Goal: Information Seeking & Learning: Learn about a topic

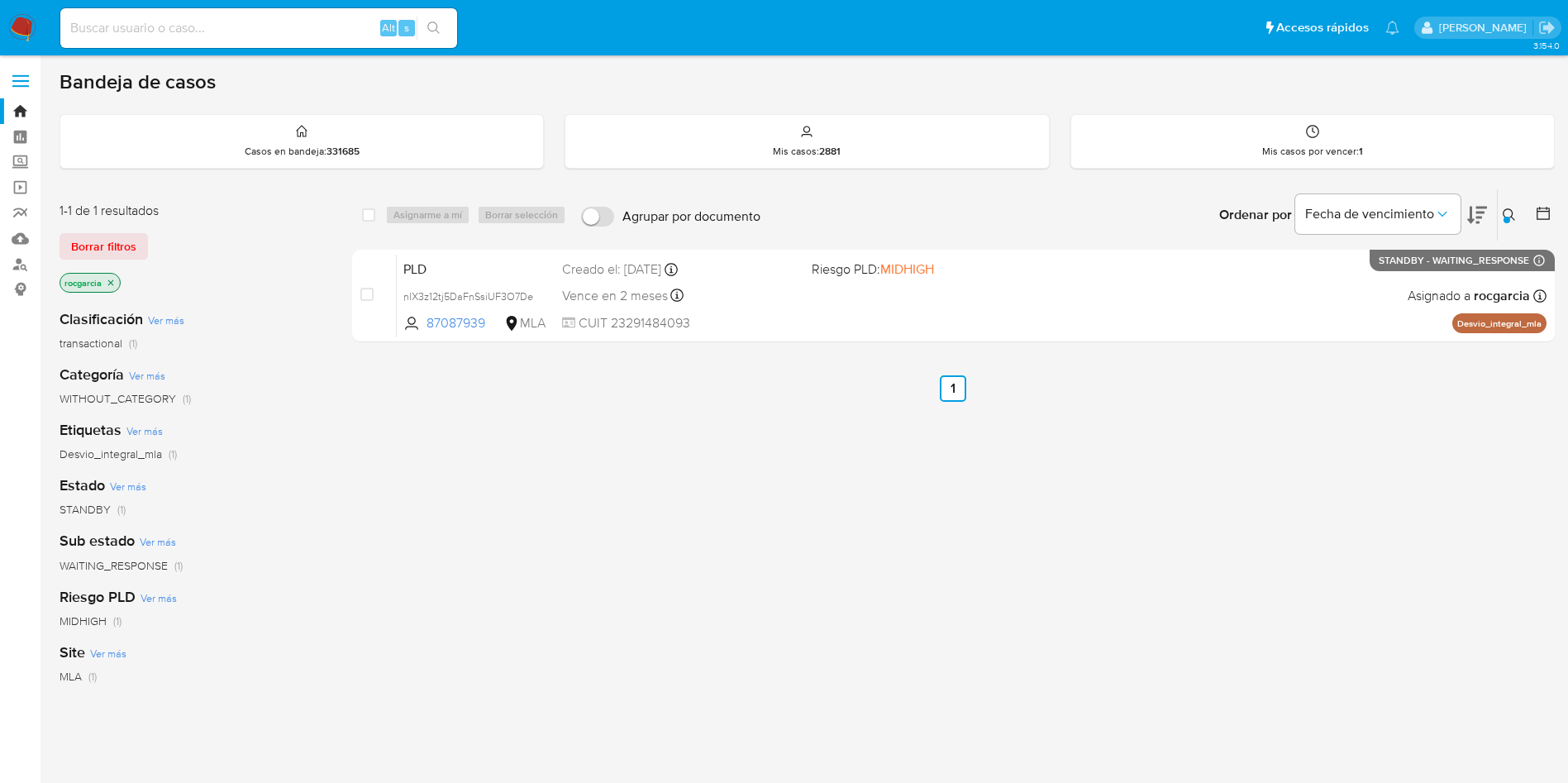
click at [195, 24] on input at bounding box center [259, 27] width 397 height 22
paste input "20124618119"
type input "20124618119"
click at [124, 30] on input "20124618119" at bounding box center [259, 27] width 397 height 22
click at [171, 24] on input "20124618119" at bounding box center [259, 27] width 397 height 22
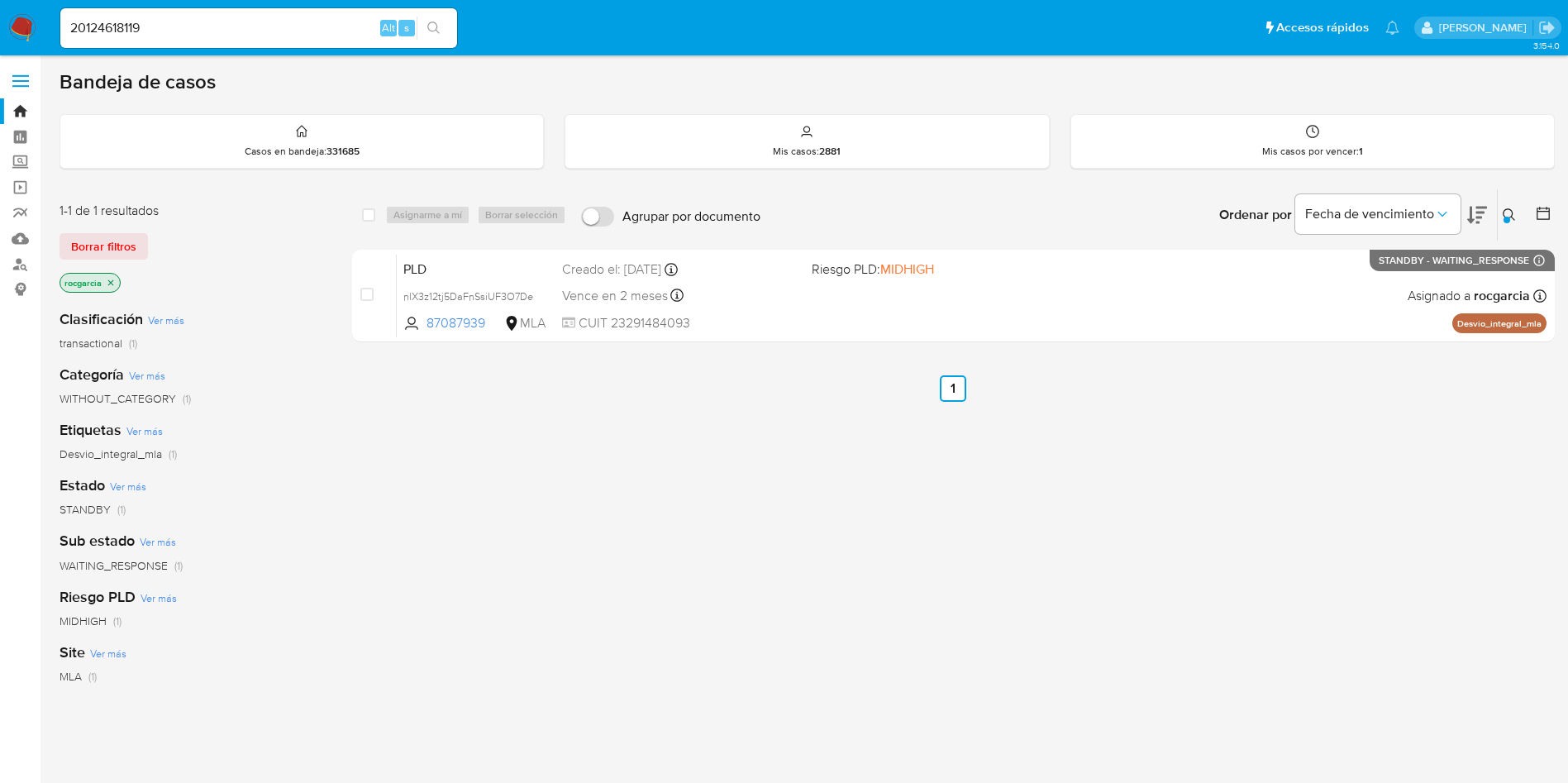
click at [21, 27] on img at bounding box center [23, 28] width 28 height 28
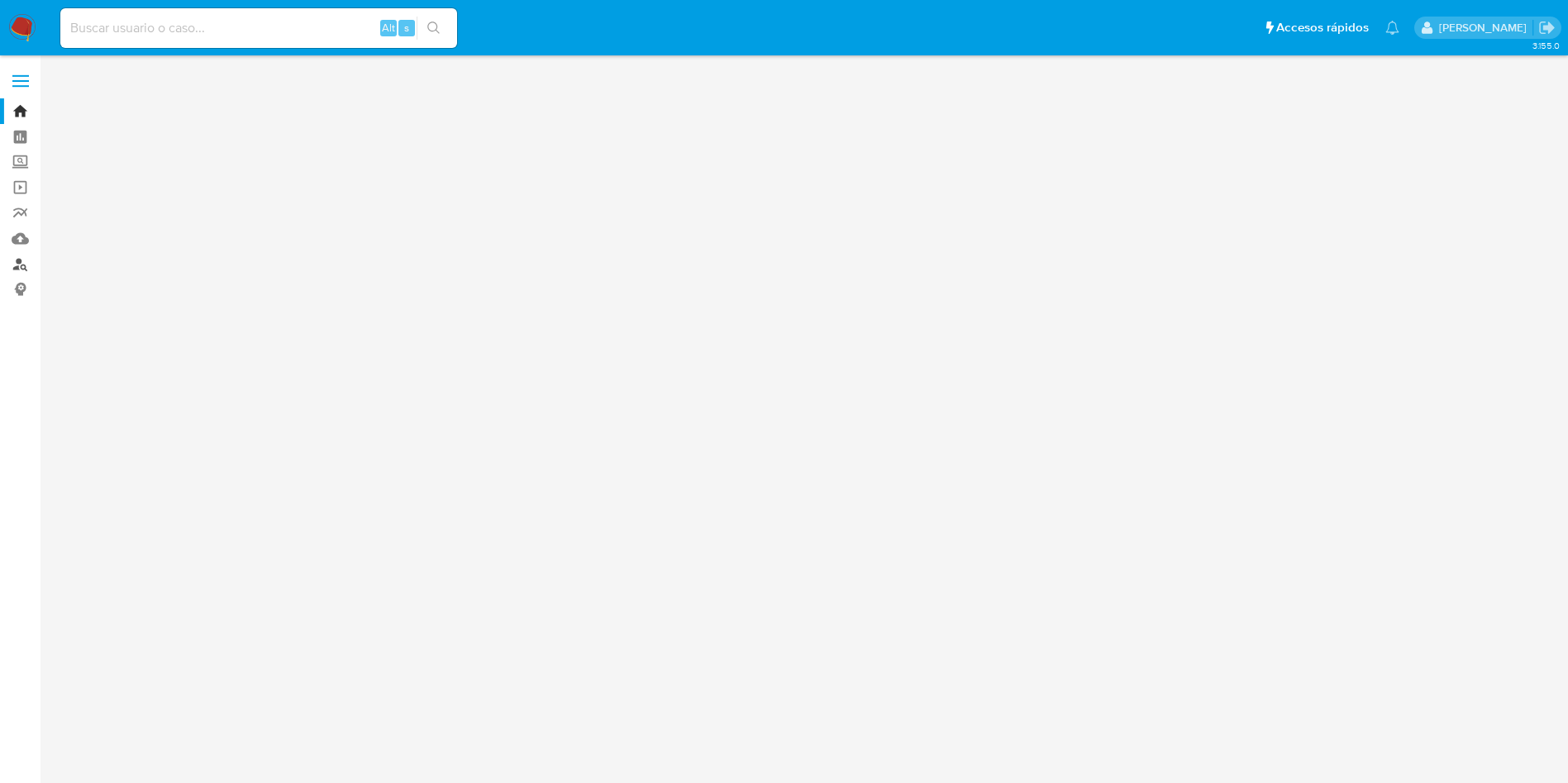
click at [16, 265] on link "Buscador de personas" at bounding box center [98, 264] width 197 height 25
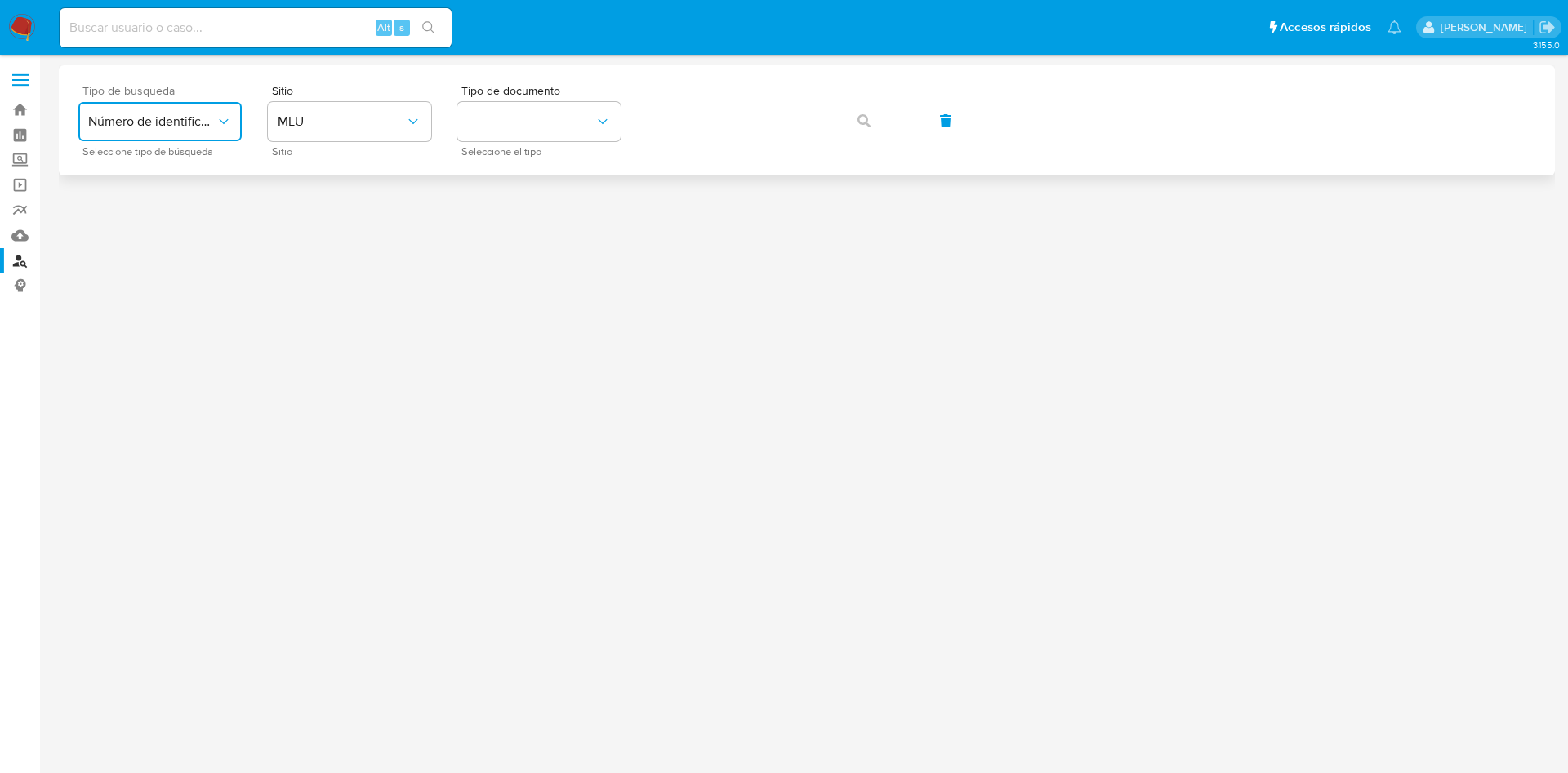
click at [219, 134] on button "Número de identificación" at bounding box center [160, 122] width 164 height 39
click at [190, 210] on div "User ID" at bounding box center [155, 221] width 134 height 39
click at [196, 117] on span "User ID" at bounding box center [152, 122] width 127 height 17
drag, startPoint x: 171, startPoint y: 174, endPoint x: 204, endPoint y: 168, distance: 33.5
click at [171, 173] on span "Número de identificación" at bounding box center [155, 174] width 134 height 33
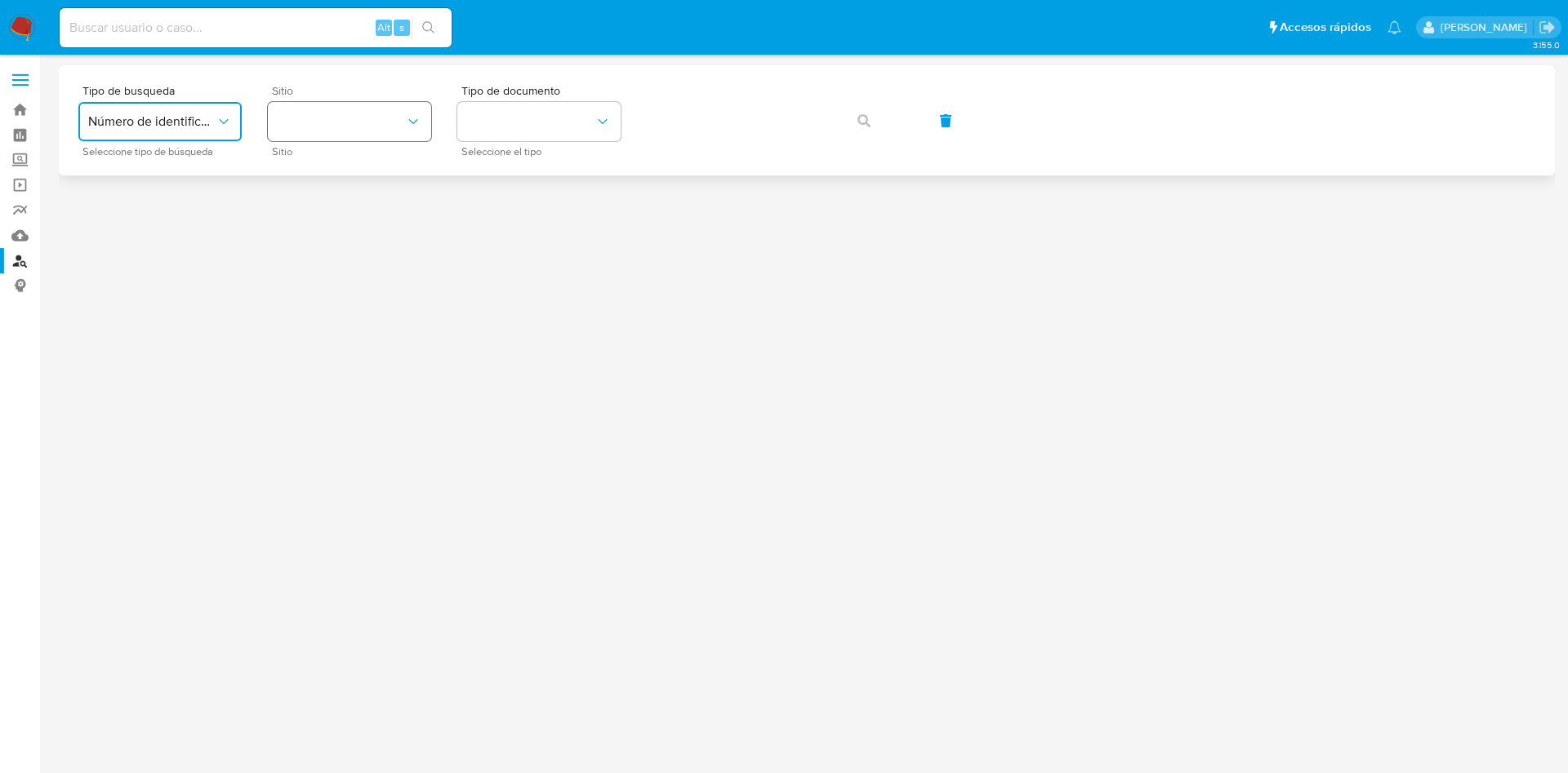
click at [376, 127] on button "site_id" at bounding box center [349, 122] width 164 height 39
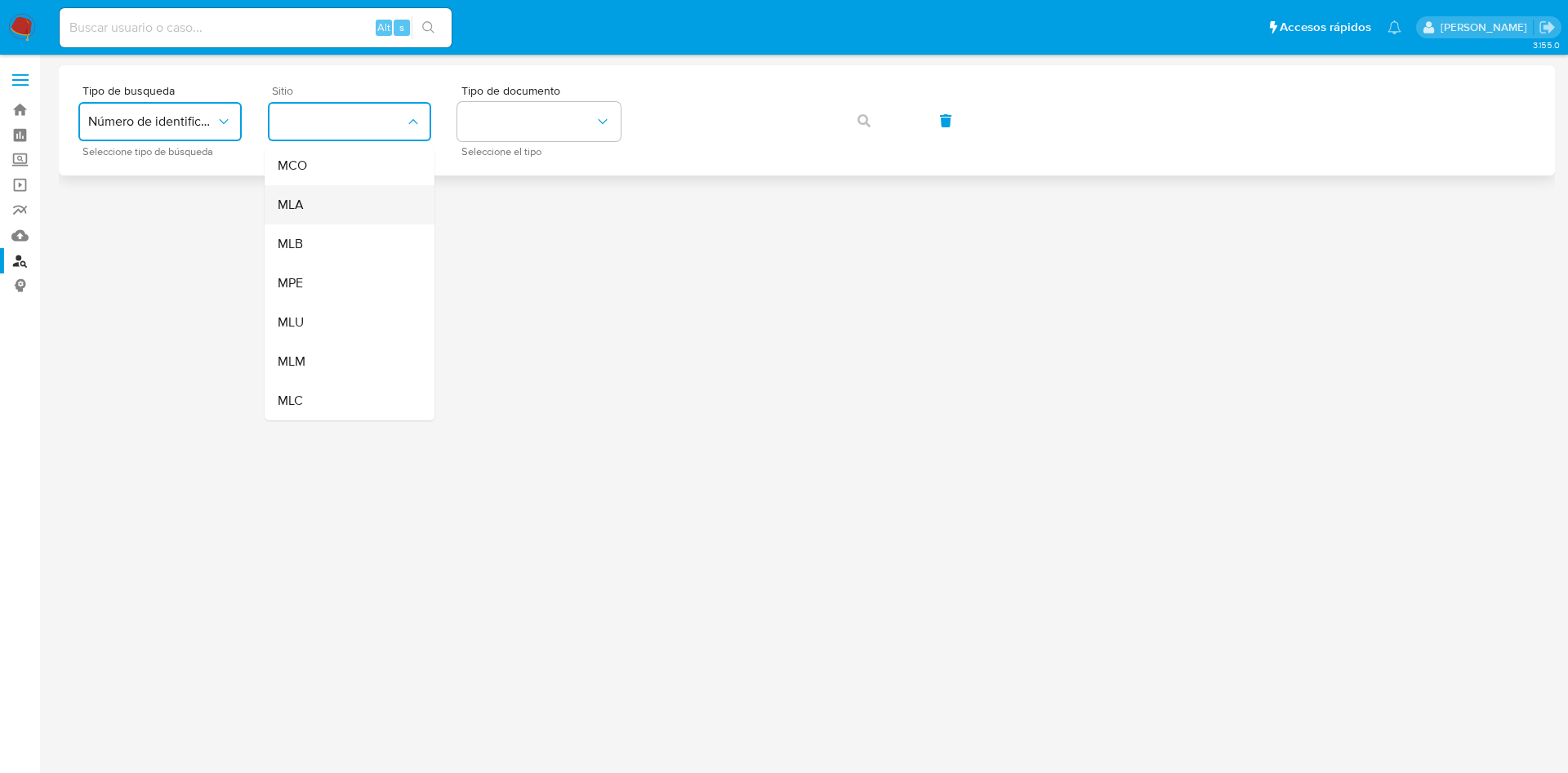
click at [336, 212] on div "MLA" at bounding box center [345, 204] width 134 height 39
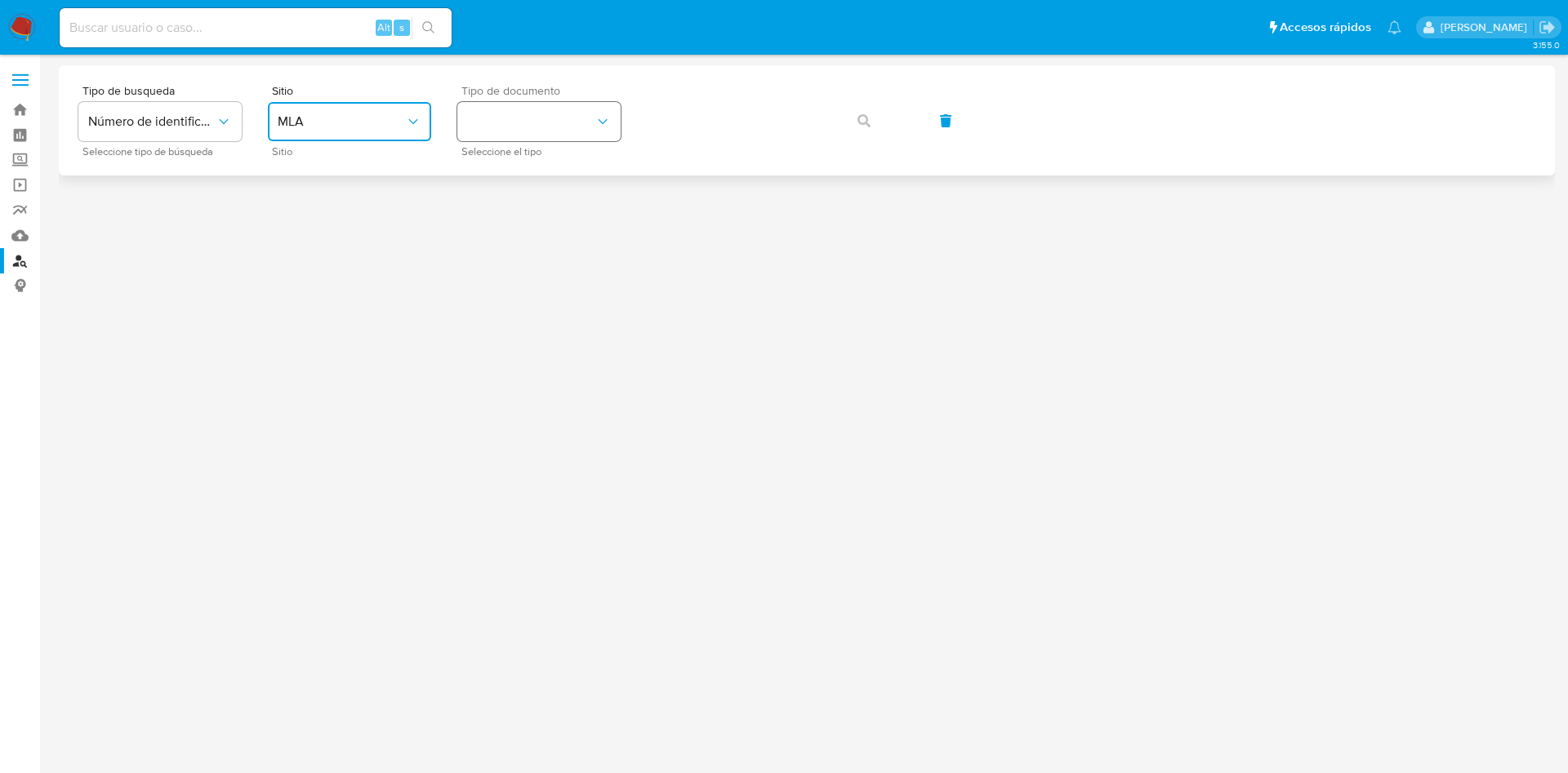
click at [536, 138] on button "identificationType" at bounding box center [539, 122] width 164 height 39
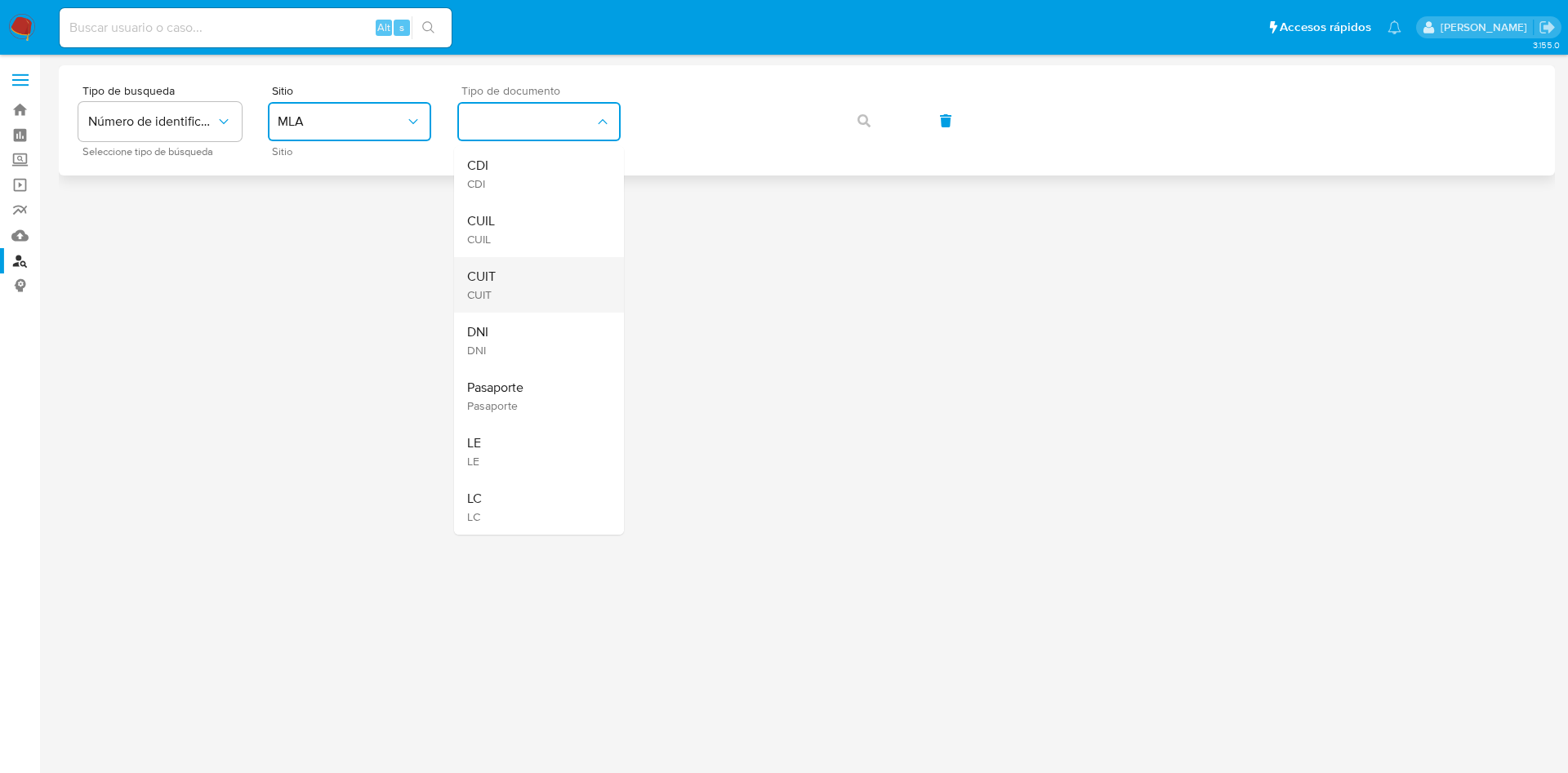
click at [507, 277] on div "CUIT CUIT" at bounding box center [534, 285] width 134 height 56
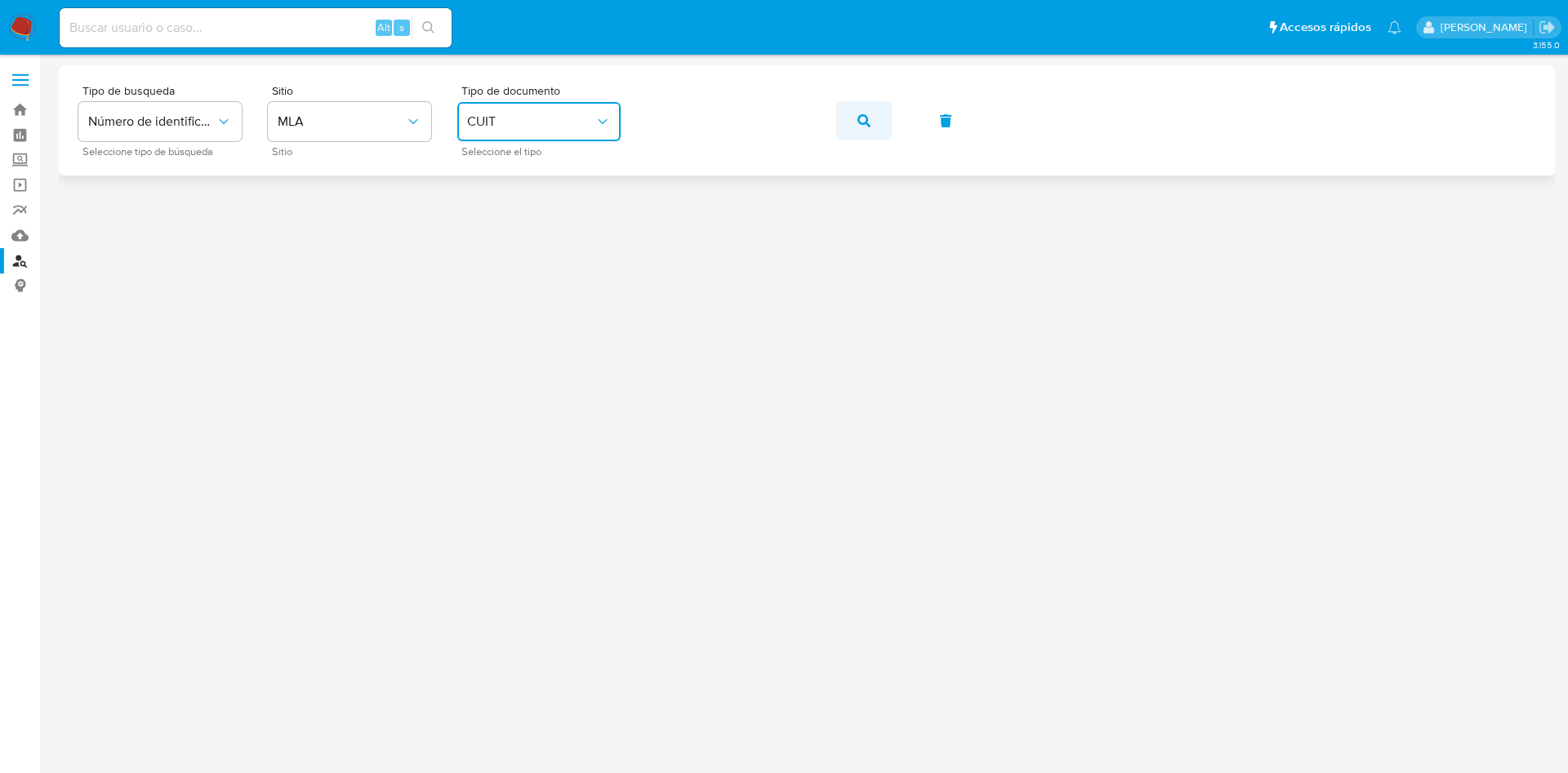
click at [854, 122] on button "button" at bounding box center [863, 121] width 56 height 39
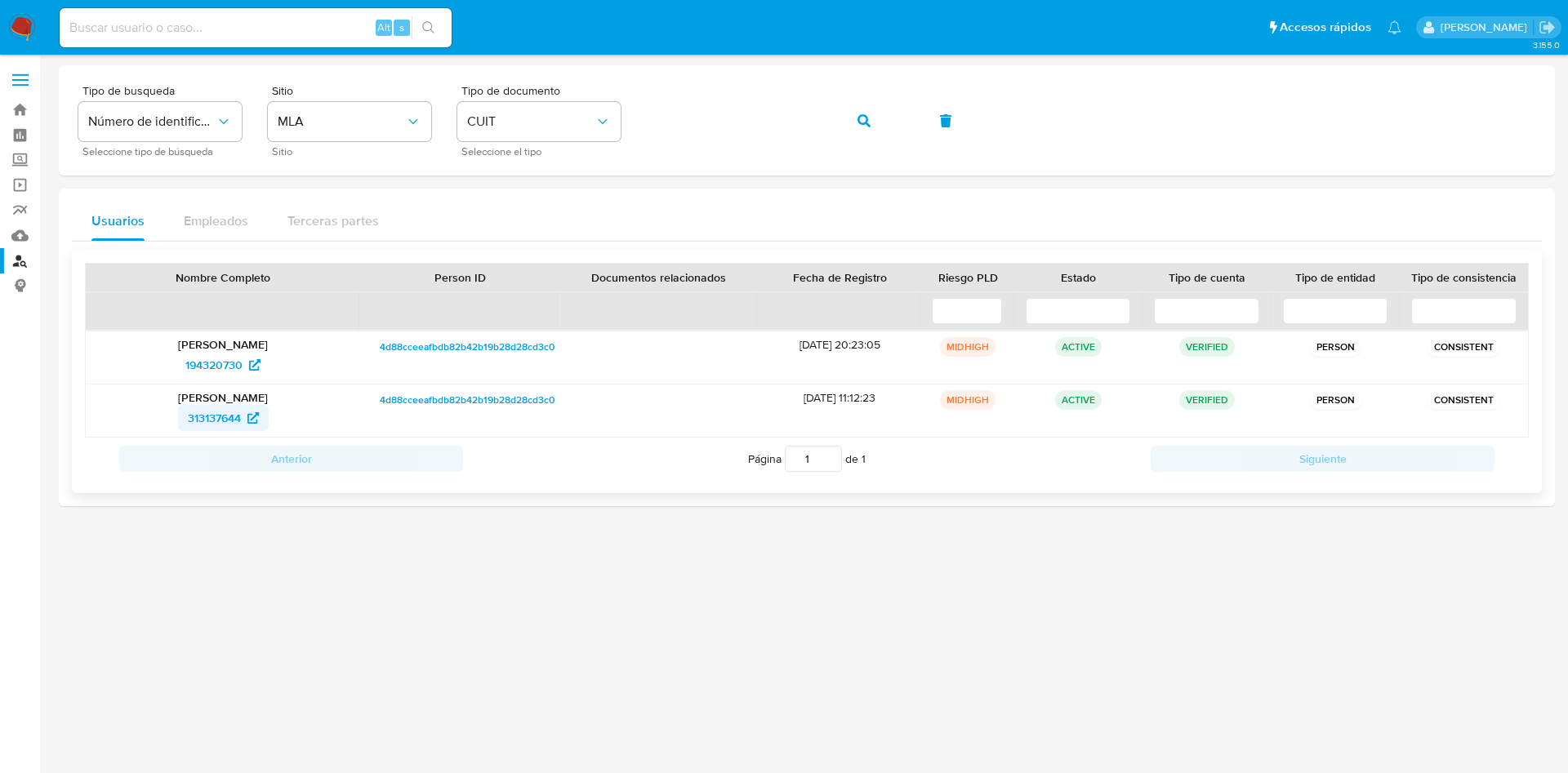
drag, startPoint x: 160, startPoint y: 424, endPoint x: 257, endPoint y: 421, distance: 97.0
click at [239, 415] on div "313137644" at bounding box center [223, 418] width 252 height 26
click at [204, 368] on span "194320730" at bounding box center [213, 365] width 57 height 26
click at [33, 33] on img at bounding box center [22, 28] width 28 height 28
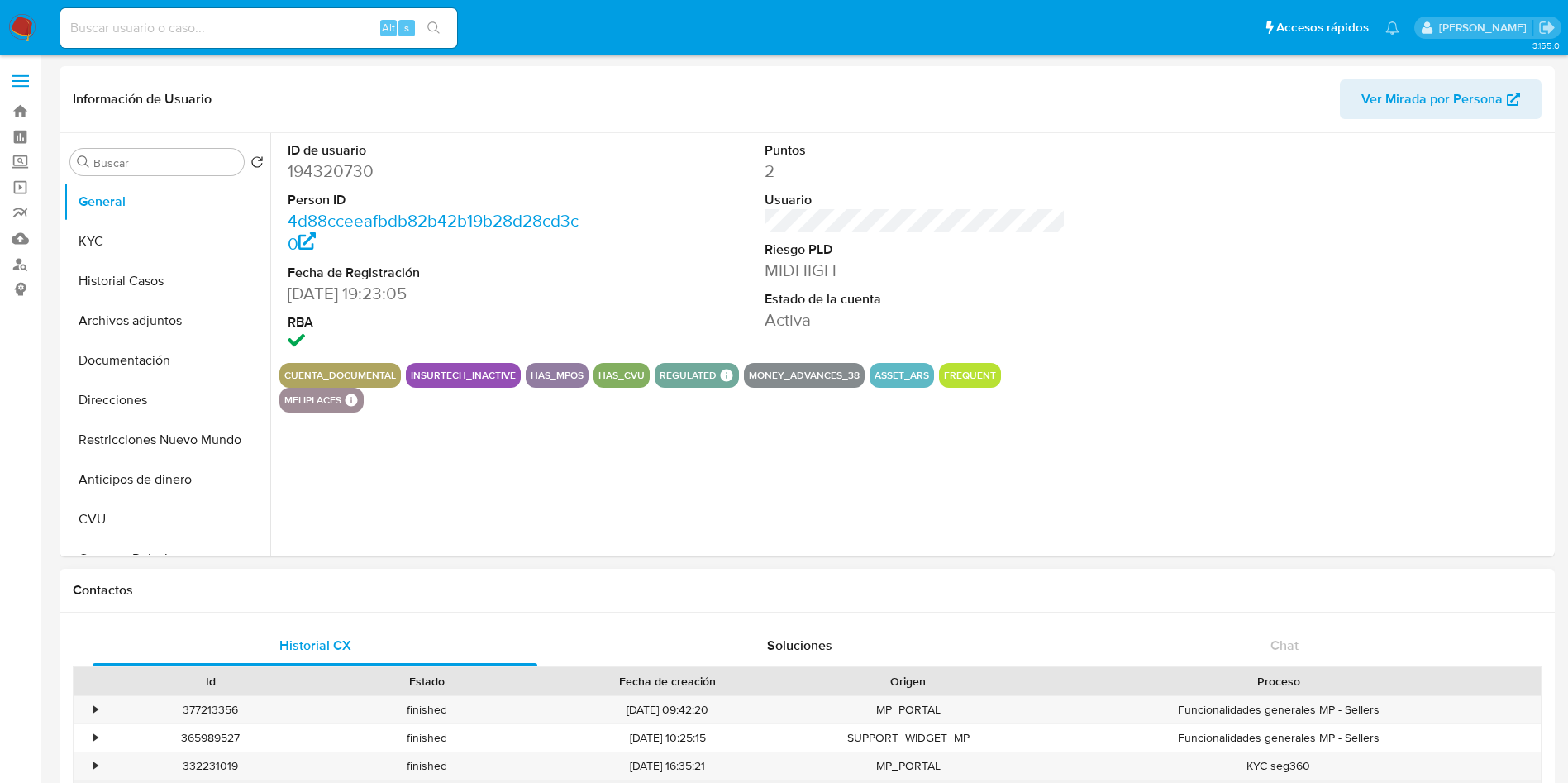
select select "10"
click at [570, 334] on dd at bounding box center [439, 343] width 302 height 24
click at [163, 234] on button "KYC" at bounding box center [161, 241] width 194 height 40
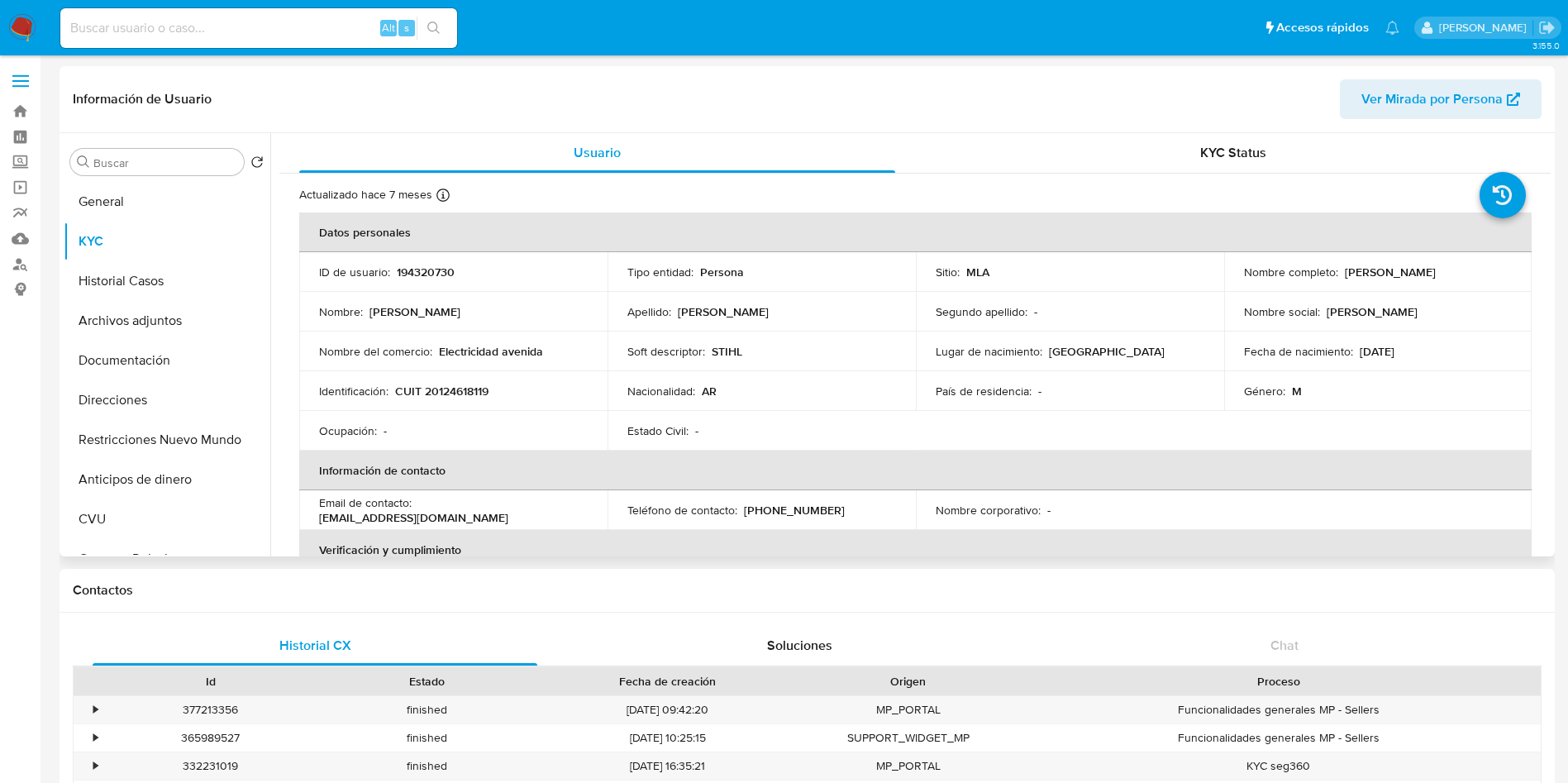
click at [456, 386] on p "CUIT 20124618119" at bounding box center [441, 392] width 93 height 15
click at [459, 384] on p "CUIT 20124618119" at bounding box center [441, 392] width 93 height 15
click at [460, 384] on p "CUIT 20124618119" at bounding box center [441, 392] width 93 height 15
click at [462, 392] on p "CUIT 20124618119" at bounding box center [441, 392] width 93 height 15
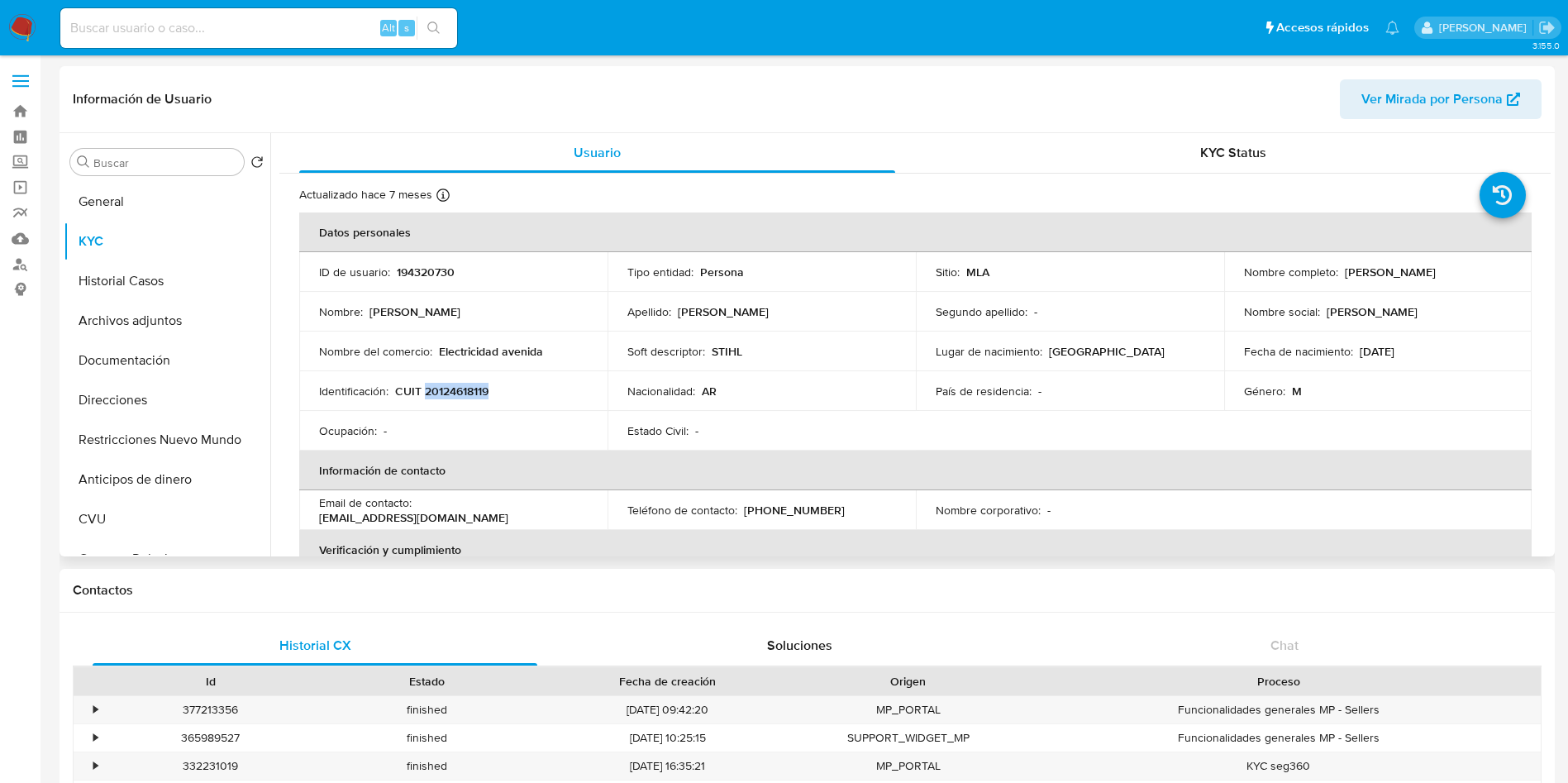
copy p "20124618119"
click at [111, 359] on button "Documentación" at bounding box center [161, 360] width 194 height 40
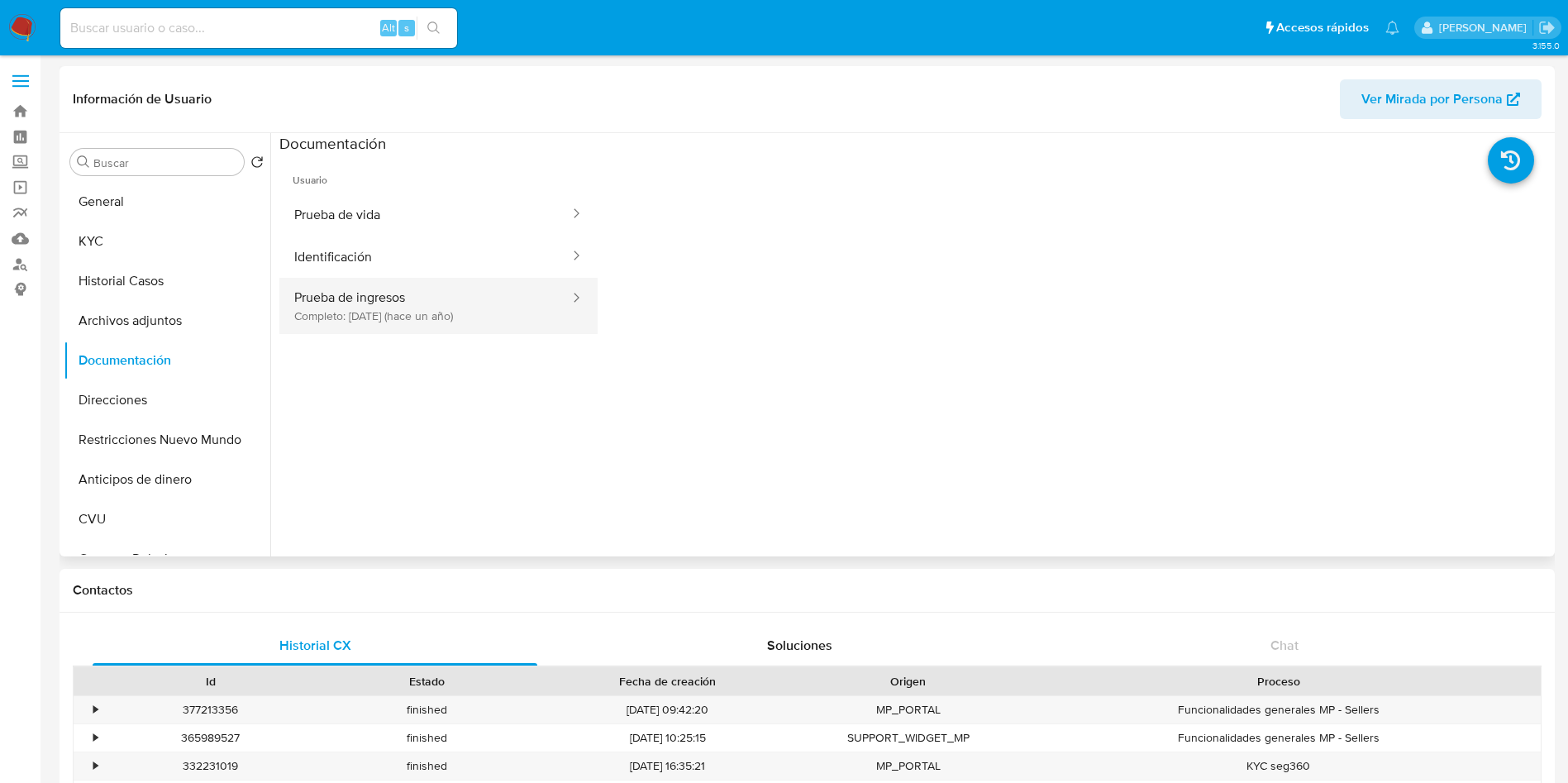
click at [360, 306] on button "Prueba de ingresos Completo: 27/07/2024 (hace un año)" at bounding box center [425, 306] width 292 height 56
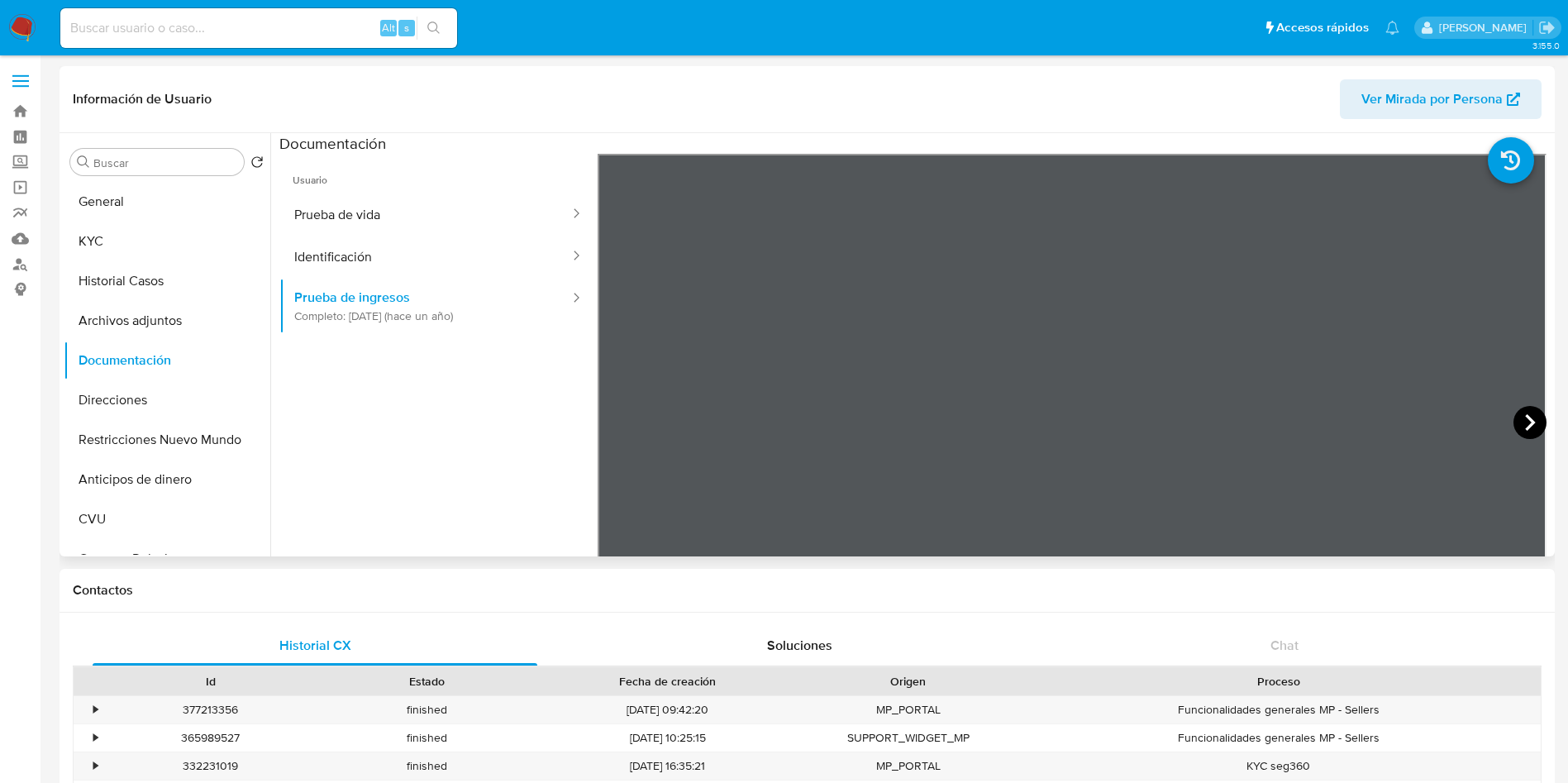
click at [1526, 418] on icon at bounding box center [1529, 422] width 33 height 33
click at [1513, 414] on icon at bounding box center [1529, 422] width 33 height 33
click at [1527, 424] on icon at bounding box center [1529, 422] width 33 height 33
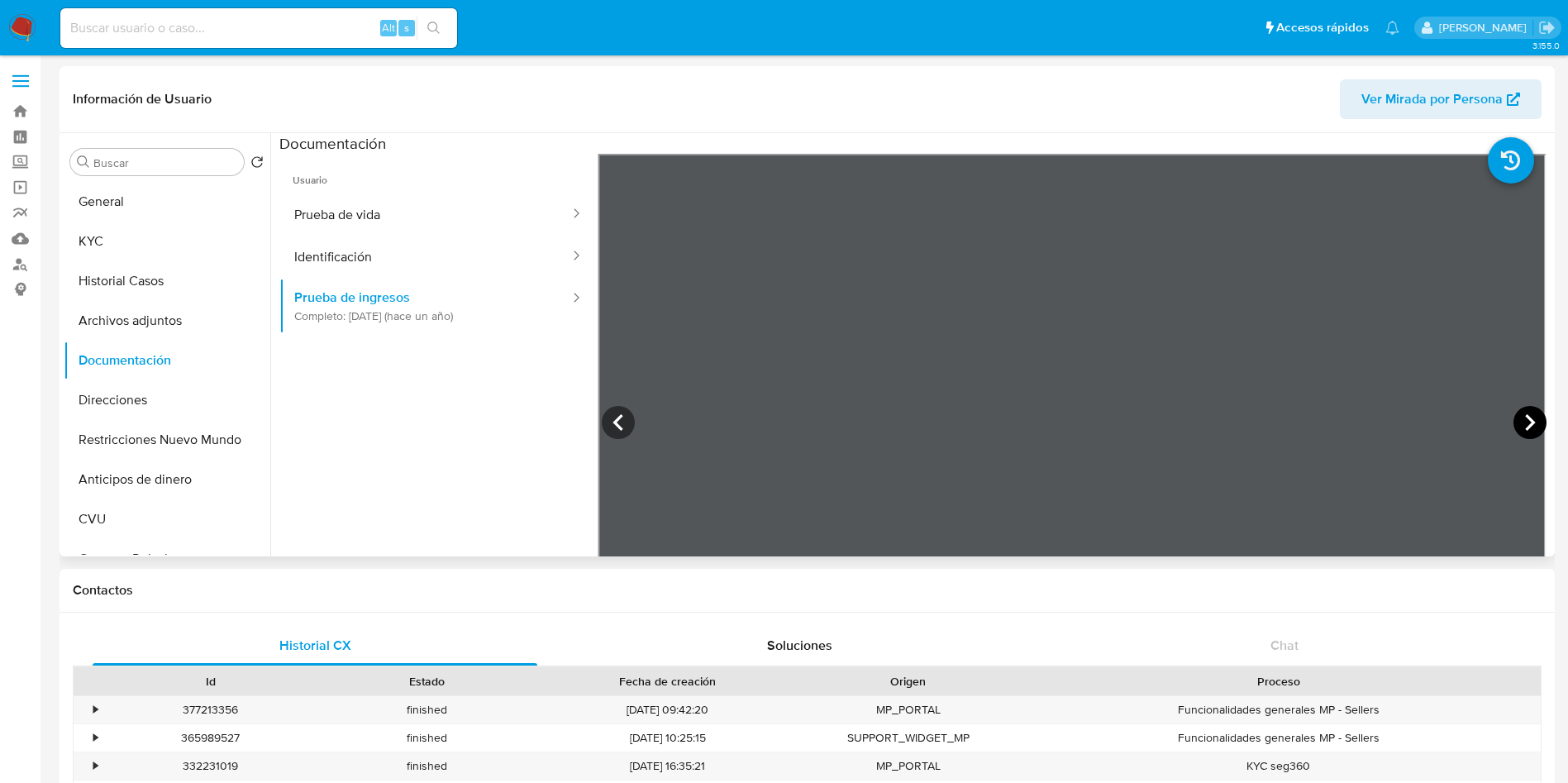
click at [1527, 424] on icon at bounding box center [1529, 422] width 33 height 33
click at [125, 256] on button "KYC" at bounding box center [161, 241] width 194 height 40
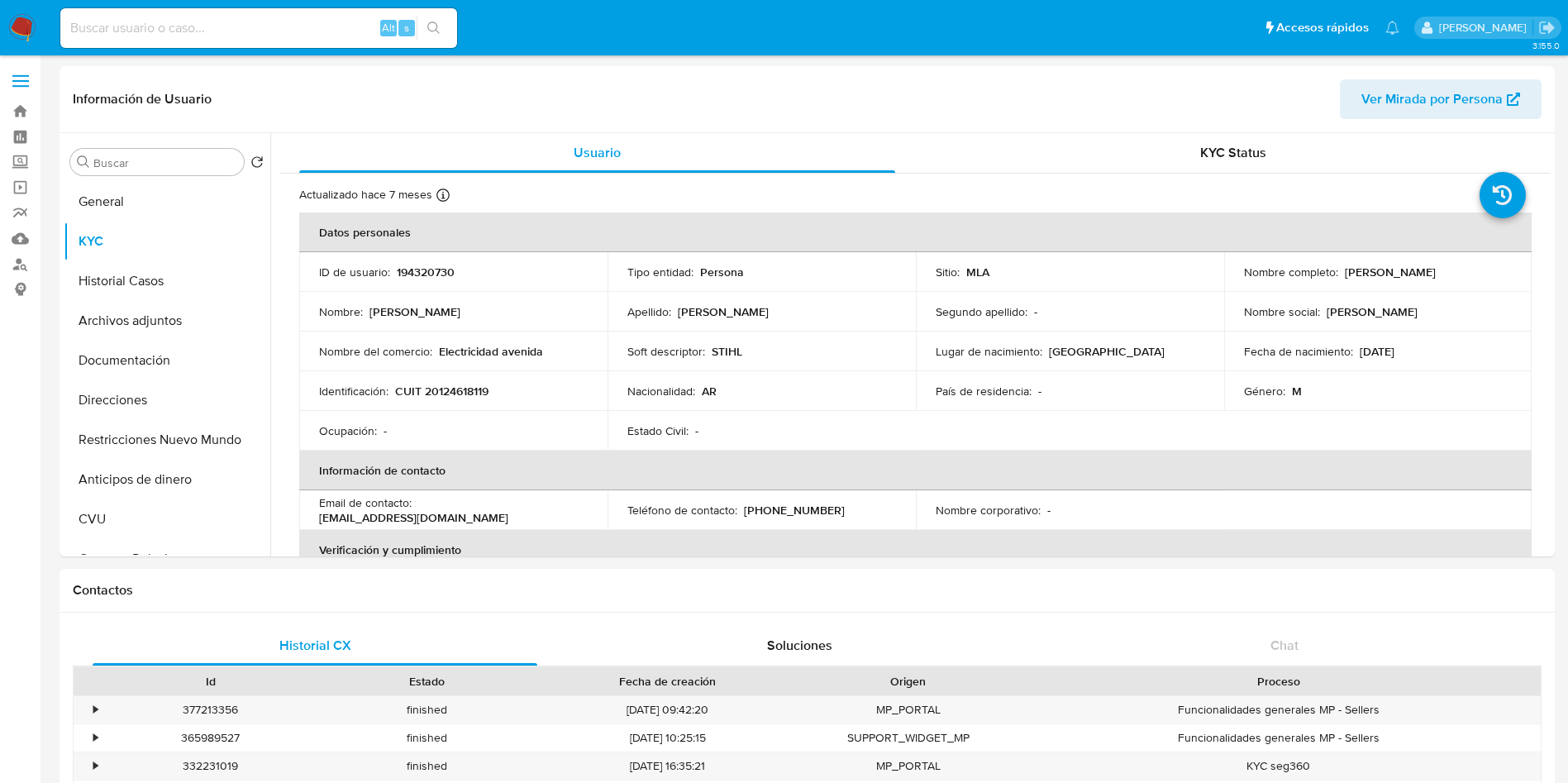
click at [438, 276] on p "194320730" at bounding box center [425, 272] width 57 height 15
copy p "194320730"
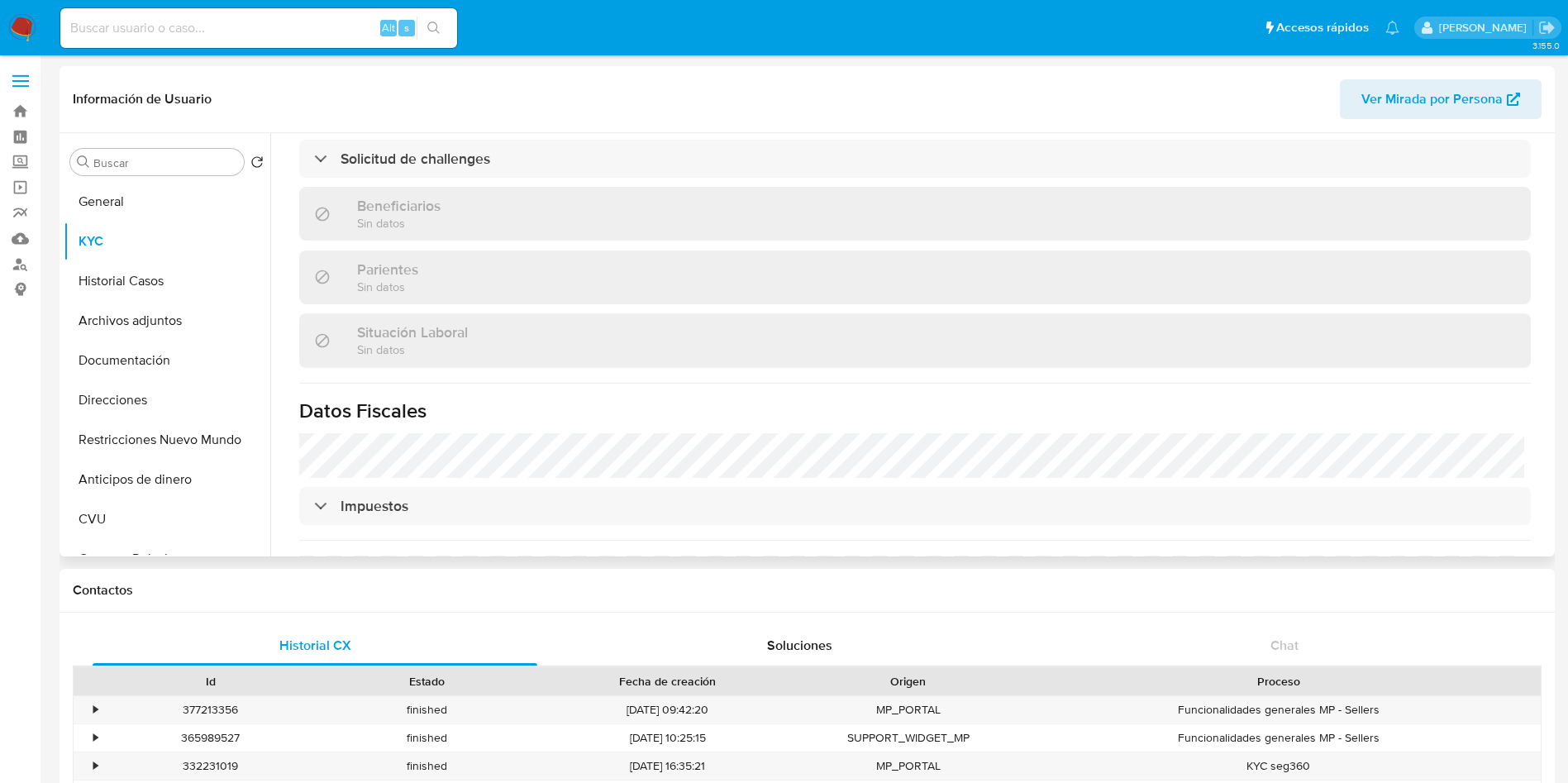
scroll to position [870, 0]
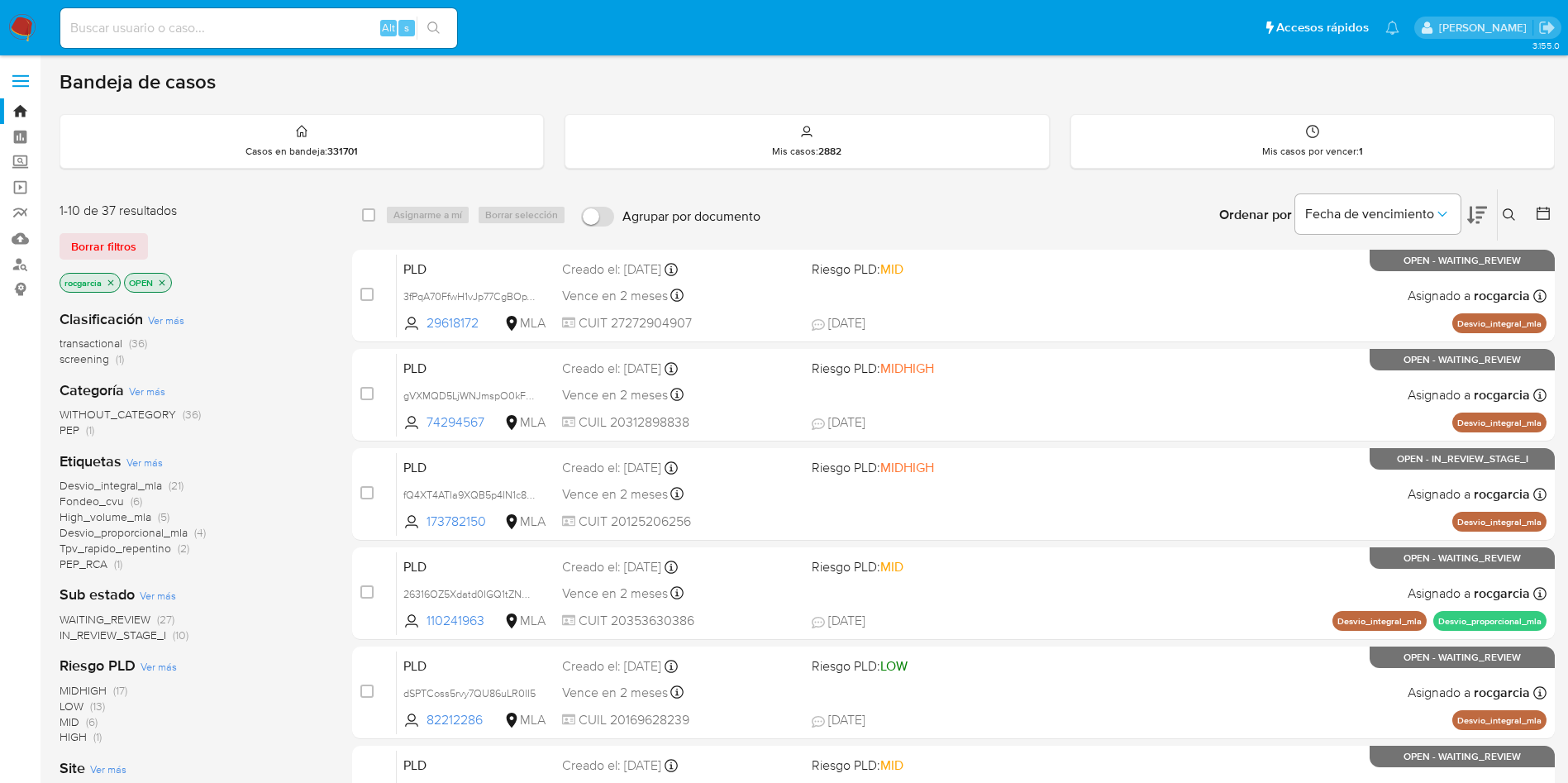
click at [1512, 214] on icon at bounding box center [1509, 214] width 12 height 12
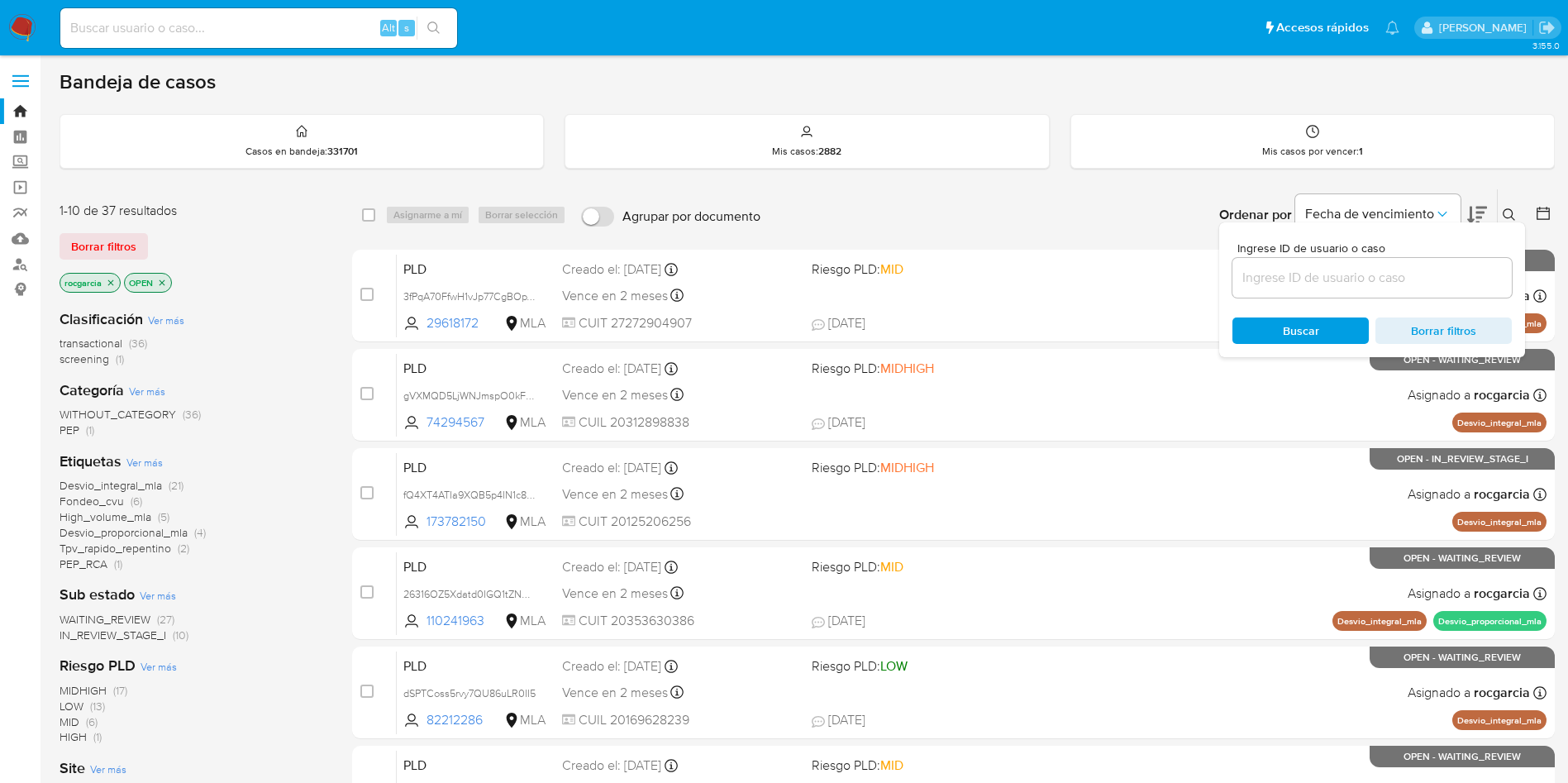
click at [1389, 278] on input at bounding box center [1372, 278] width 280 height 22
type input "668030184"
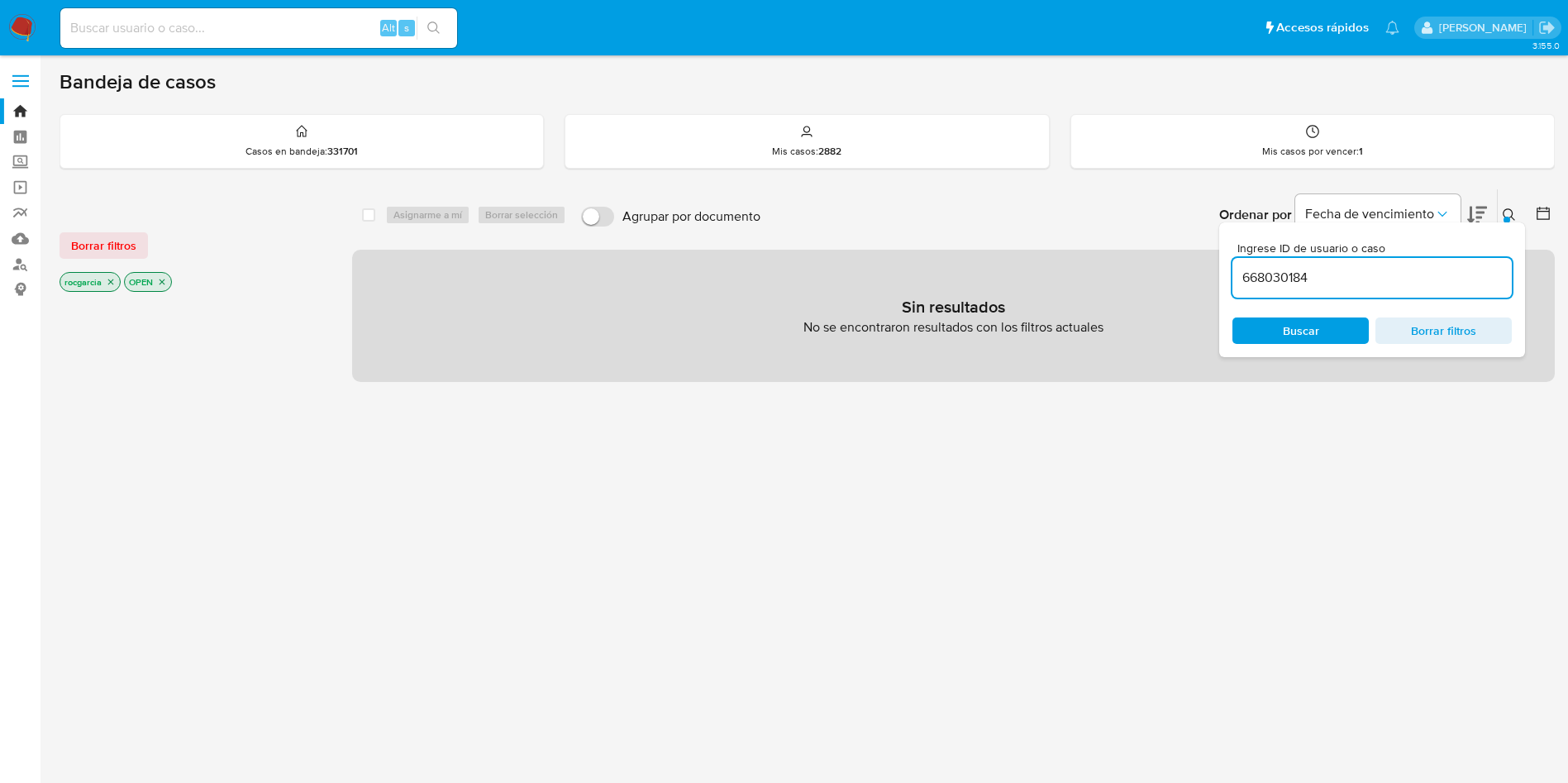
click at [1512, 215] on icon at bounding box center [1509, 214] width 12 height 12
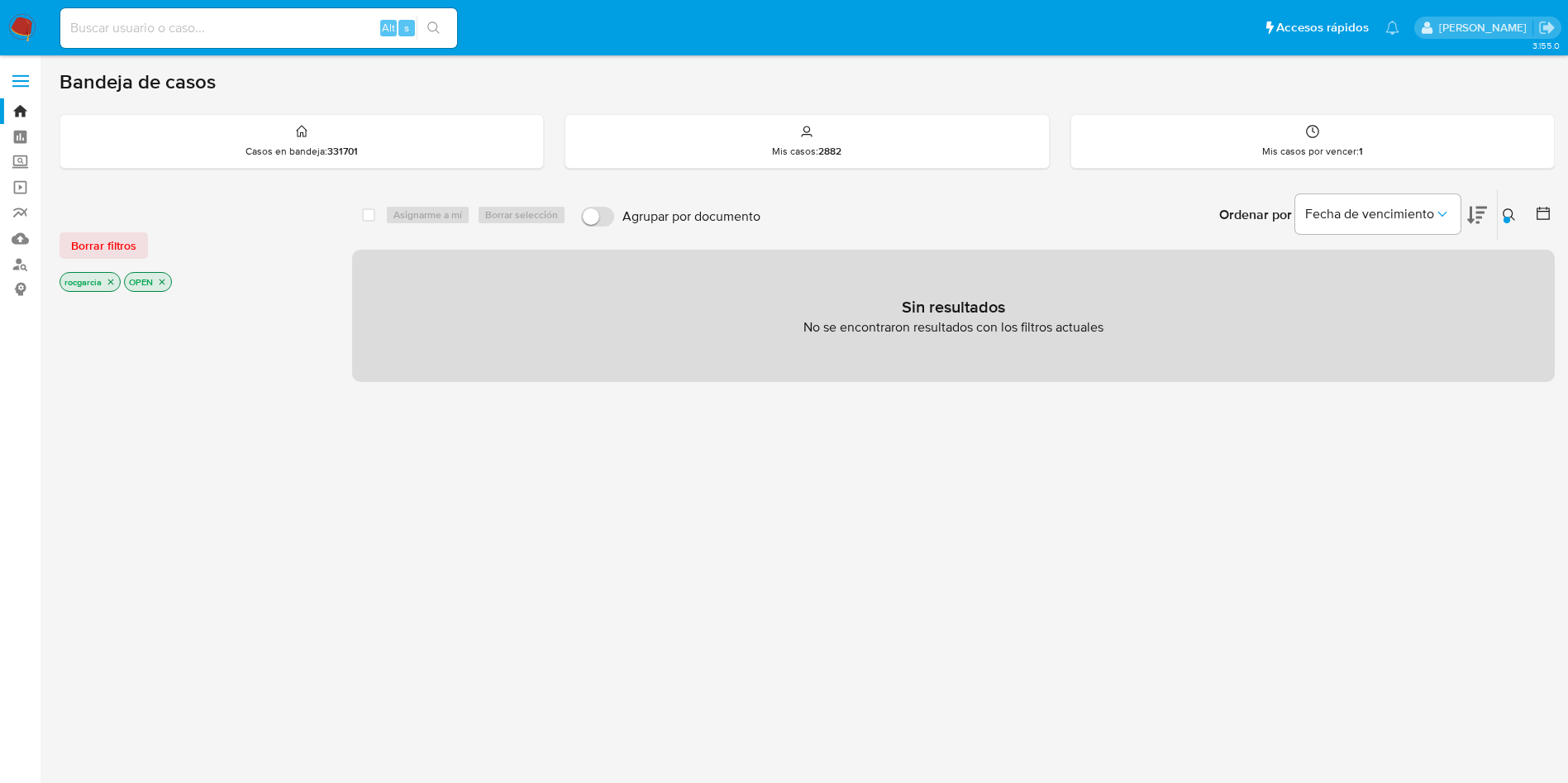
click at [149, 15] on div "Alt s" at bounding box center [259, 28] width 397 height 40
click at [146, 21] on input at bounding box center [259, 27] width 397 height 22
paste input "668030184"
type input "668030184"
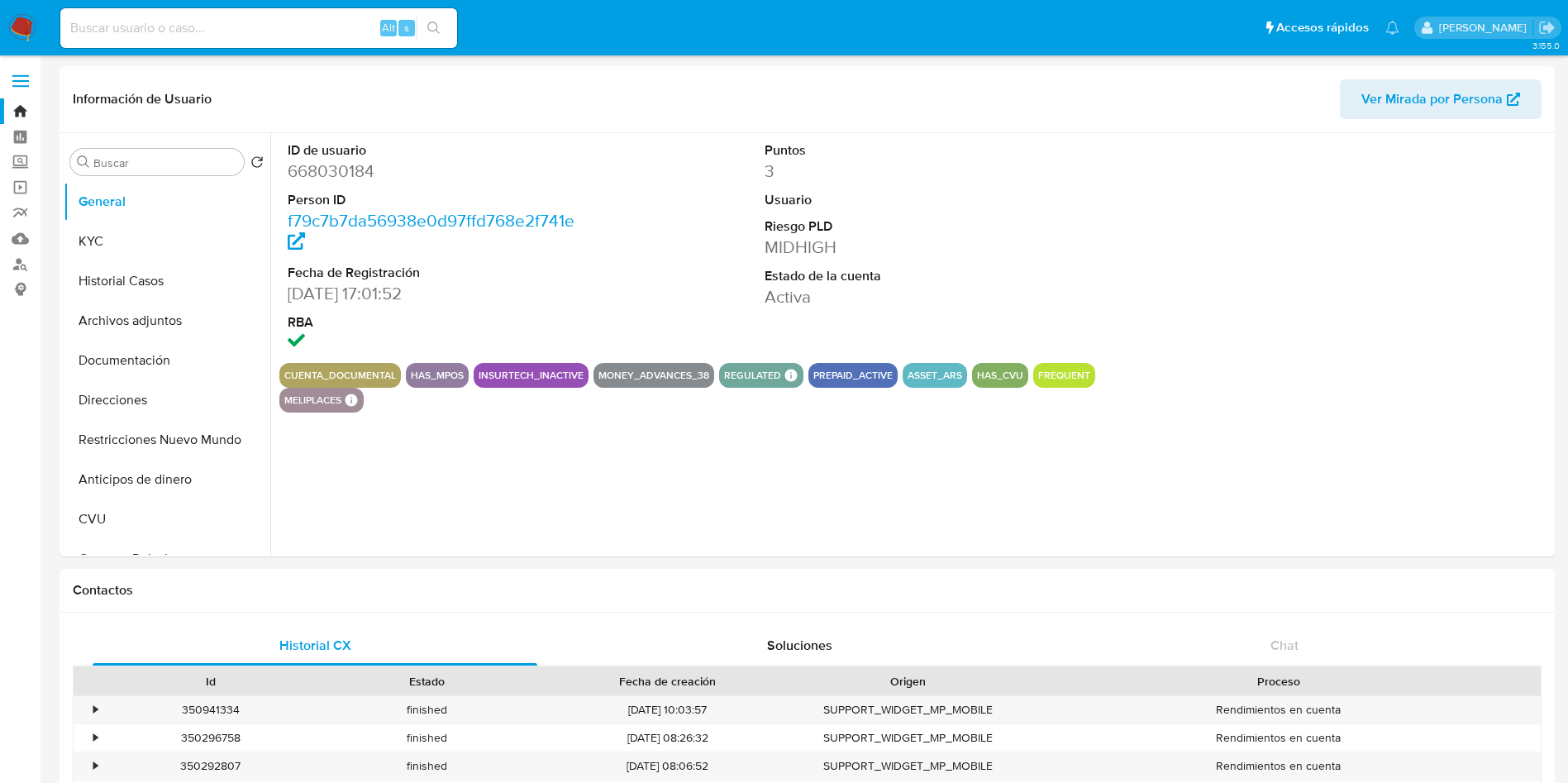
select select "10"
click at [119, 235] on button "KYC" at bounding box center [161, 241] width 194 height 40
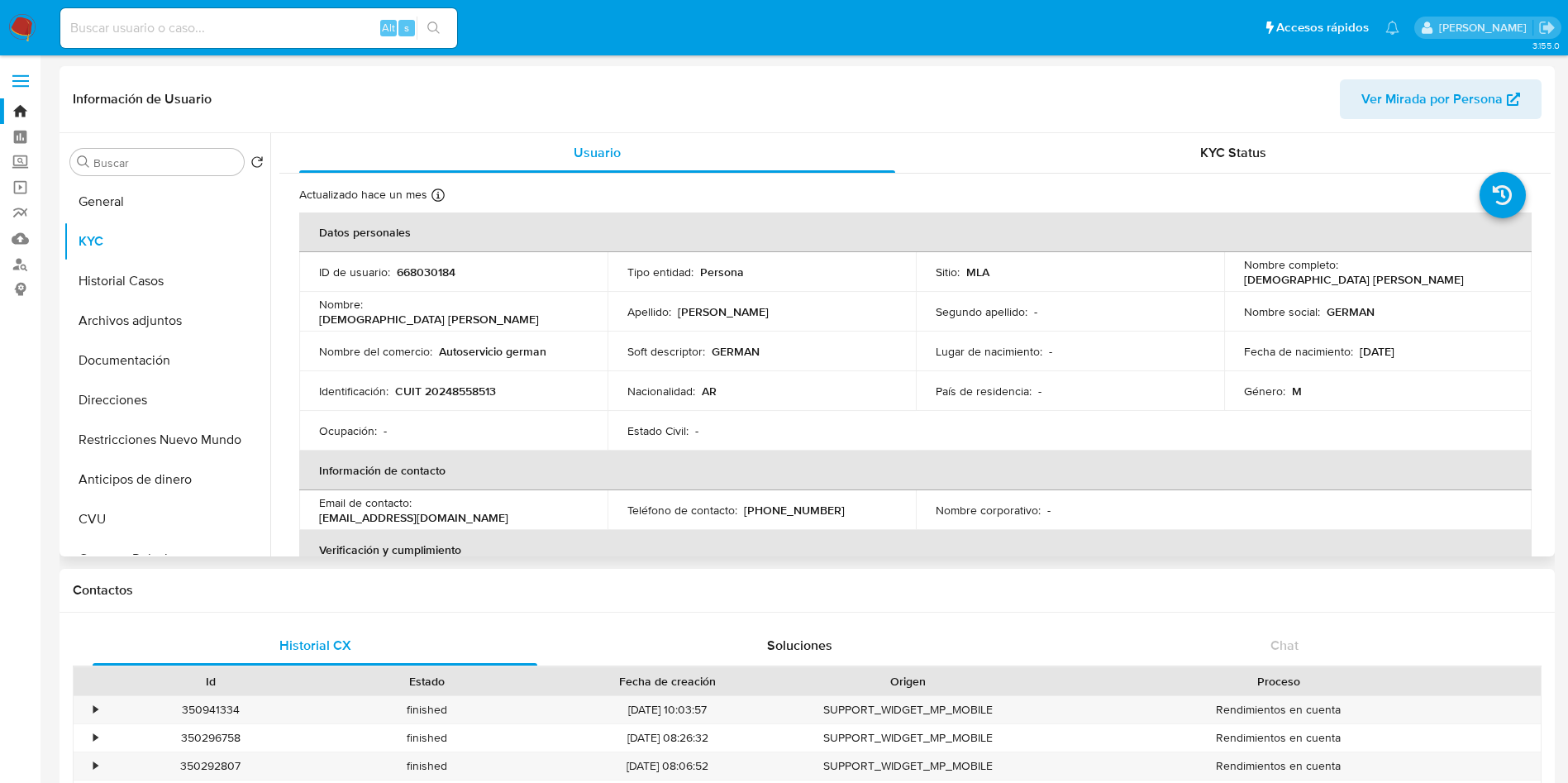
click at [468, 393] on p "CUIT 20248558513" at bounding box center [445, 392] width 101 height 15
copy p "20248558513"
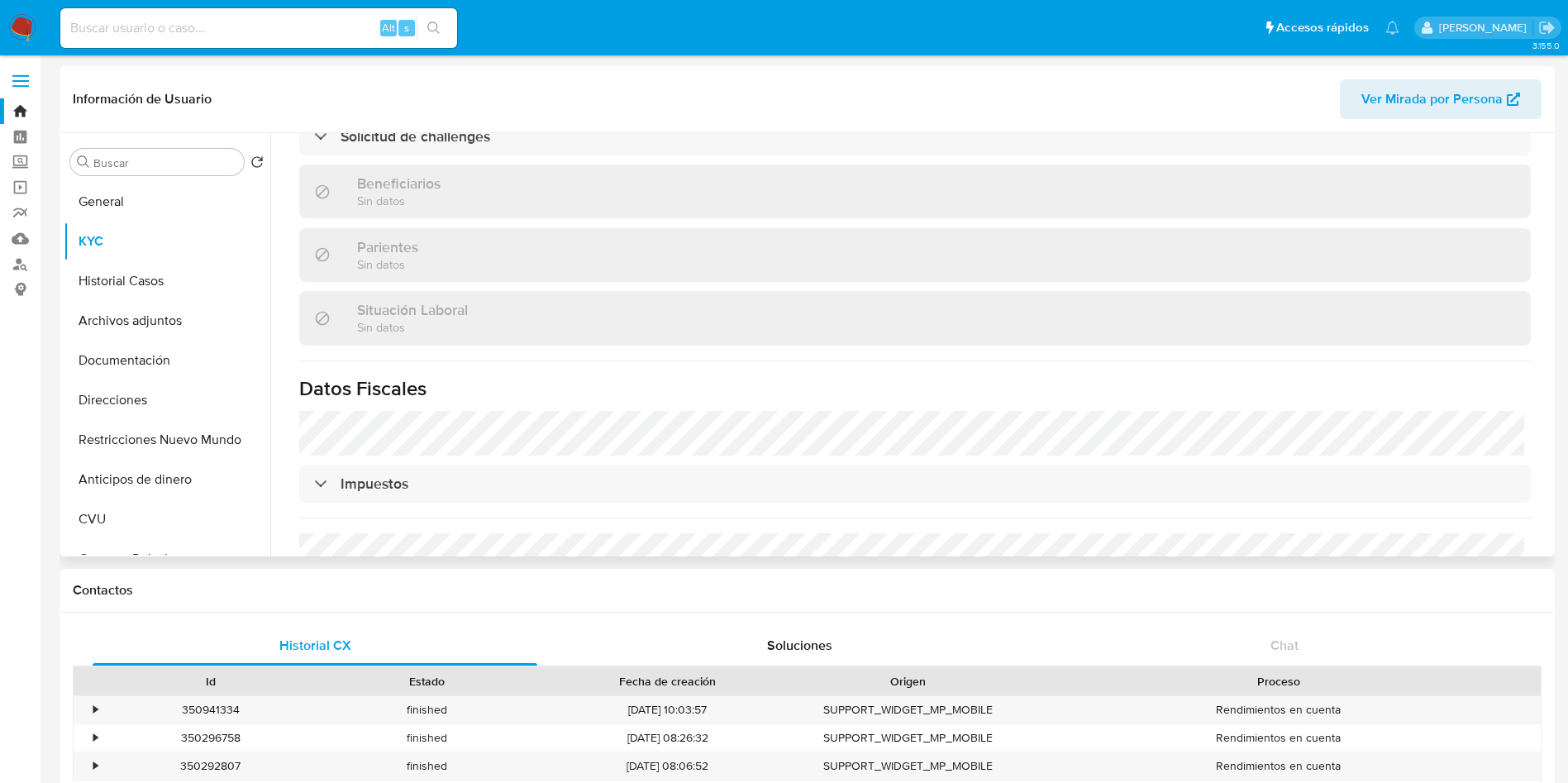
scroll to position [400, 0]
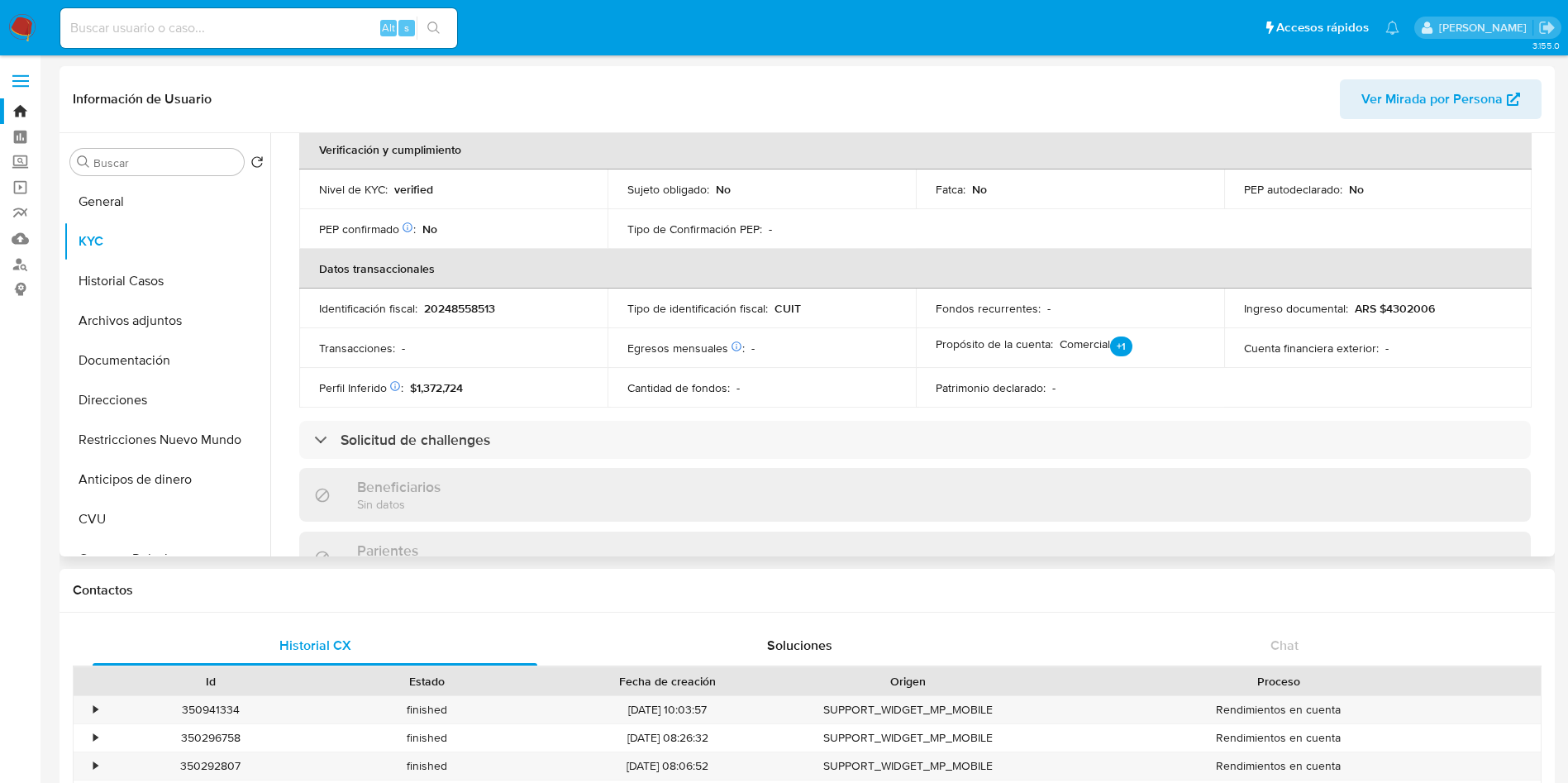
click at [466, 304] on p "20248558513" at bounding box center [460, 309] width 72 height 15
click at [468, 303] on p "20248558513" at bounding box center [460, 309] width 72 height 15
copy p "20248558513"
click at [128, 397] on button "Direcciones" at bounding box center [161, 400] width 194 height 40
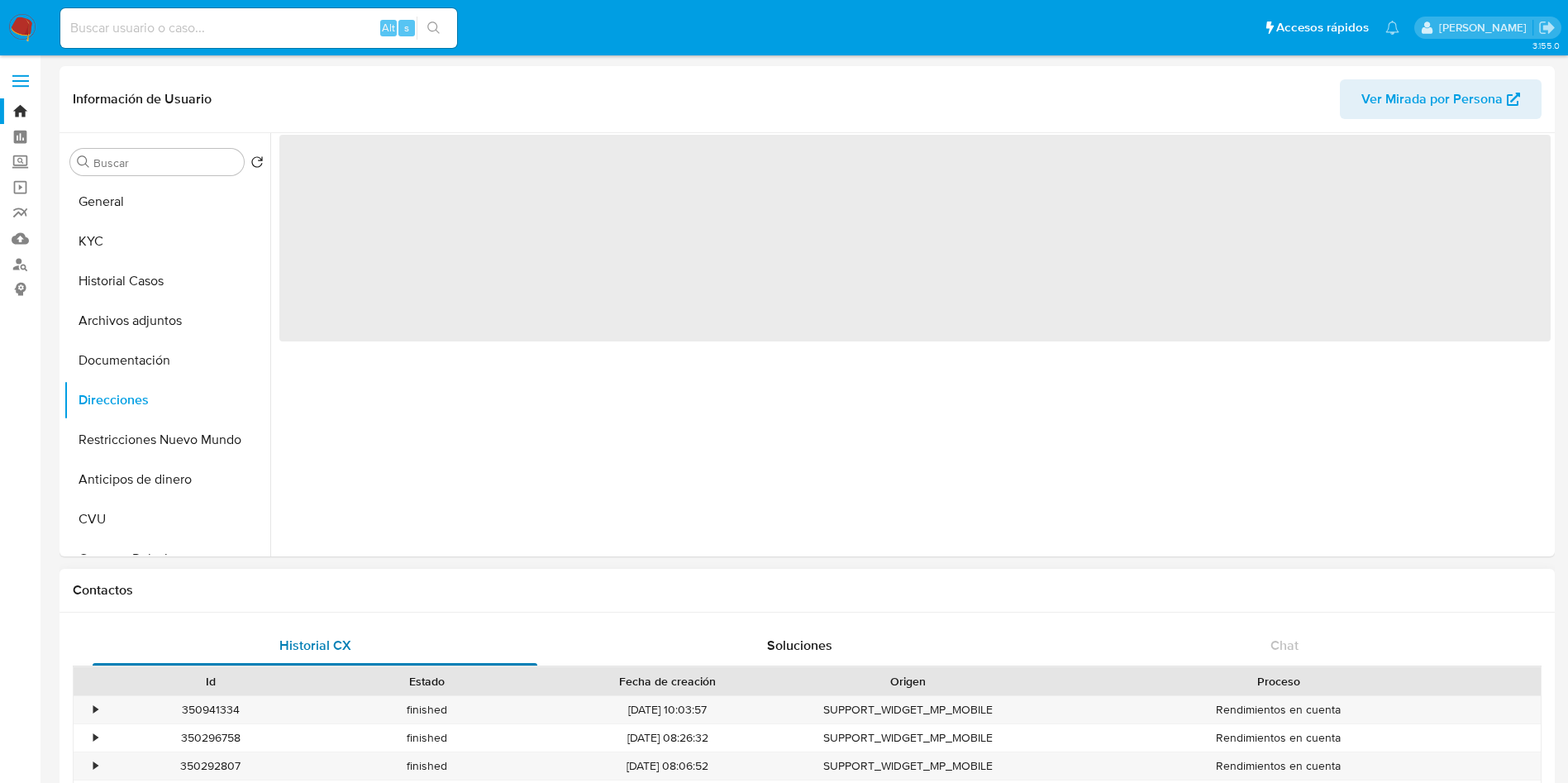
scroll to position [0, 0]
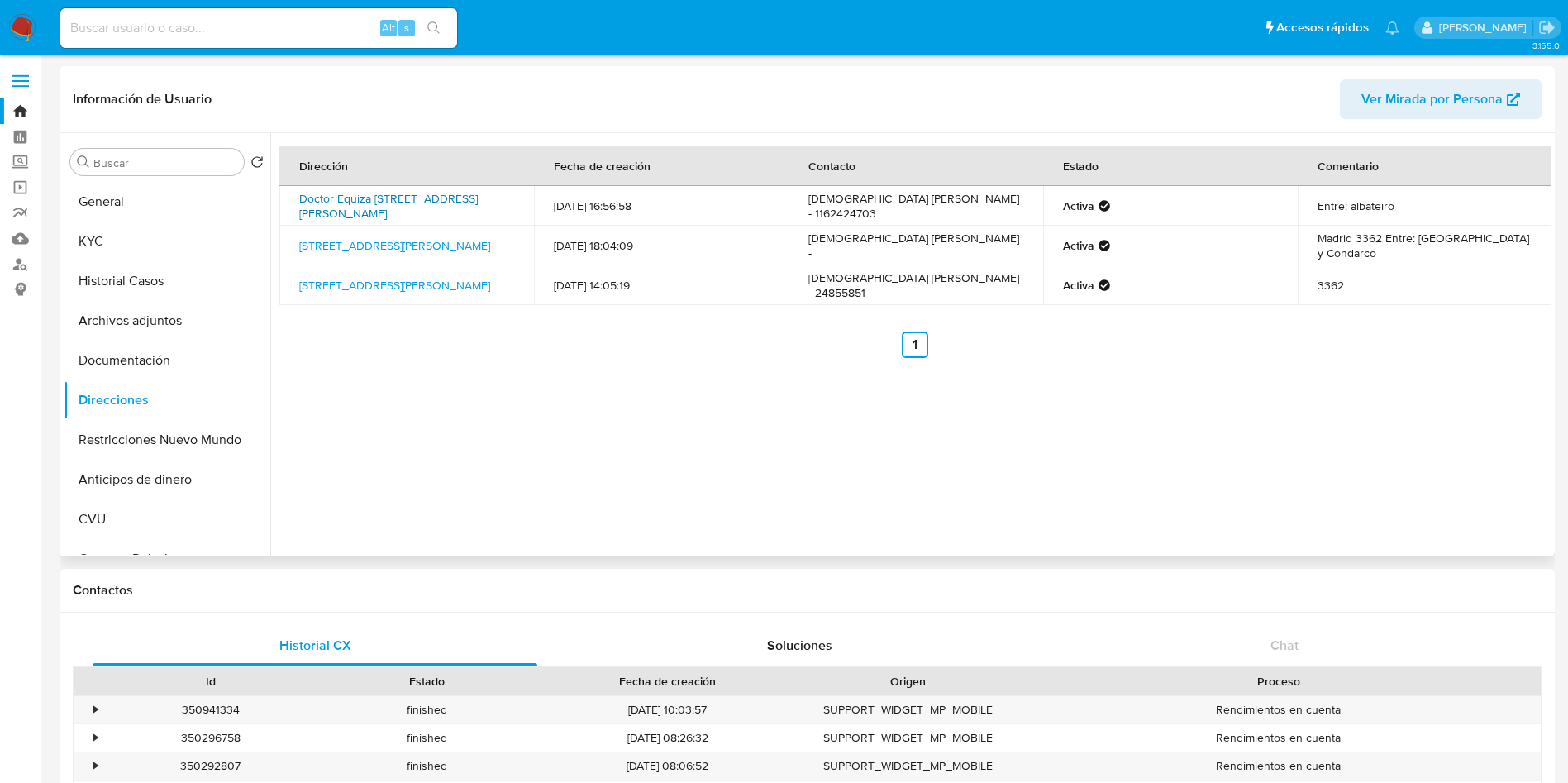
click at [363, 207] on link "Doctor Equiza 6999, Gonzalez Catan.barrio Los Ceibos, Buenos Aires, 1759, Argen…" at bounding box center [389, 205] width 179 height 31
click at [369, 252] on link "Madrid 3362 3362, Isidro Casanova, Buenos Aires, 1765, Argentina 3362" at bounding box center [394, 246] width 191 height 17
click at [359, 294] on link "Madrid 3362 Madrid 3362, Isidro Casanova, Buenos Aires, 1765, Argentina madrid …" at bounding box center [394, 285] width 191 height 17
click at [94, 238] on button "KYC" at bounding box center [161, 241] width 194 height 40
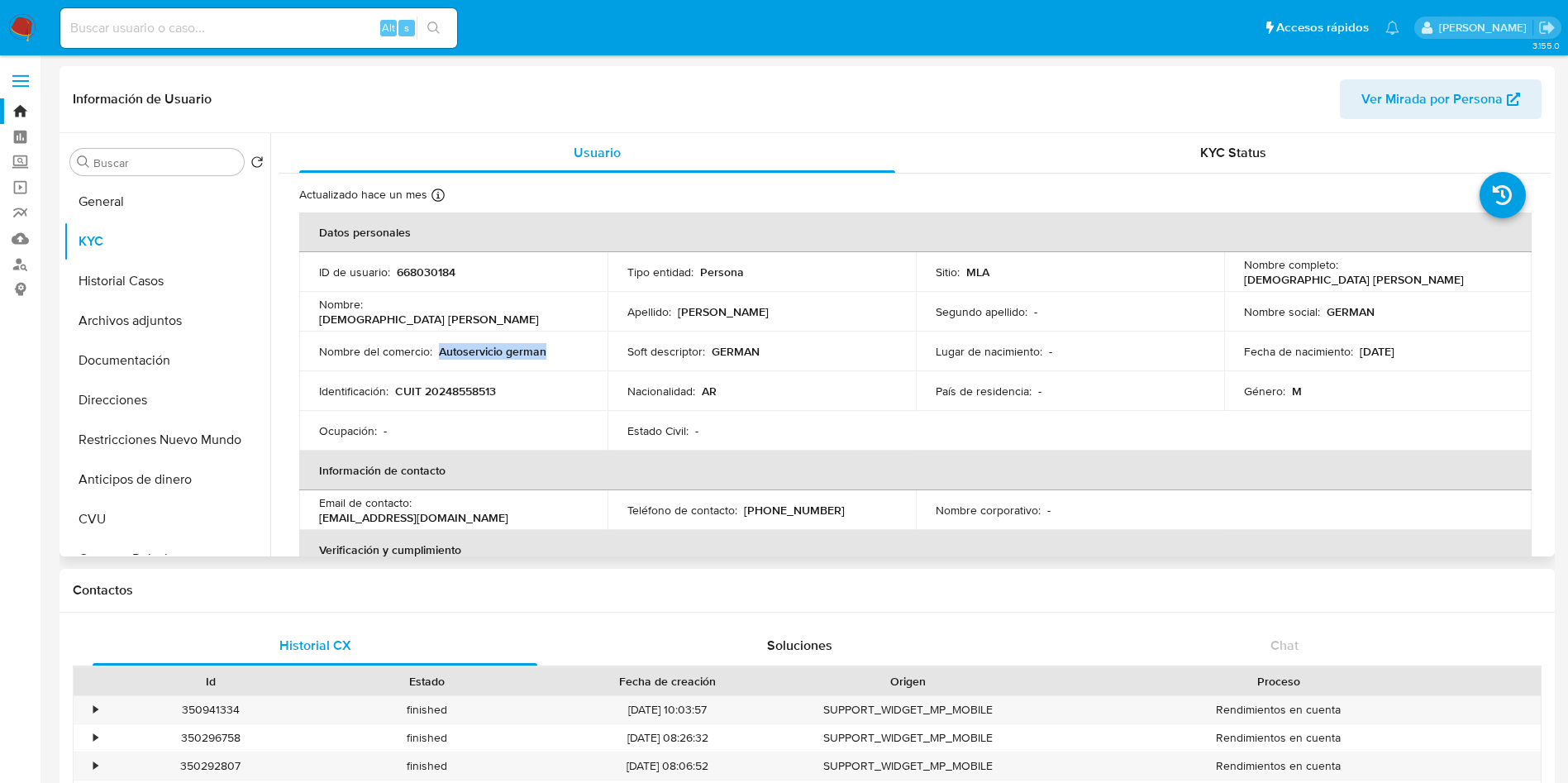
drag, startPoint x: 437, startPoint y: 349, endPoint x: 588, endPoint y: 353, distance: 151.1
click at [588, 353] on td "Nombre del comercio : Autoservicio german" at bounding box center [454, 351] width 309 height 40
copy p "Autoservicio german"
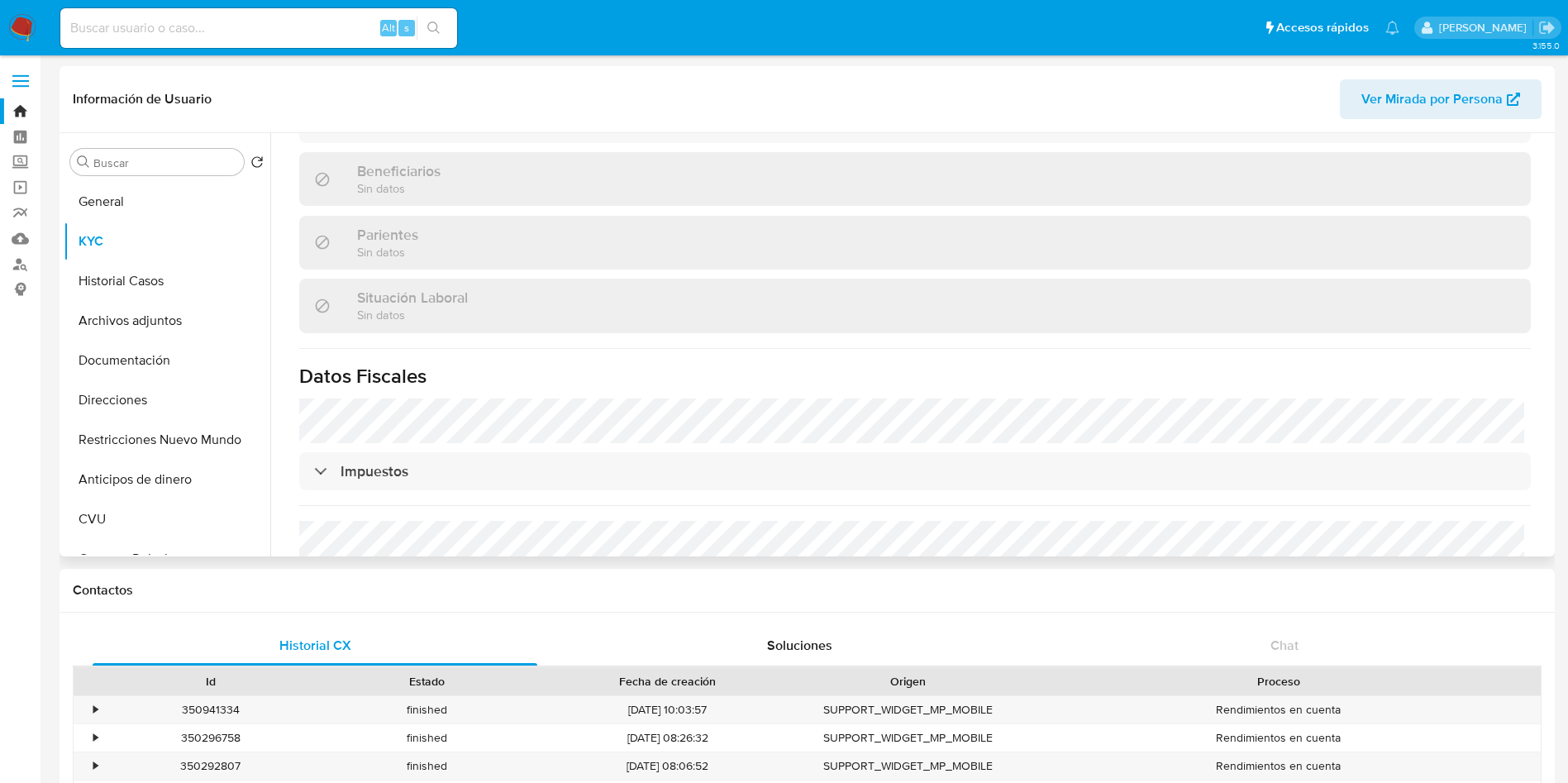
scroll to position [896, 0]
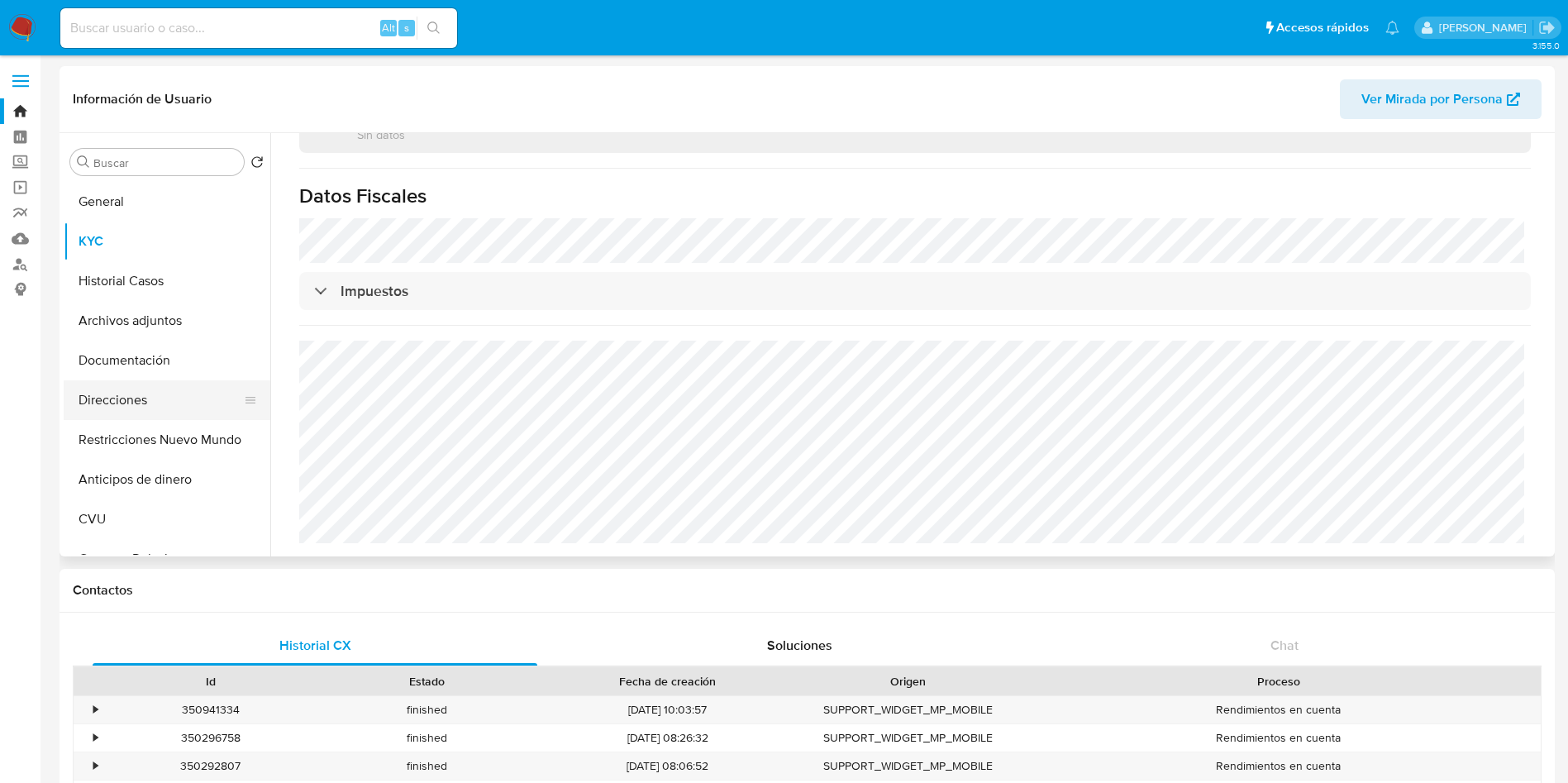
click at [137, 407] on button "Direcciones" at bounding box center [161, 400] width 194 height 40
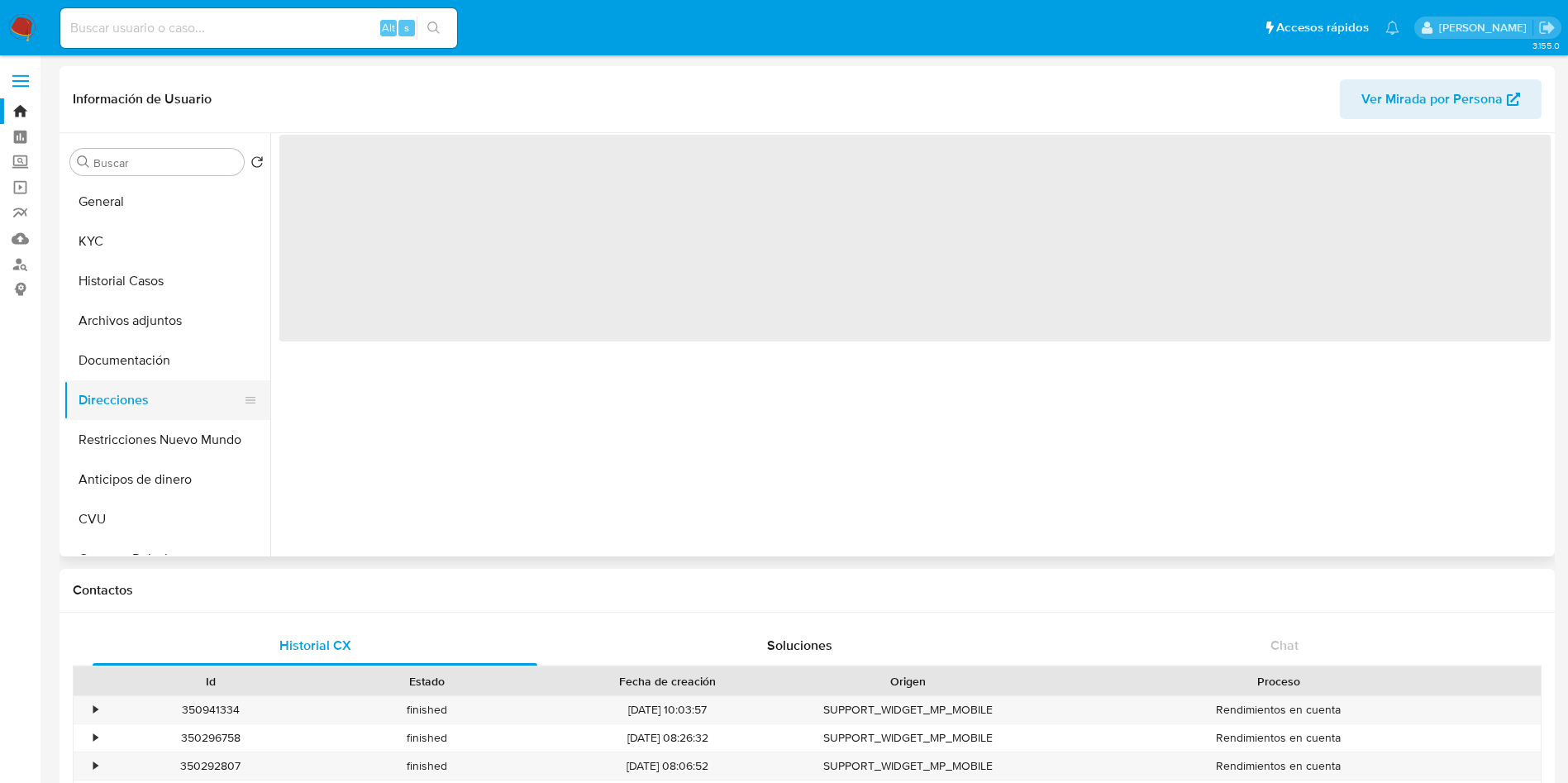
scroll to position [0, 0]
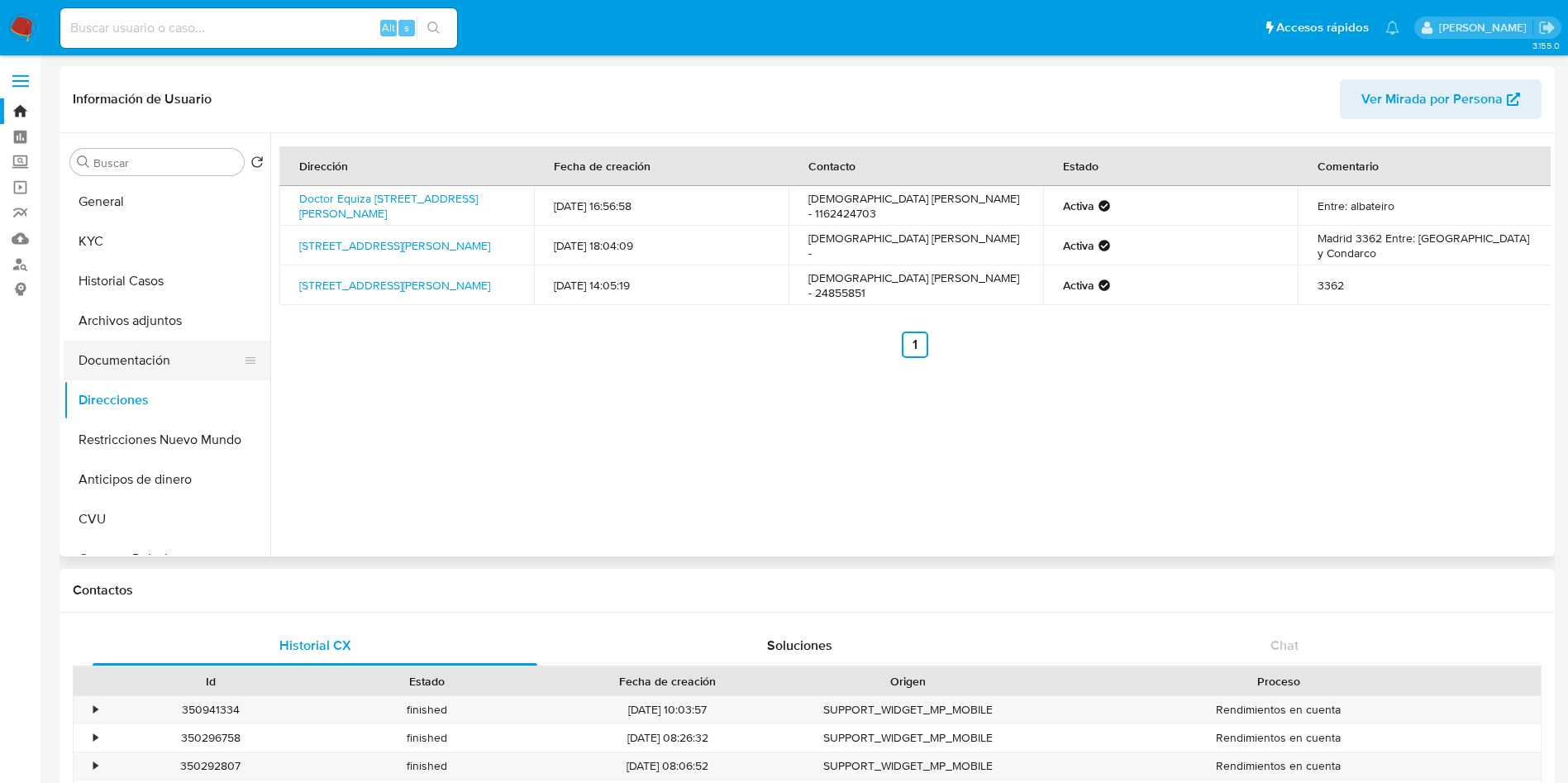
click at [123, 360] on button "Documentación" at bounding box center [161, 360] width 194 height 40
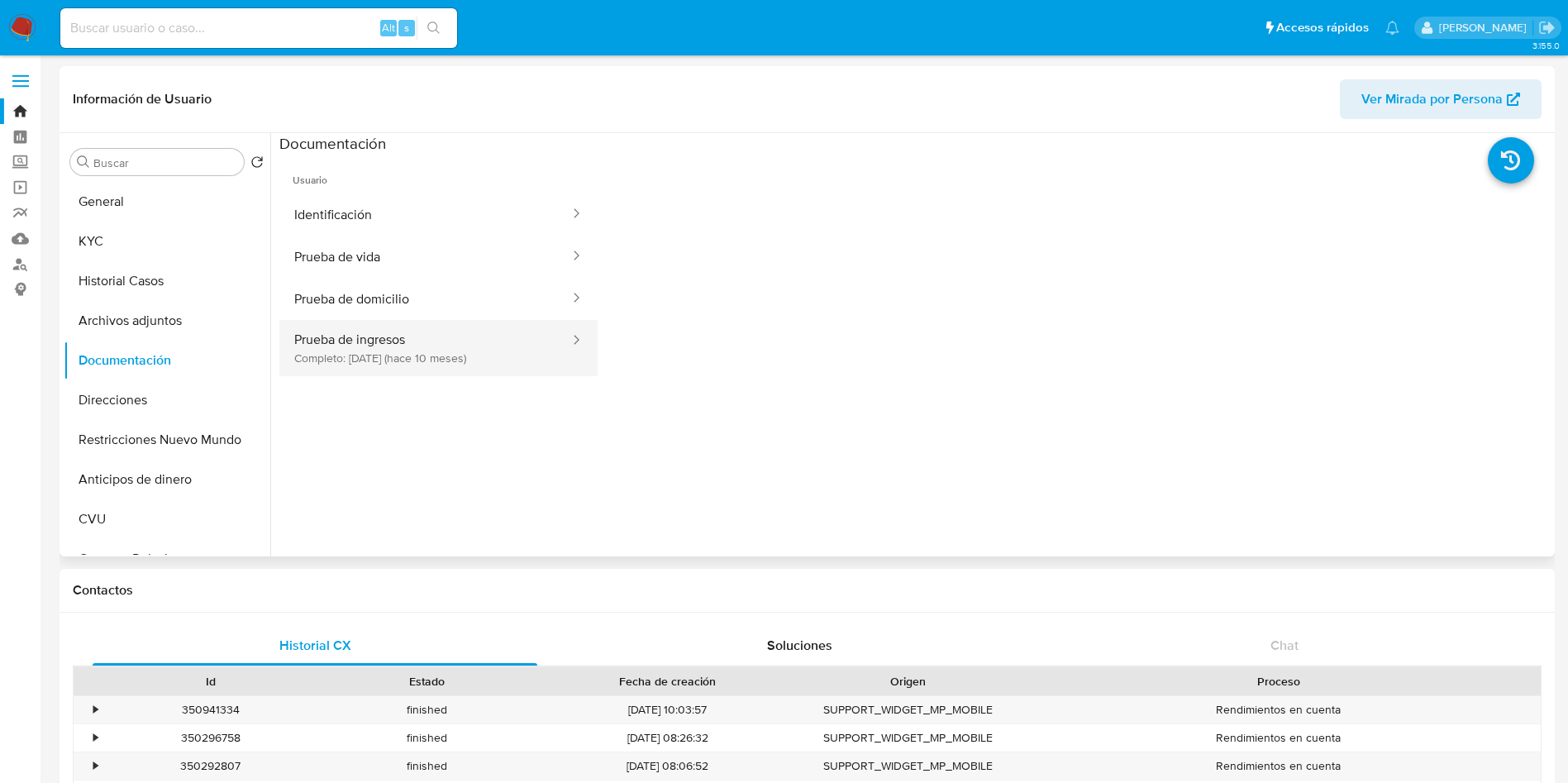
click at [400, 354] on button "Prueba de ingresos Completo: 22/10/2024 (hace 10 meses)" at bounding box center [425, 348] width 292 height 56
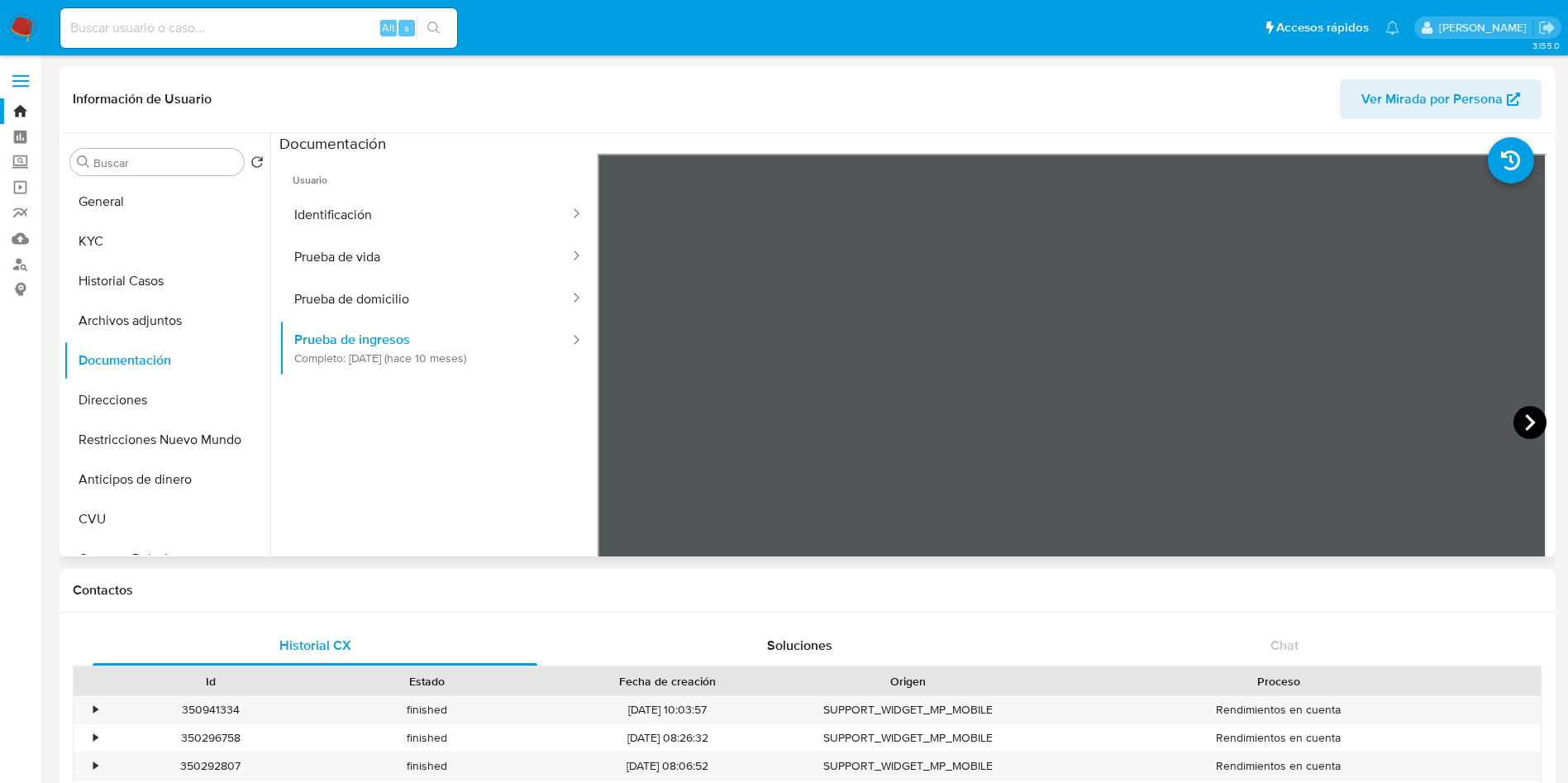
click at [1515, 425] on icon at bounding box center [1529, 422] width 33 height 33
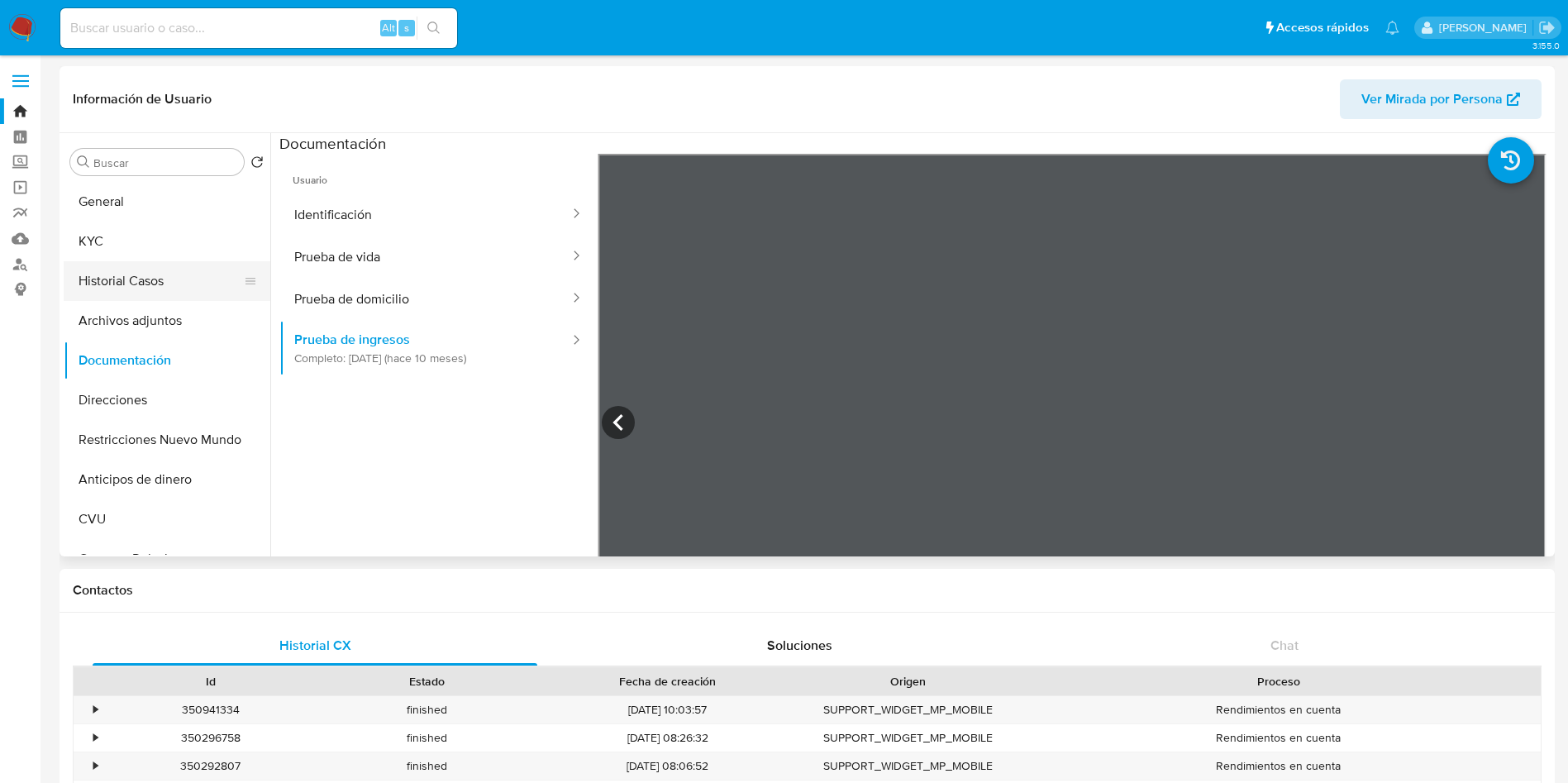
click at [141, 284] on button "Historial Casos" at bounding box center [161, 281] width 194 height 40
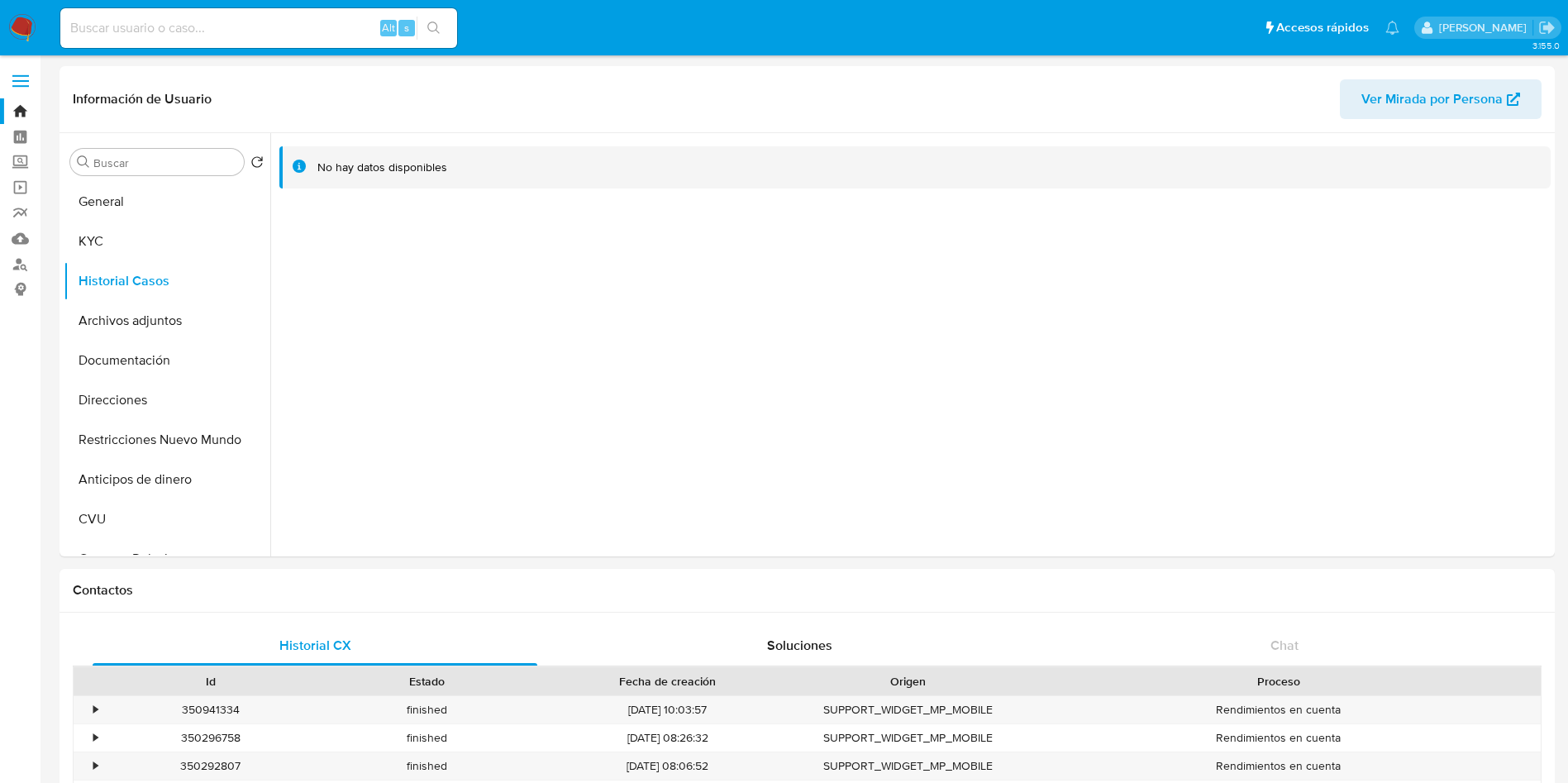
click at [145, 17] on div "Alt s" at bounding box center [259, 28] width 397 height 40
click at [160, 36] on input at bounding box center [259, 27] width 397 height 22
paste input "312644942"
type input "312644942"
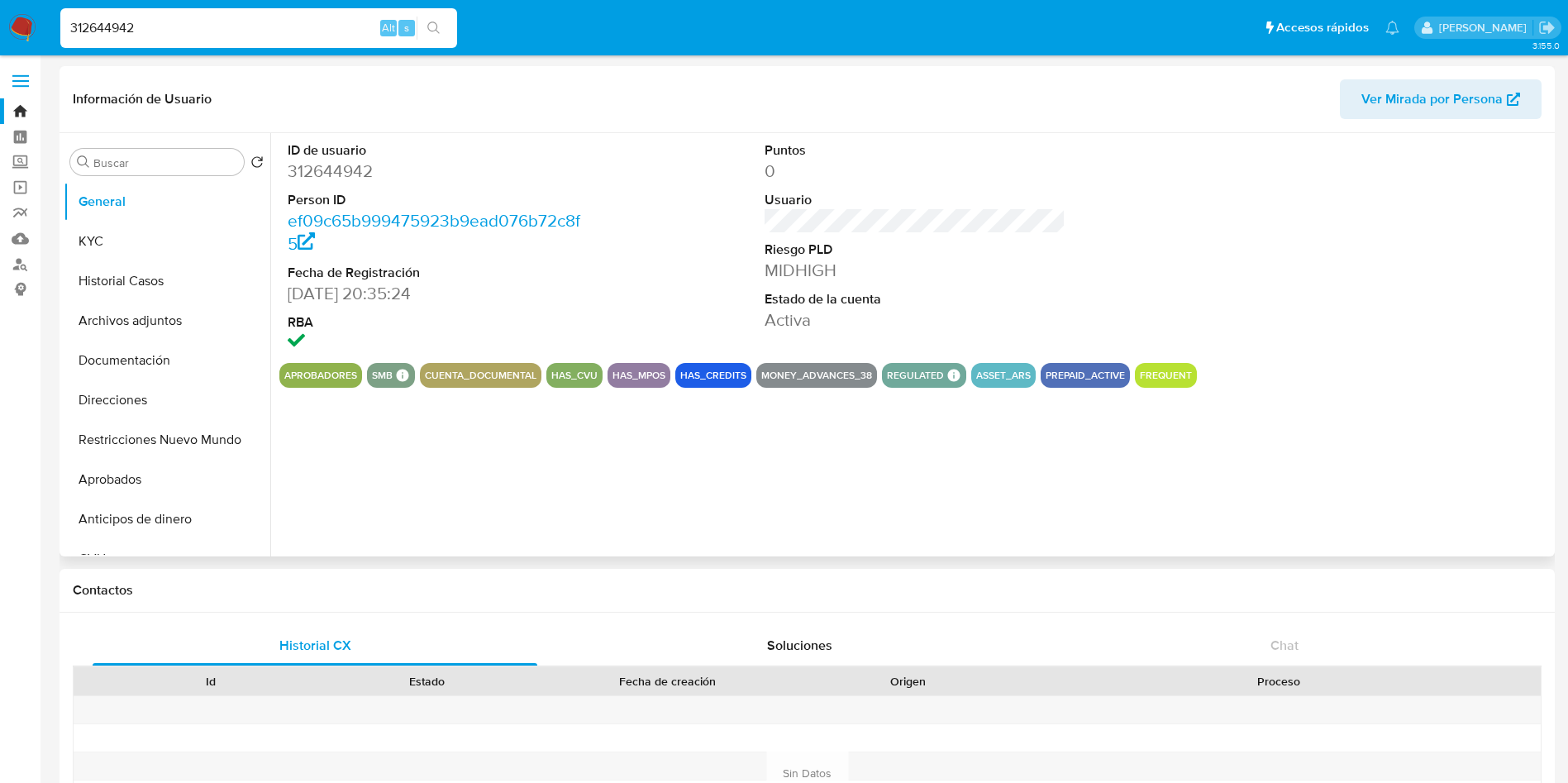
select select "10"
click at [101, 248] on button "KYC" at bounding box center [161, 241] width 194 height 40
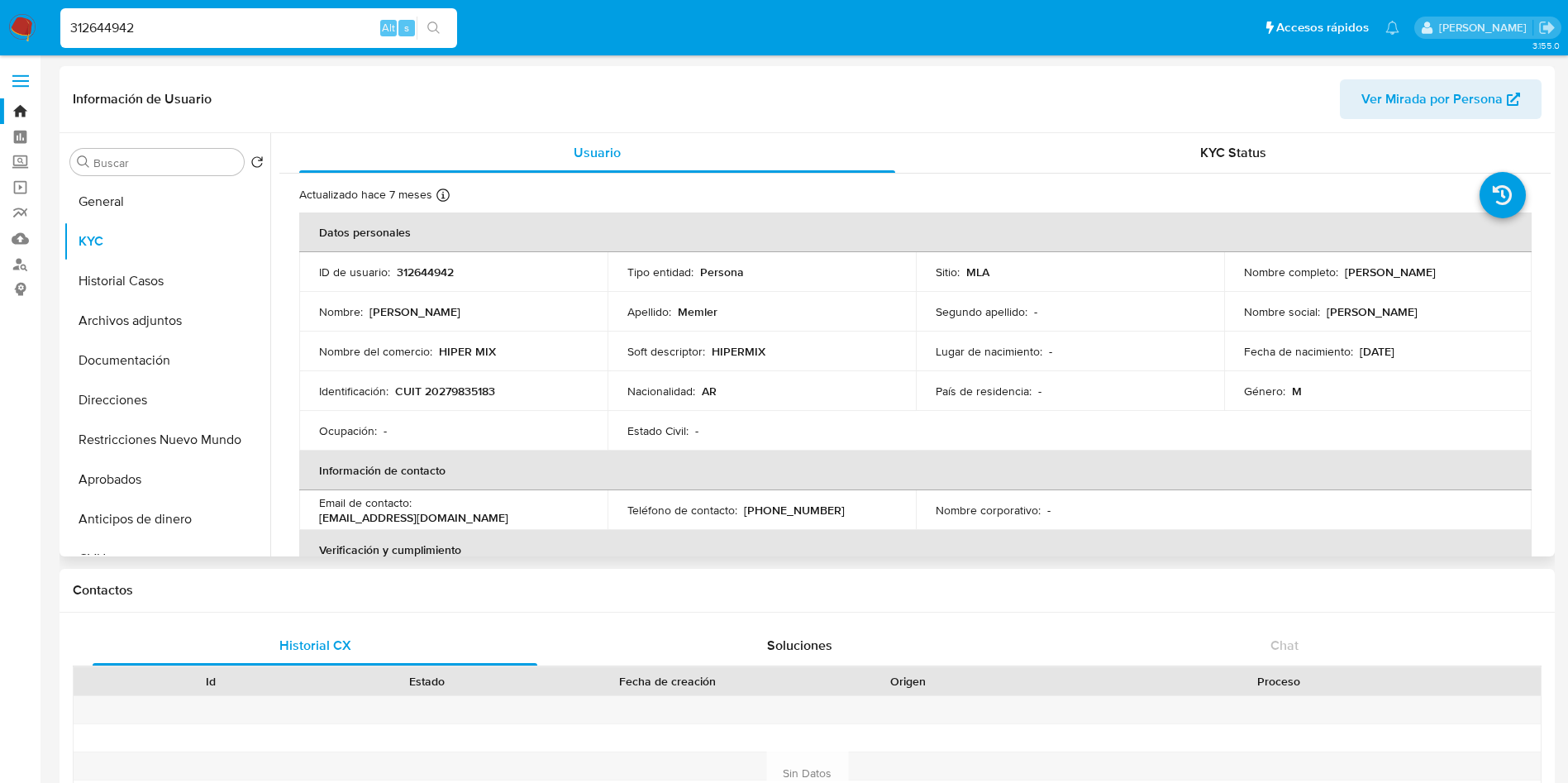
click at [439, 393] on p "CUIT 20279835183" at bounding box center [445, 392] width 100 height 15
copy p "20279835183"
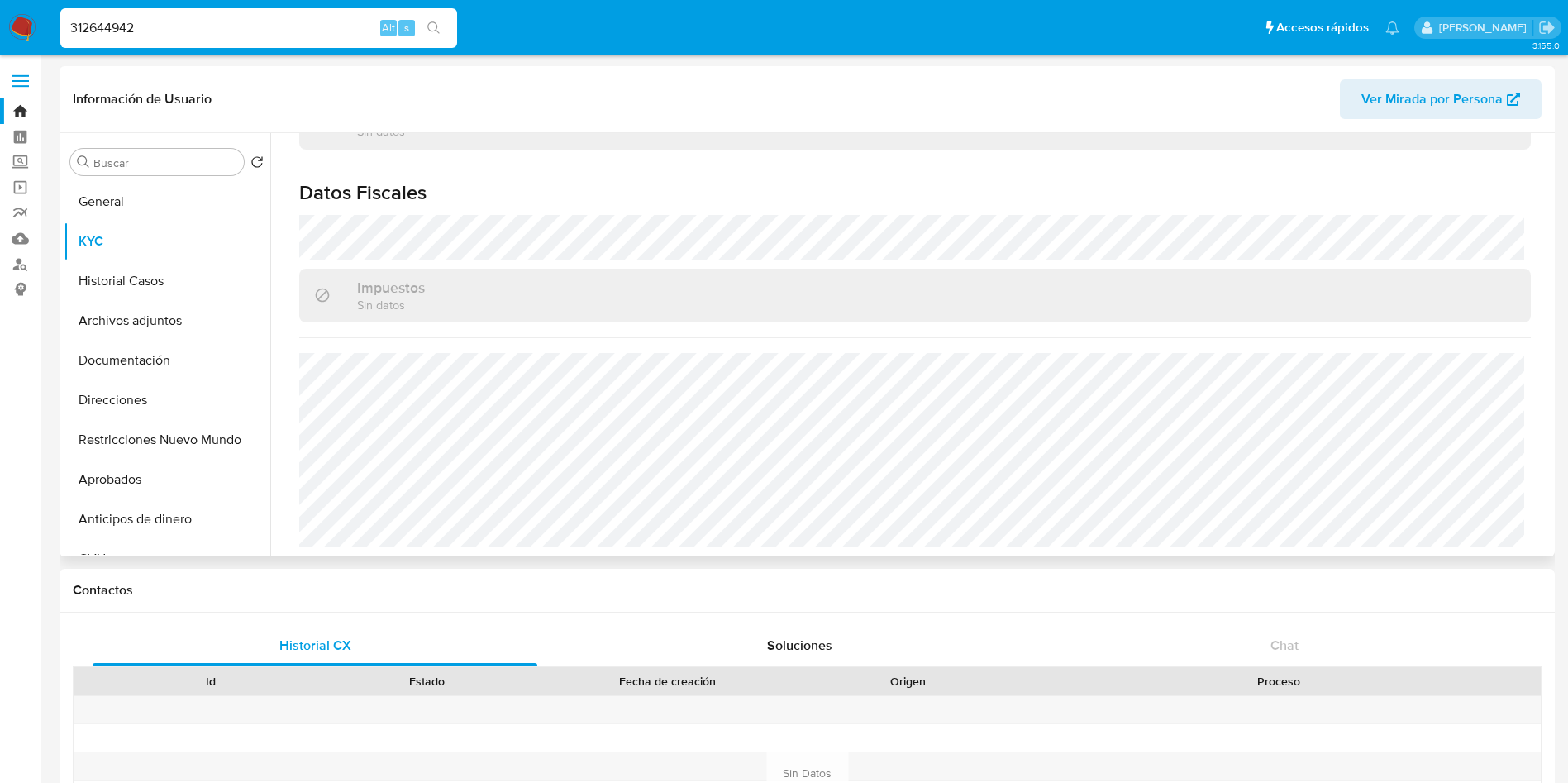
scroll to position [903, 0]
click at [168, 392] on button "Direcciones" at bounding box center [161, 400] width 194 height 40
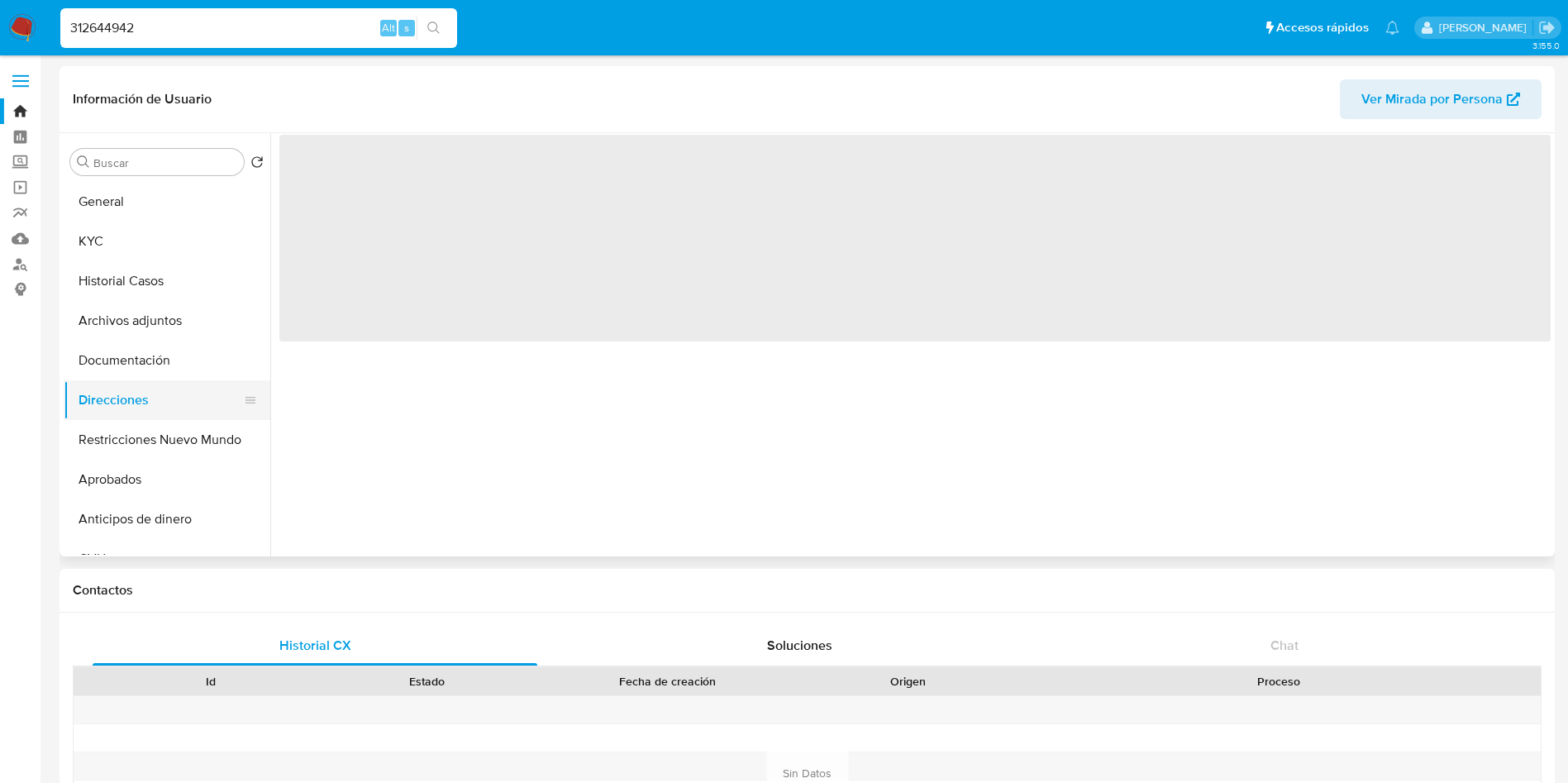
scroll to position [0, 0]
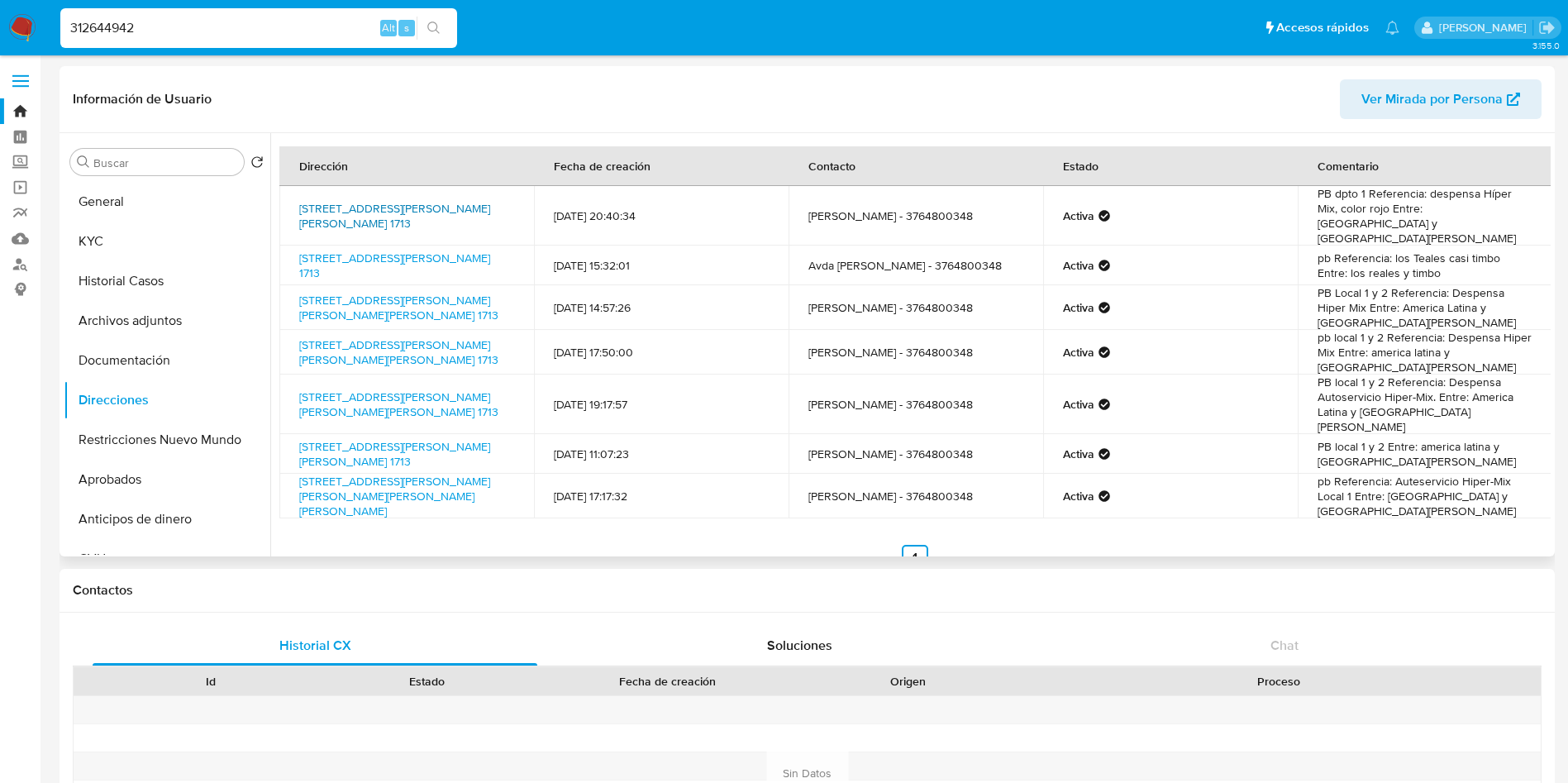
click at [360, 201] on link "Avda Juan Domingo Perón 1713, Posadas, Misiones, 3300, Argentina 1713" at bounding box center [394, 216] width 191 height 31
drag, startPoint x: 1474, startPoint y: 195, endPoint x: 1329, endPoint y: 209, distance: 145.7
click at [1329, 209] on td "PB dpto 1 Referencia: despensa Híper Mix, color rojo Entre: calle América Latin…" at bounding box center [1425, 216] width 255 height 59
copy td "Híper Mix"
click at [150, 374] on button "Documentación" at bounding box center [161, 360] width 194 height 40
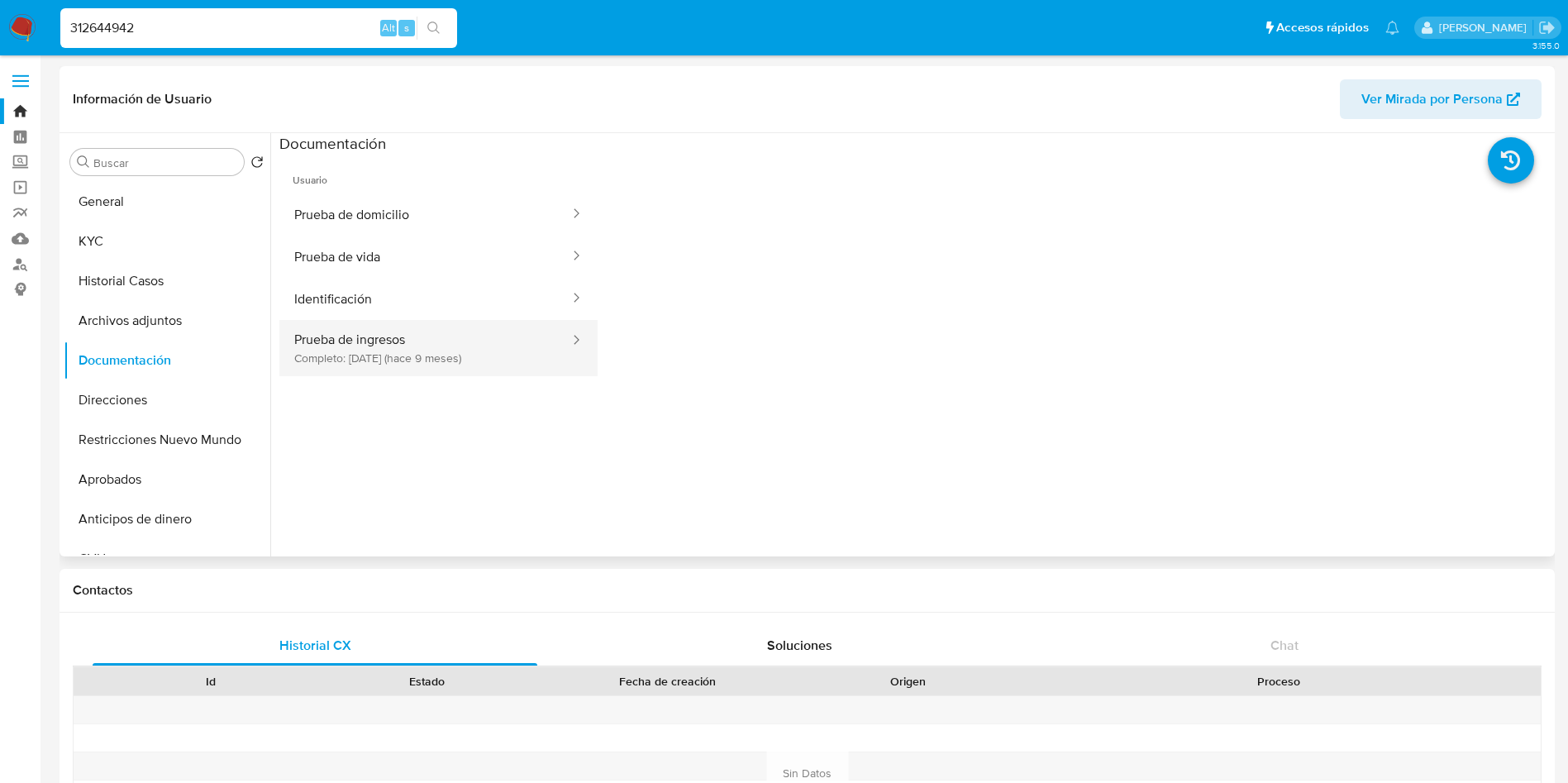
click at [472, 363] on button "Prueba de ingresos Completo: 21/11/2024 (hace 9 meses)" at bounding box center [425, 348] width 292 height 56
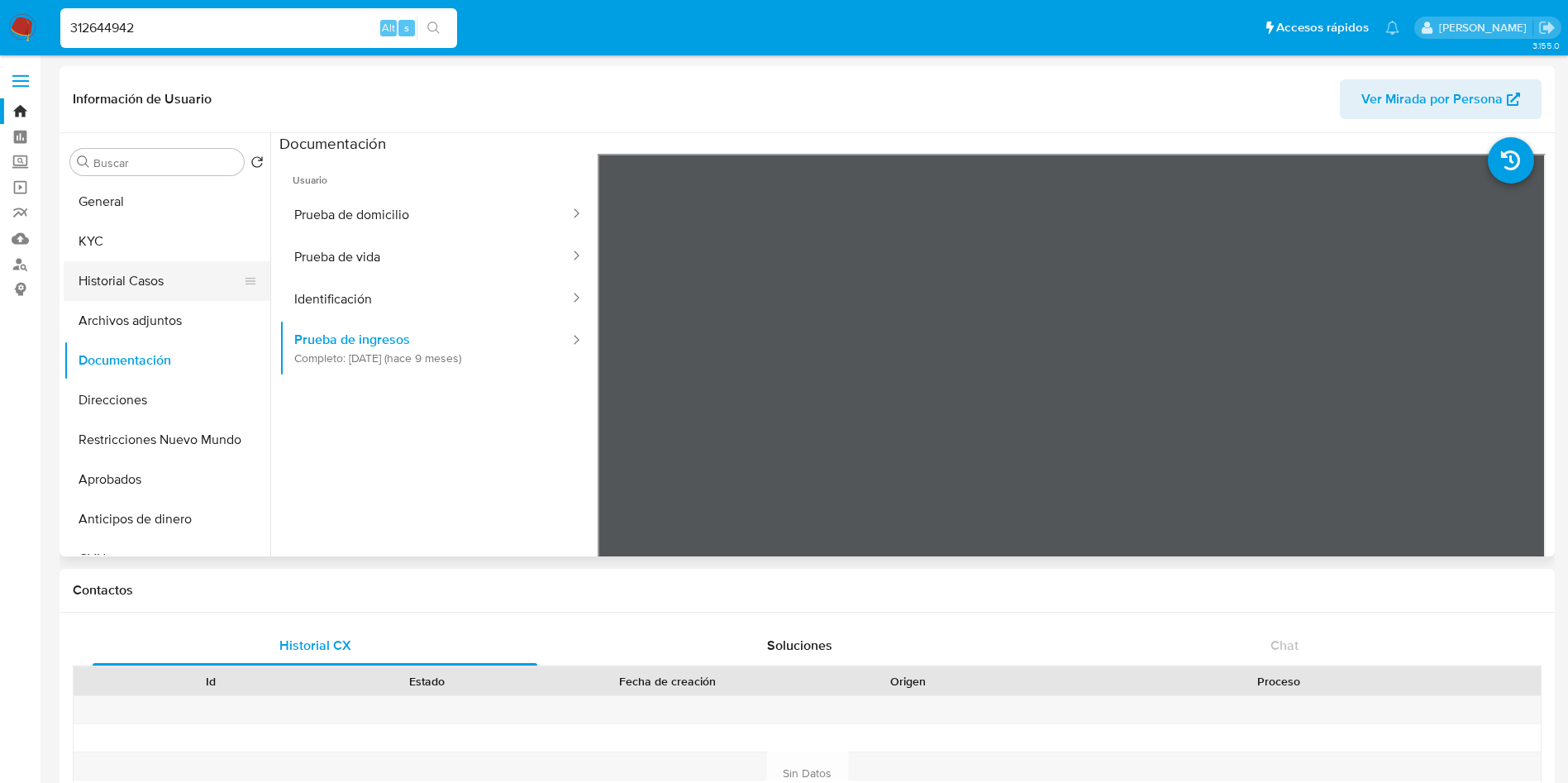
click at [124, 278] on button "Historial Casos" at bounding box center [161, 281] width 194 height 40
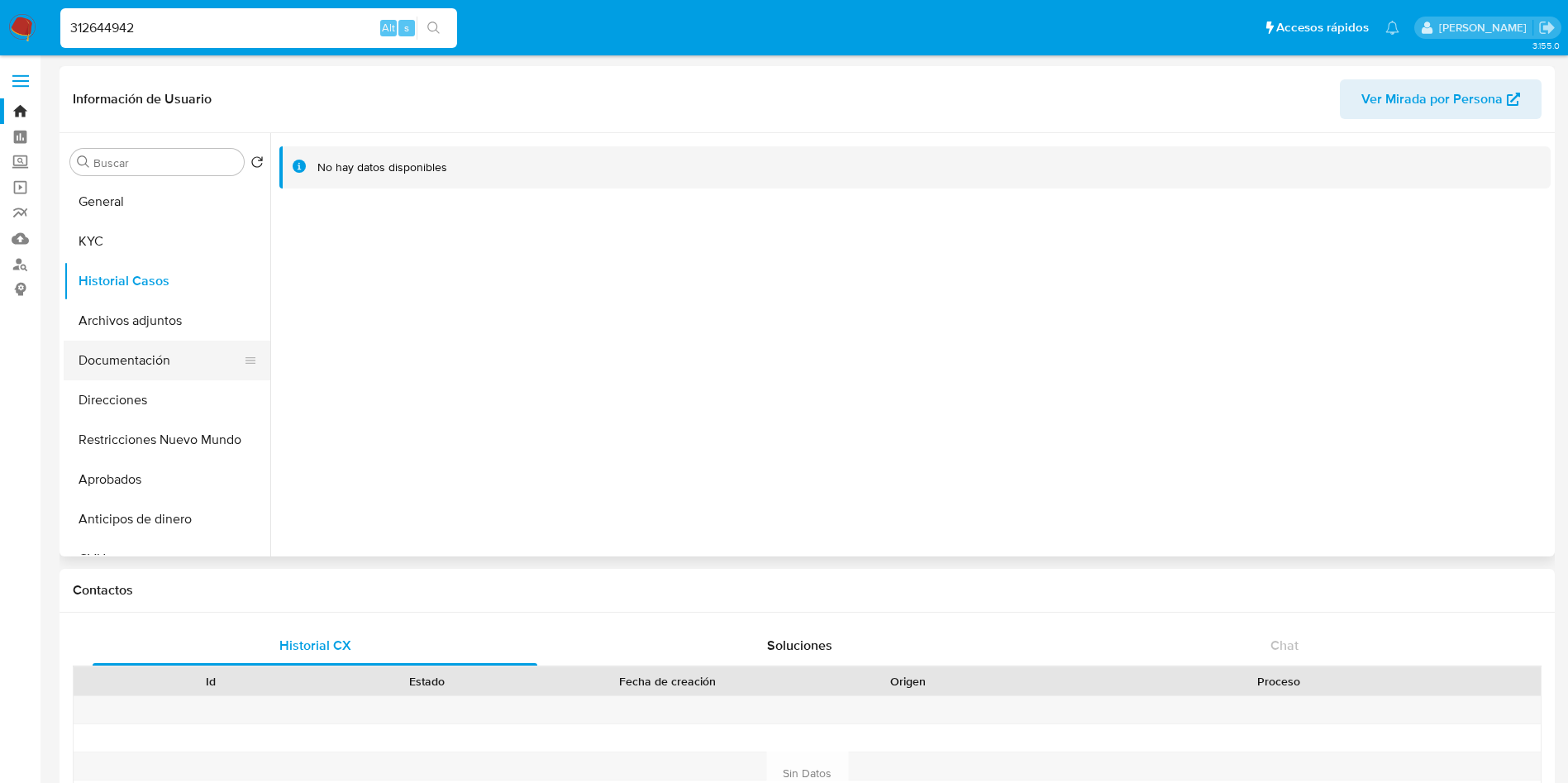
click at [131, 367] on button "Documentación" at bounding box center [161, 360] width 194 height 40
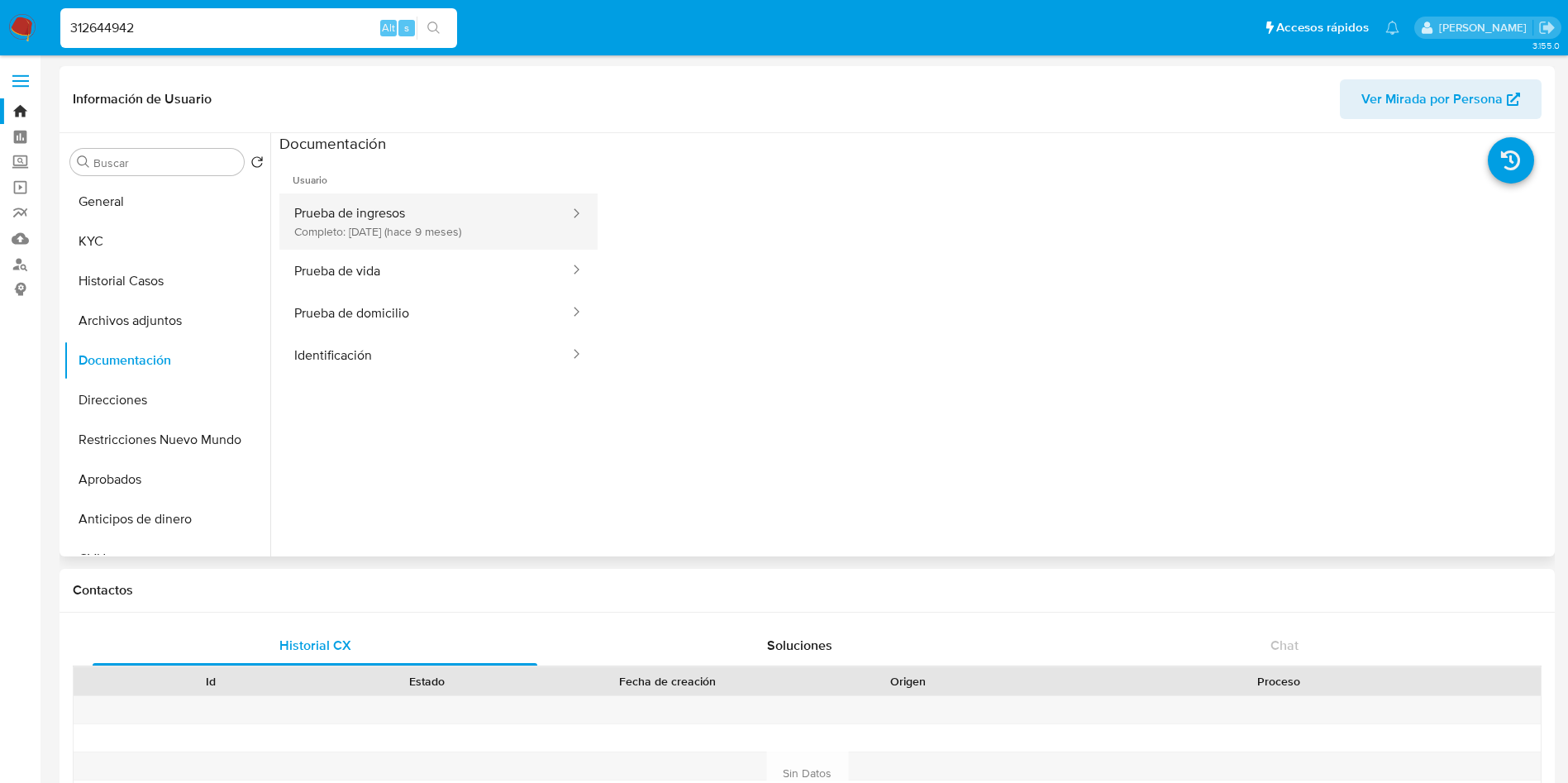
click at [448, 207] on button "Prueba de ingresos Completo: 21/11/2024 (hace 9 meses)" at bounding box center [425, 222] width 292 height 56
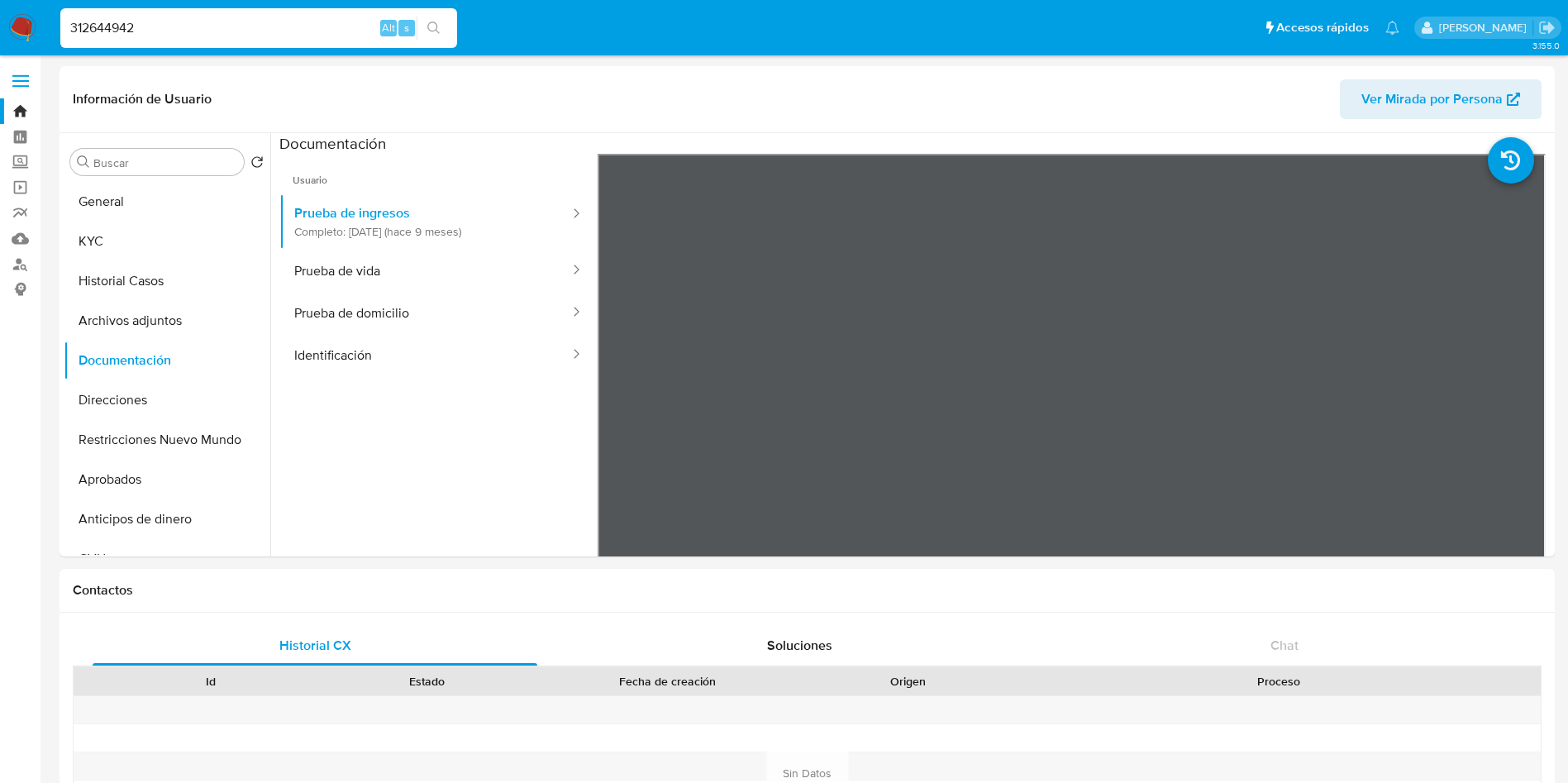
click at [199, 28] on input "312644942" at bounding box center [259, 27] width 397 height 22
paste input "548725556"
type input "548725556"
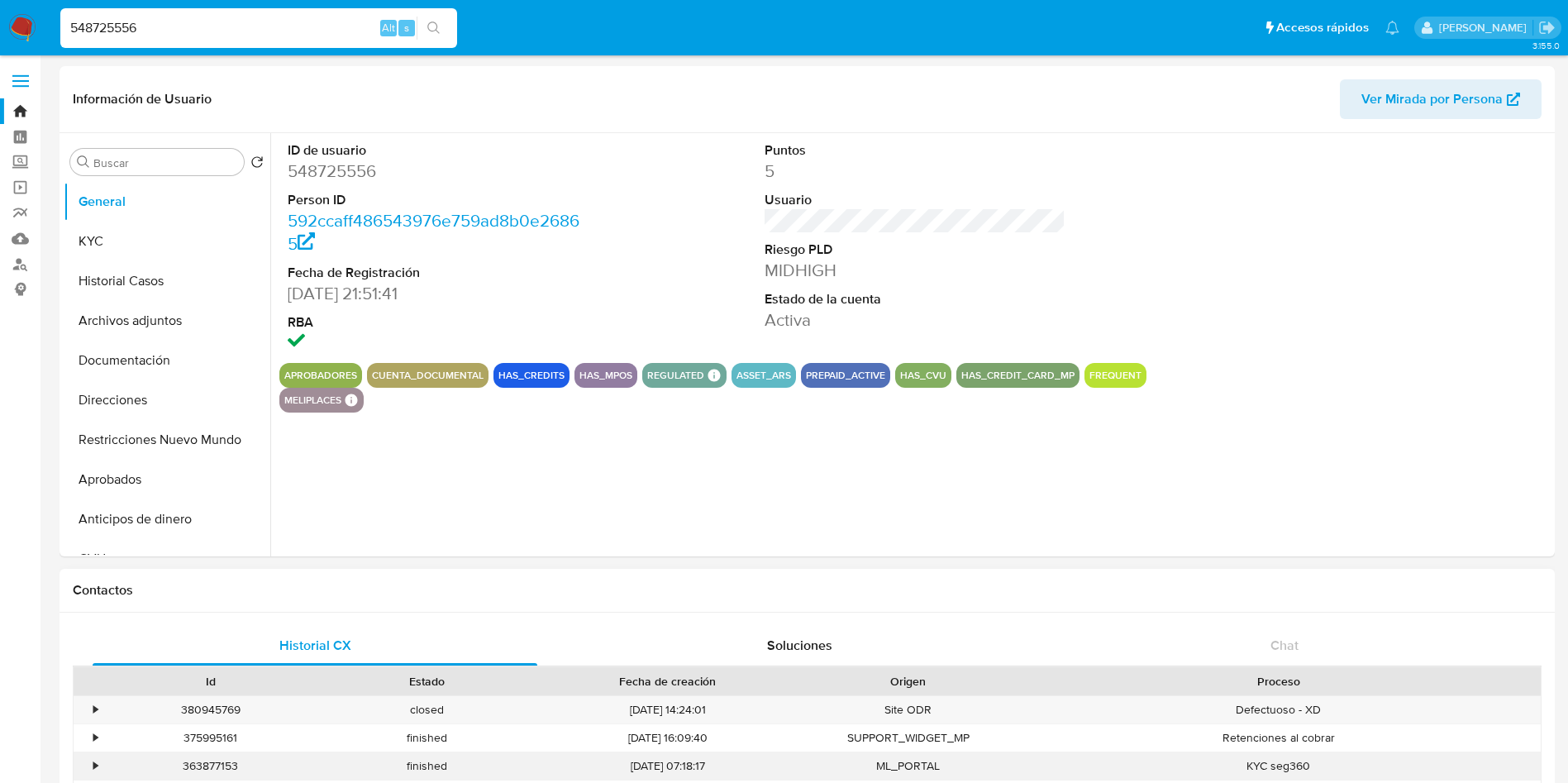
select select "10"
click at [119, 274] on button "Historial Casos" at bounding box center [161, 281] width 194 height 40
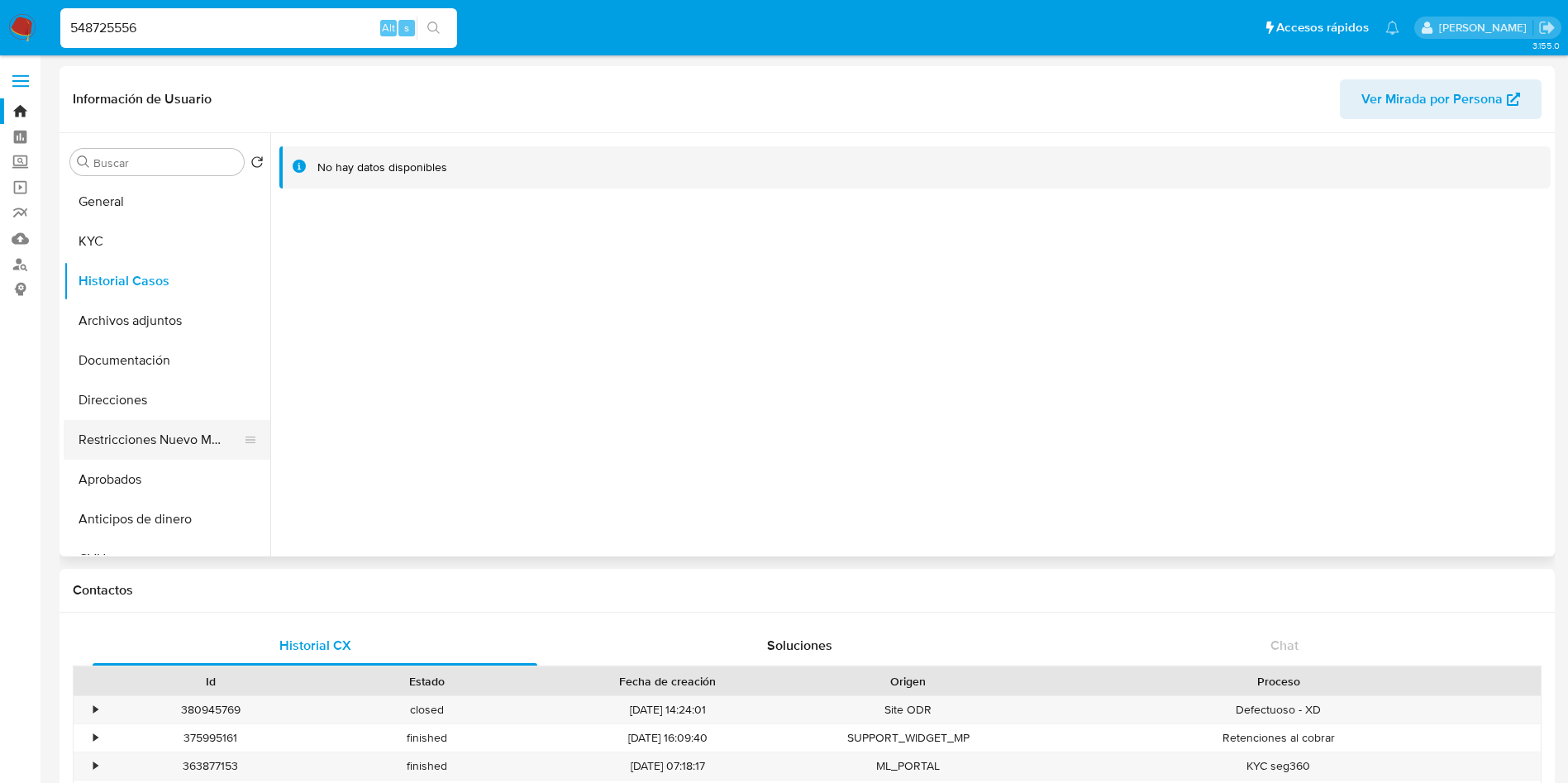
click at [141, 432] on button "Restricciones Nuevo Mundo" at bounding box center [161, 439] width 194 height 40
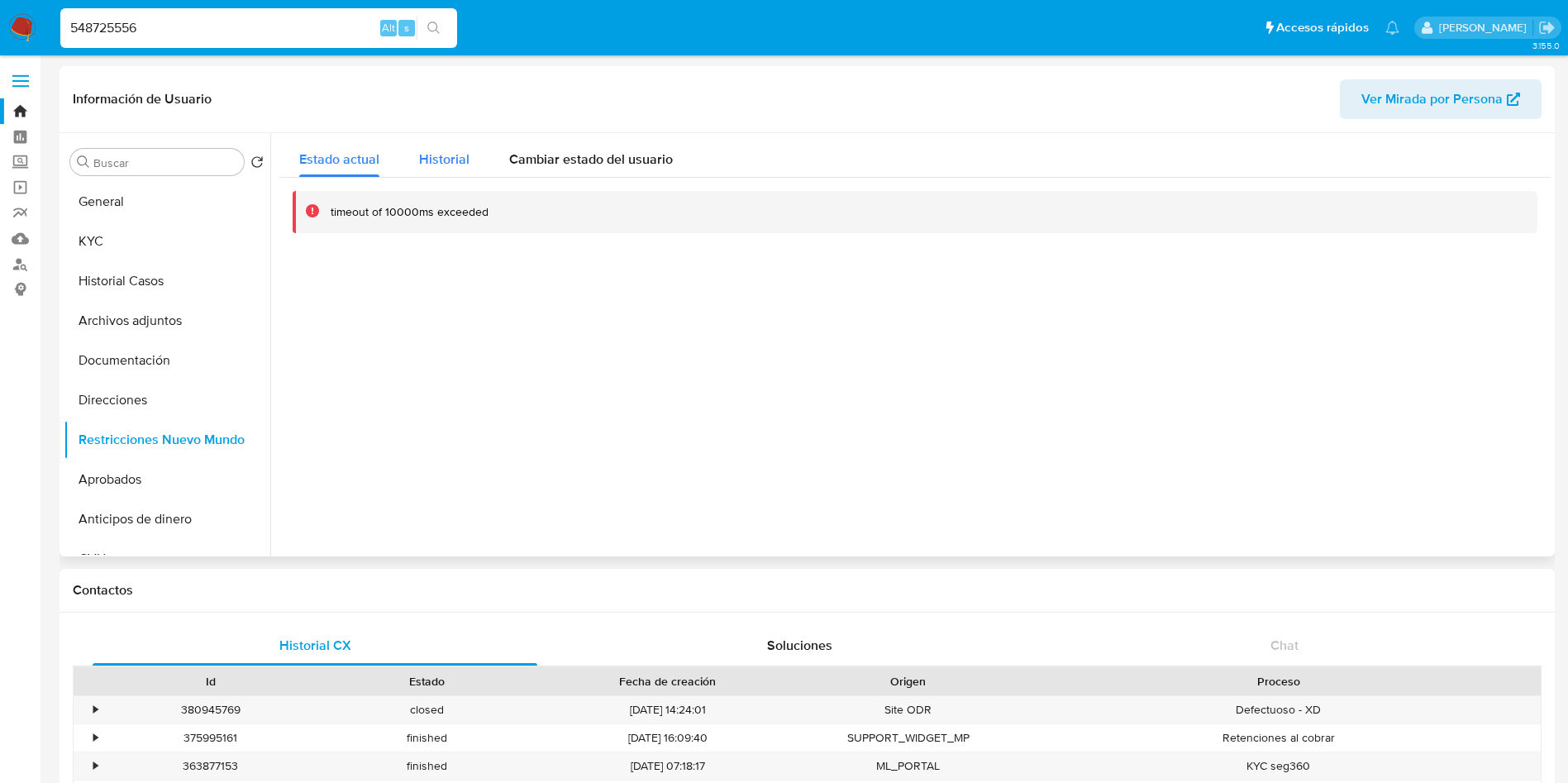
click at [439, 152] on span "Historial" at bounding box center [444, 159] width 51 height 19
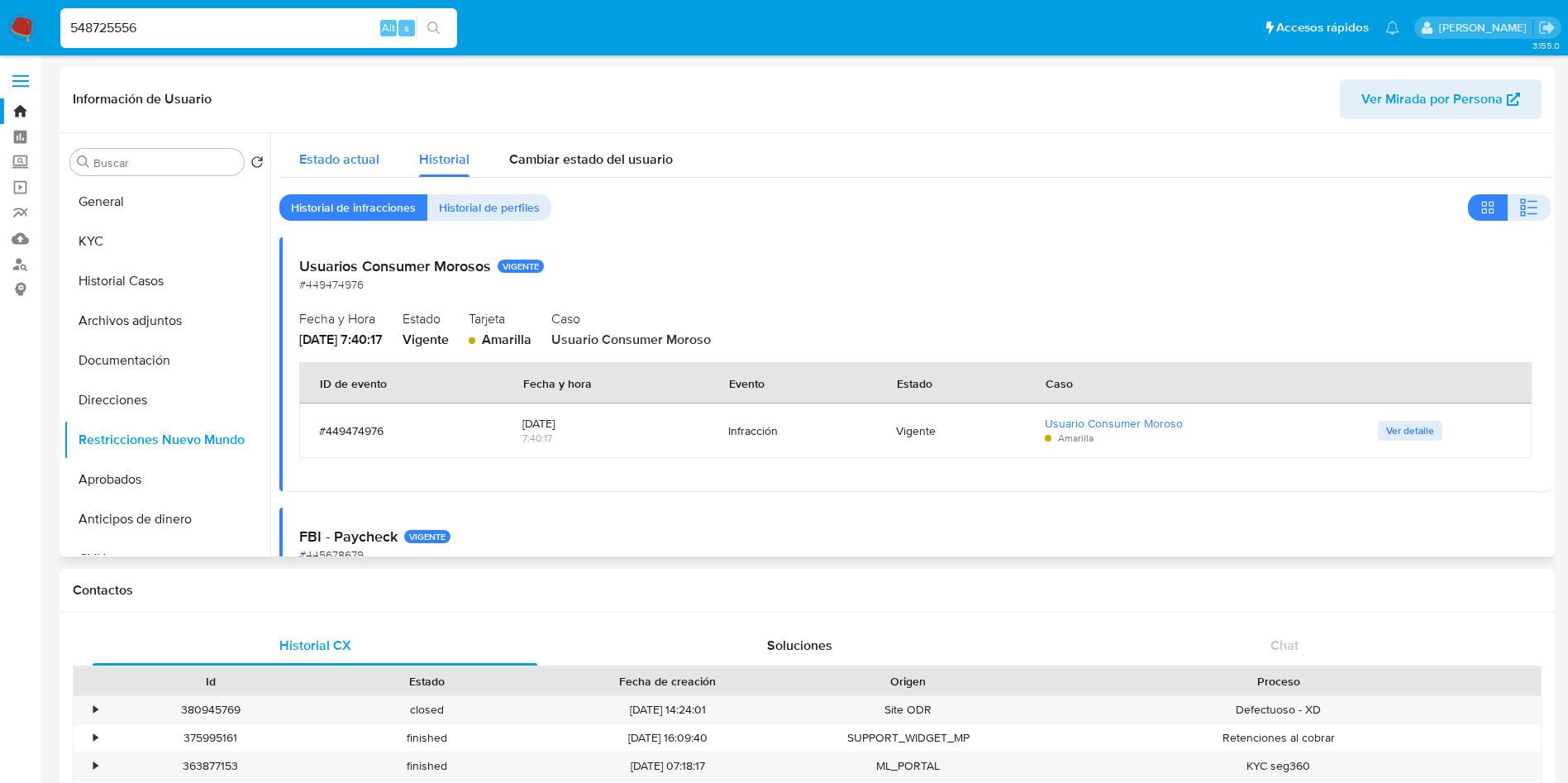
click at [363, 160] on span "Estado actual" at bounding box center [339, 159] width 80 height 19
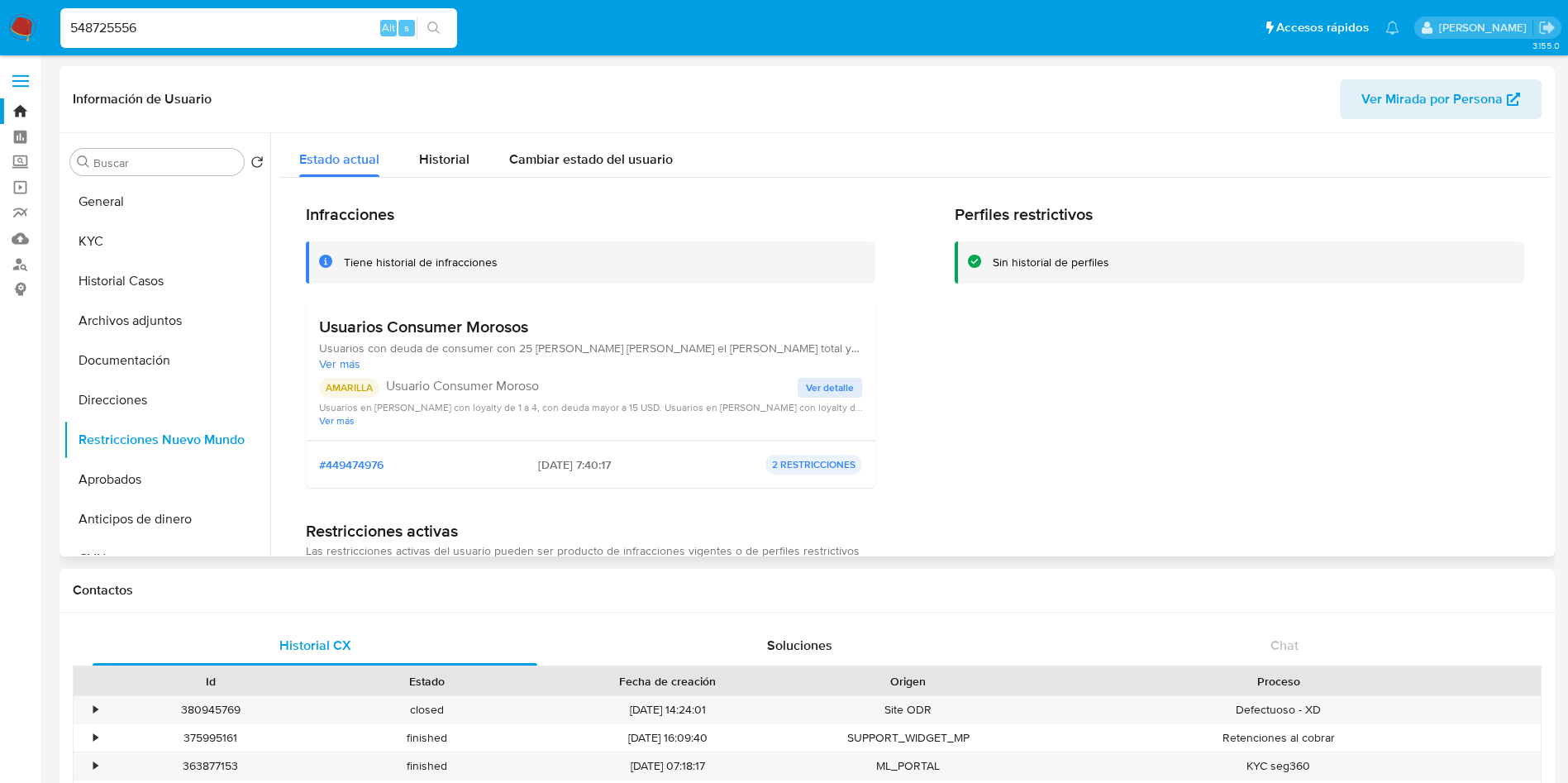
click at [340, 363] on span "Ver más" at bounding box center [590, 364] width 543 height 15
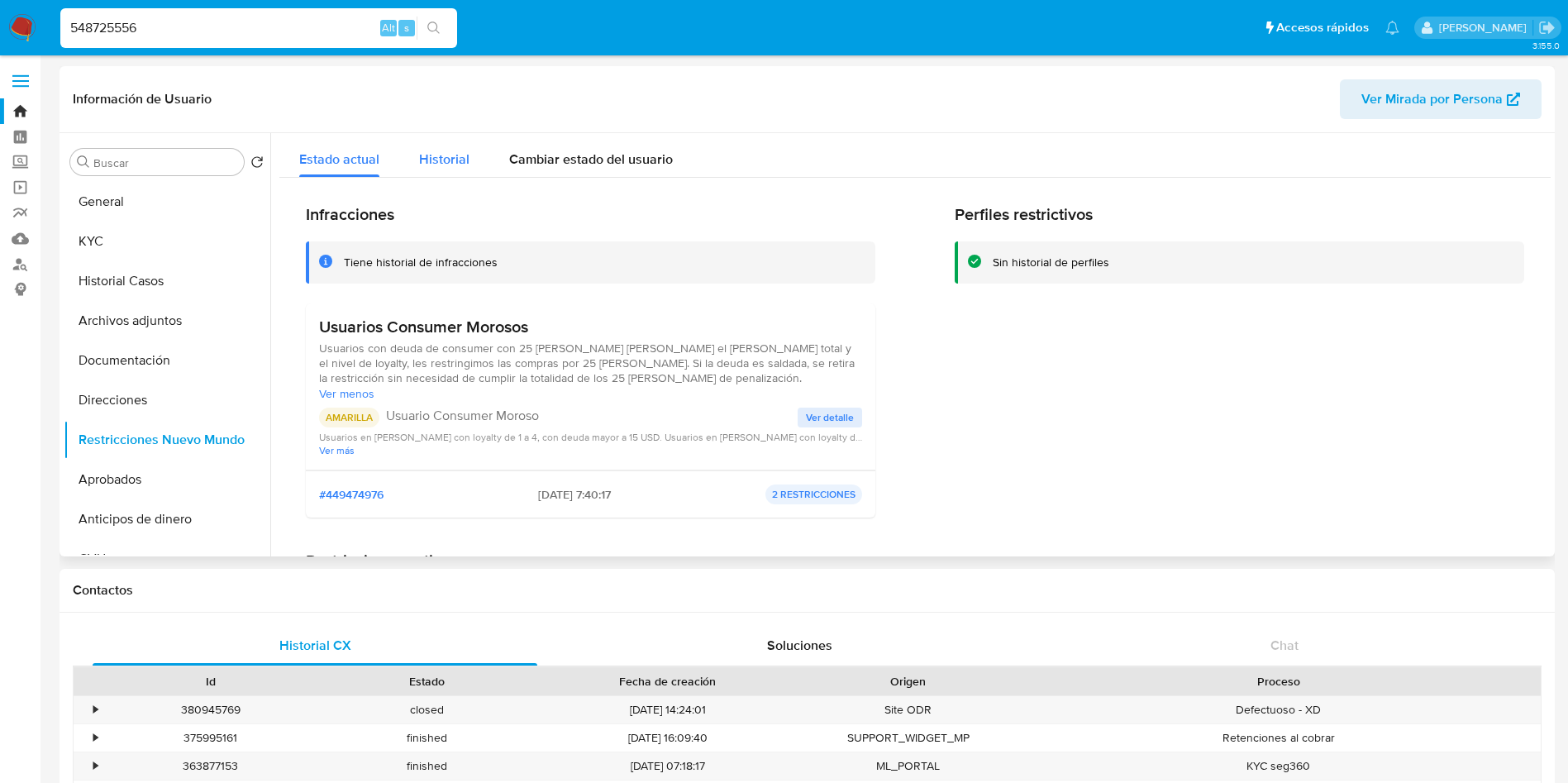
click at [439, 165] on span "Historial" at bounding box center [444, 159] width 51 height 19
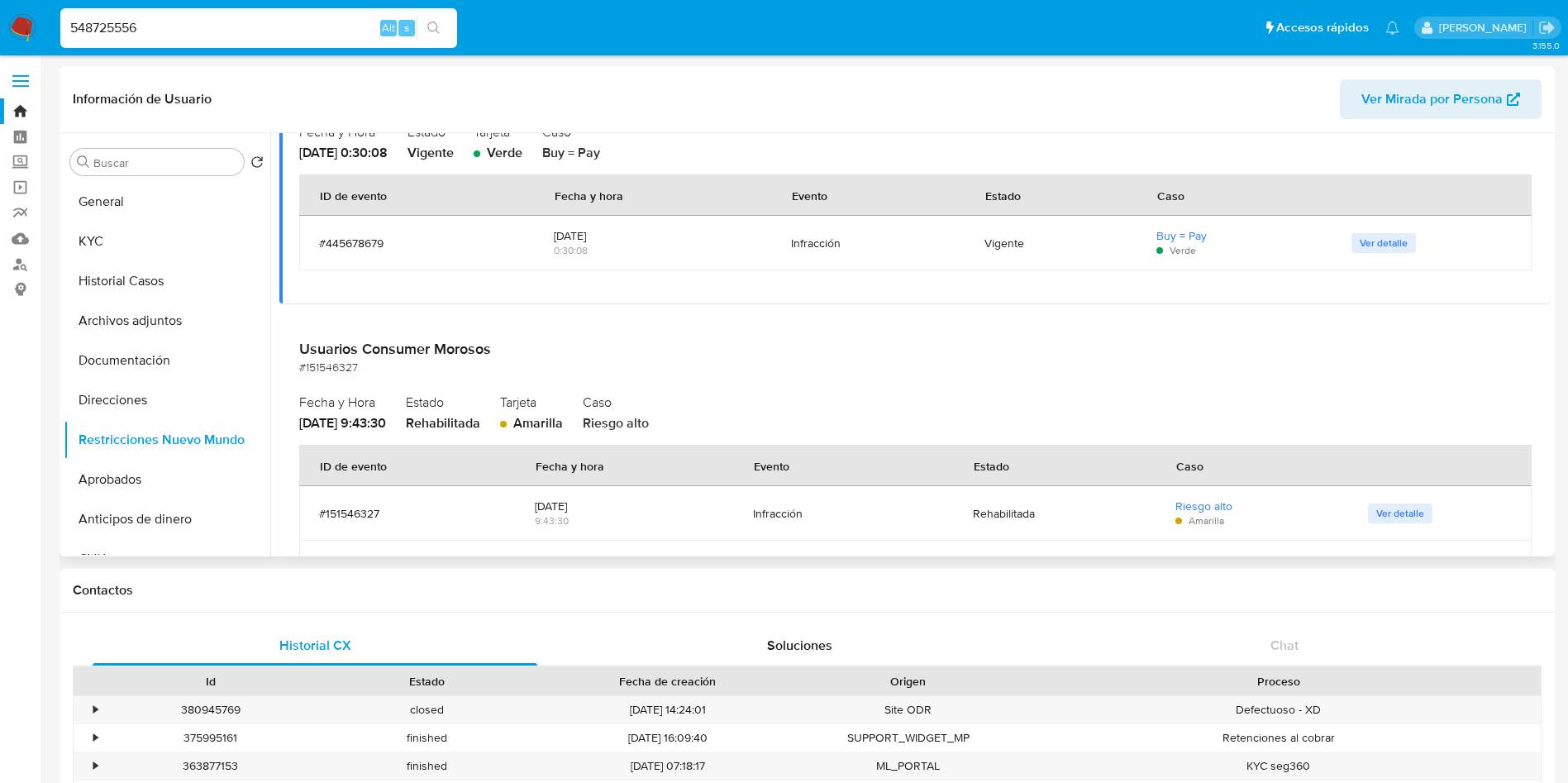
scroll to position [303, 0]
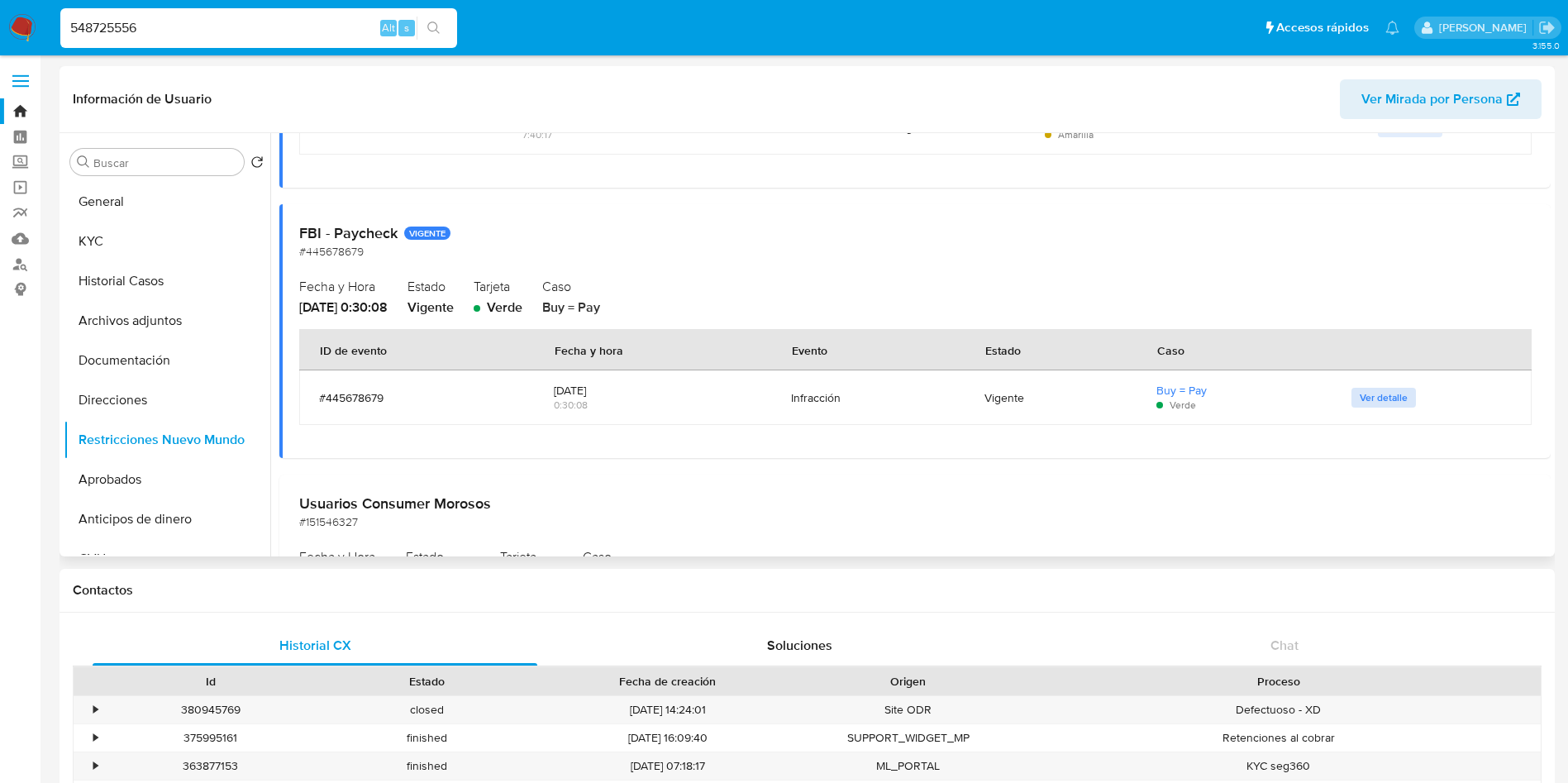
click at [1393, 397] on span "Ver detalle" at bounding box center [1384, 398] width 48 height 17
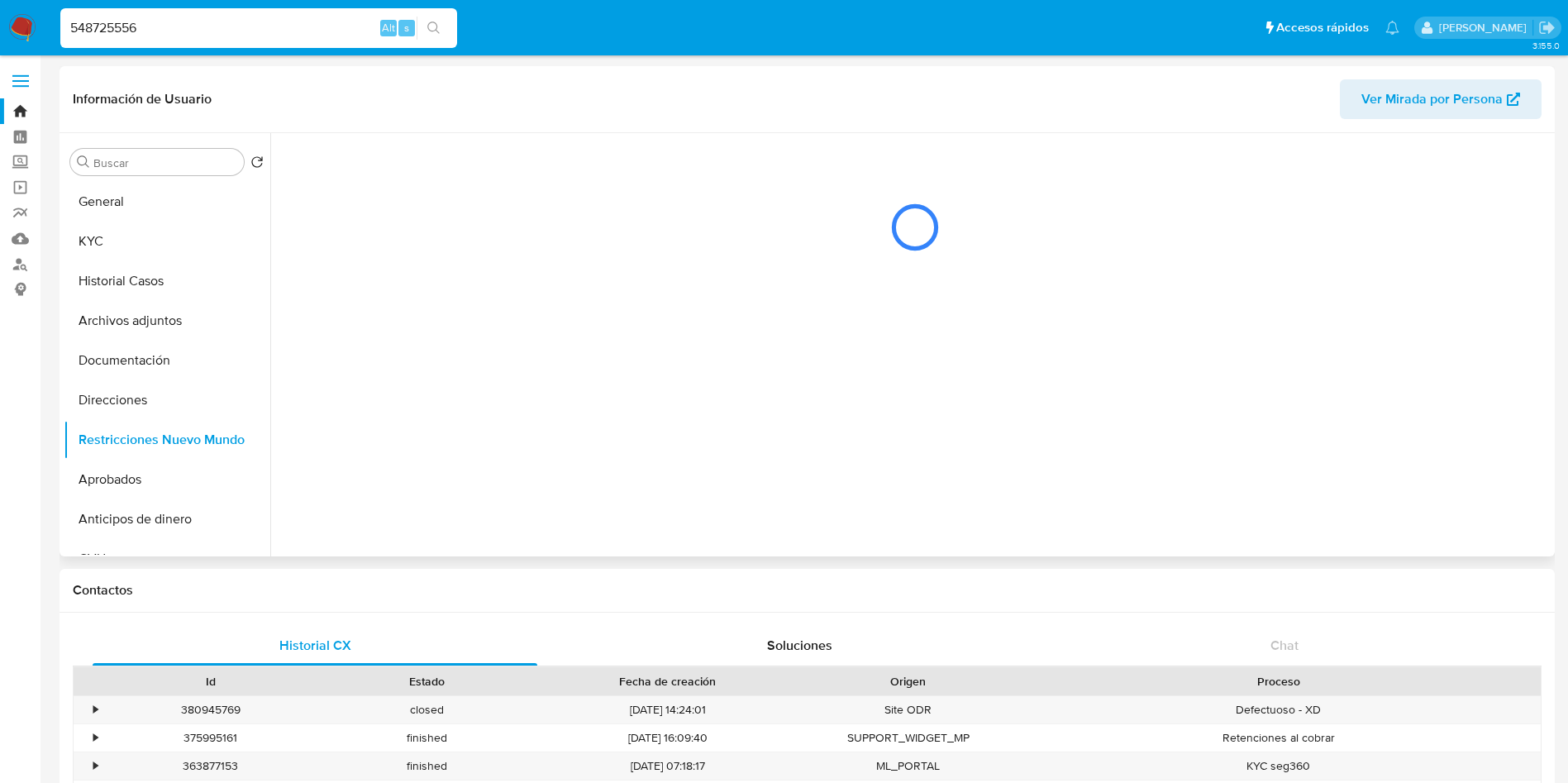
scroll to position [0, 0]
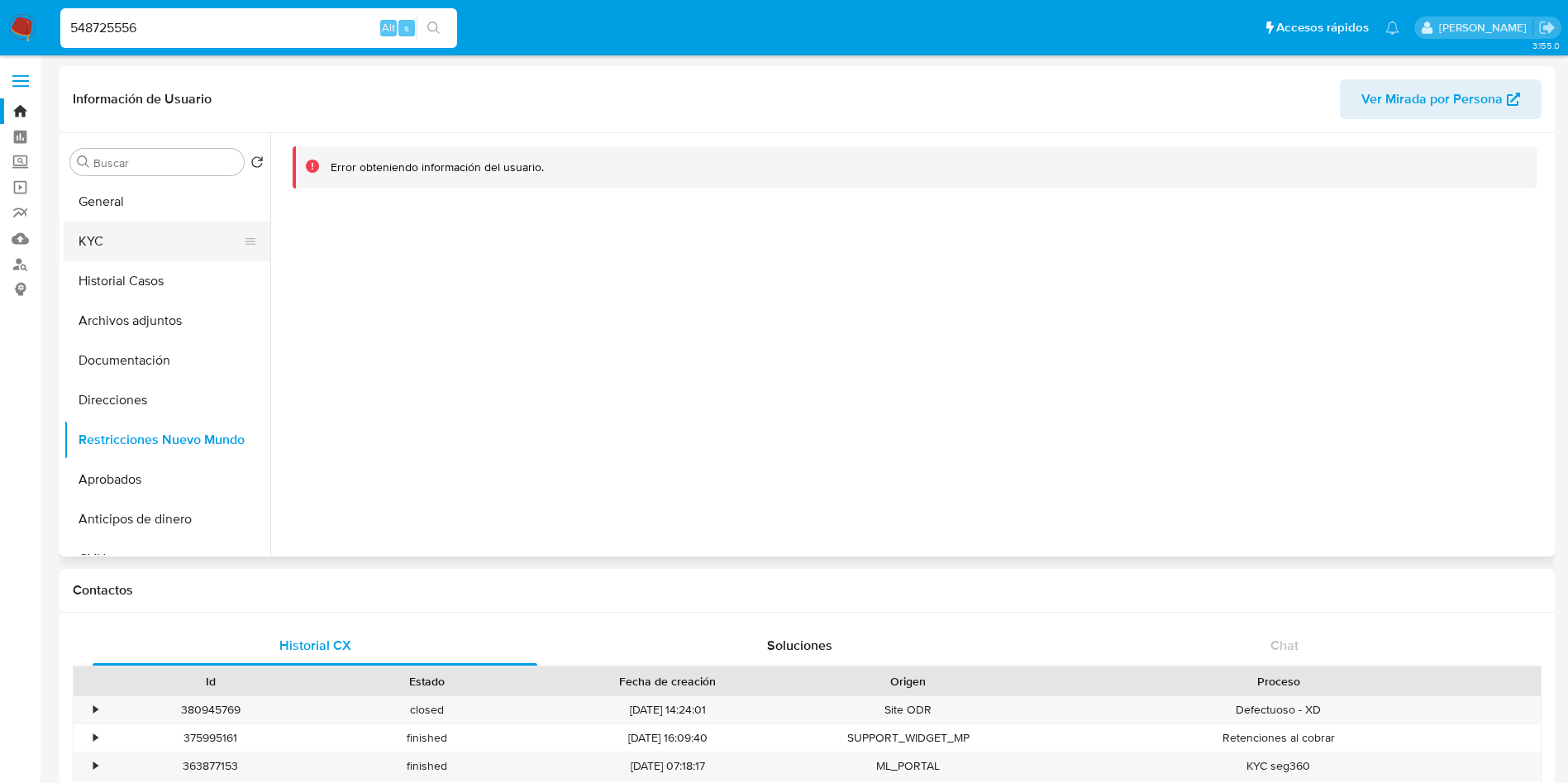
click at [89, 235] on button "KYC" at bounding box center [161, 241] width 194 height 40
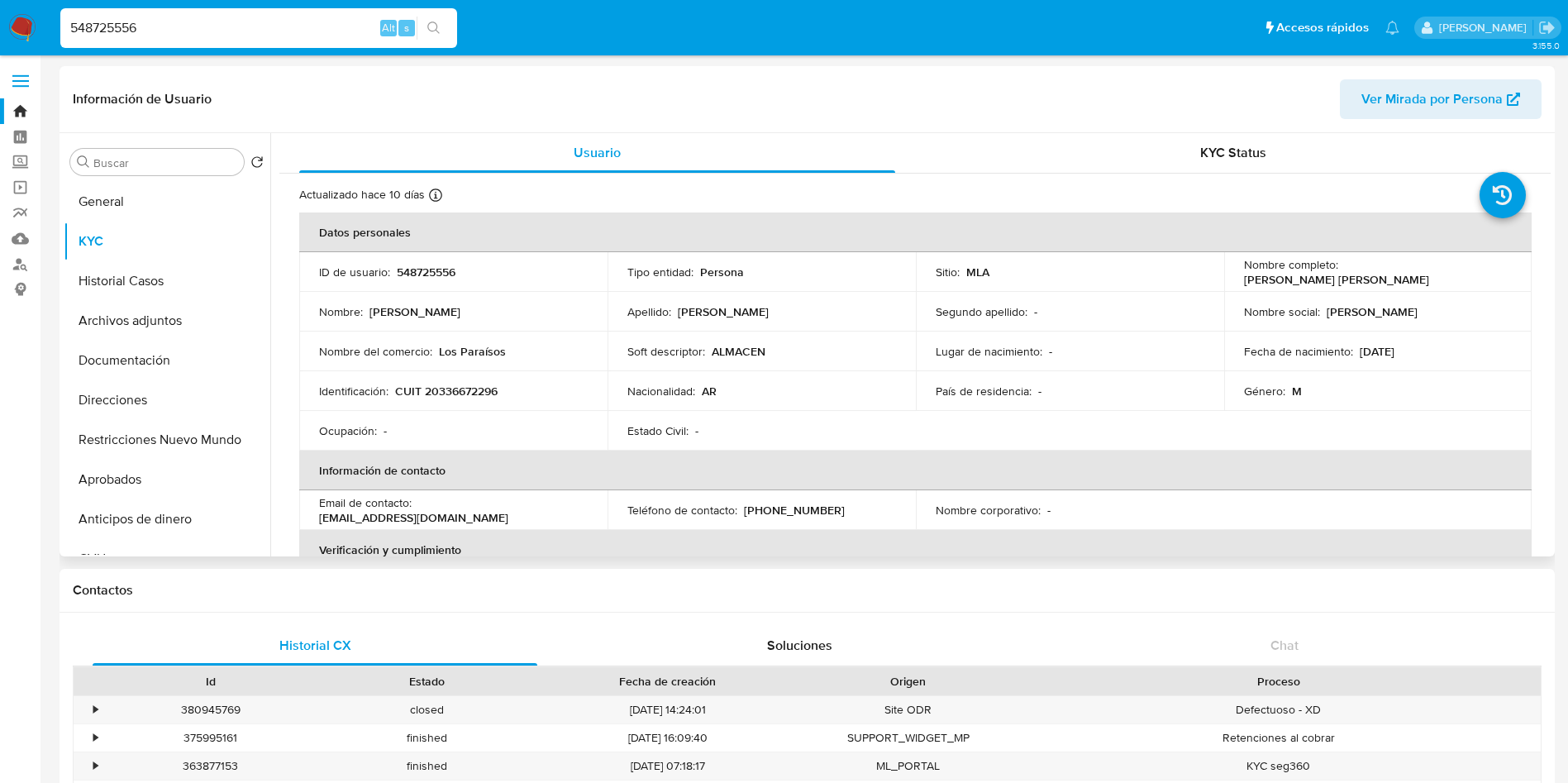
click at [447, 396] on p "CUIT 20336672296" at bounding box center [446, 392] width 103 height 15
copy p "20336672296"
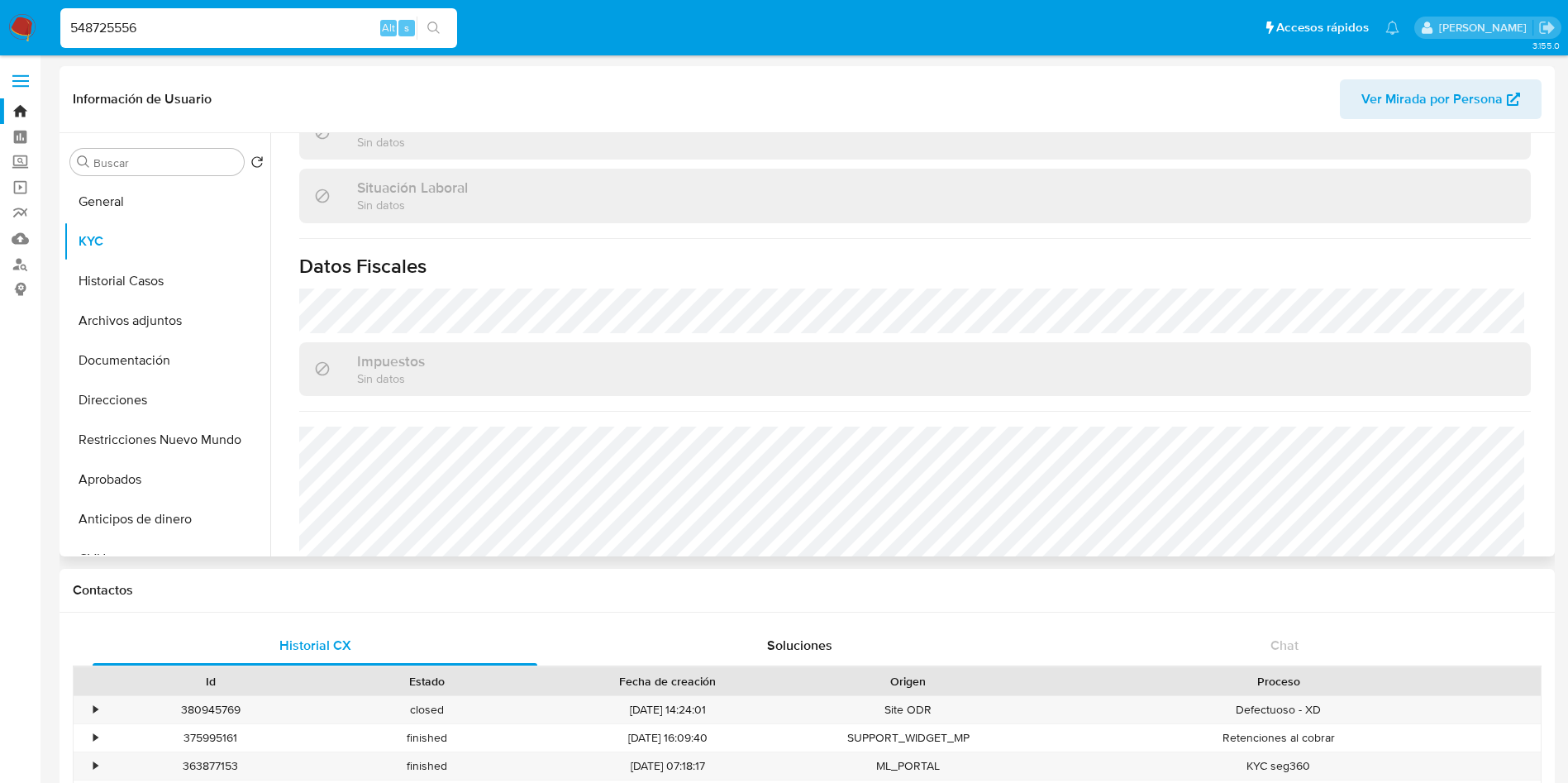
scroll to position [903, 0]
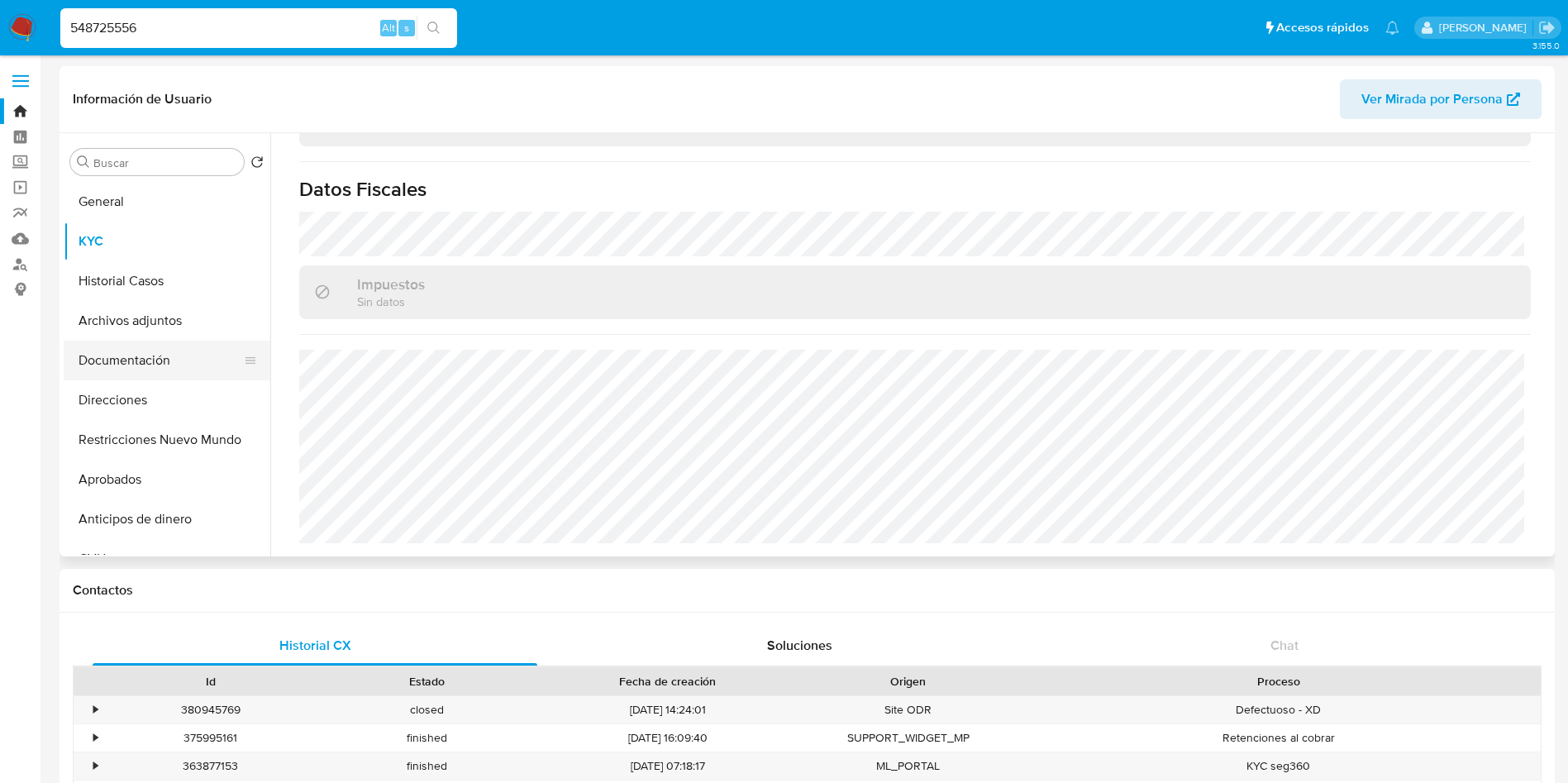
click at [143, 368] on button "Documentación" at bounding box center [161, 360] width 194 height 40
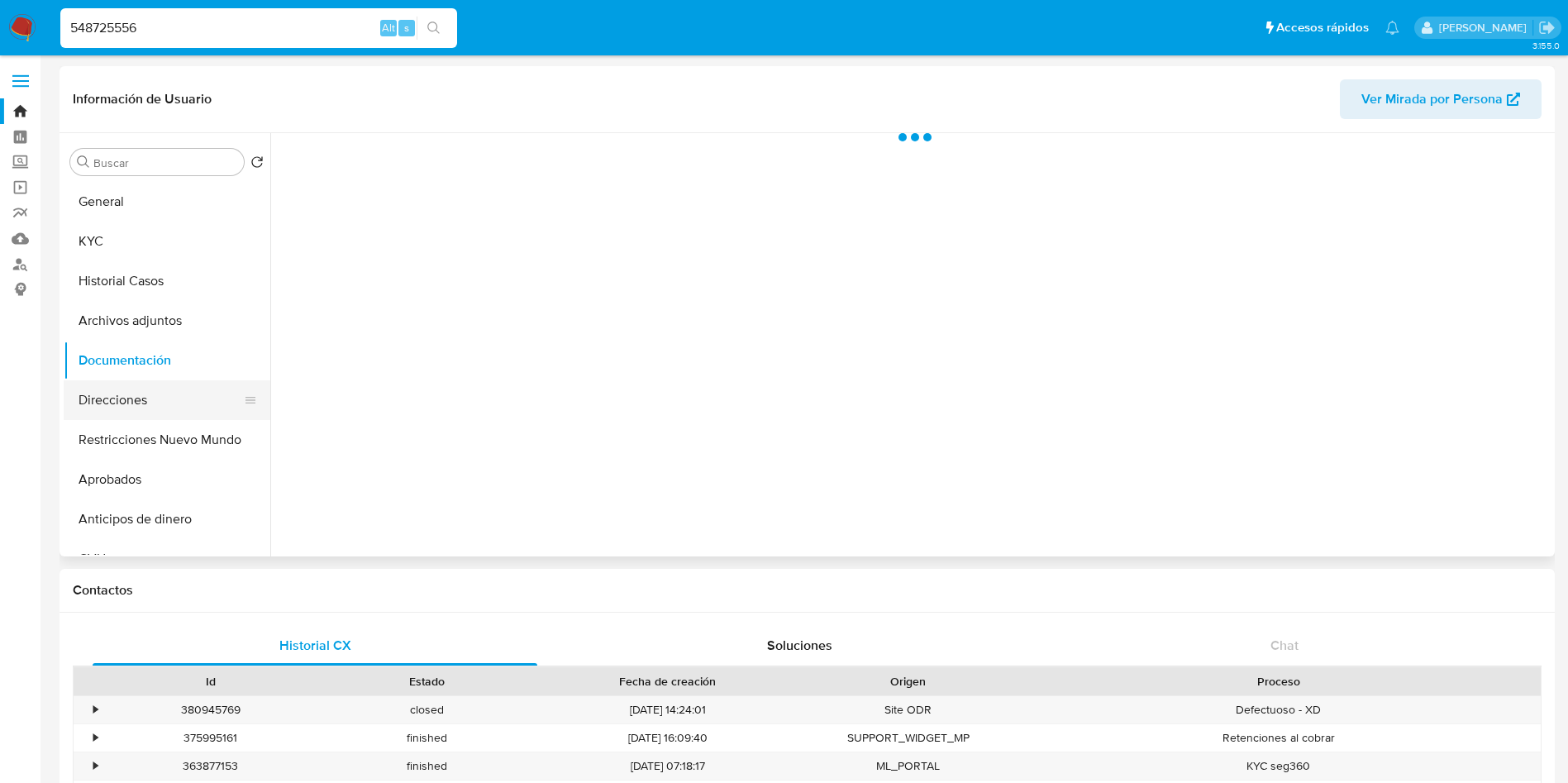
scroll to position [0, 0]
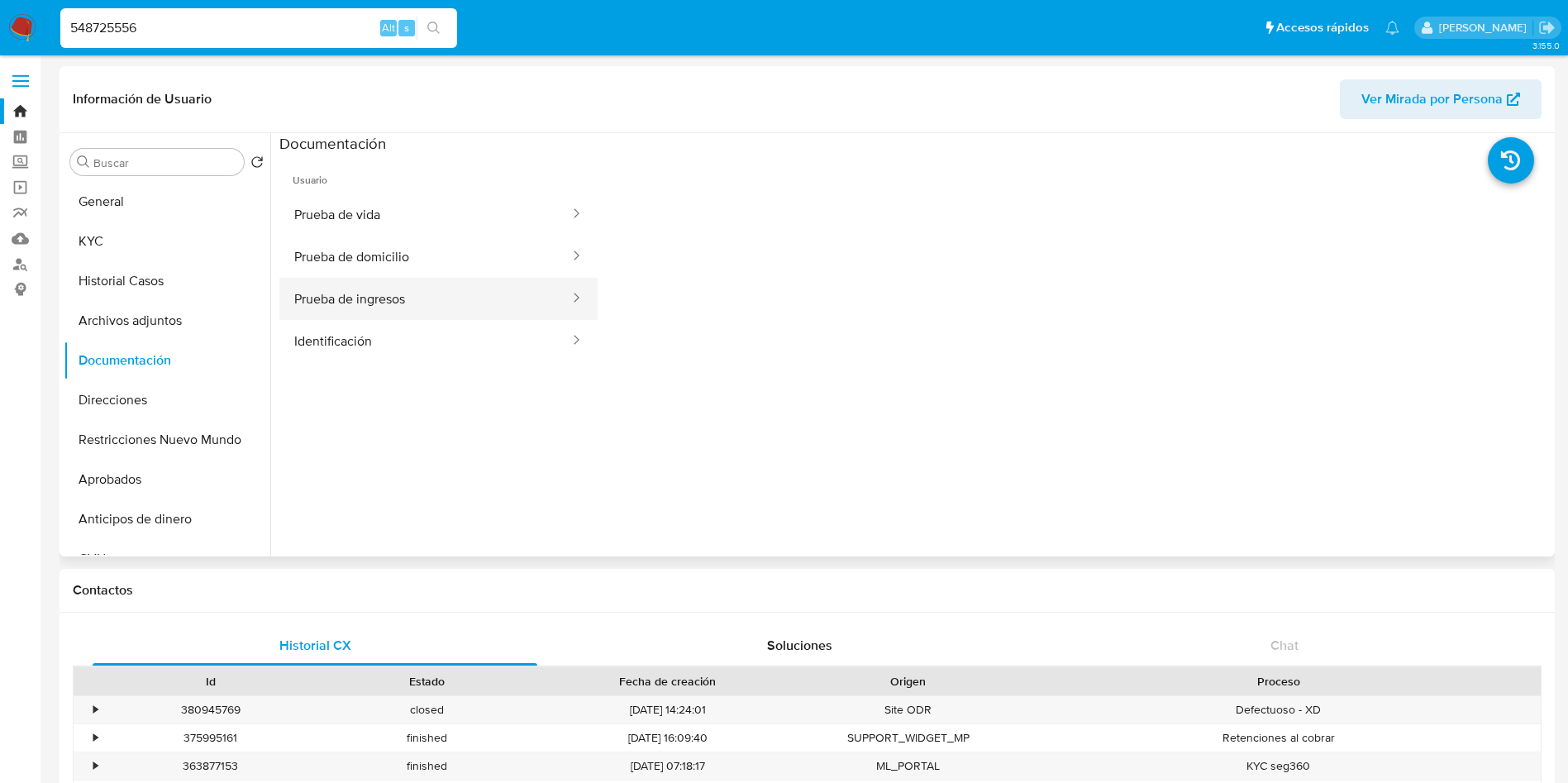
click at [408, 302] on button "Prueba de ingresos" at bounding box center [425, 298] width 292 height 42
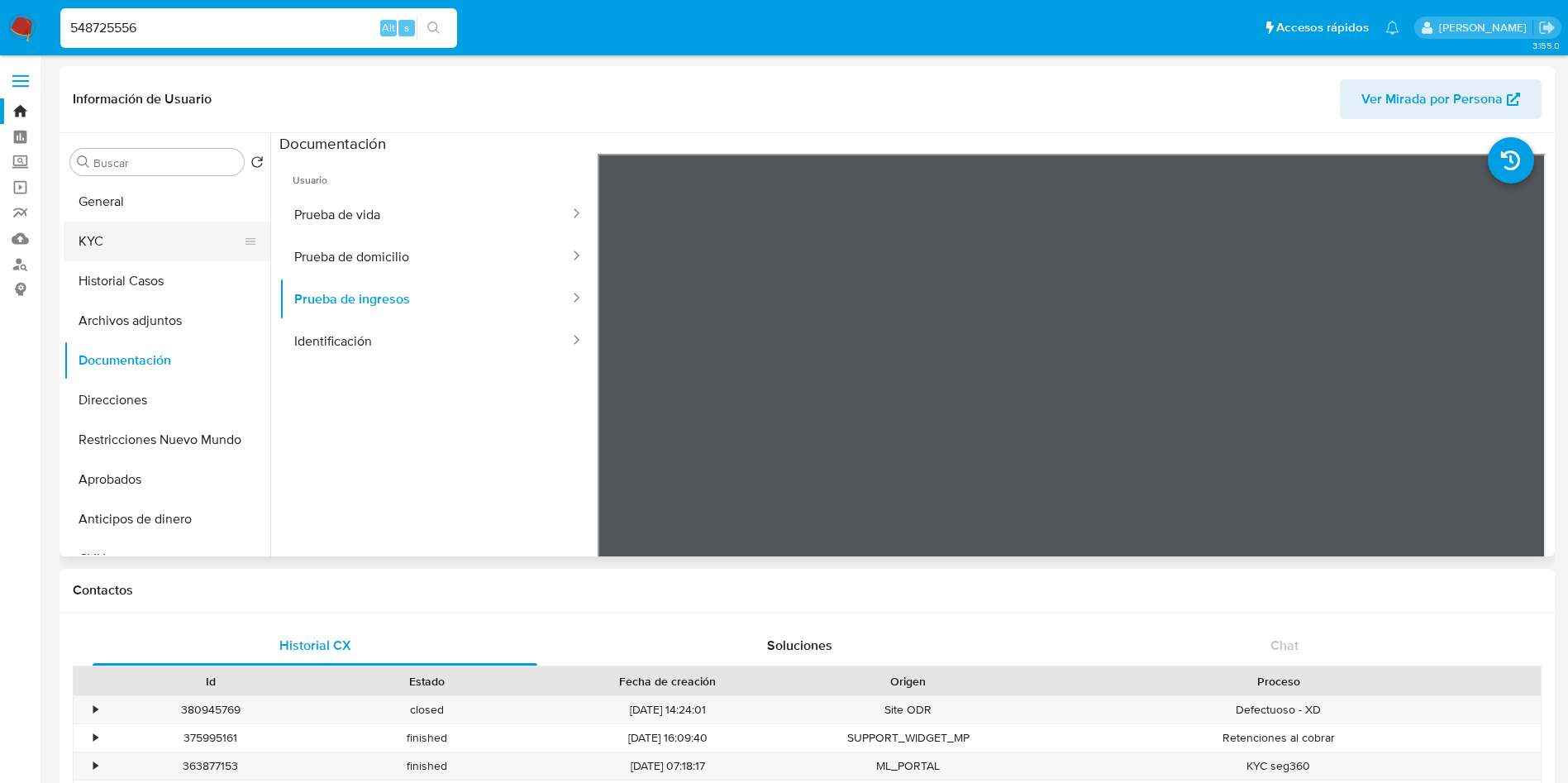
click at [185, 241] on button "KYC" at bounding box center [161, 241] width 194 height 40
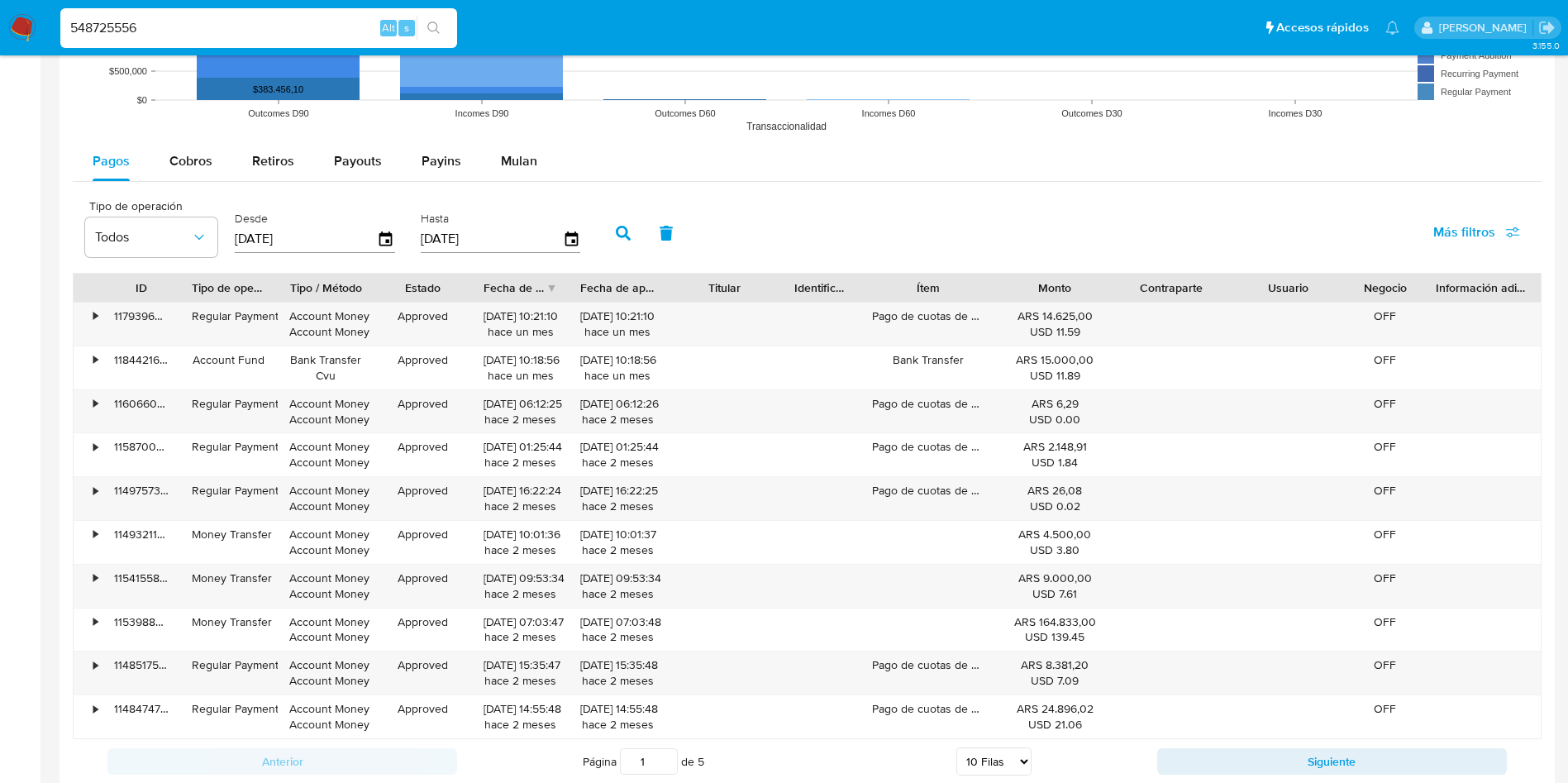
scroll to position [1488, 0]
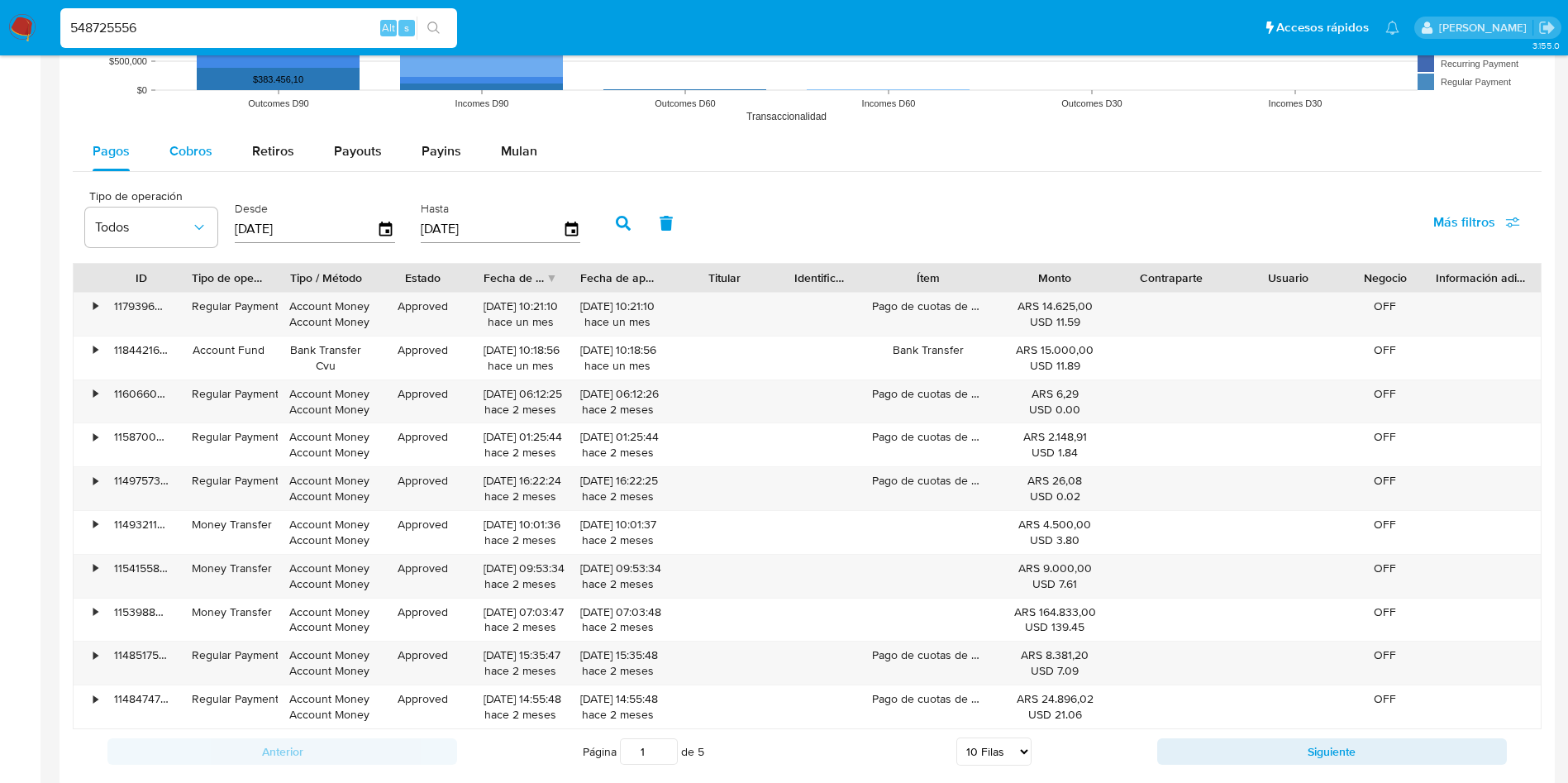
click at [181, 148] on span "Cobros" at bounding box center [191, 151] width 43 height 19
select select "10"
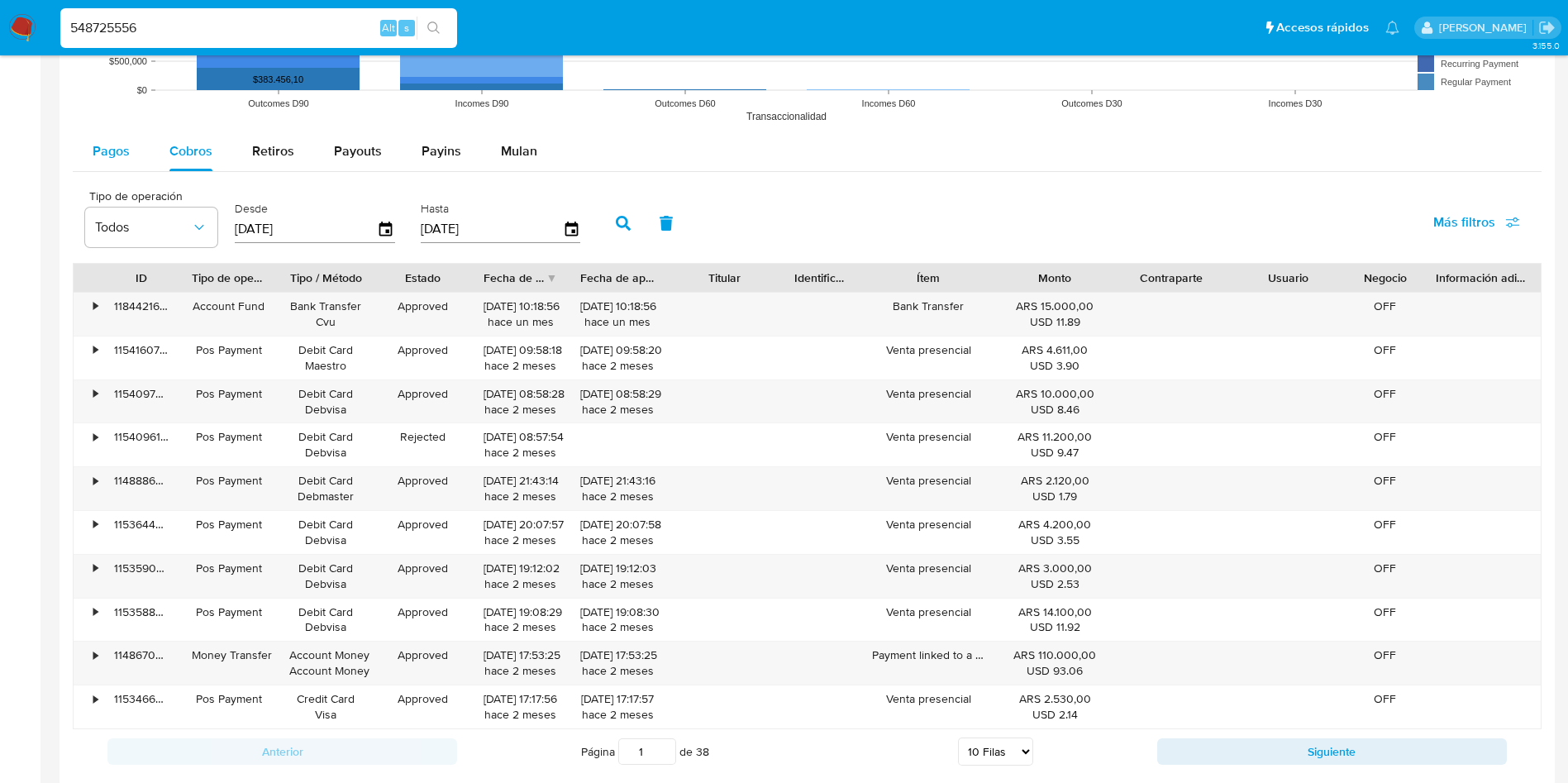
click at [131, 150] on button "Pagos" at bounding box center [111, 152] width 77 height 40
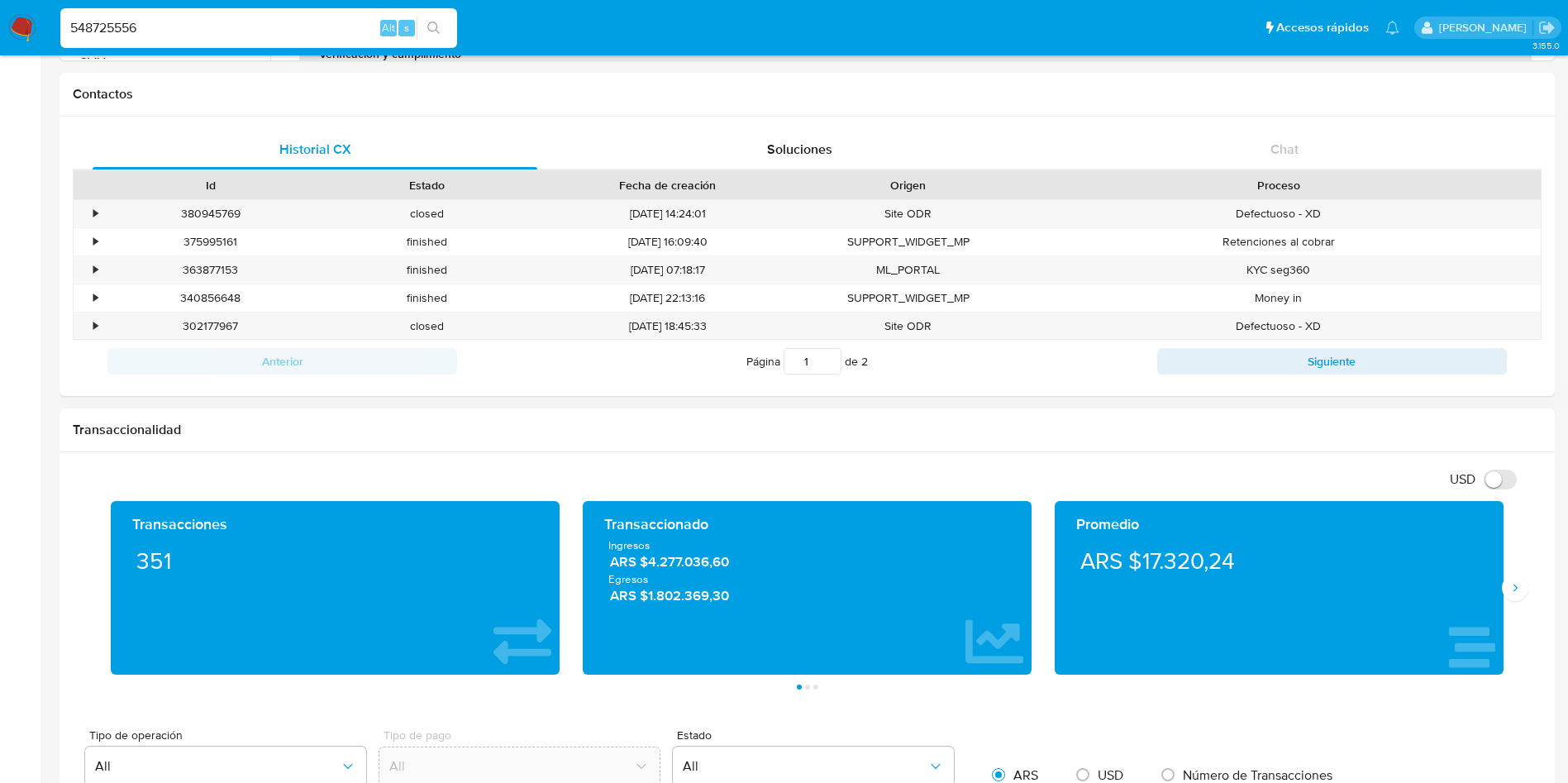
scroll to position [0, 0]
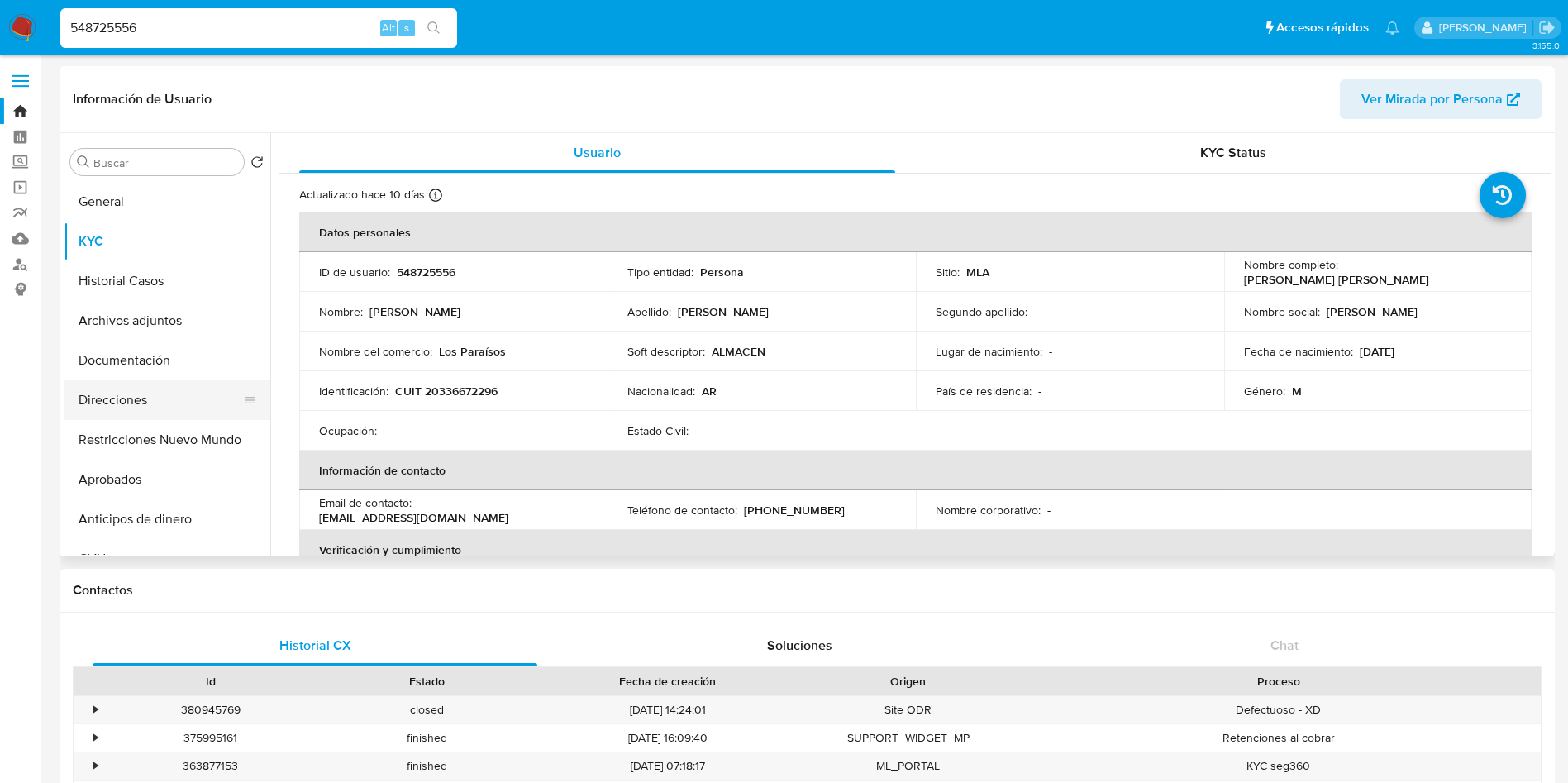
click at [160, 398] on button "Direcciones" at bounding box center [161, 400] width 194 height 40
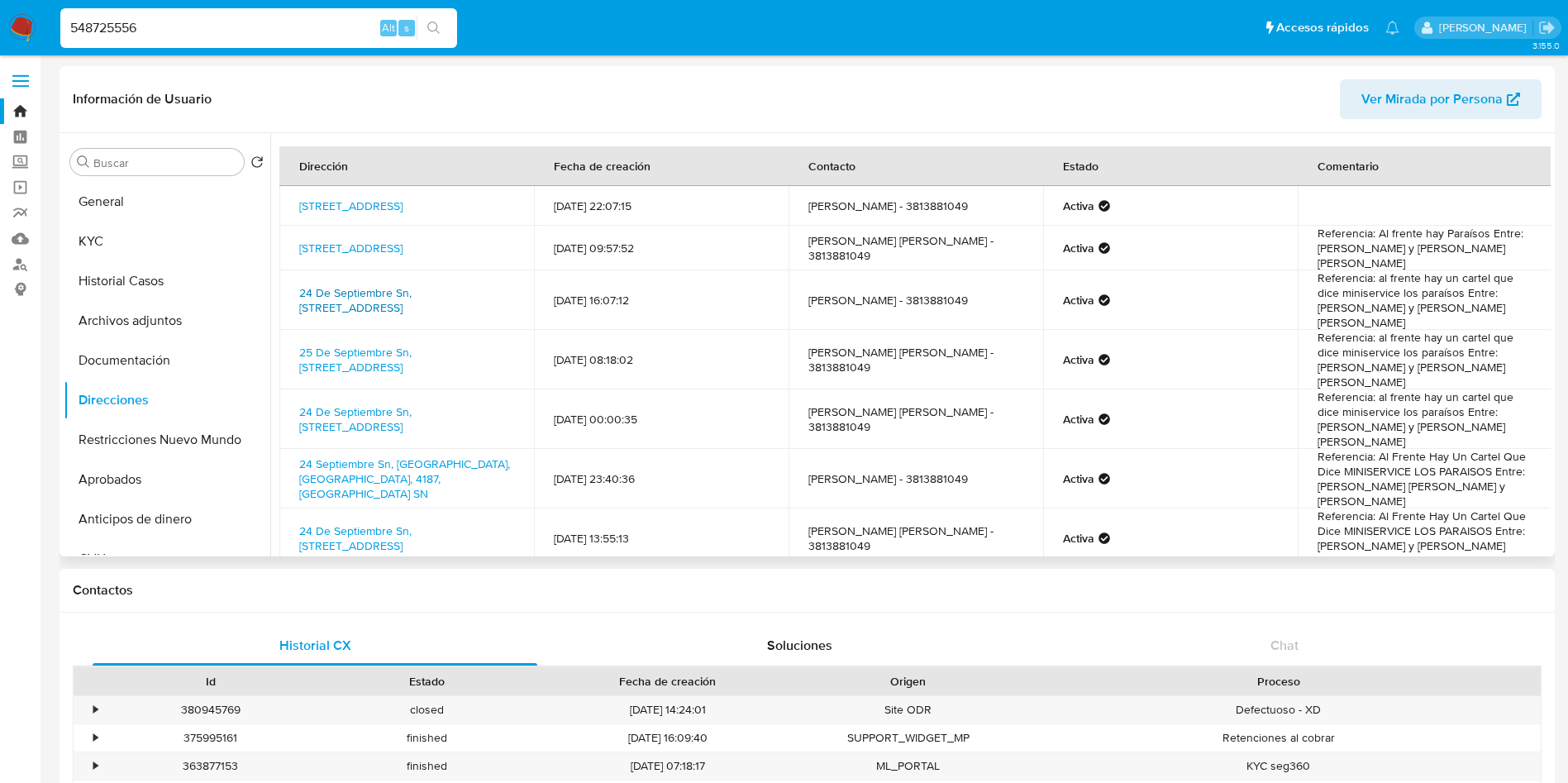
click at [378, 284] on link "24 De Septiembre Sn, Garmendia, Tucumán, 4187, Argentina SN" at bounding box center [355, 299] width 112 height 31
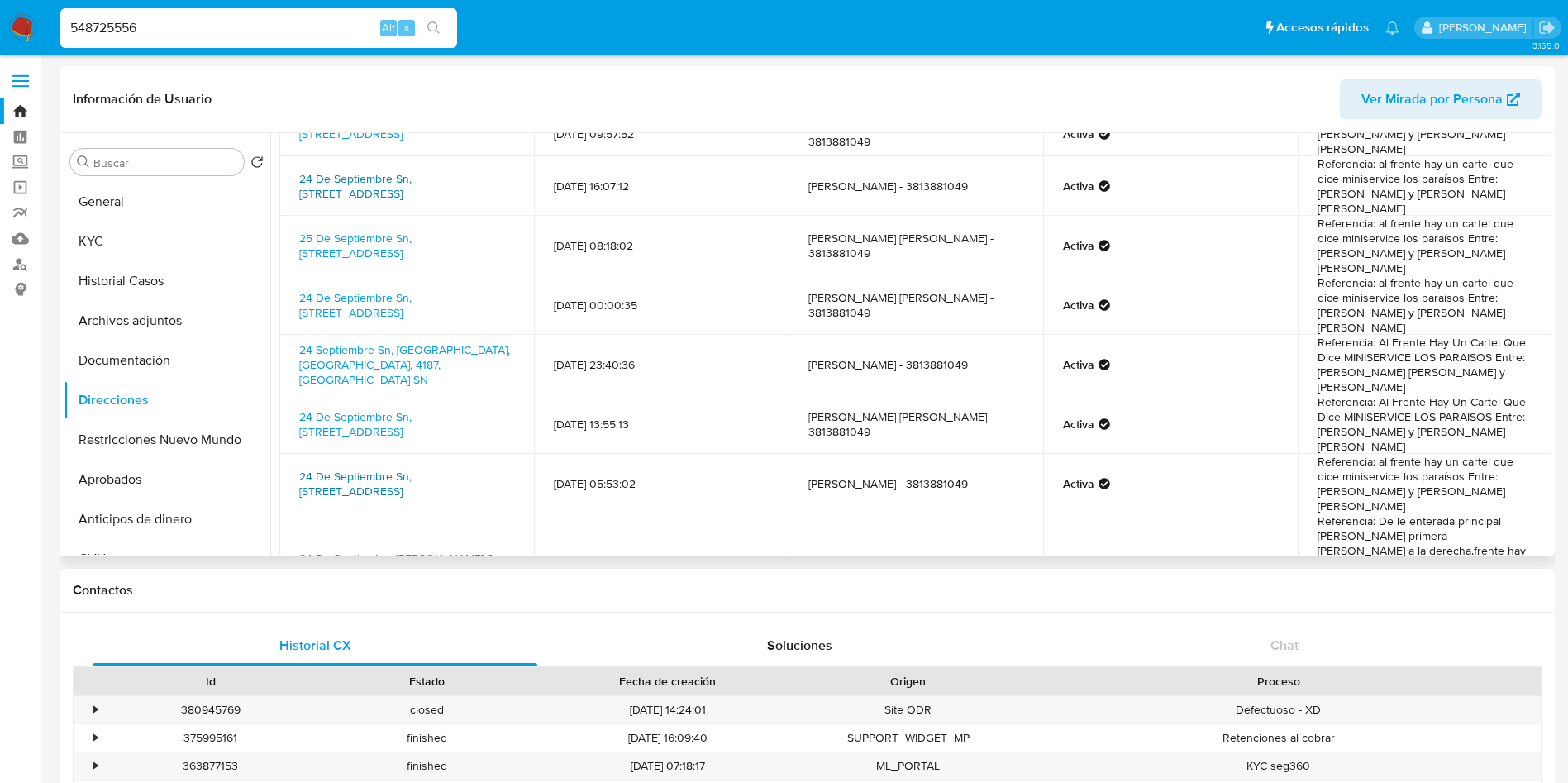
scroll to position [126, 0]
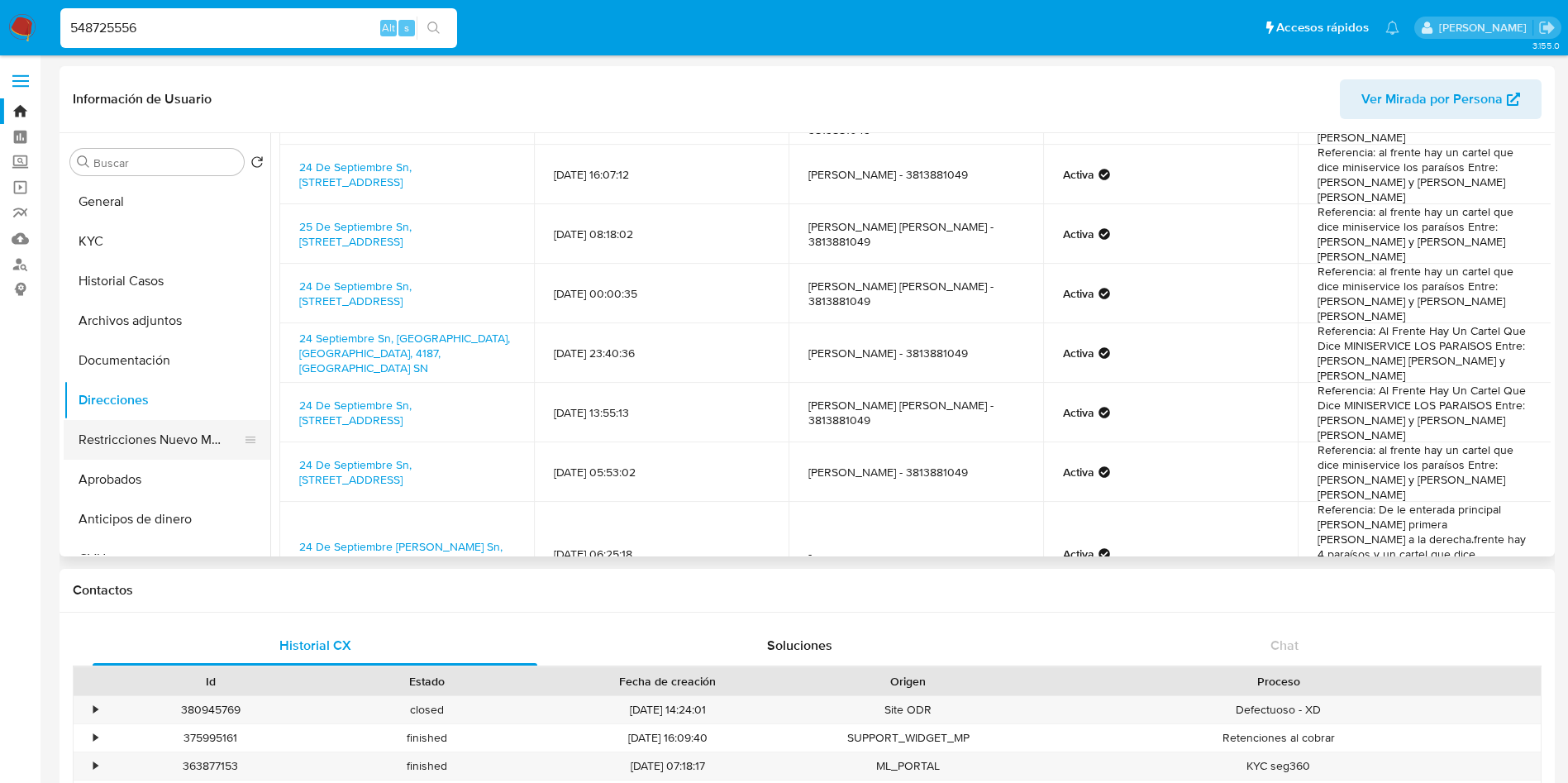
click at [153, 453] on button "Restricciones Nuevo Mundo" at bounding box center [161, 439] width 194 height 40
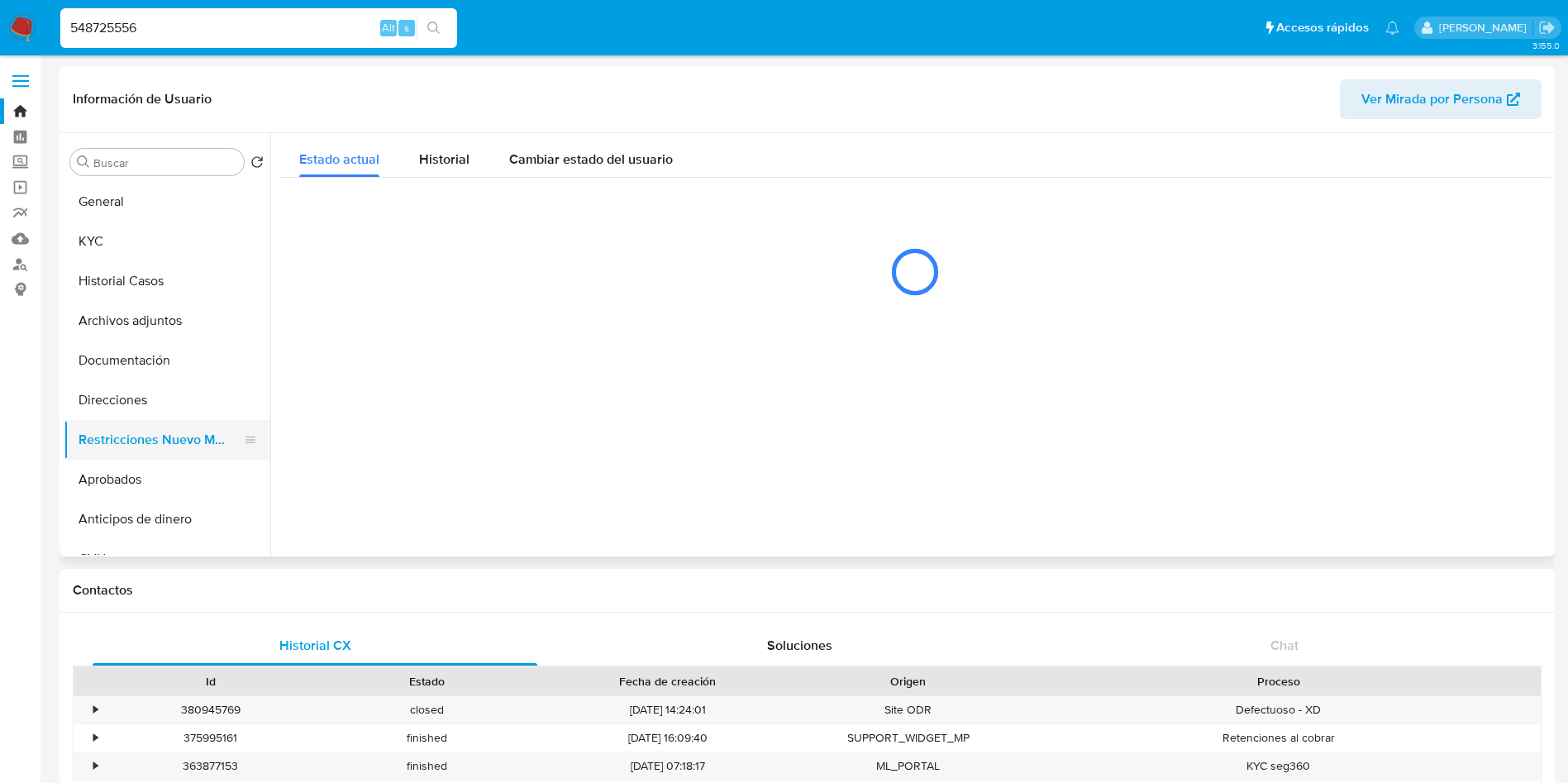
scroll to position [0, 0]
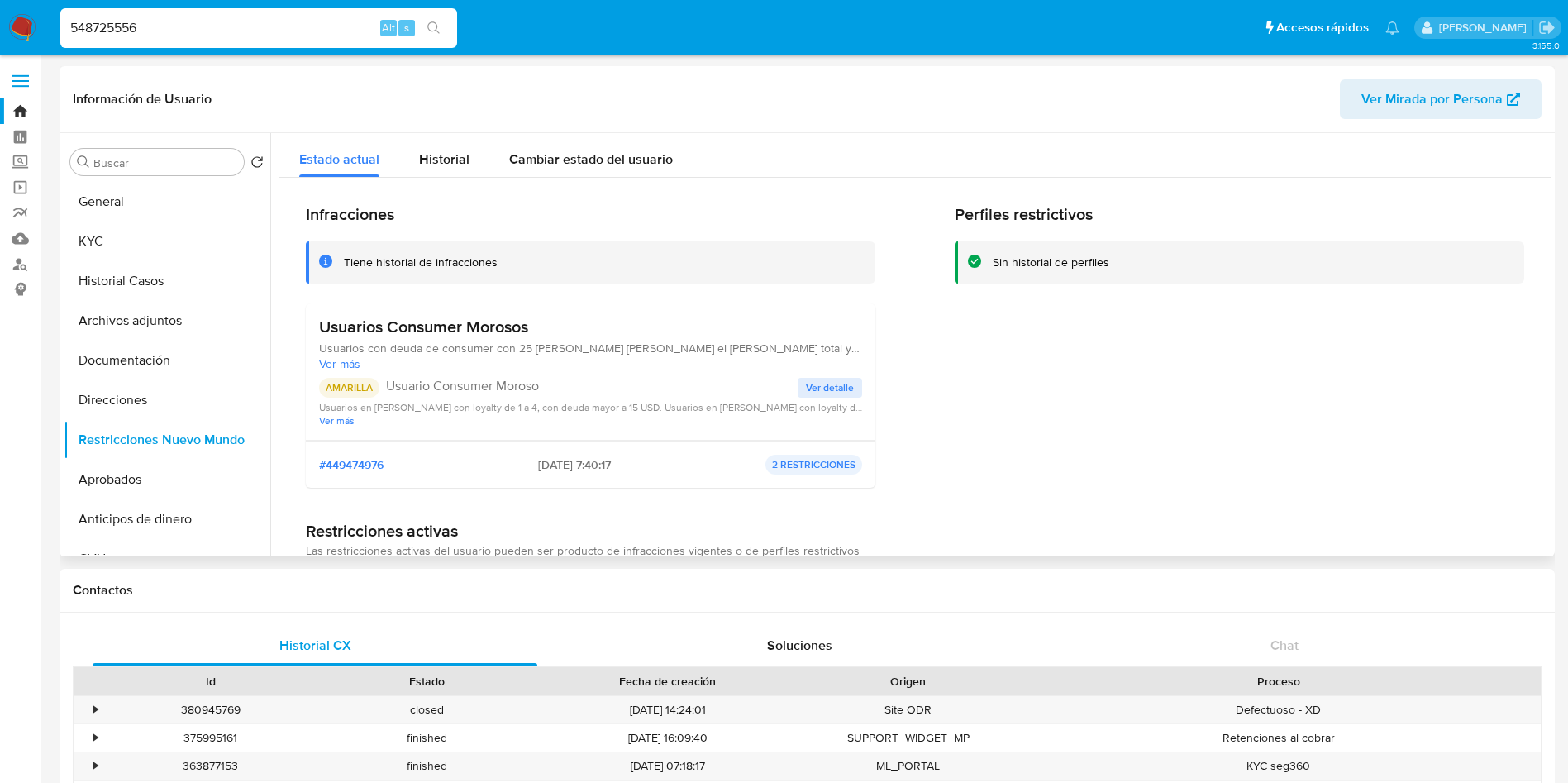
drag, startPoint x: 575, startPoint y: 464, endPoint x: 528, endPoint y: 456, distance: 47.7
click at [538, 457] on span "2025-08-09 - 7:40:17" at bounding box center [574, 465] width 72 height 15
click at [114, 216] on button "General" at bounding box center [161, 201] width 194 height 40
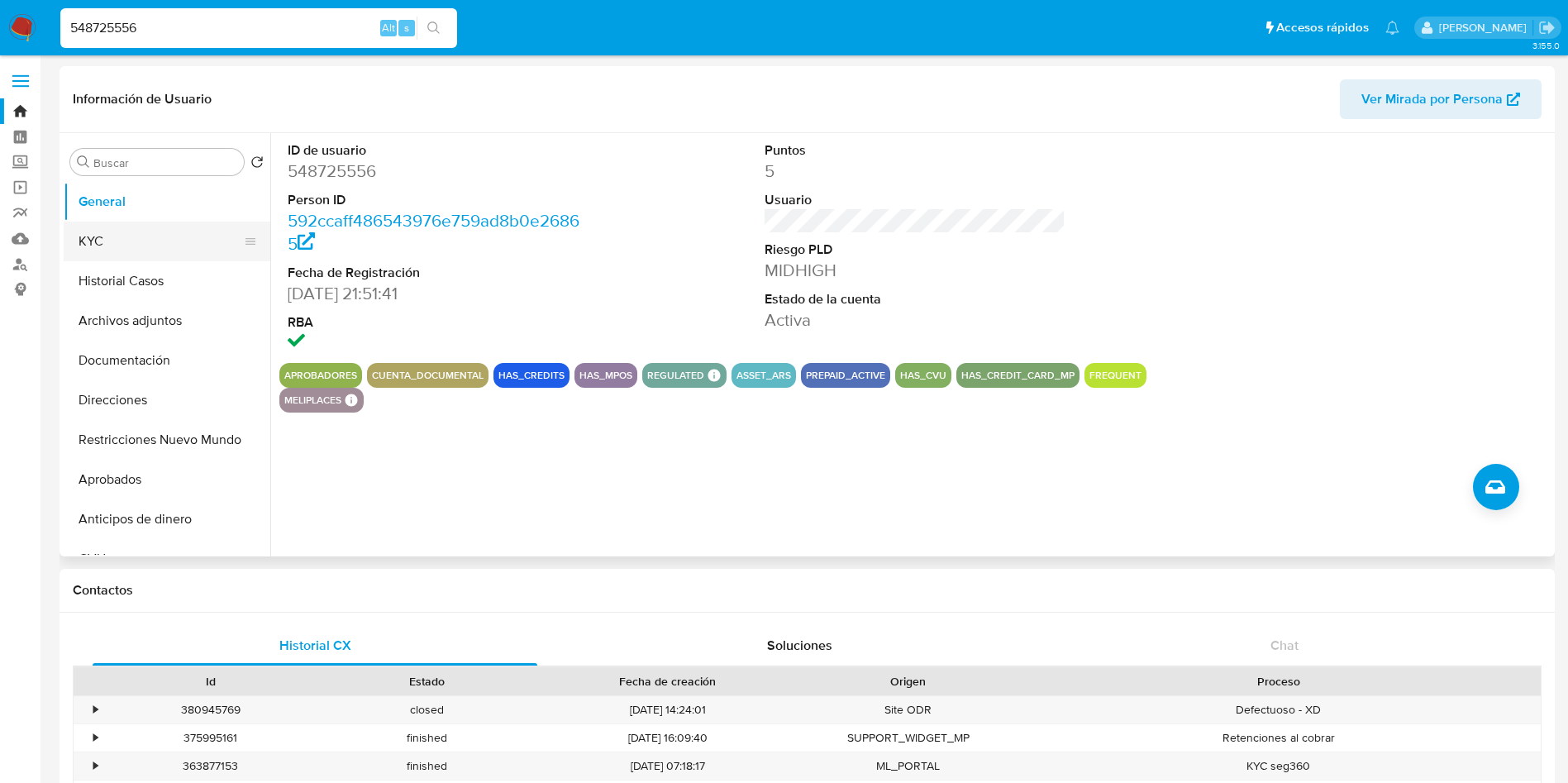
click at [112, 237] on button "KYC" at bounding box center [161, 241] width 194 height 40
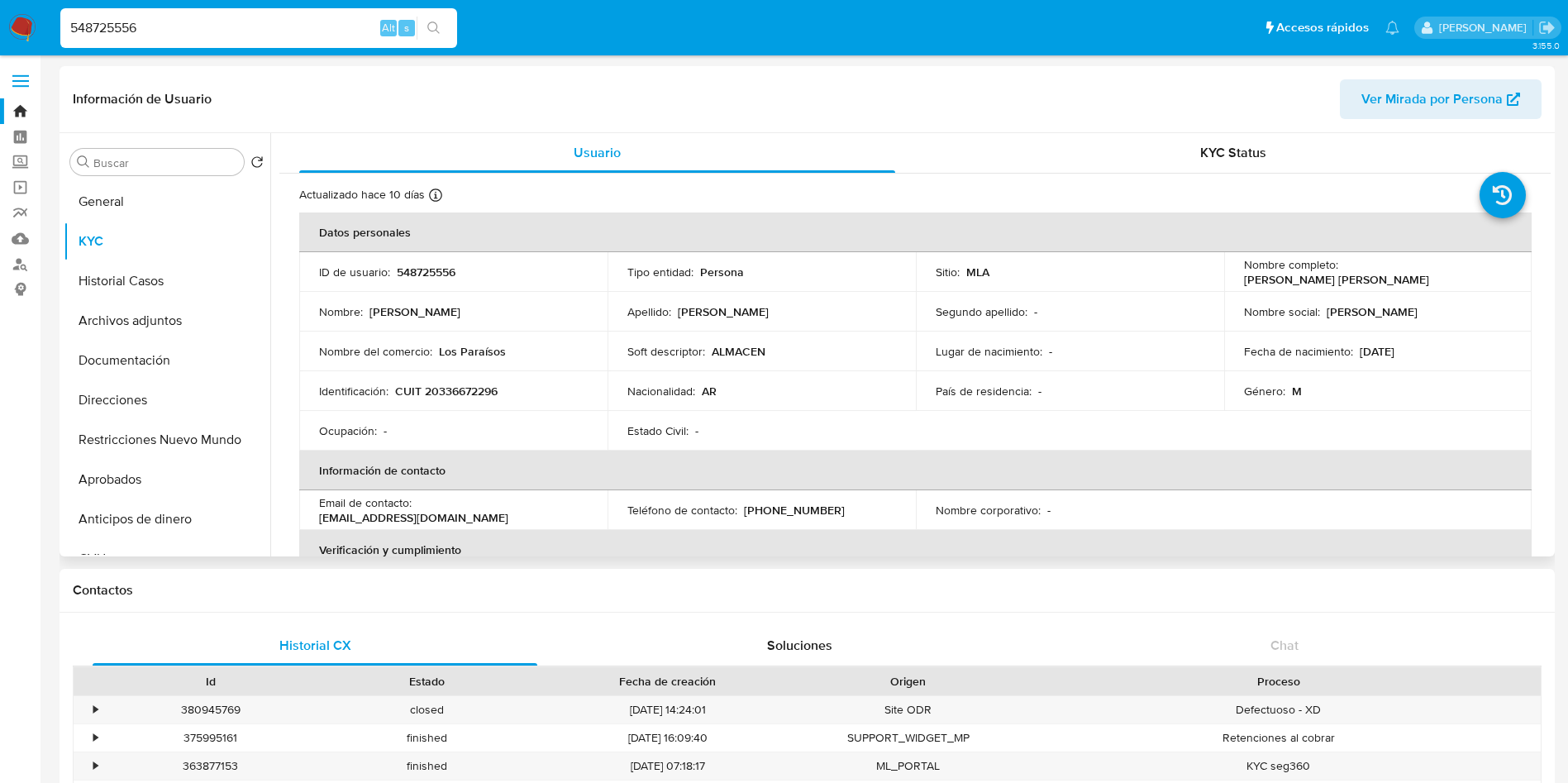
click at [441, 391] on p "CUIT 20336672296" at bounding box center [446, 392] width 103 height 15
copy p "20336672296"
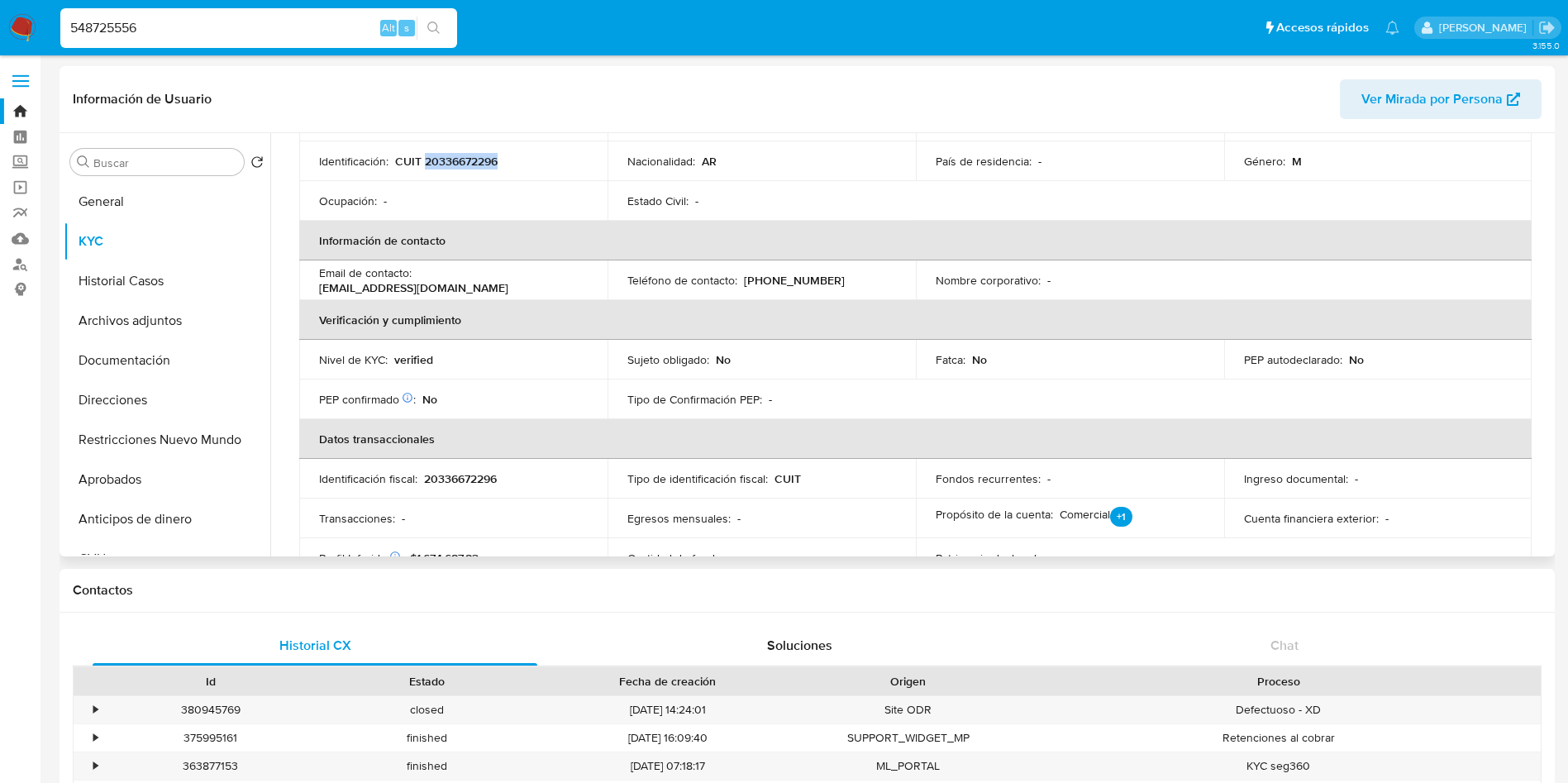
scroll to position [868, 0]
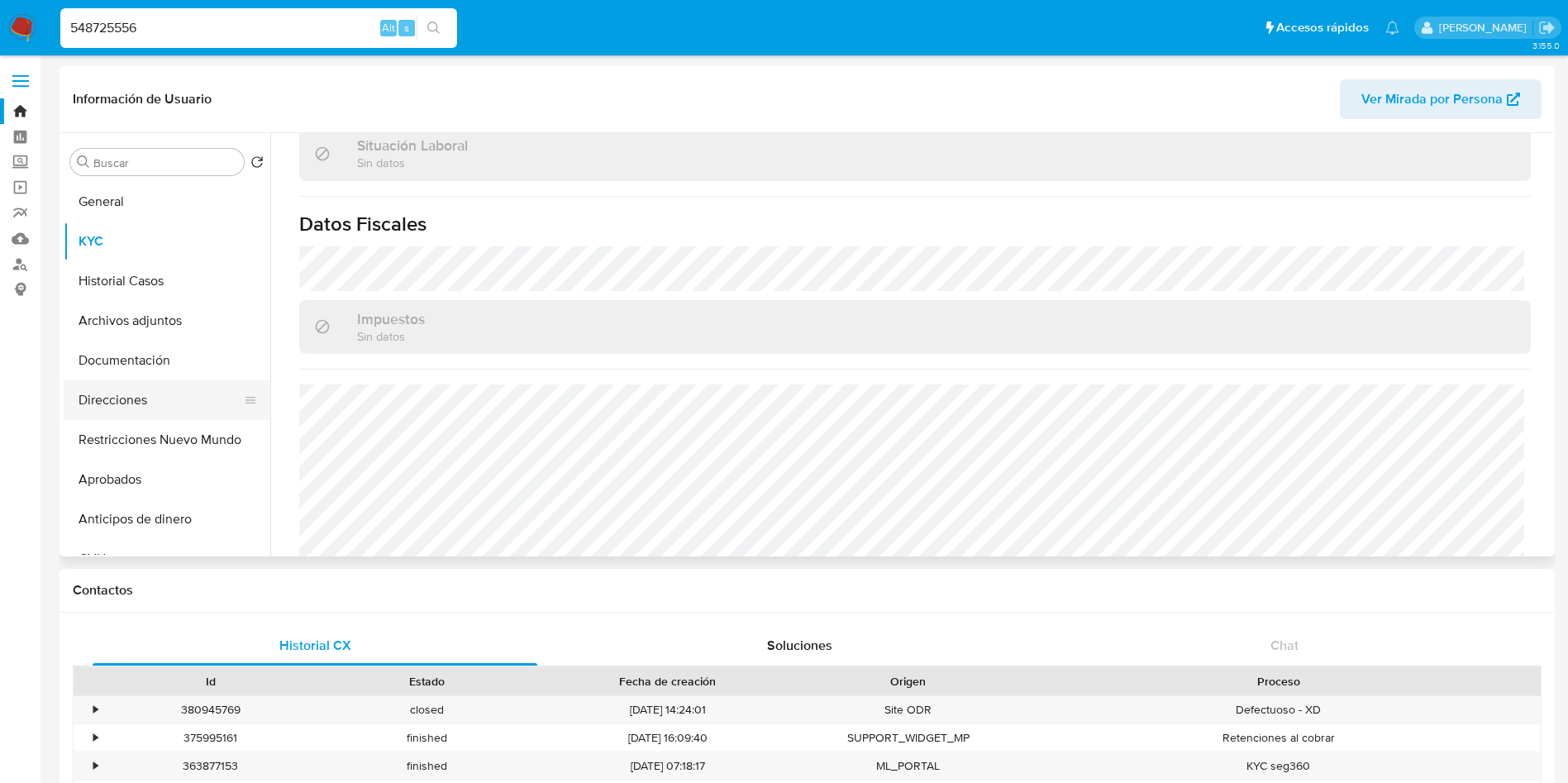
click at [145, 412] on button "Direcciones" at bounding box center [161, 400] width 194 height 40
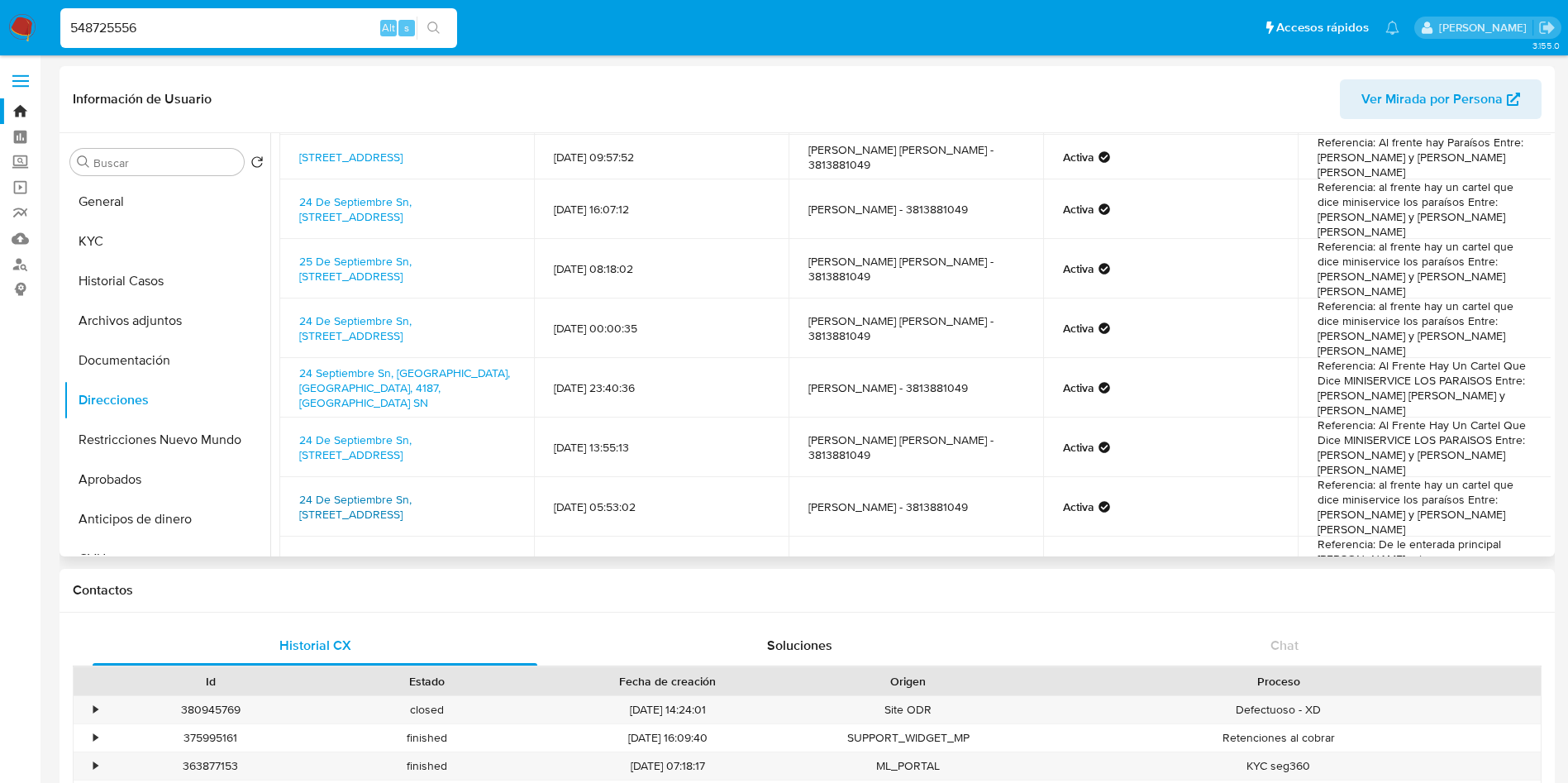
scroll to position [124, 0]
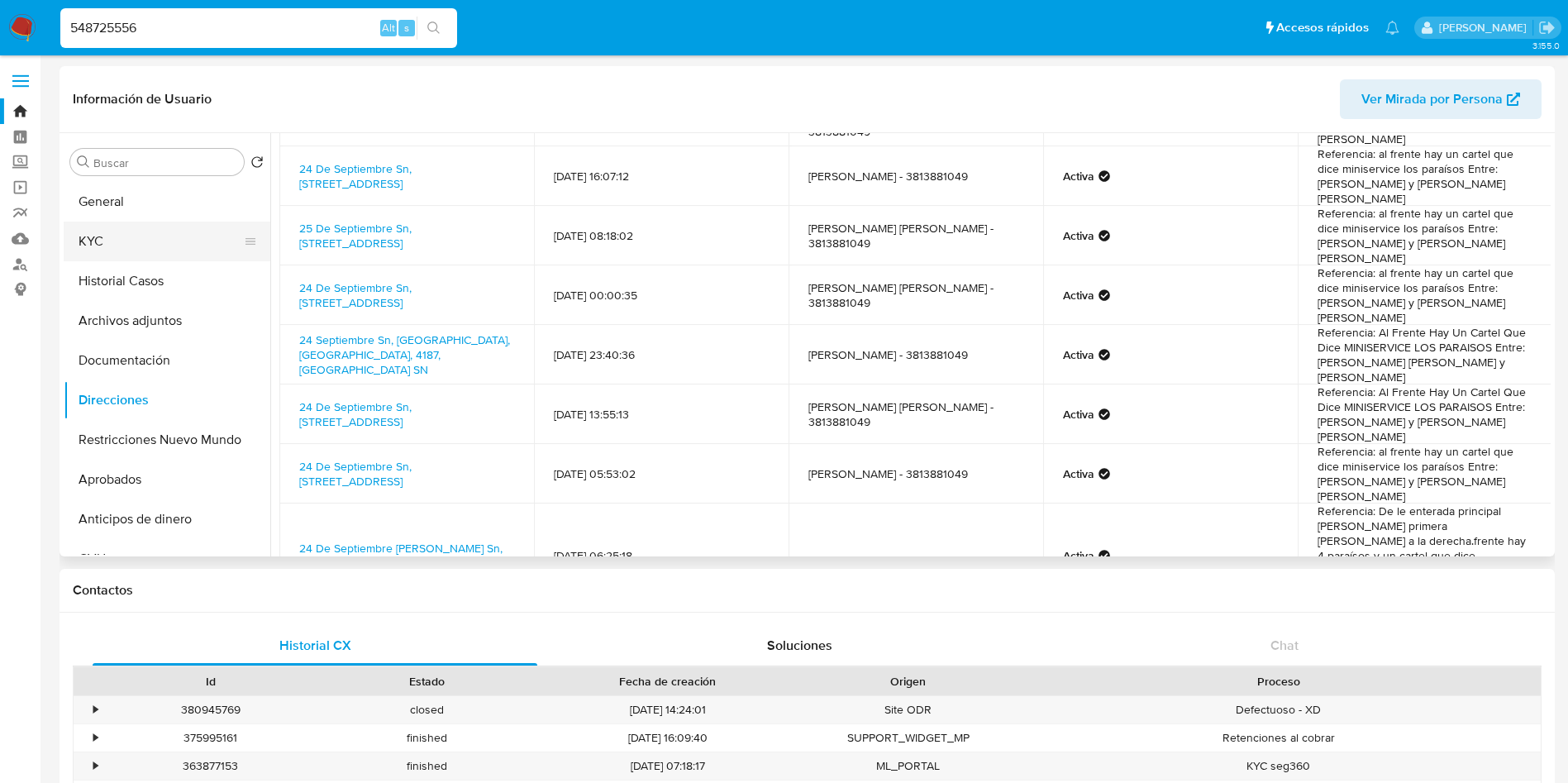
click at [179, 224] on button "KYC" at bounding box center [161, 241] width 194 height 40
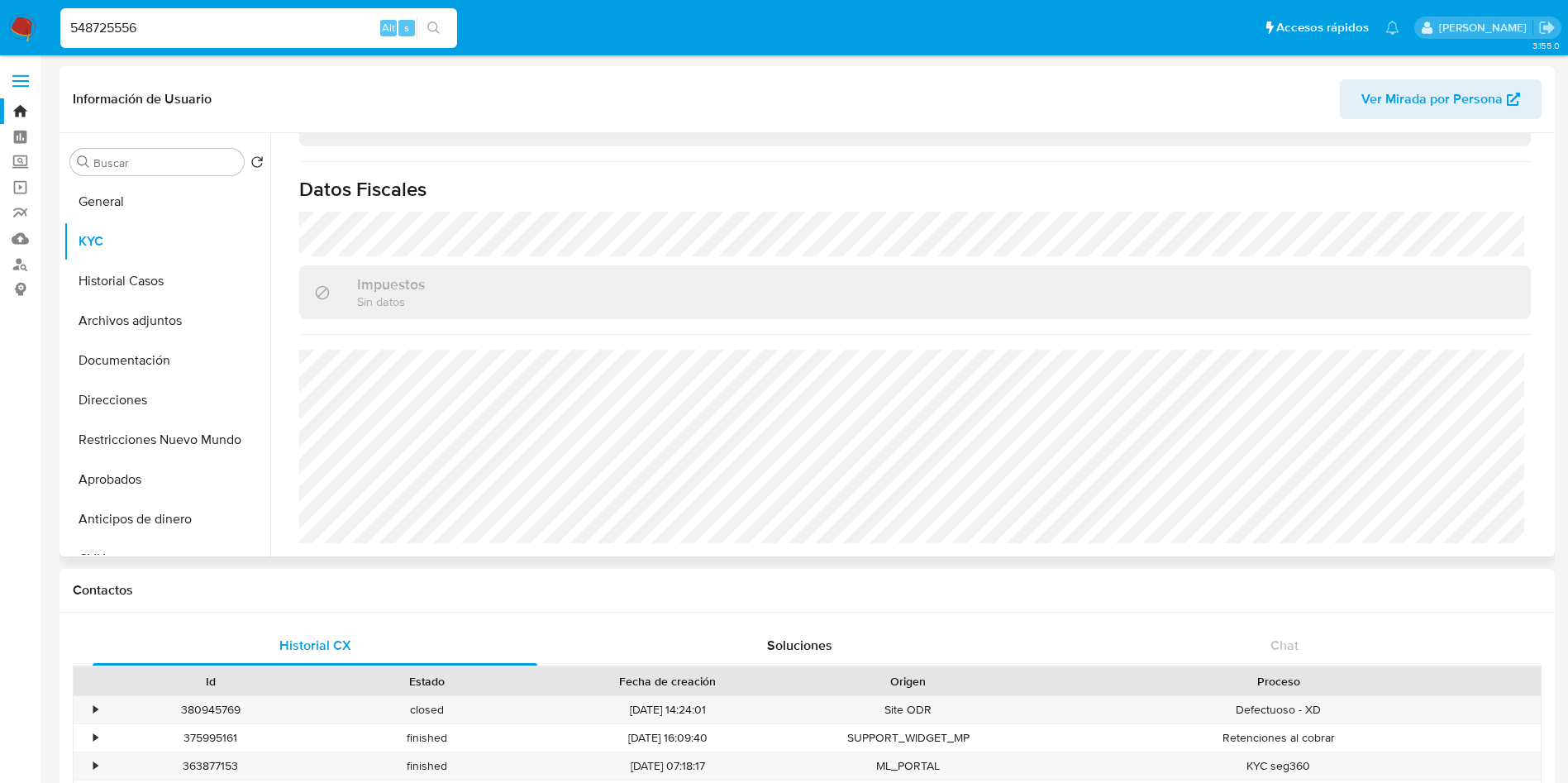
scroll to position [903, 0]
click at [127, 287] on button "Historial Casos" at bounding box center [161, 281] width 194 height 40
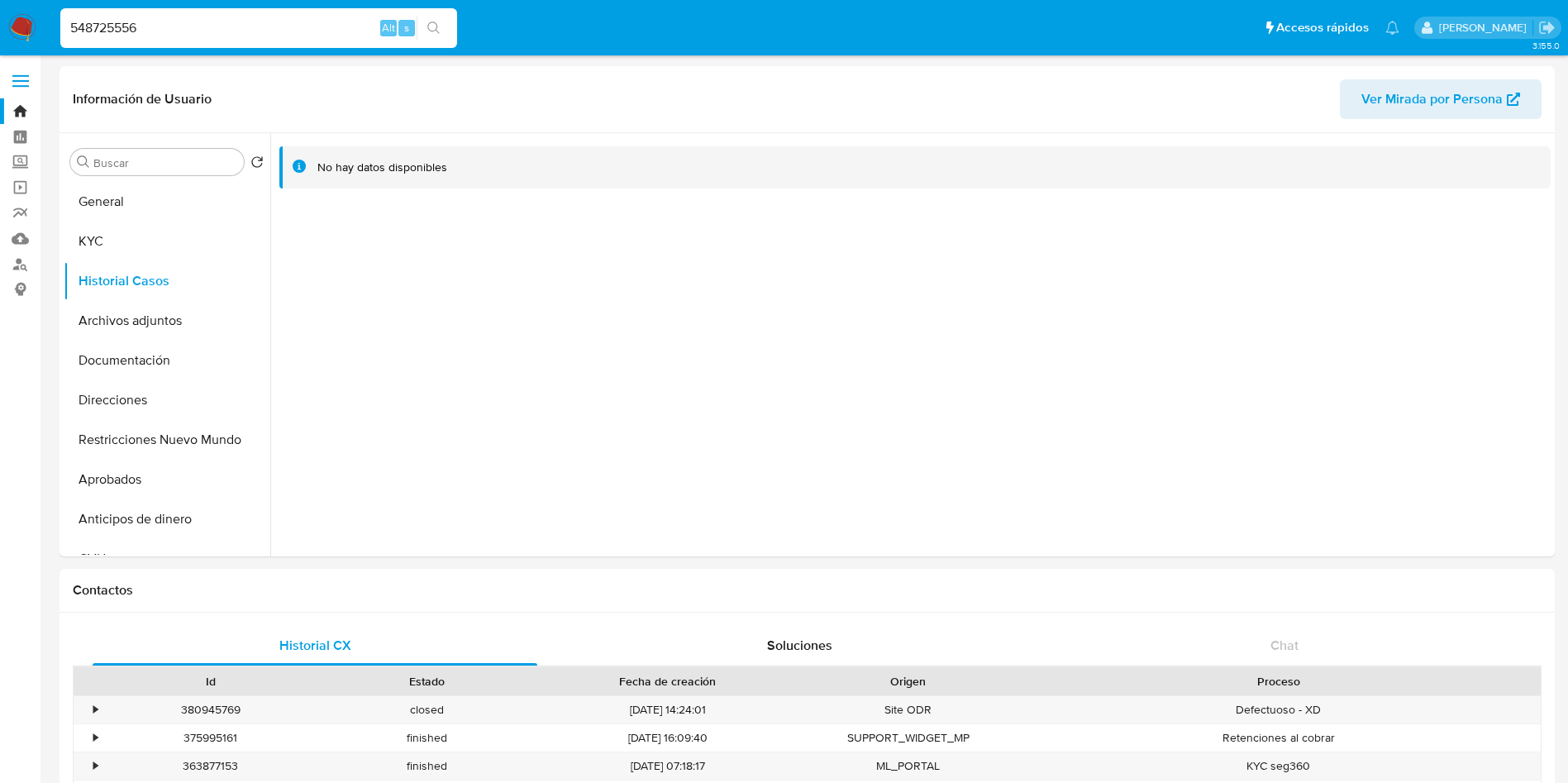
click at [171, 28] on input "548725556" at bounding box center [259, 27] width 397 height 22
paste input "312644942"
type input "312644942"
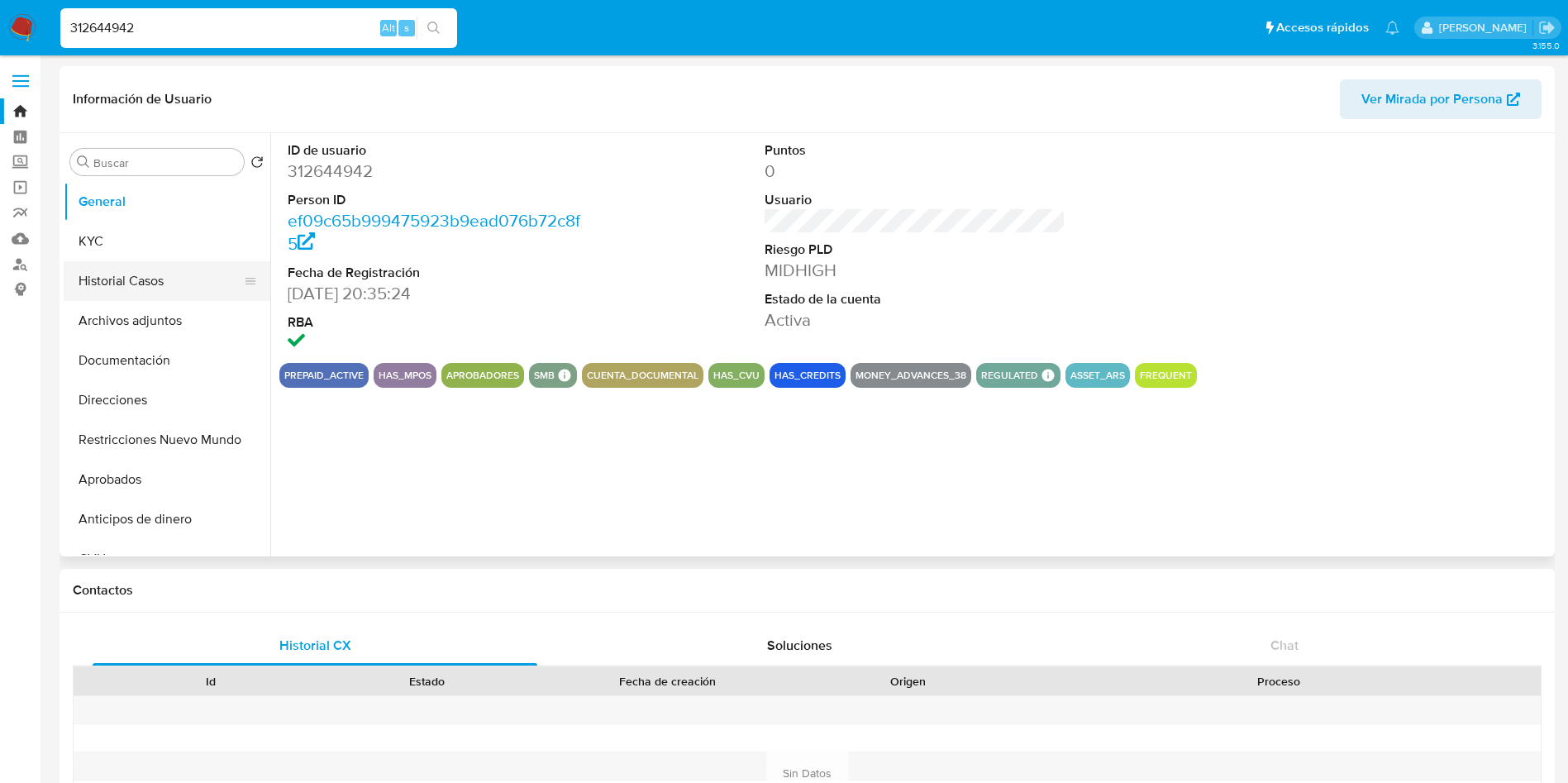
click at [117, 284] on button "Historial Casos" at bounding box center [161, 281] width 194 height 40
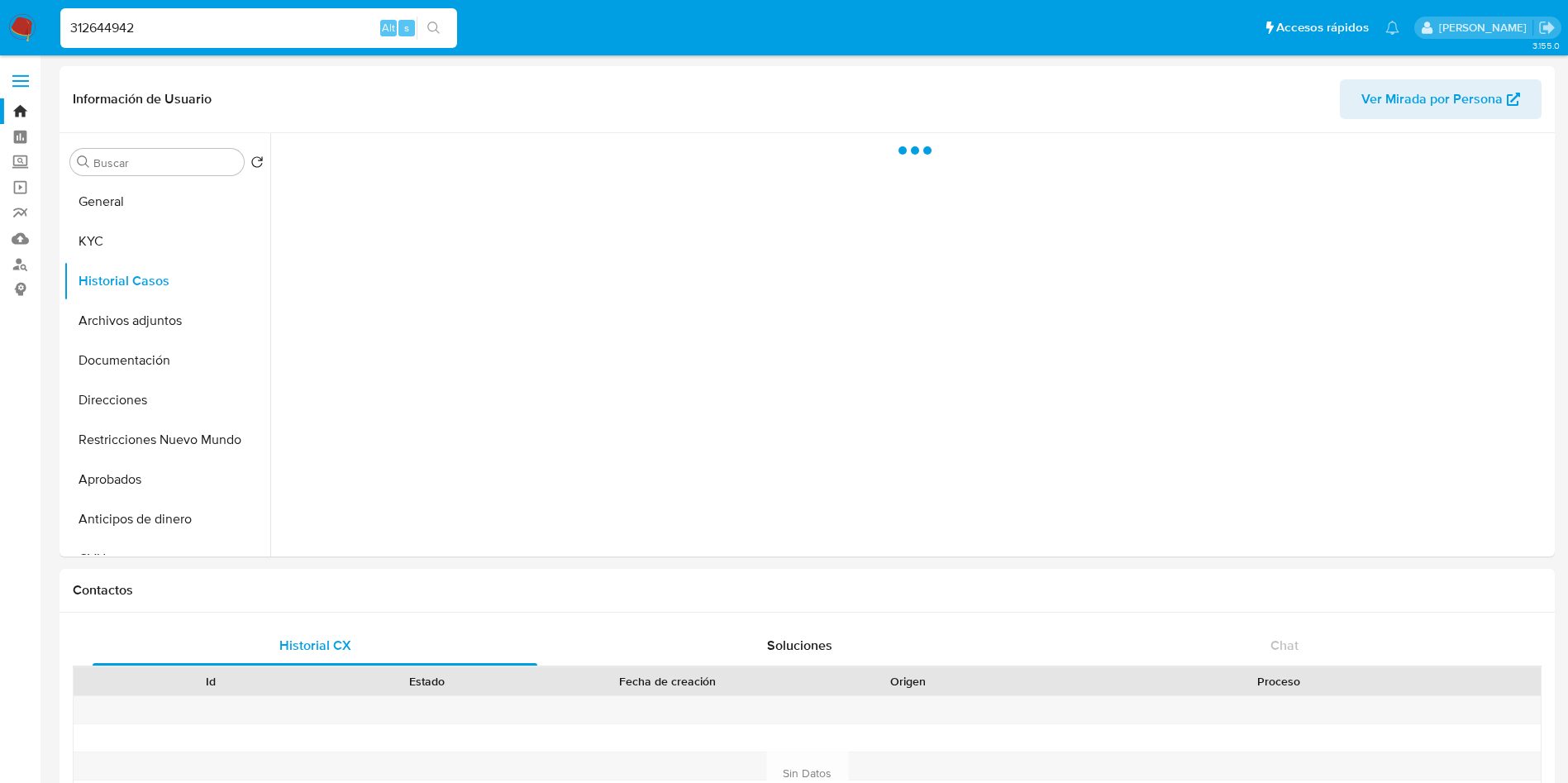
select select "10"
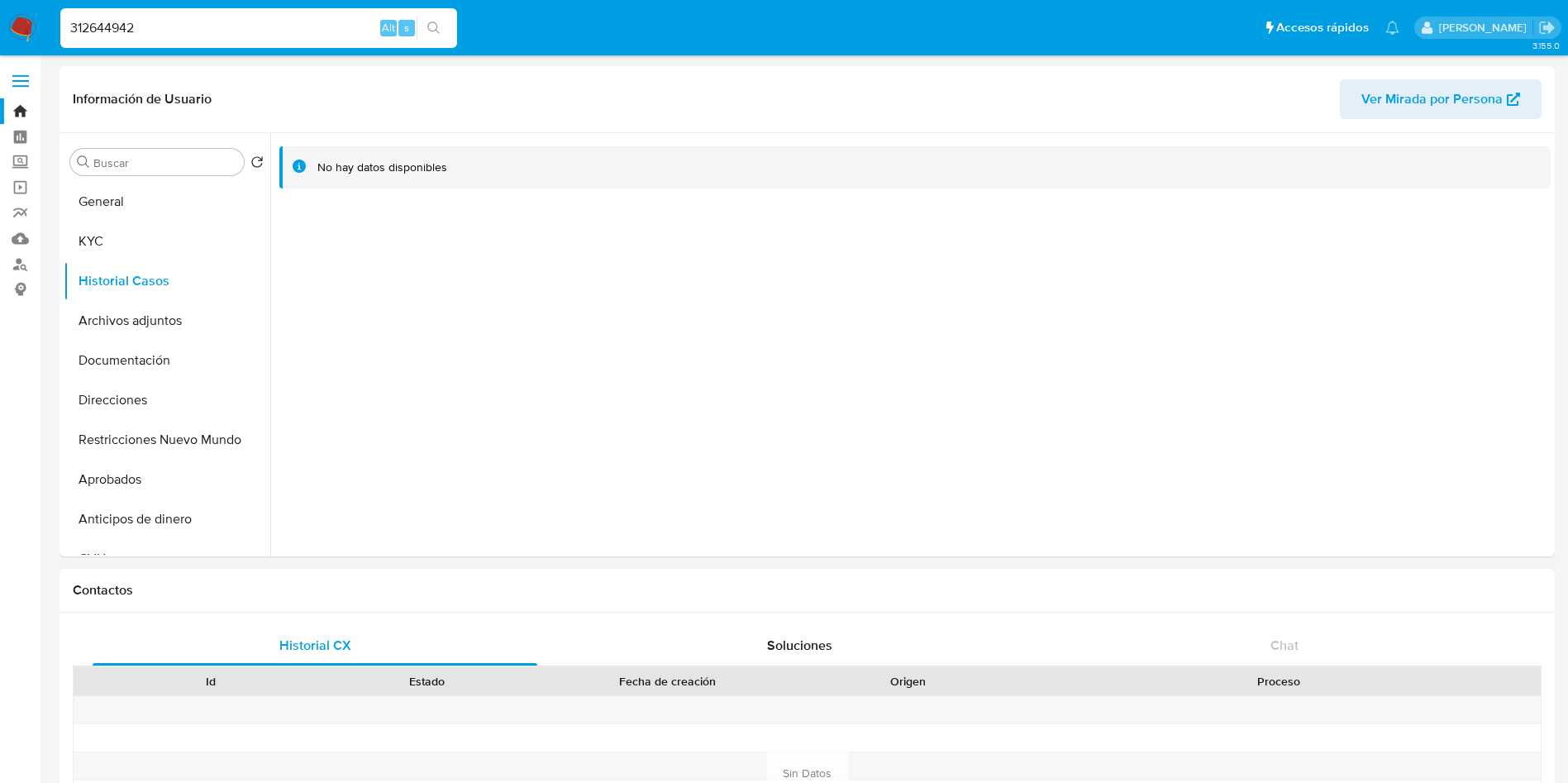
click at [236, 27] on input "312644942" at bounding box center [259, 27] width 397 height 22
paste input "668030184"
type input "668030184"
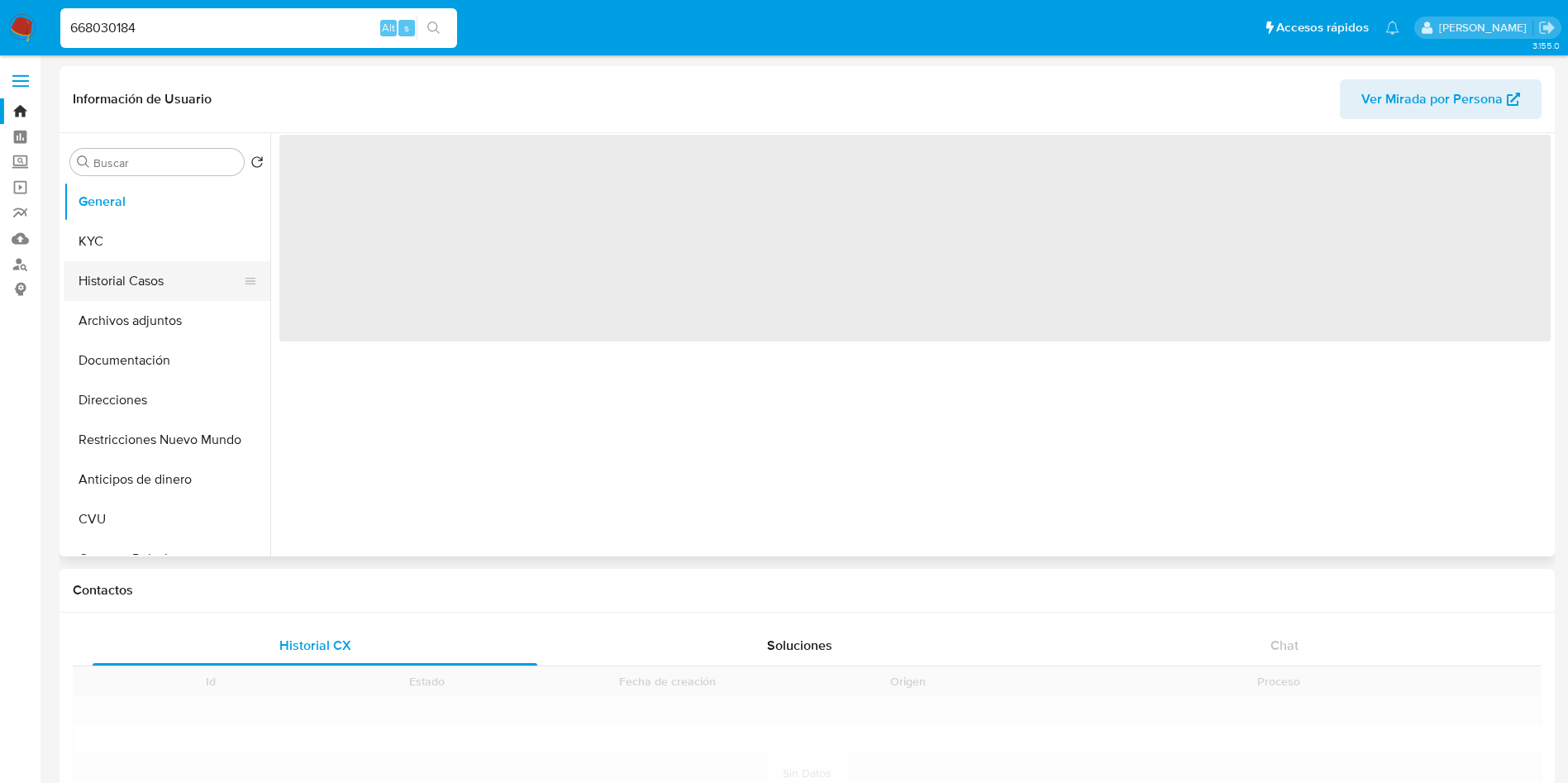
click at [152, 276] on button "Historial Casos" at bounding box center [161, 281] width 194 height 40
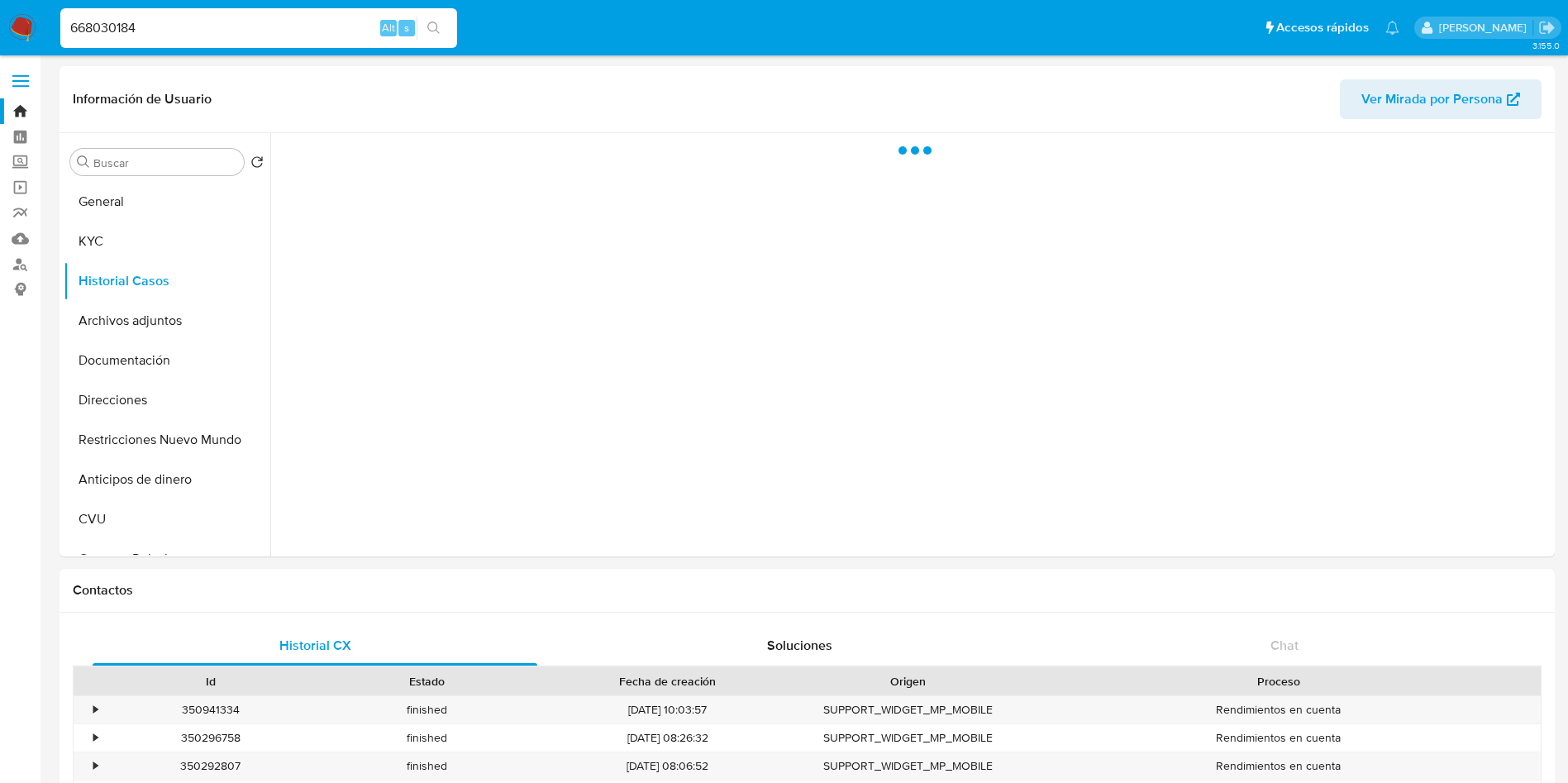
select select "10"
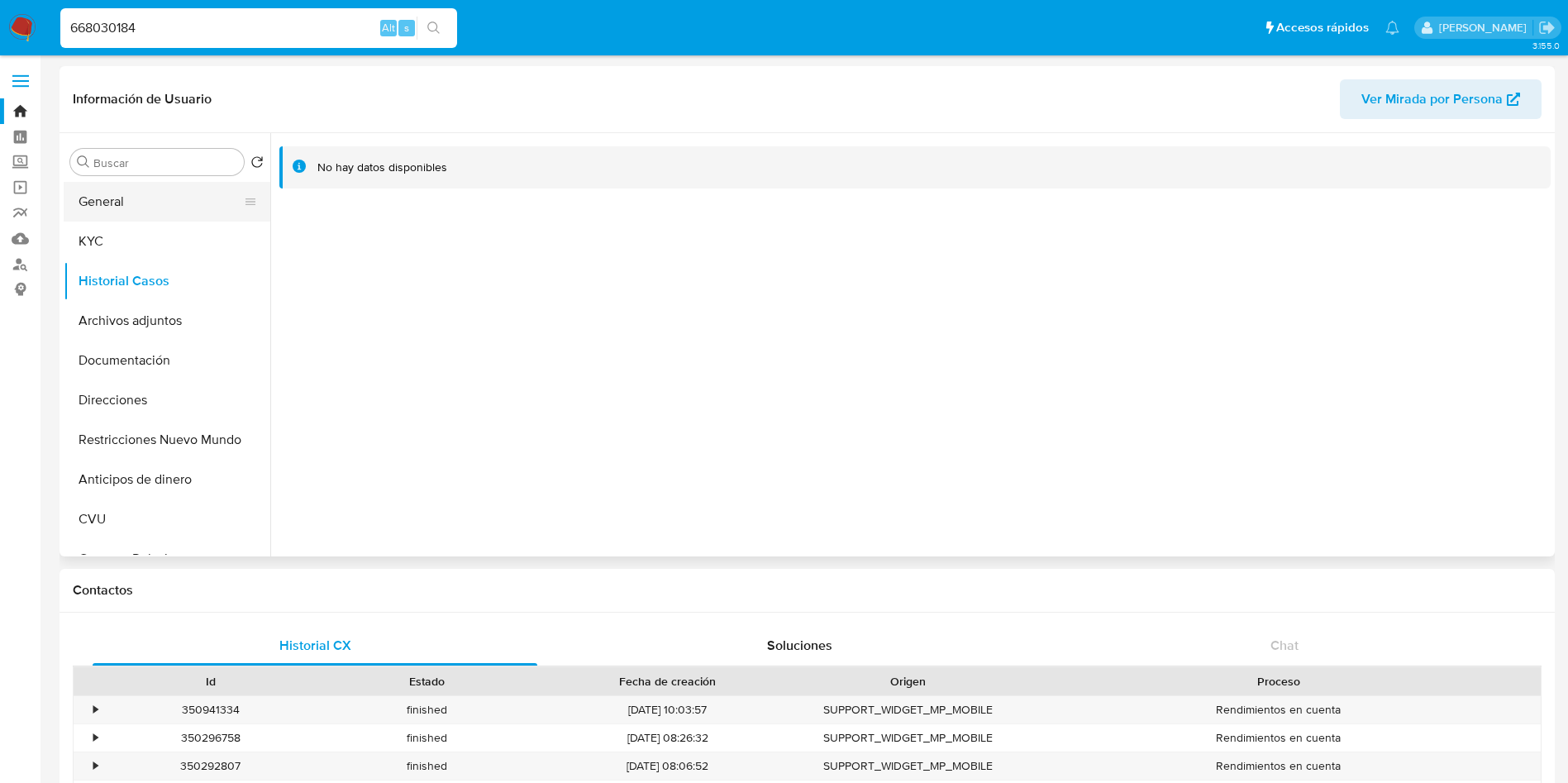
click at [119, 212] on button "General" at bounding box center [161, 201] width 194 height 40
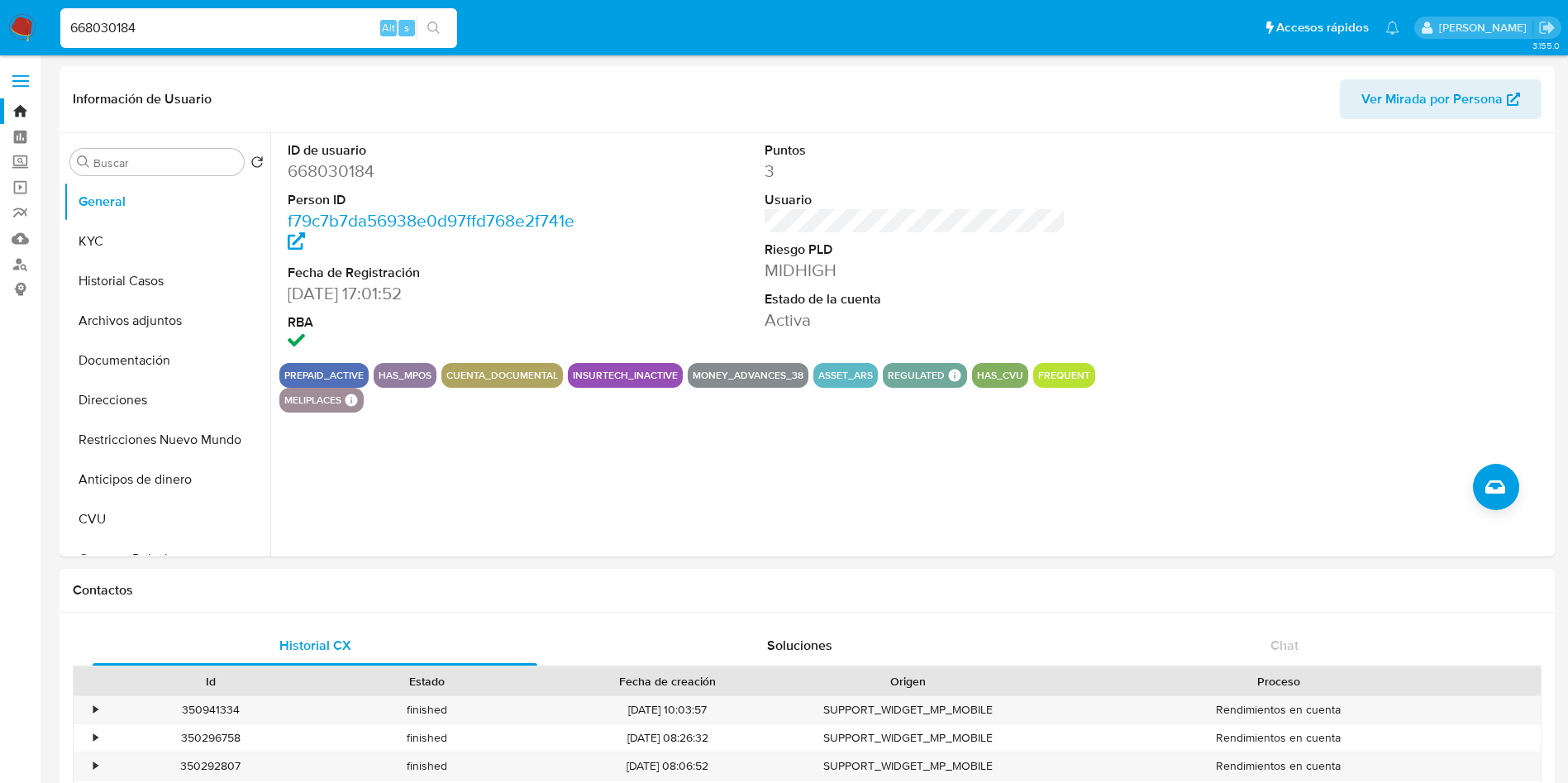
click at [179, 32] on input "668030184" at bounding box center [259, 27] width 397 height 22
click at [182, 32] on input "668030184" at bounding box center [259, 27] width 397 height 22
paste input "20124618119"
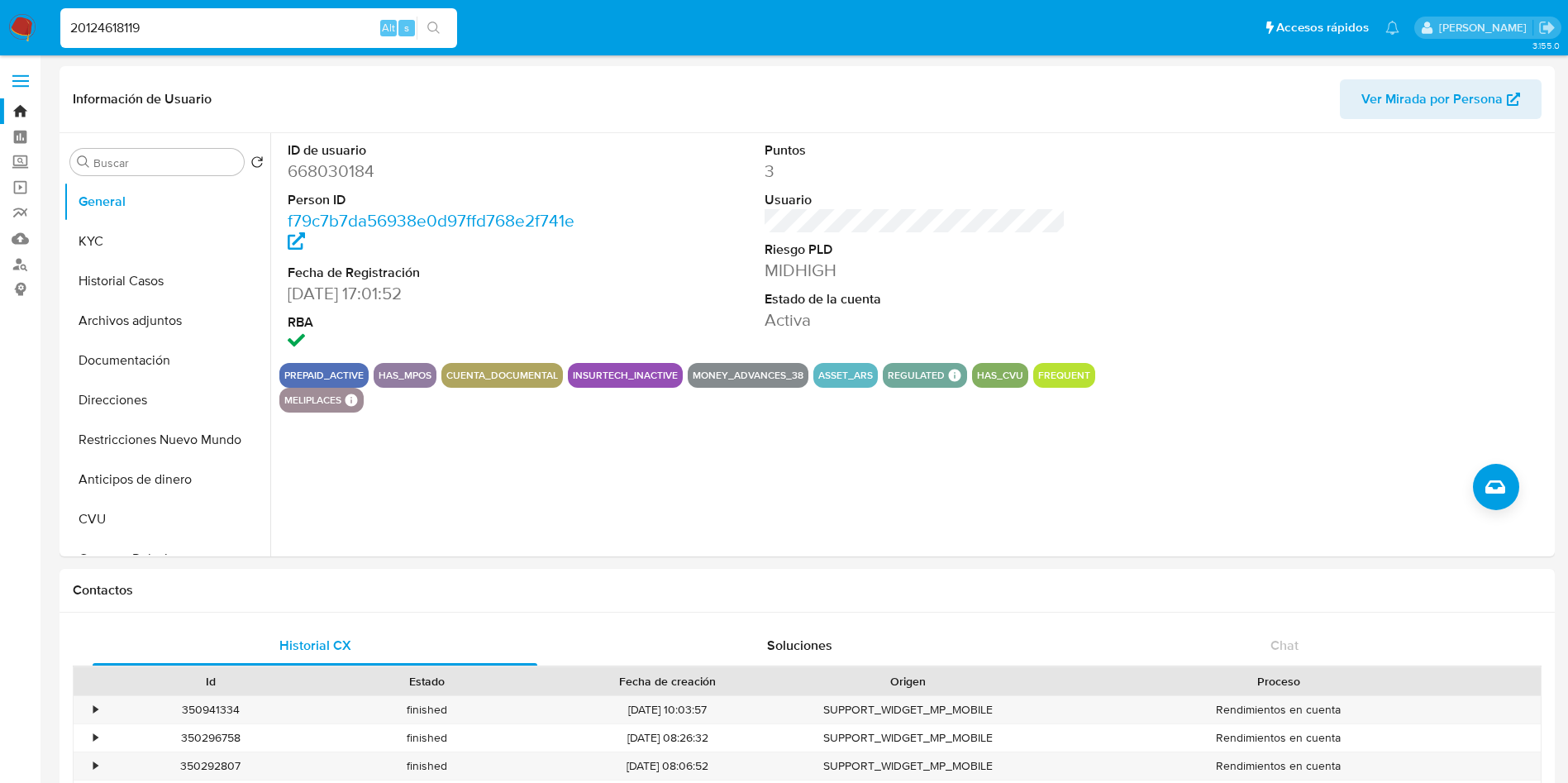
click at [194, 32] on input "20124618119" at bounding box center [259, 27] width 397 height 22
click at [104, 33] on input "20124618119" at bounding box center [259, 27] width 397 height 22
click at [212, 13] on div "20124618119 Alt s" at bounding box center [259, 28] width 397 height 40
click at [215, 24] on input "20124618119" at bounding box center [259, 27] width 397 height 22
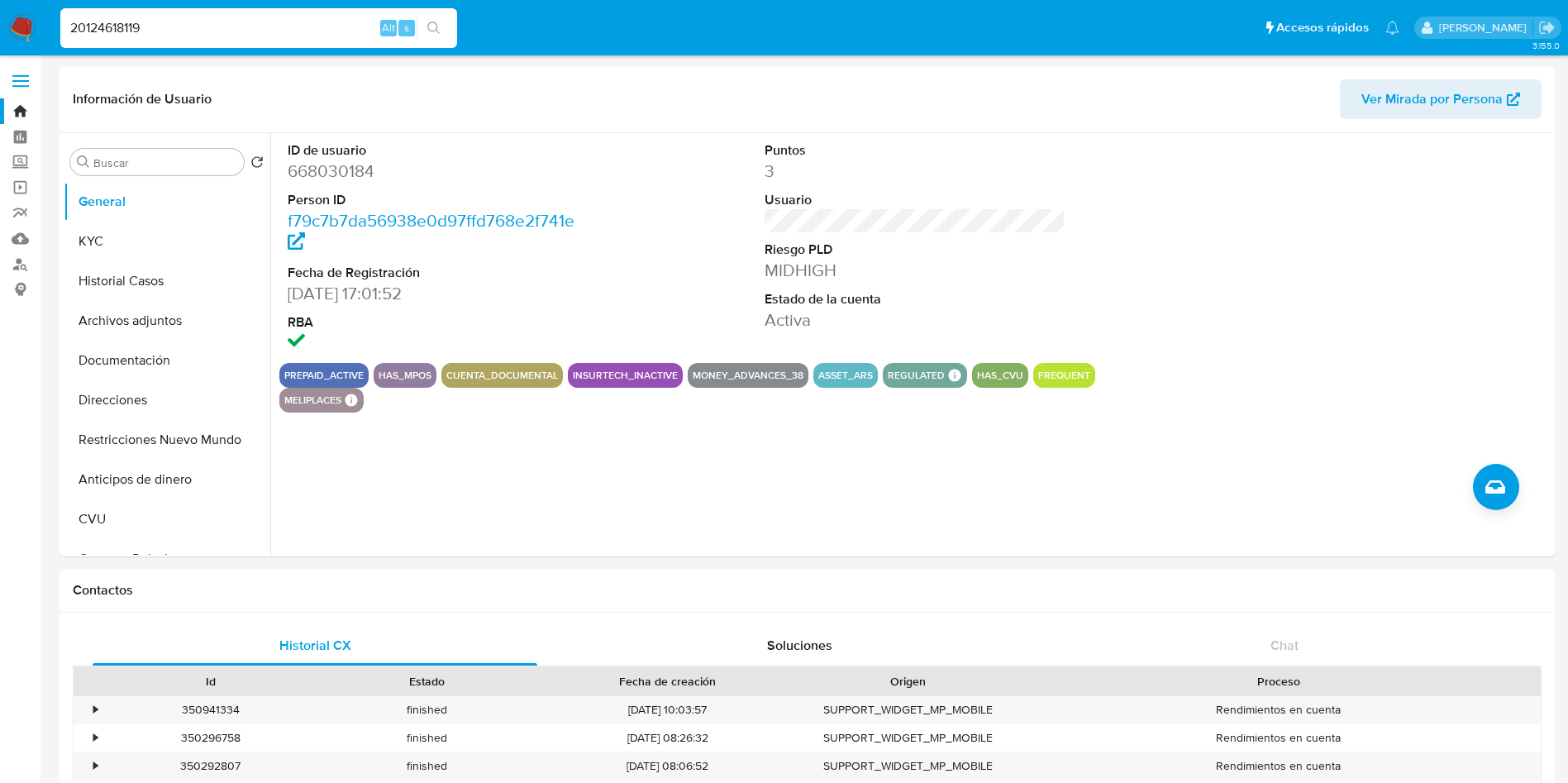
paste input "194320730"
type input "194320730"
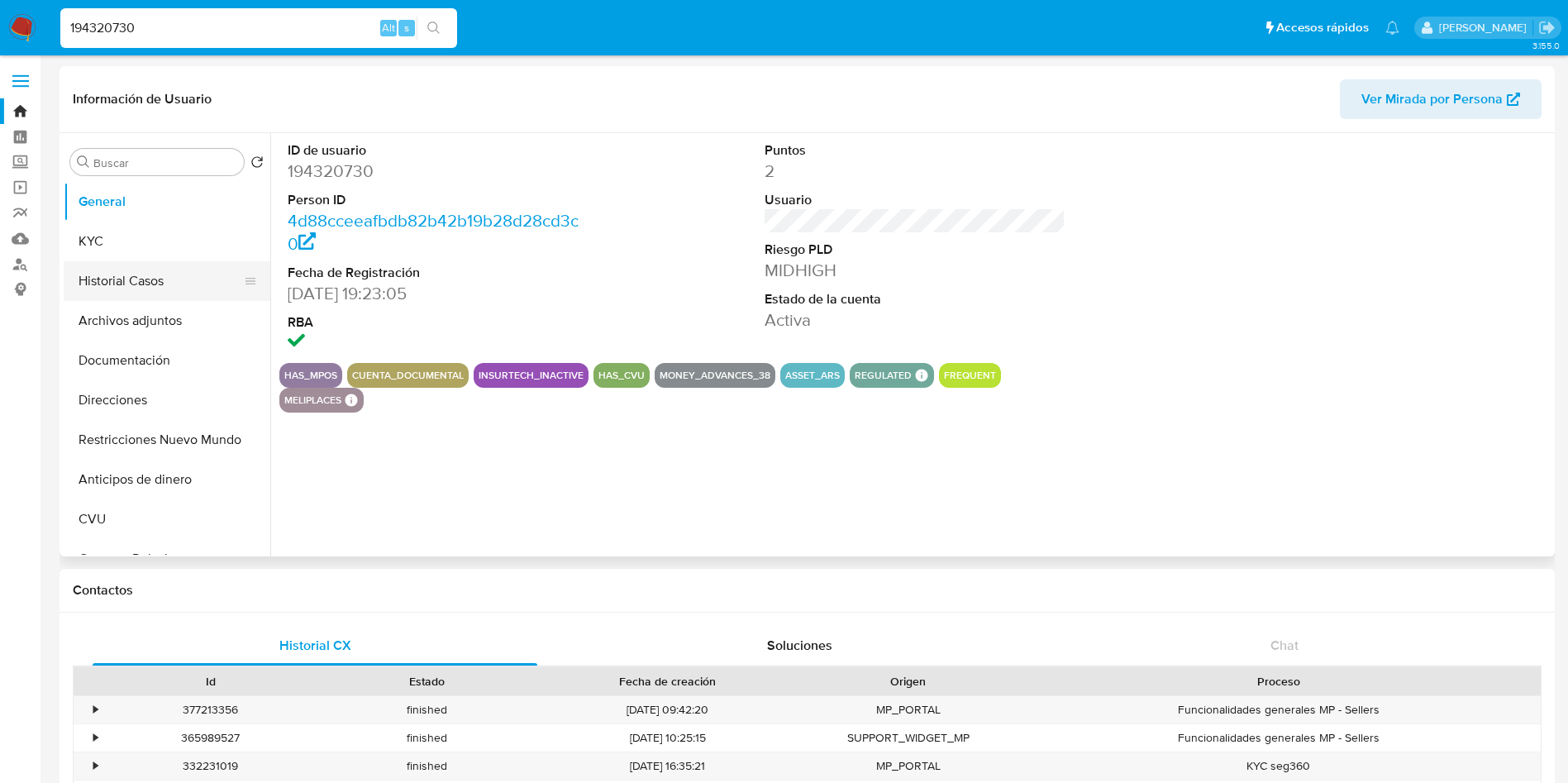
click at [114, 284] on button "Historial Casos" at bounding box center [161, 281] width 194 height 40
select select "10"
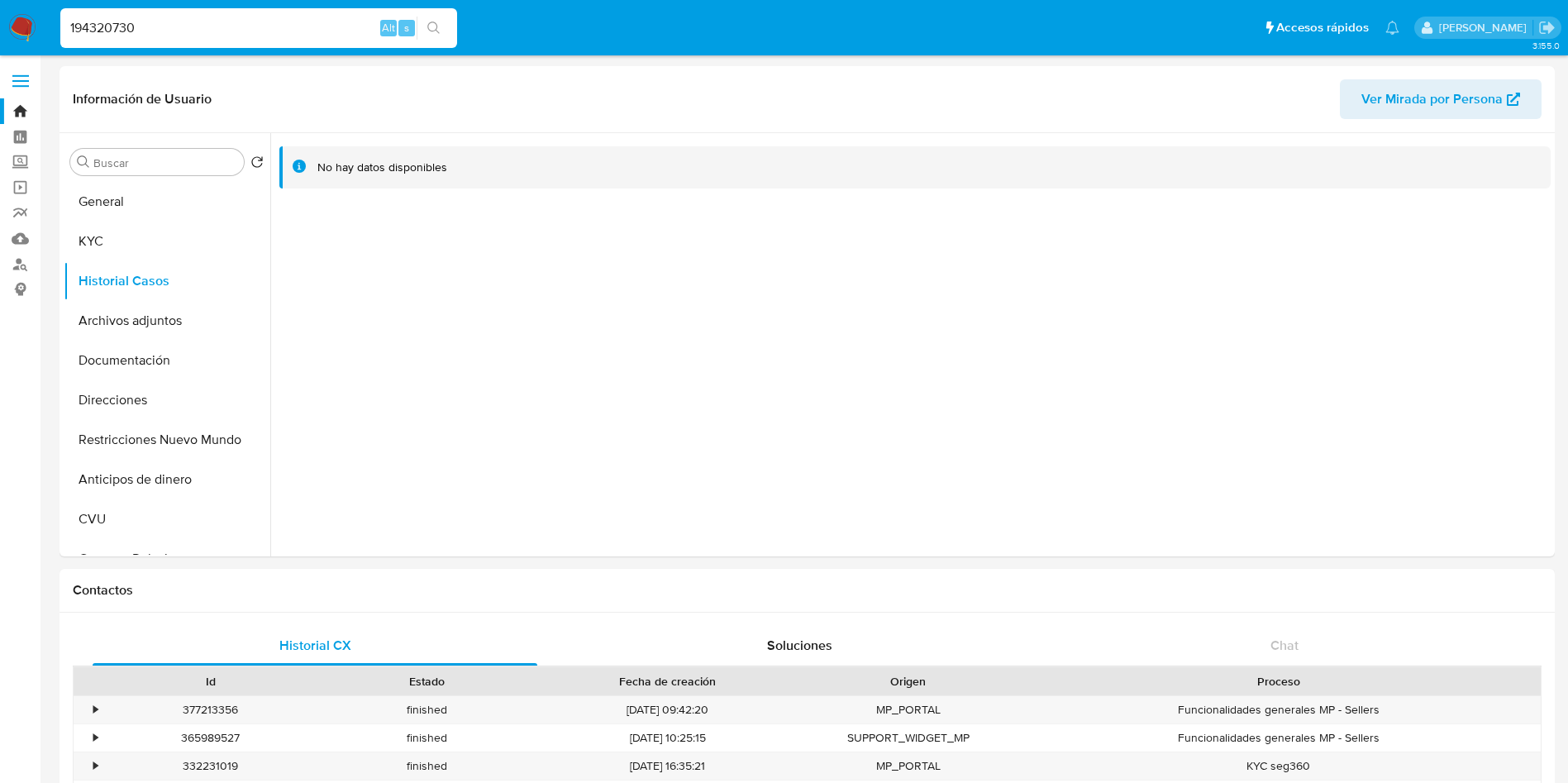
click at [153, 24] on input "194320730" at bounding box center [259, 27] width 397 height 22
paste input "6752807"
type input "67528070"
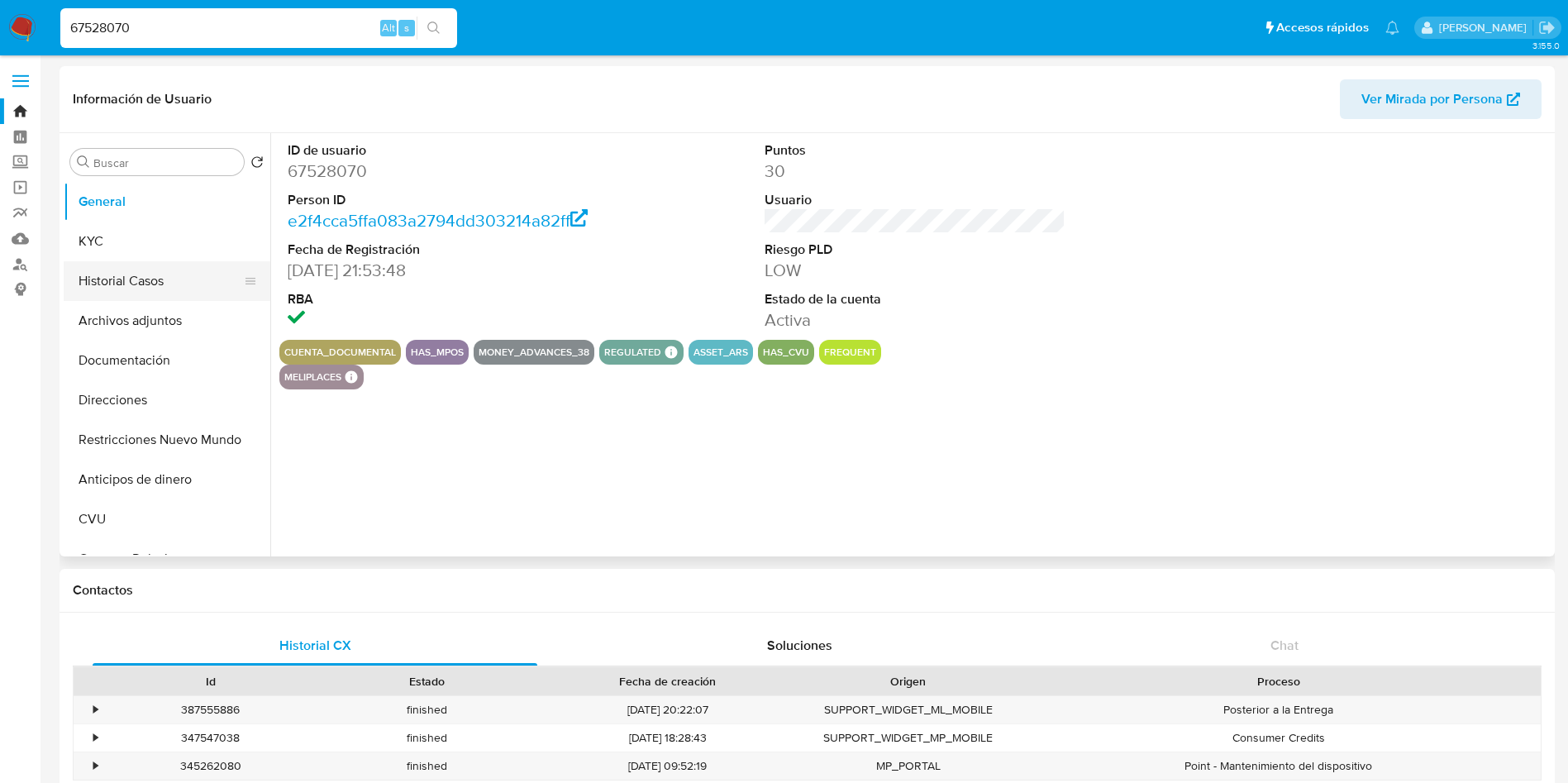
select select "10"
click at [104, 282] on button "Historial Casos" at bounding box center [161, 281] width 194 height 40
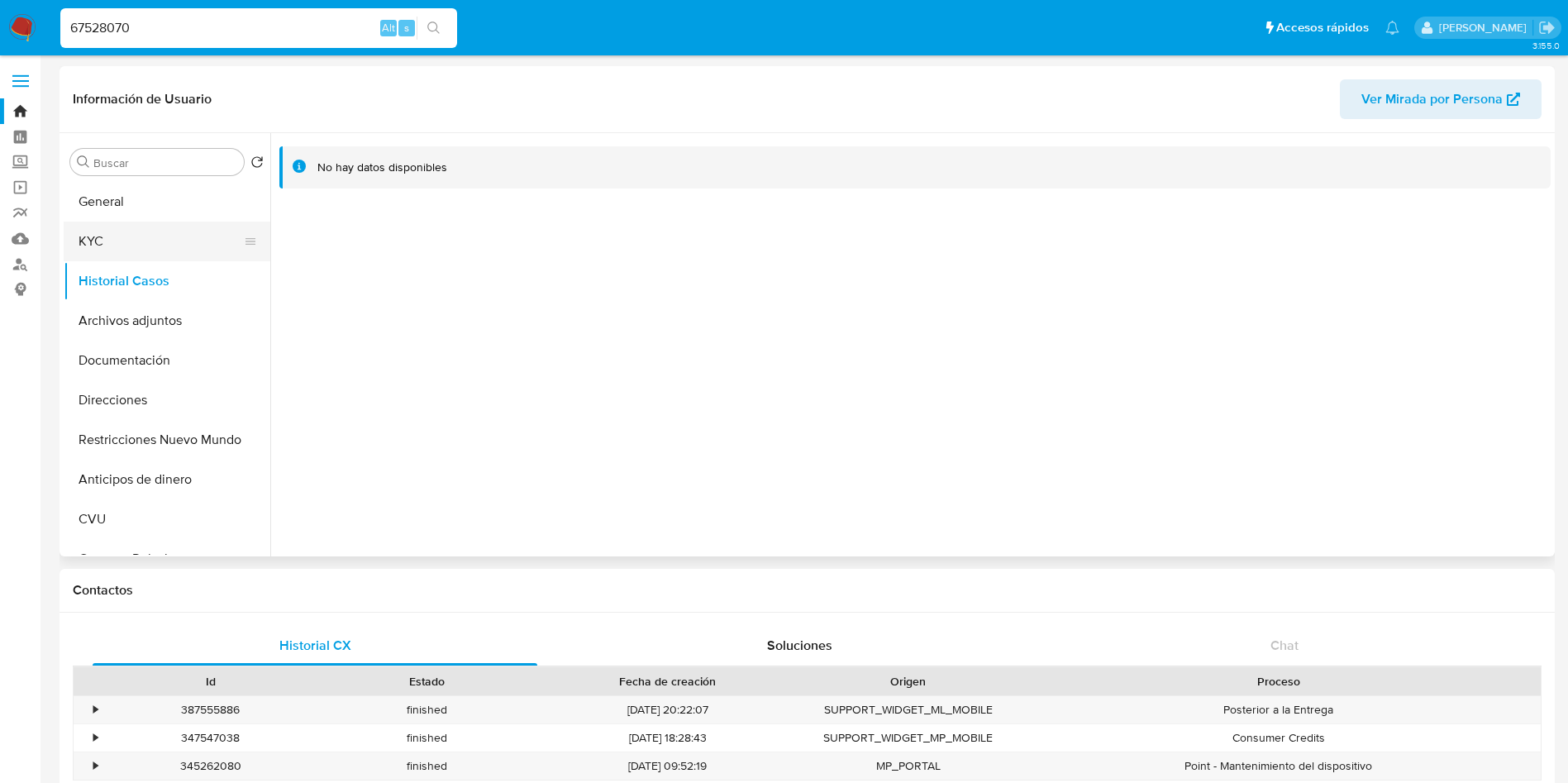
click at [152, 244] on button "KYC" at bounding box center [161, 241] width 194 height 40
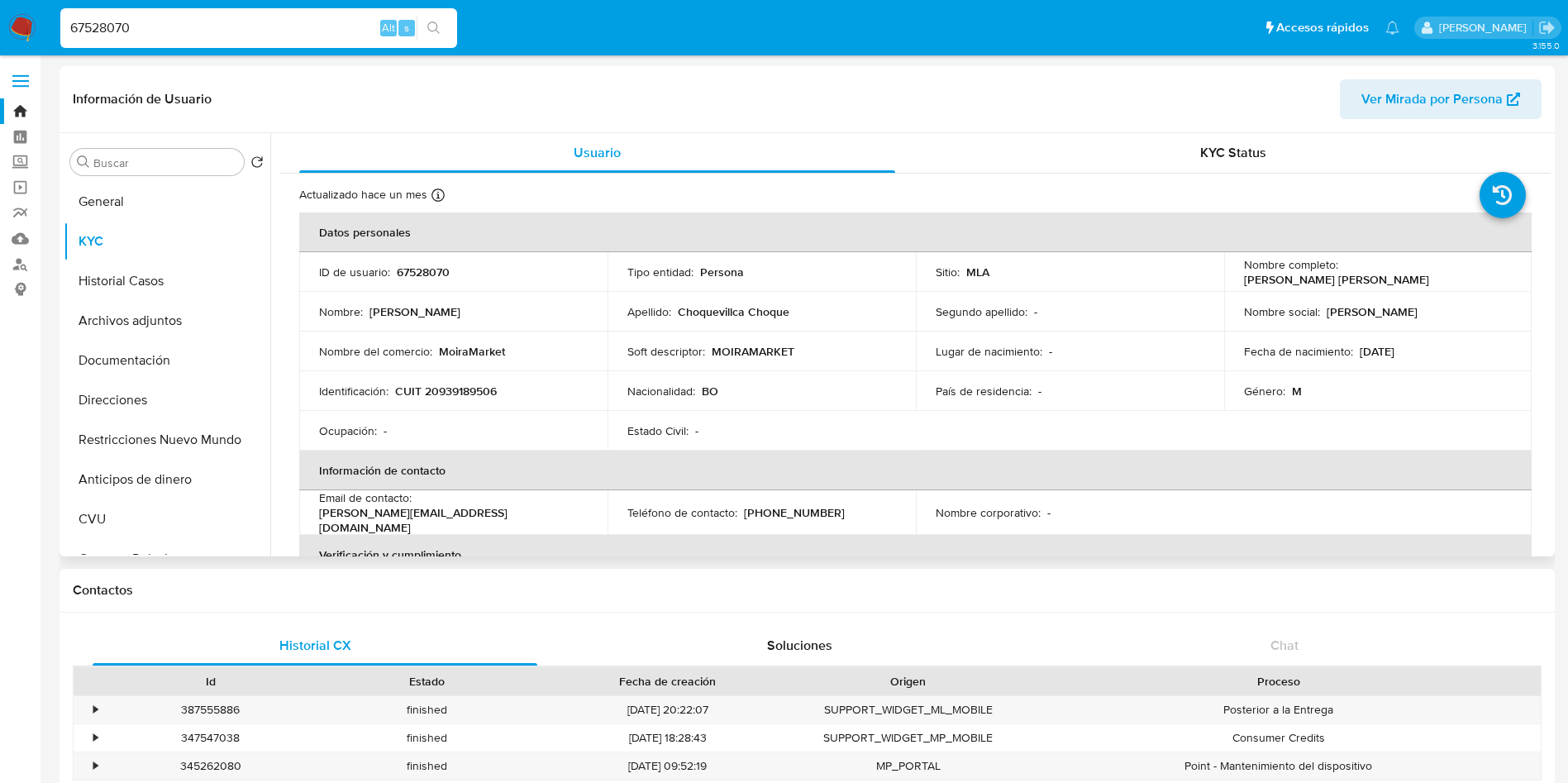
click at [469, 395] on p "CUIT 20939189506" at bounding box center [446, 392] width 102 height 15
copy p "20939189506"
click at [131, 350] on button "Documentación" at bounding box center [161, 360] width 194 height 40
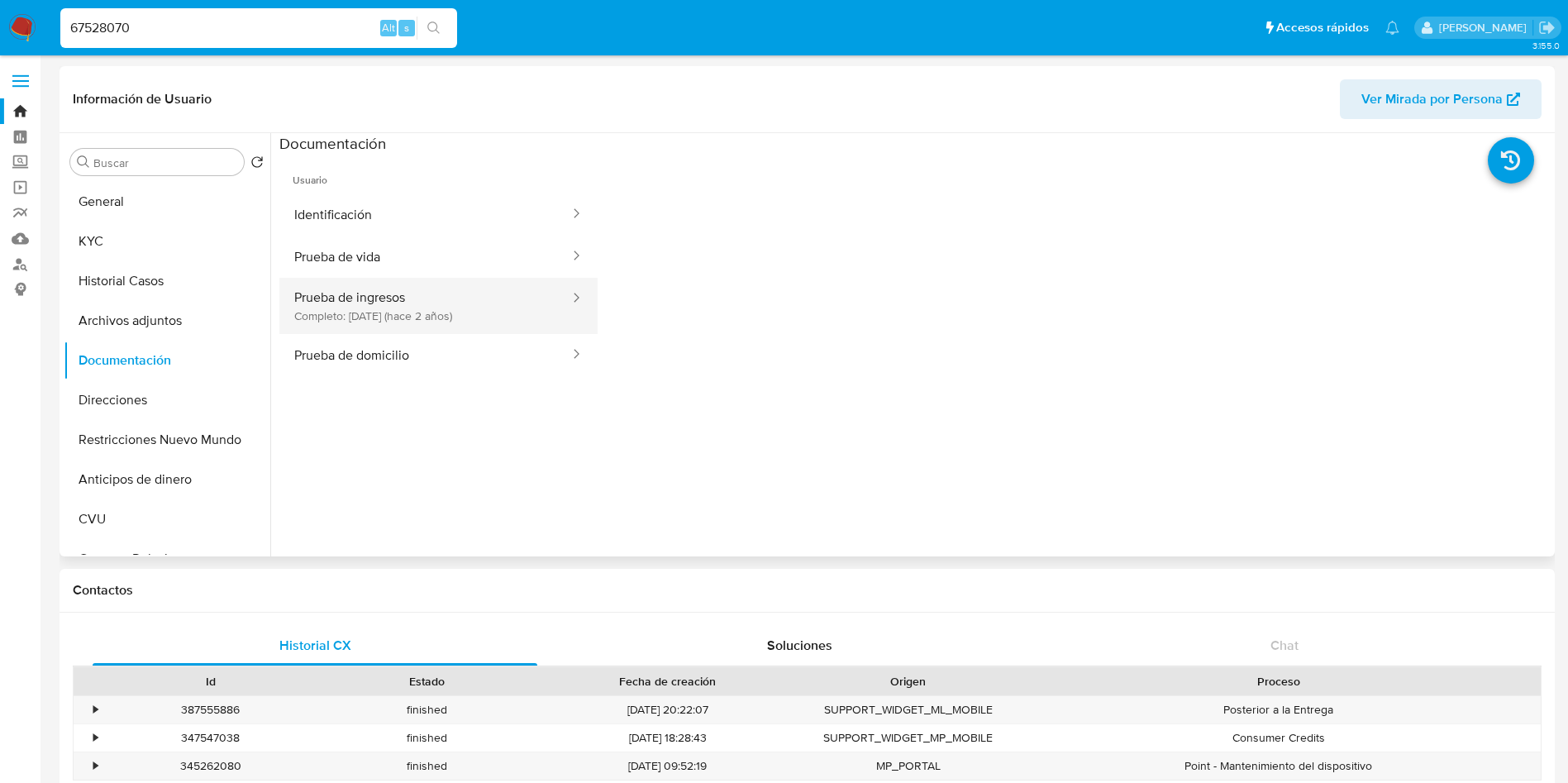
click at [439, 305] on button "Prueba de ingresos Completo: 29/11/2023 (hace 2 años)" at bounding box center [425, 306] width 292 height 56
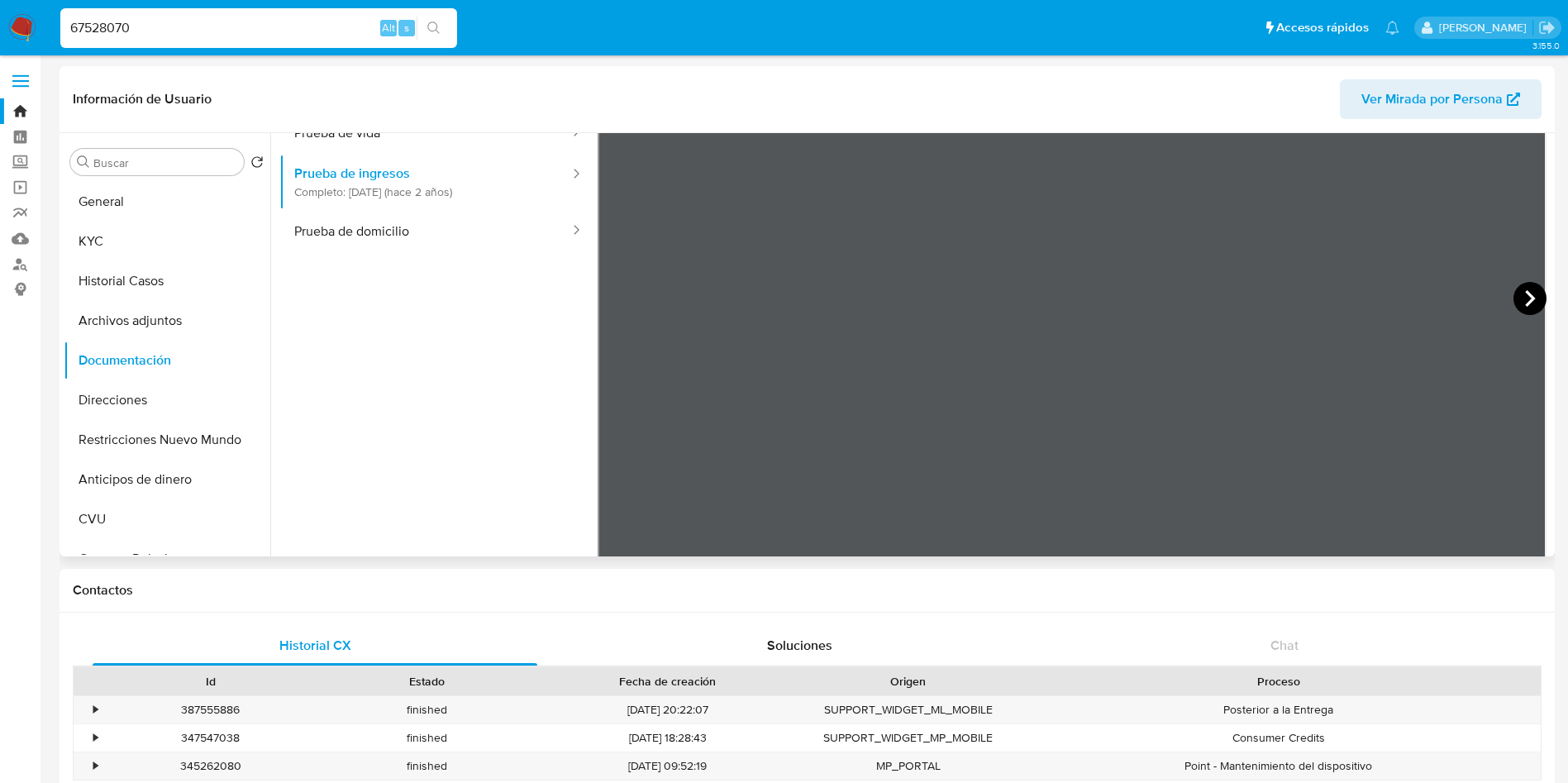
scroll to position [145, 0]
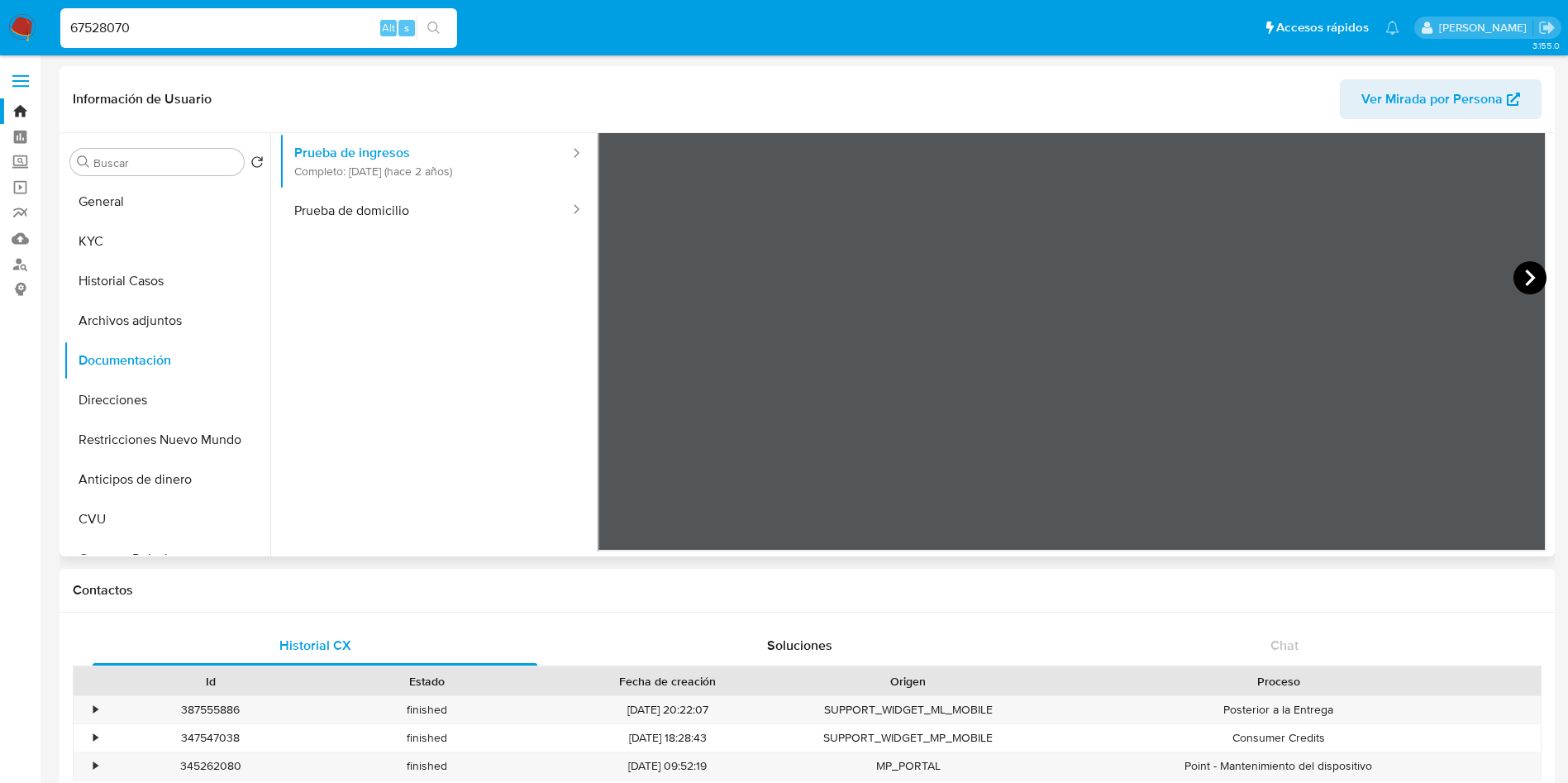
click at [1519, 282] on icon at bounding box center [1529, 278] width 33 height 33
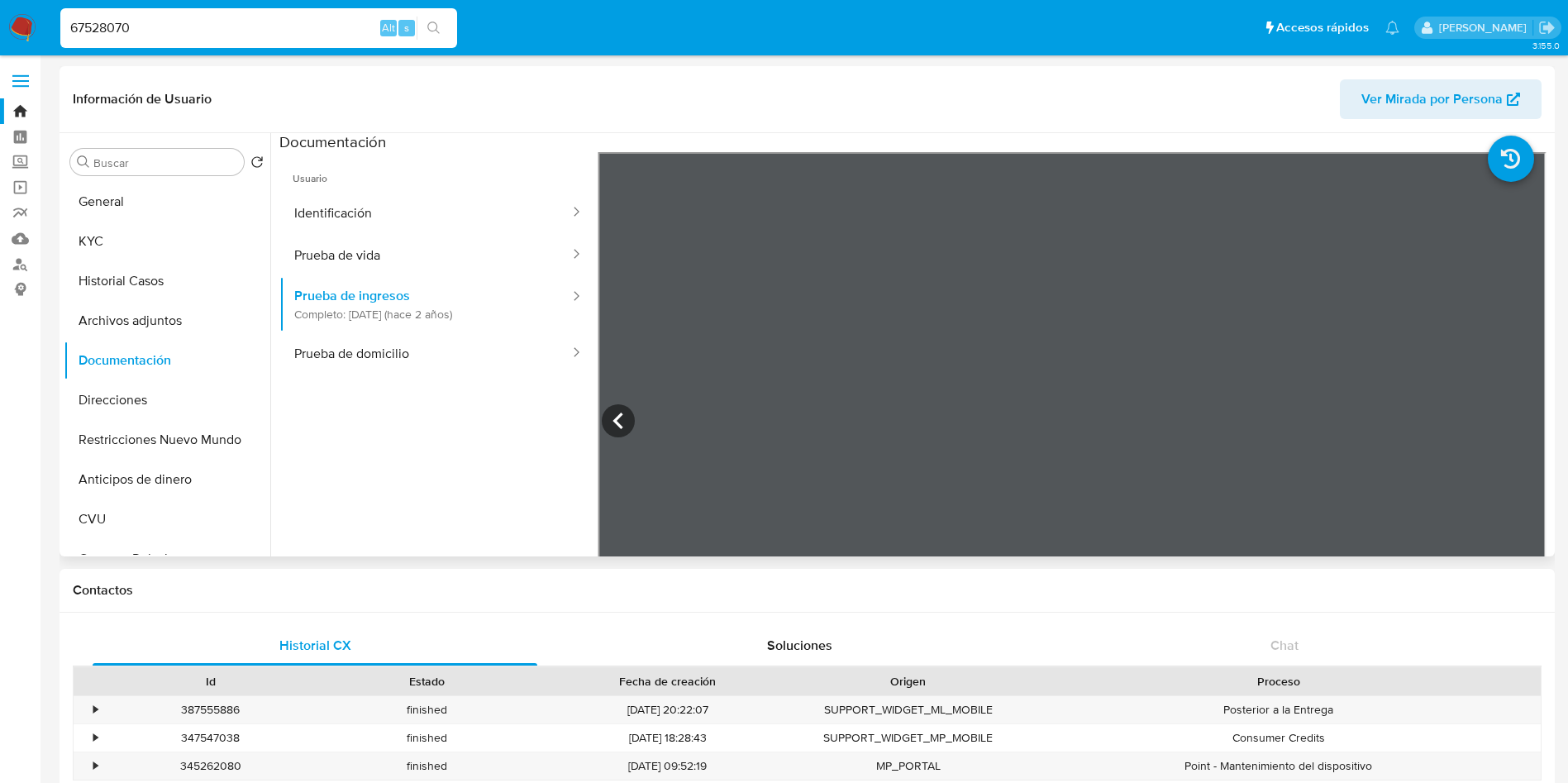
scroll to position [0, 0]
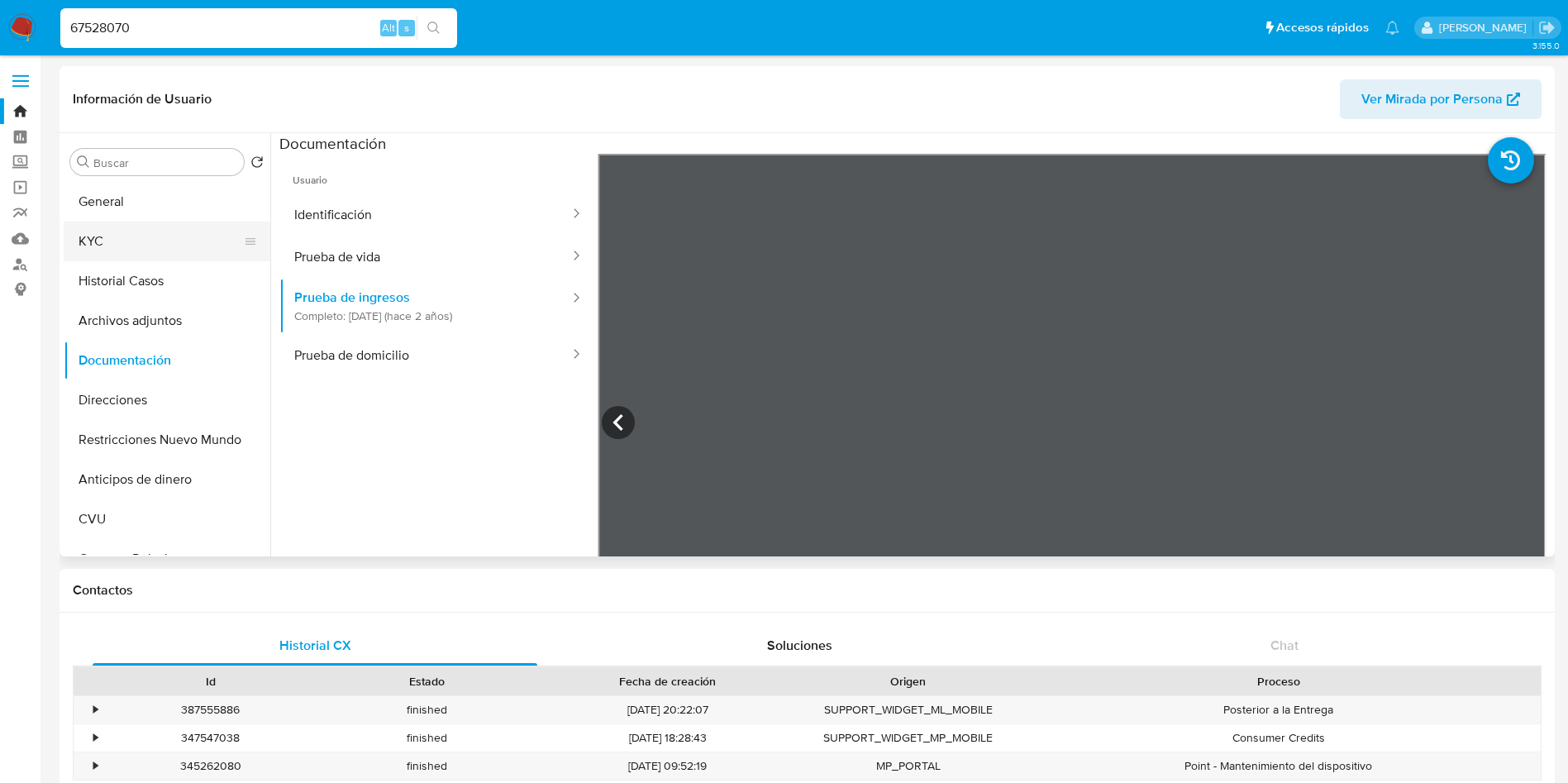
click at [123, 255] on button "KYC" at bounding box center [161, 241] width 194 height 40
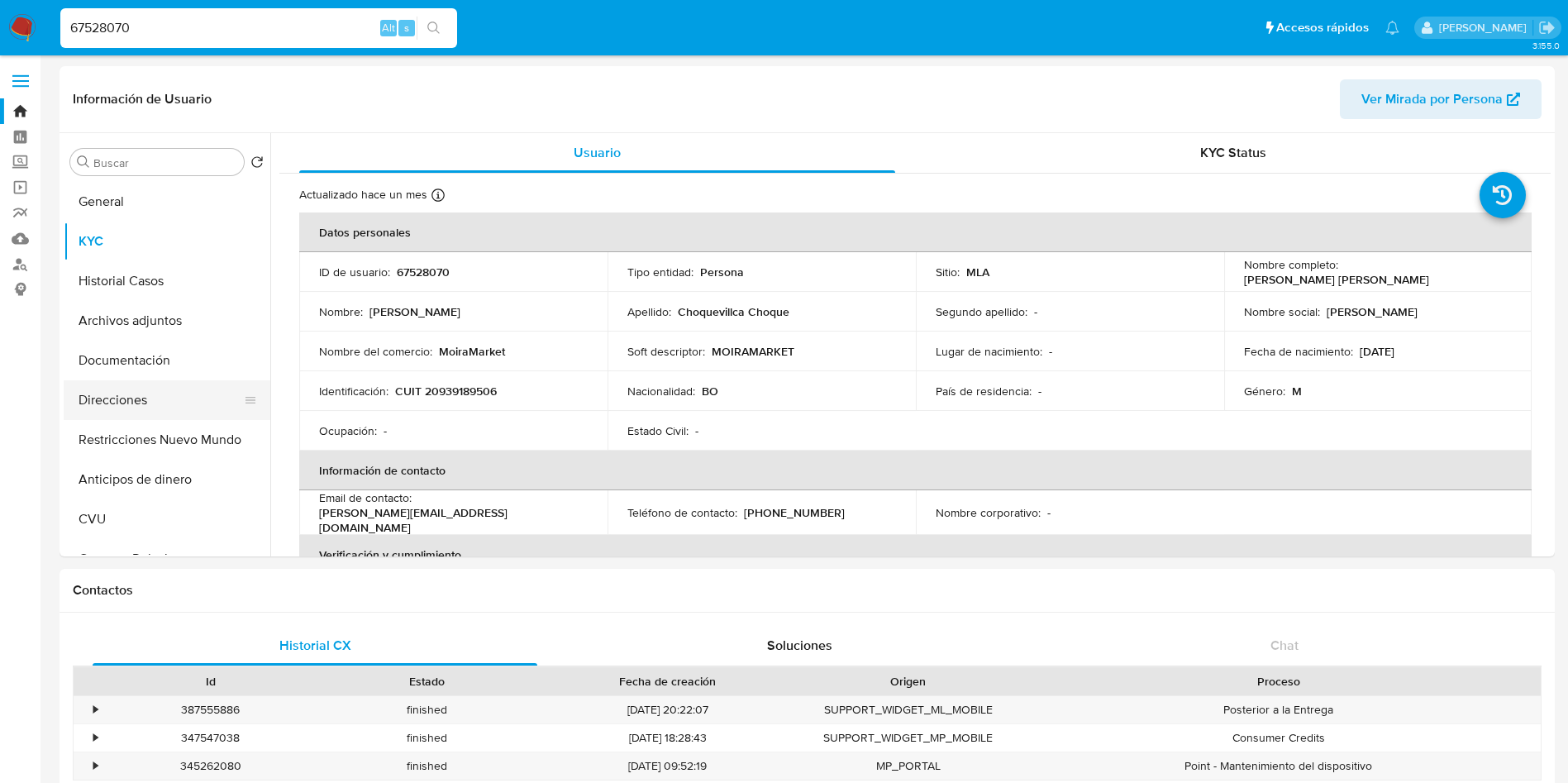
click at [161, 408] on button "Direcciones" at bounding box center [161, 400] width 194 height 40
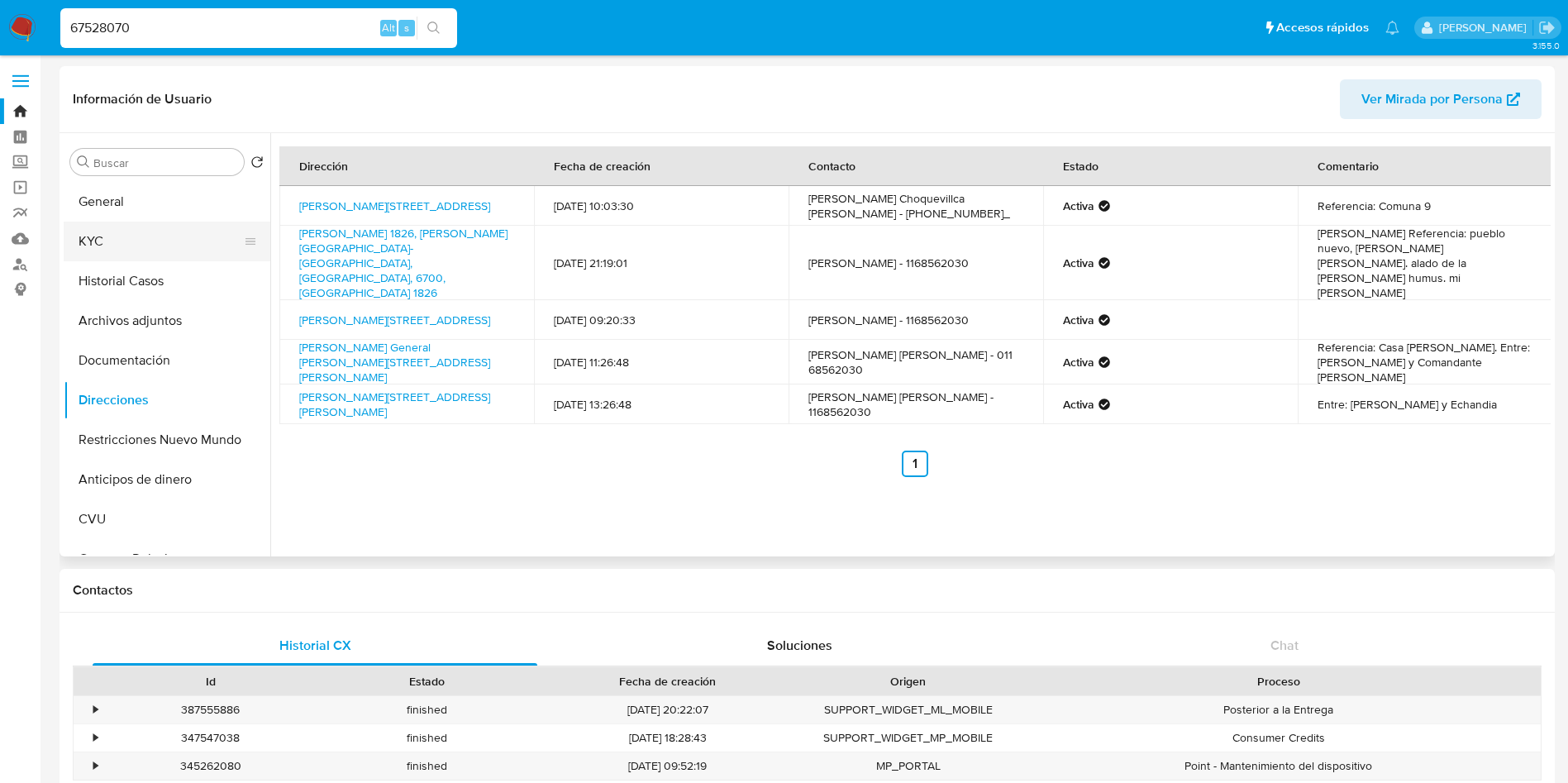
click at [112, 244] on button "KYC" at bounding box center [161, 241] width 194 height 40
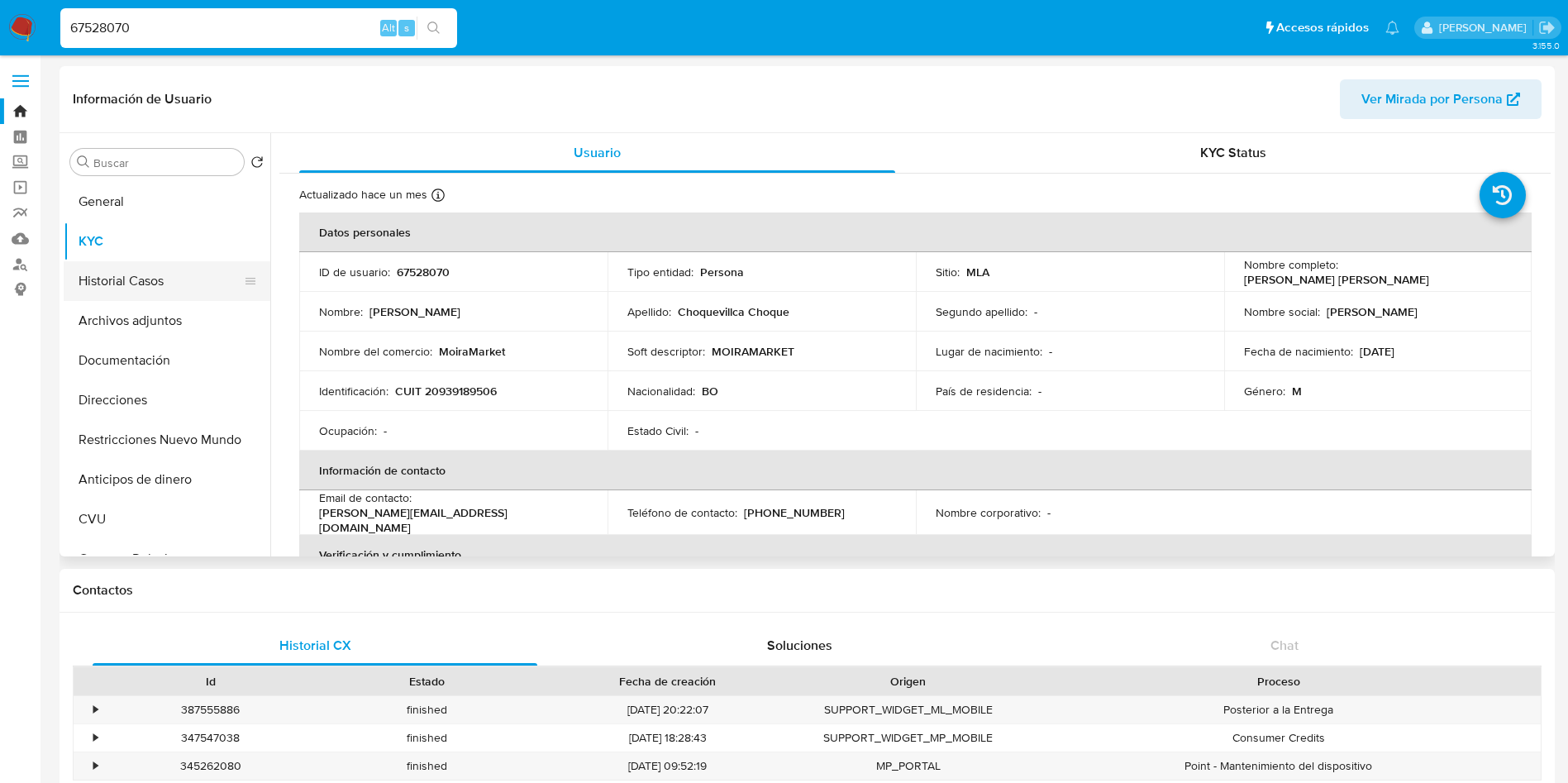
click at [152, 282] on button "Historial Casos" at bounding box center [161, 281] width 194 height 40
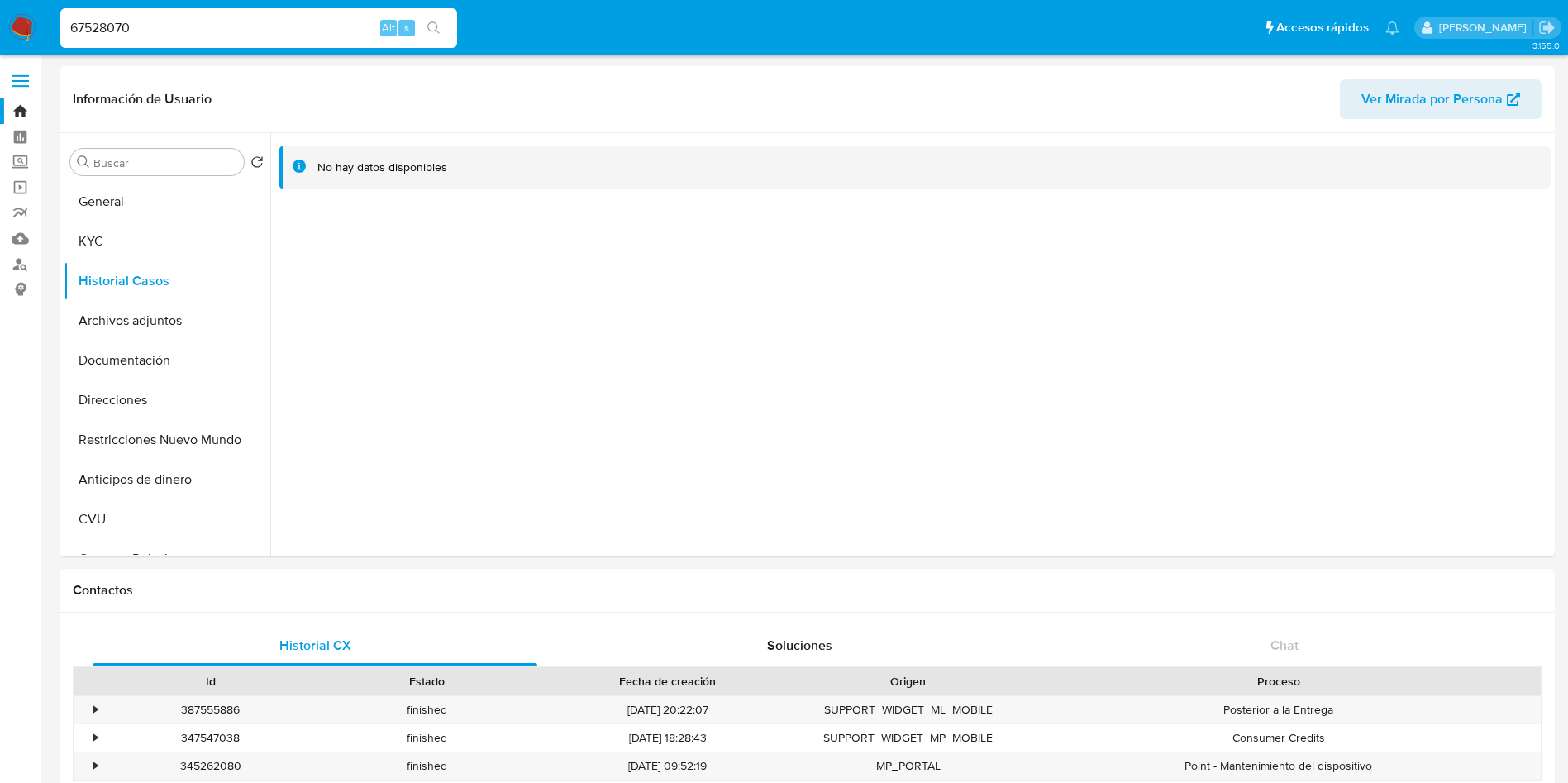
click at [112, 33] on input "67528070" at bounding box center [259, 27] width 397 height 22
paste input "531591628"
type input "531591628"
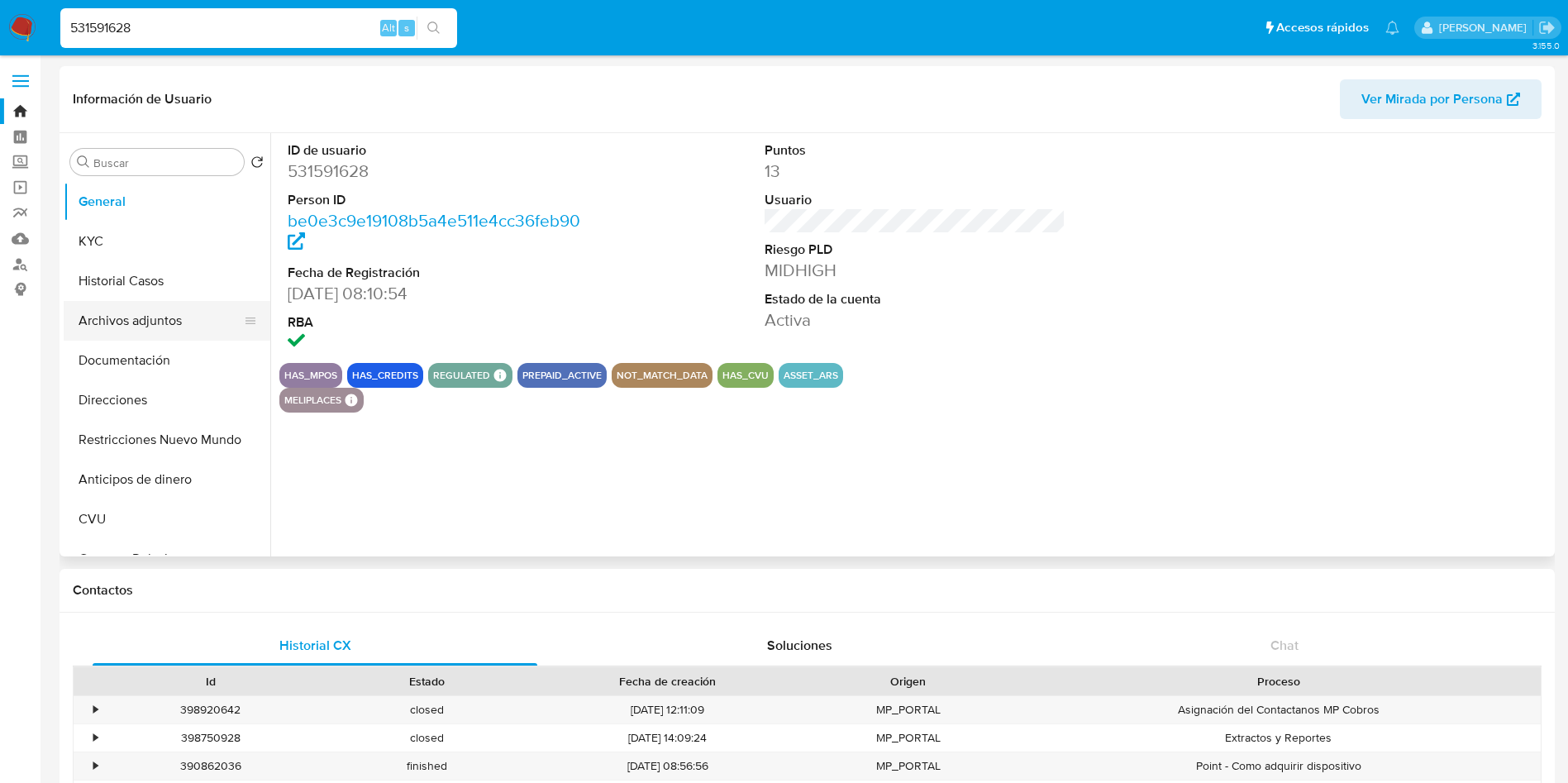
select select "10"
click at [158, 308] on button "Archivos adjuntos" at bounding box center [161, 321] width 194 height 40
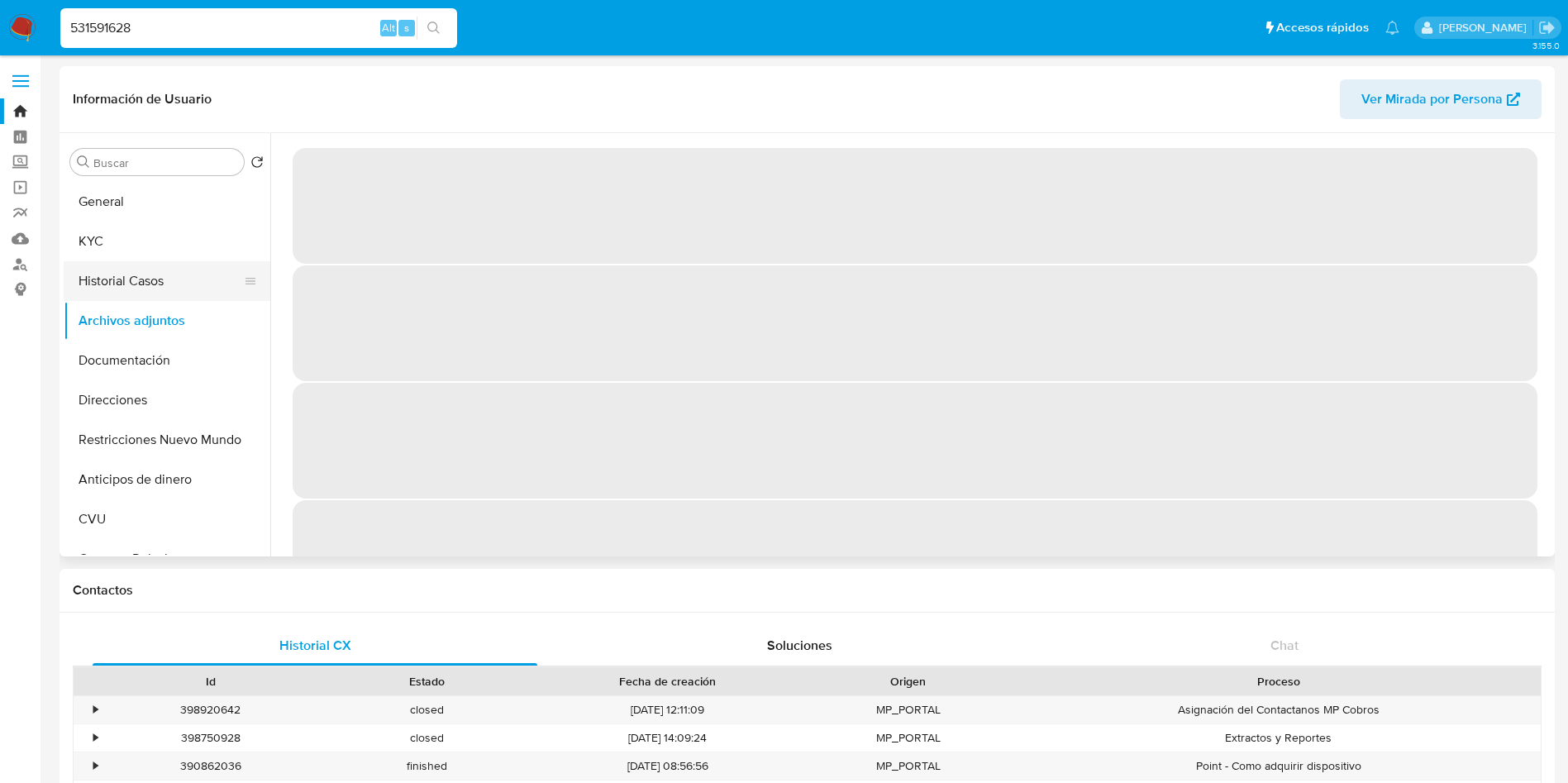
click at [108, 280] on button "Historial Casos" at bounding box center [161, 281] width 194 height 40
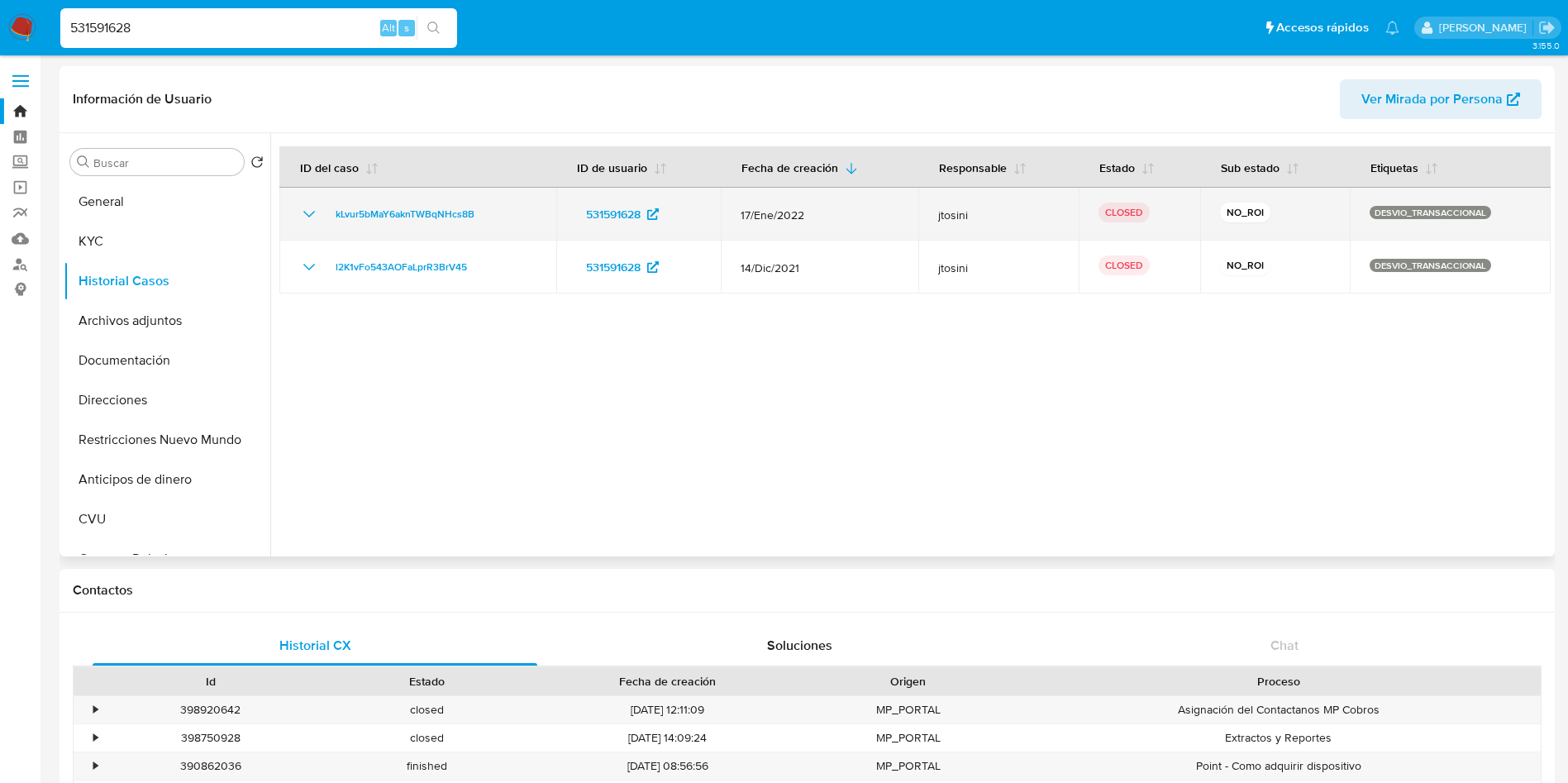
drag, startPoint x: 805, startPoint y: 218, endPoint x: 706, endPoint y: 216, distance: 99.0
click at [706, 216] on tr "kLvur5bMaY6aknTWBqNHcs8B 531591628 17/Ene/2022 jtosini CLOSED NO_ROI DESVIO_TRA…" at bounding box center [915, 214] width 1272 height 53
click at [757, 226] on td "17/Ene/2022" at bounding box center [819, 214] width 197 height 53
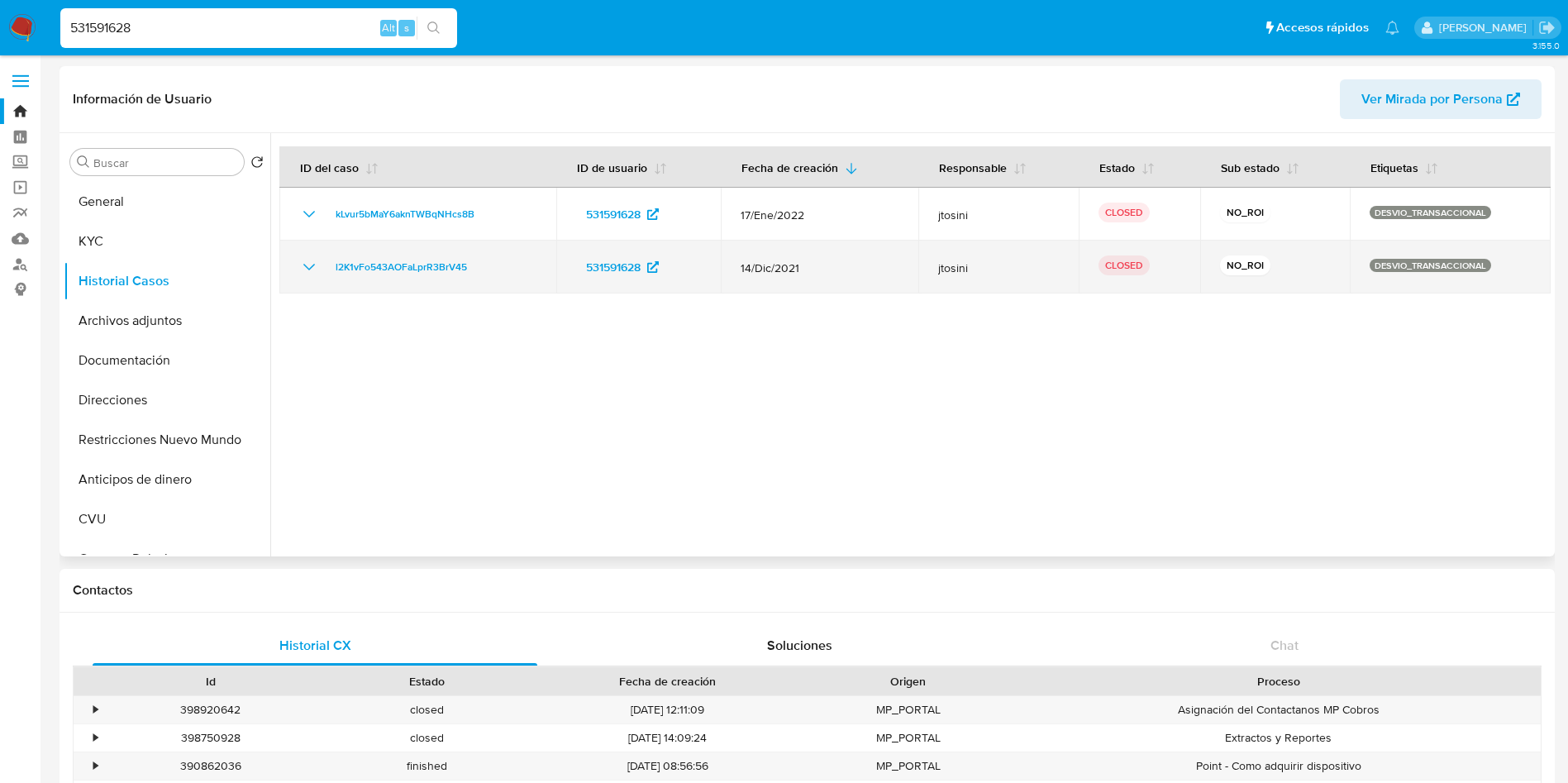
drag, startPoint x: 810, startPoint y: 264, endPoint x: 744, endPoint y: 254, distance: 66.8
click at [744, 254] on td "14/Dic/2021" at bounding box center [819, 267] width 197 height 53
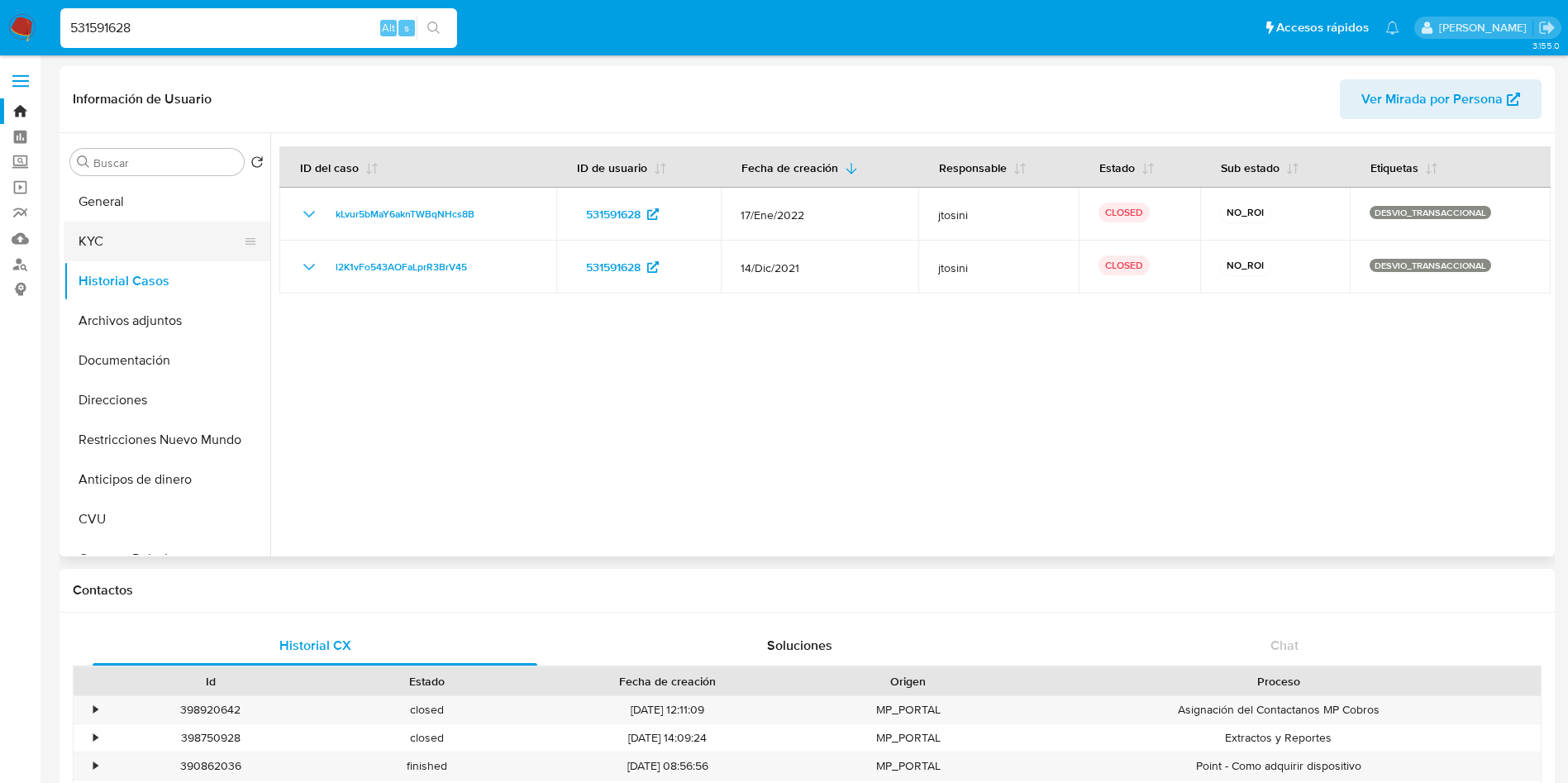
click at [110, 248] on button "KYC" at bounding box center [161, 241] width 194 height 40
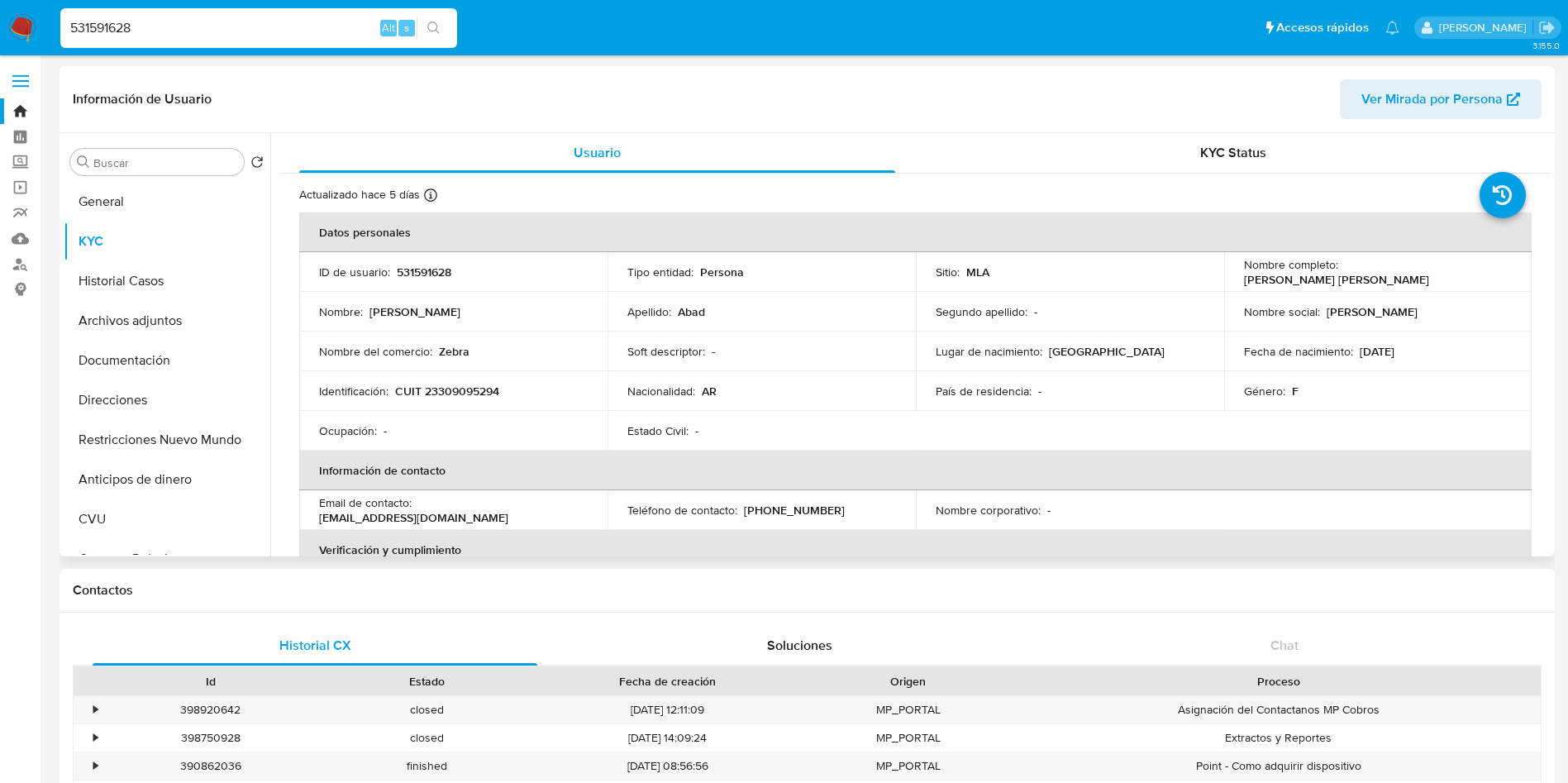
click at [461, 384] on p "CUIT 23309095294" at bounding box center [447, 392] width 104 height 15
copy p "23309095294"
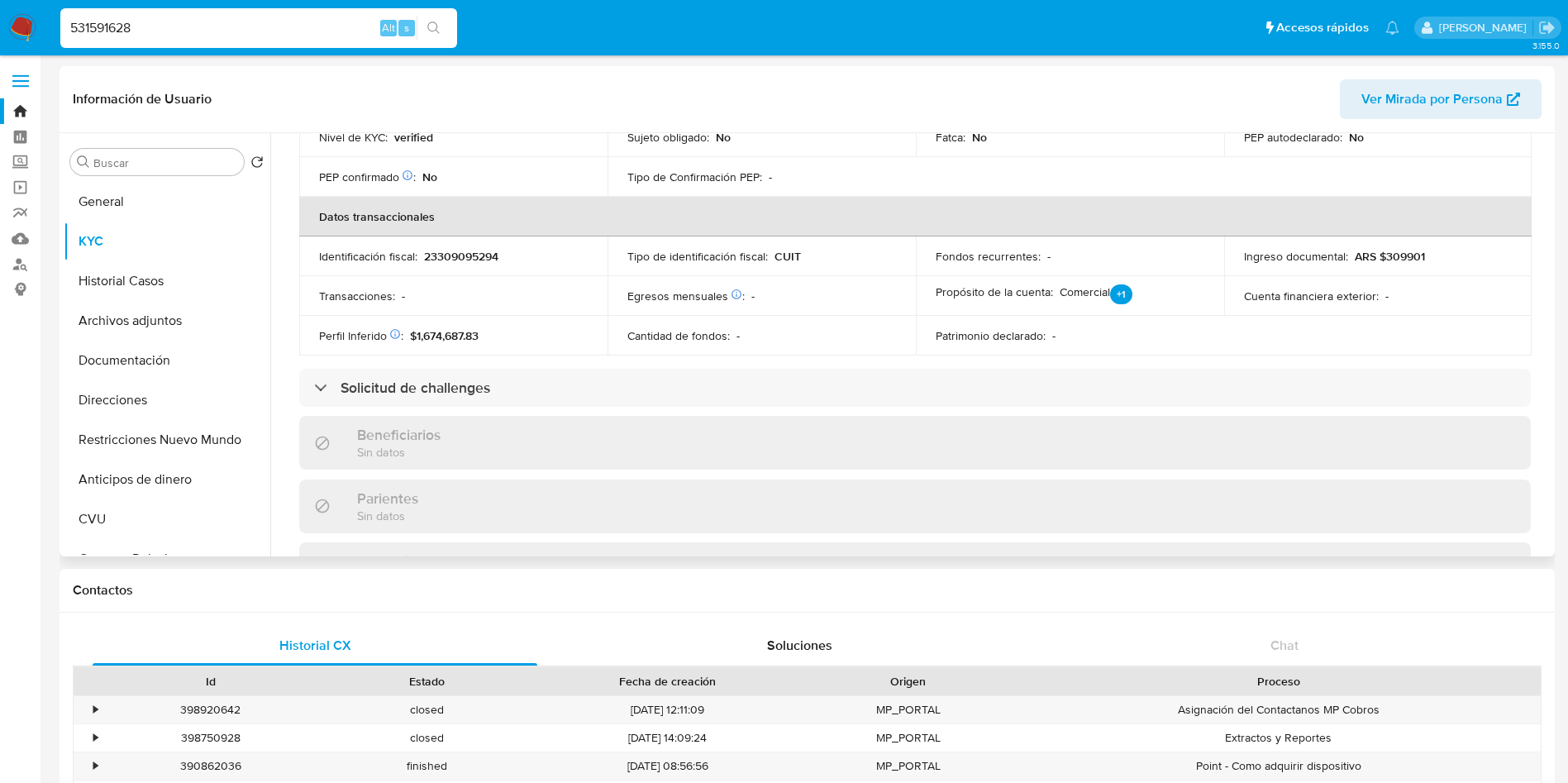
scroll to position [887, 0]
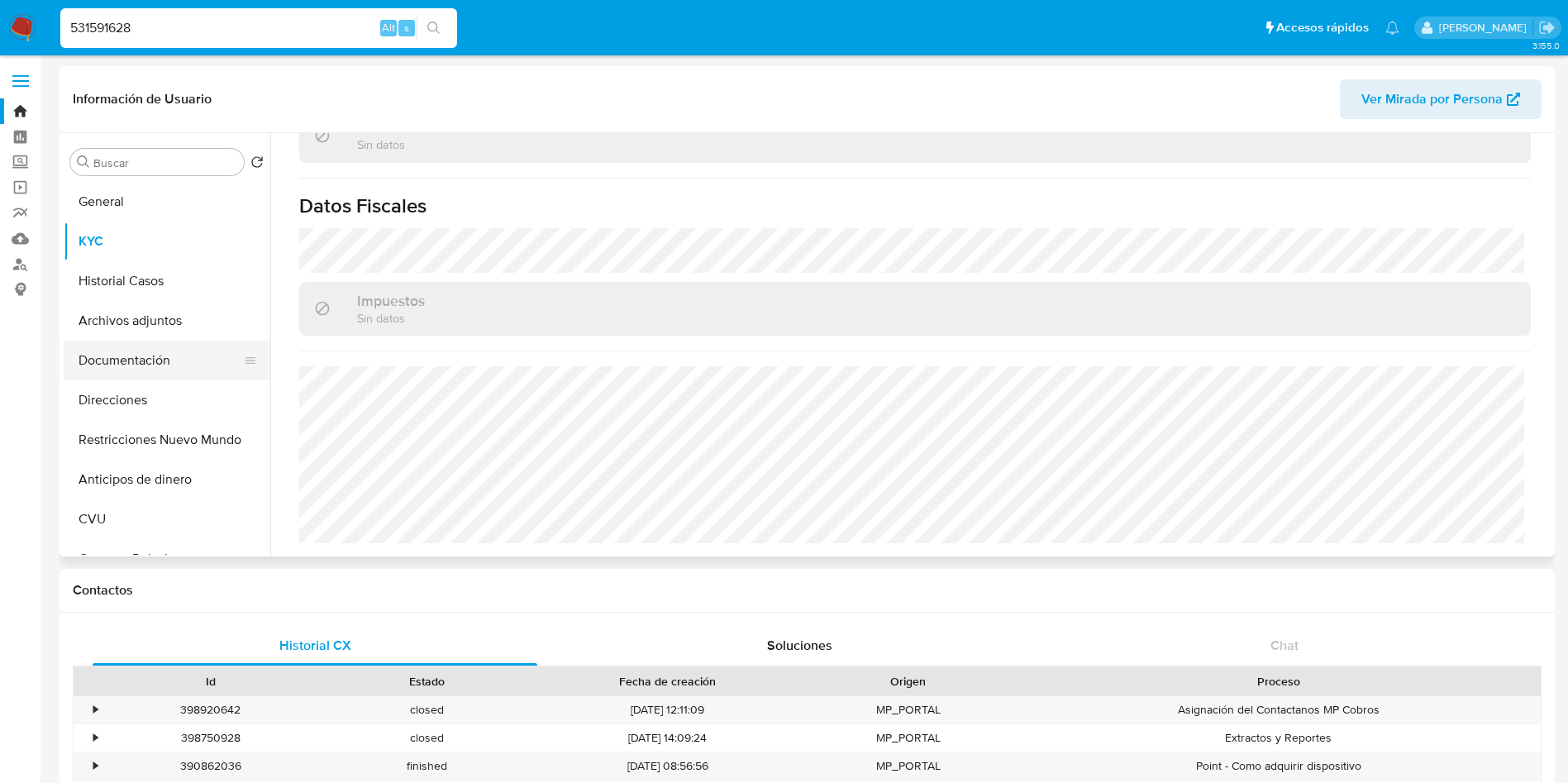
click at [152, 358] on button "Documentación" at bounding box center [161, 360] width 194 height 40
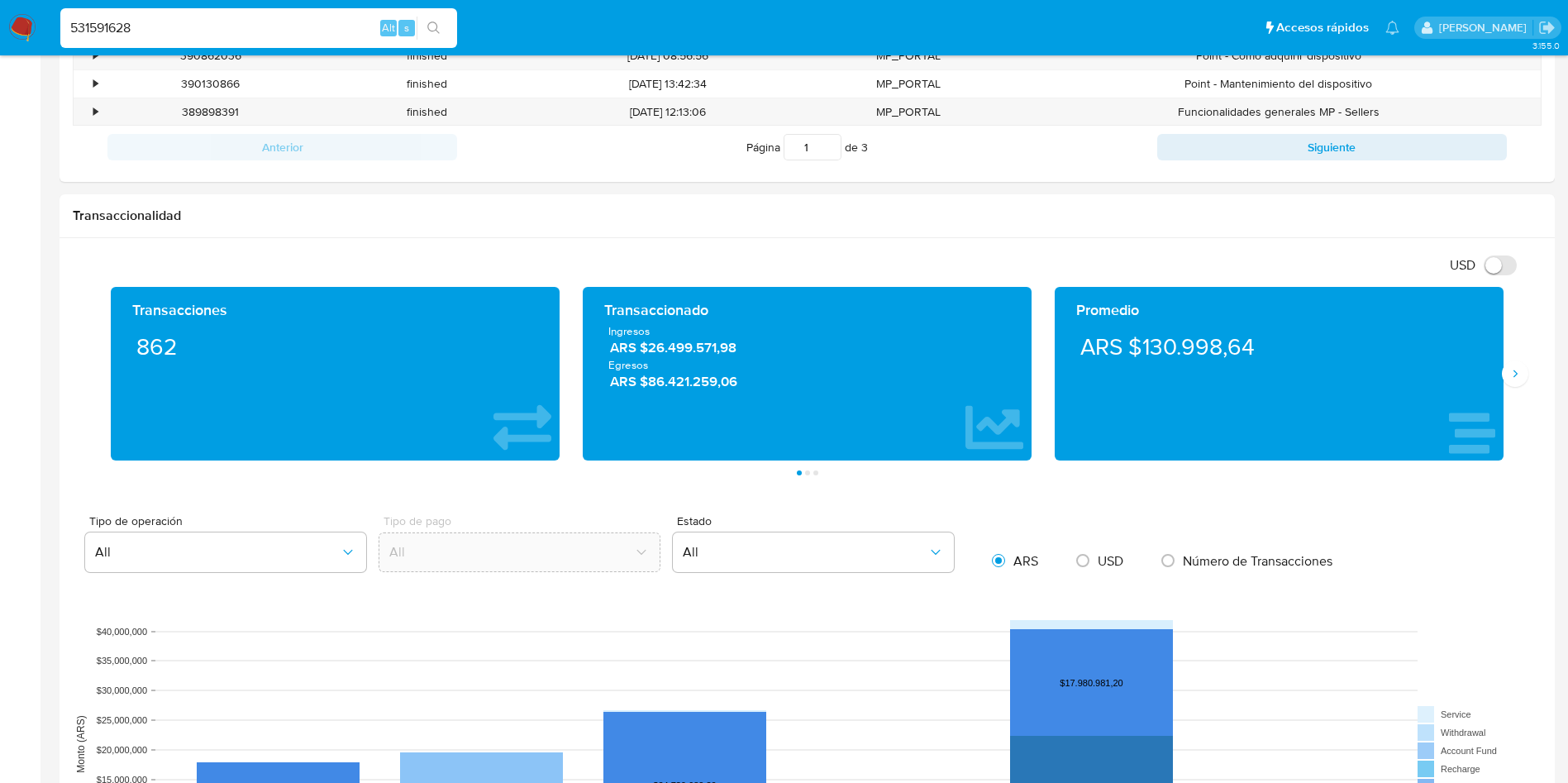
scroll to position [0, 0]
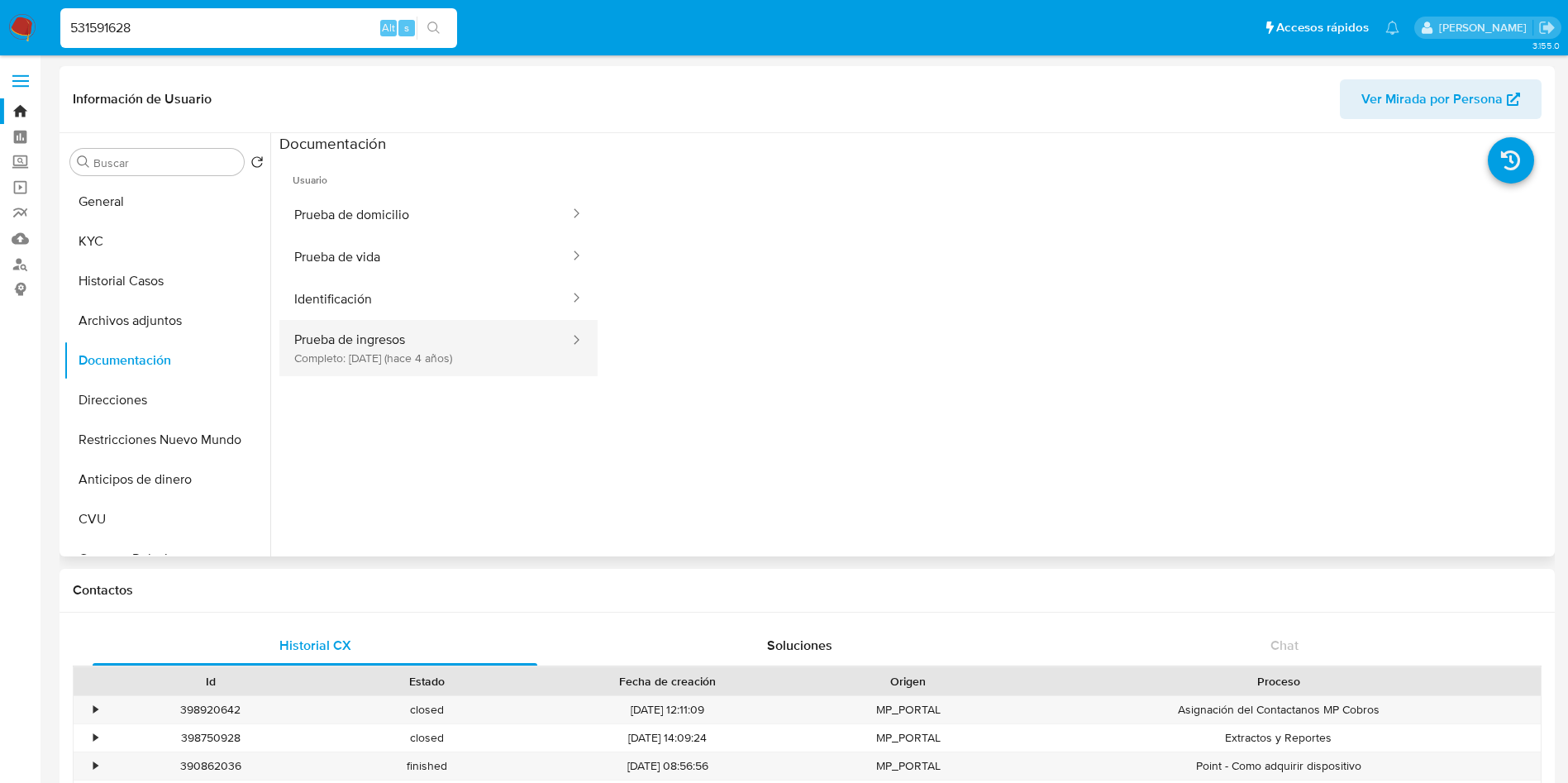
click at [439, 362] on button "Prueba de ingresos Completo: 06/04/2021 (hace 4 años)" at bounding box center [425, 348] width 292 height 56
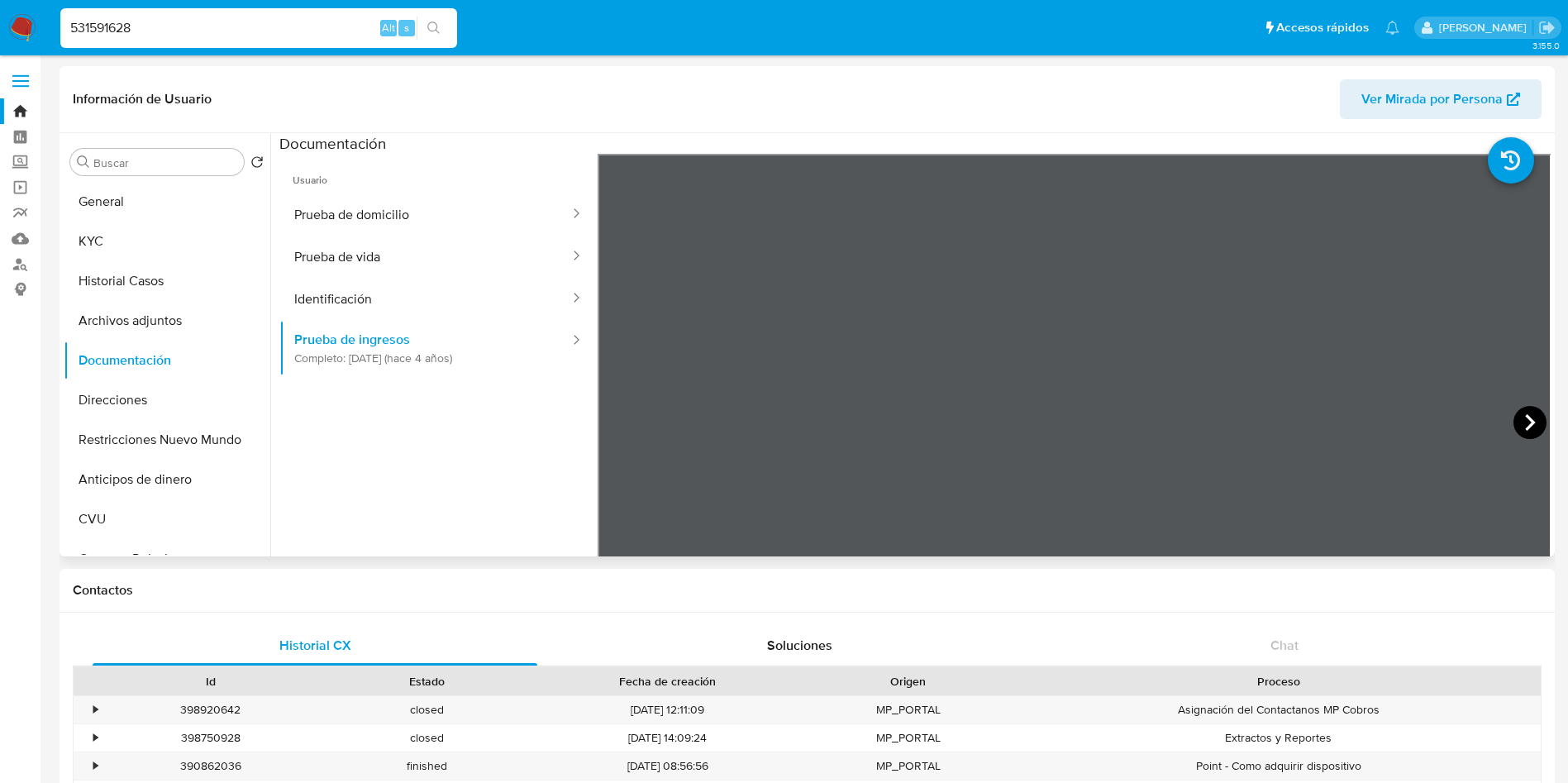
click at [1521, 421] on icon at bounding box center [1529, 422] width 33 height 33
click at [1527, 415] on icon at bounding box center [1529, 422] width 33 height 33
click at [1506, 432] on div at bounding box center [1075, 424] width 954 height 542
click at [1516, 425] on icon at bounding box center [1529, 422] width 33 height 33
click at [1520, 420] on icon at bounding box center [1529, 422] width 33 height 33
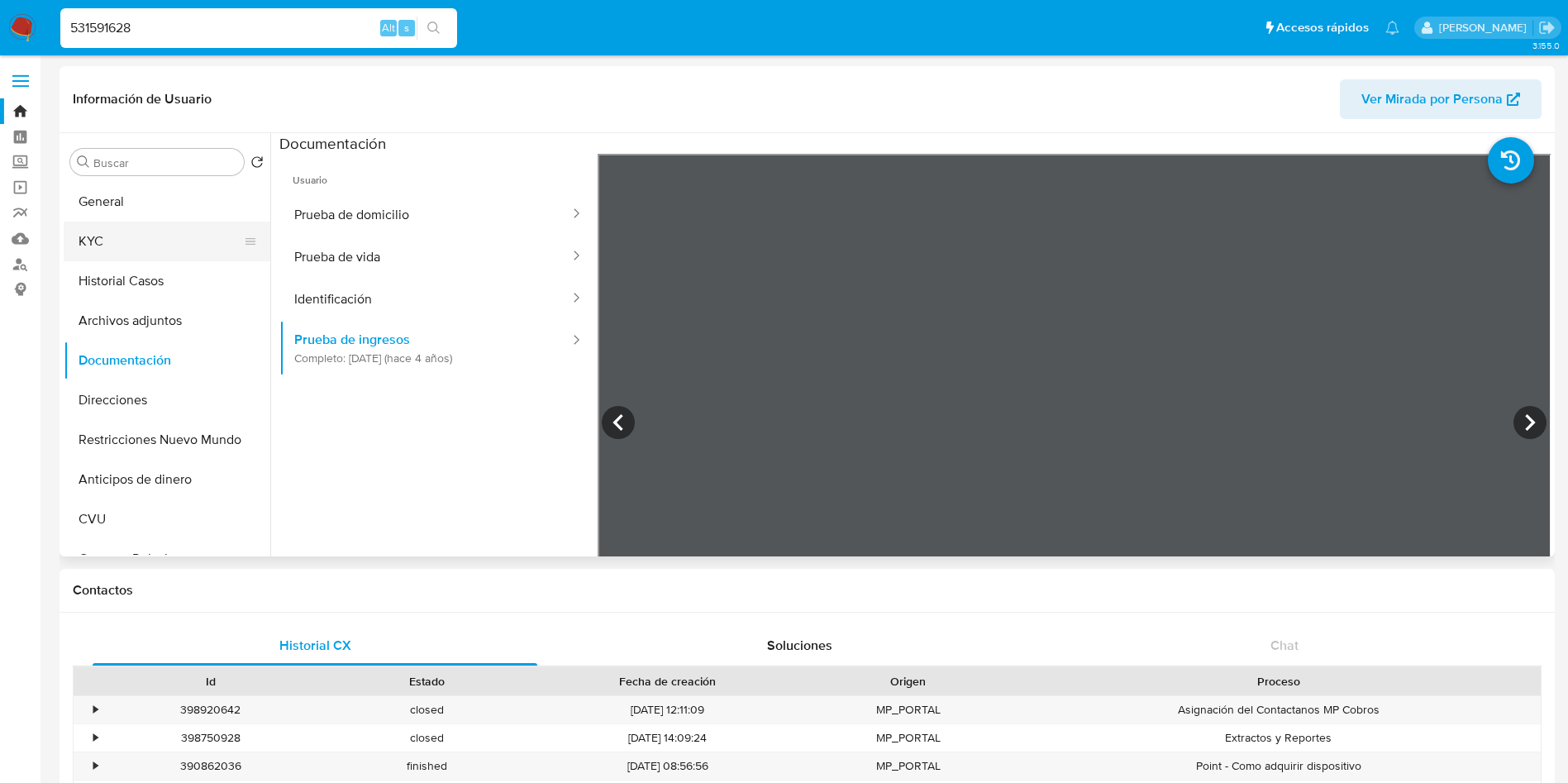
click at [128, 241] on button "KYC" at bounding box center [161, 241] width 194 height 40
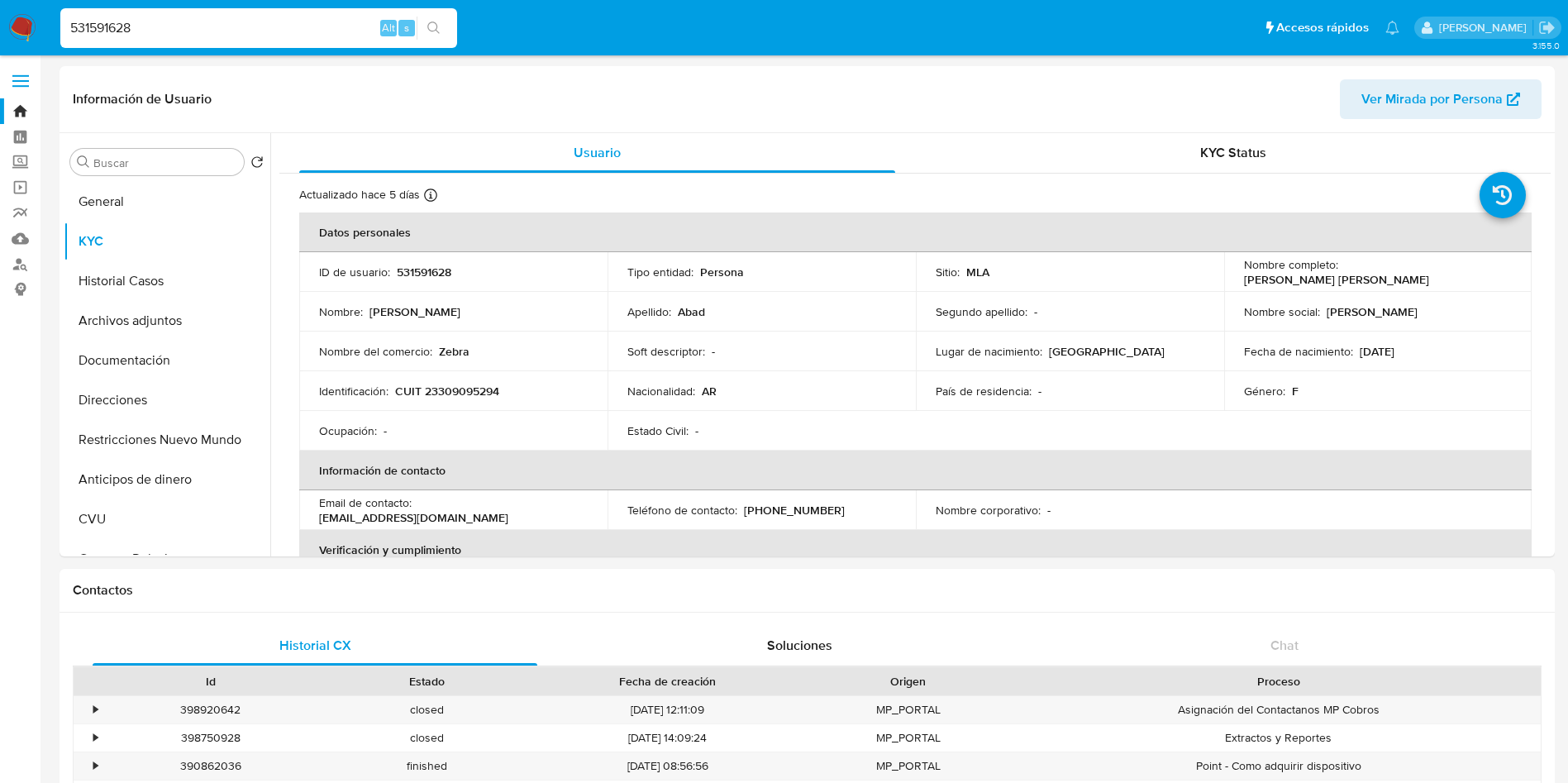
click at [104, 27] on input "531591628" at bounding box center [259, 27] width 397 height 22
paste input "1168243204"
type input "1168243204"
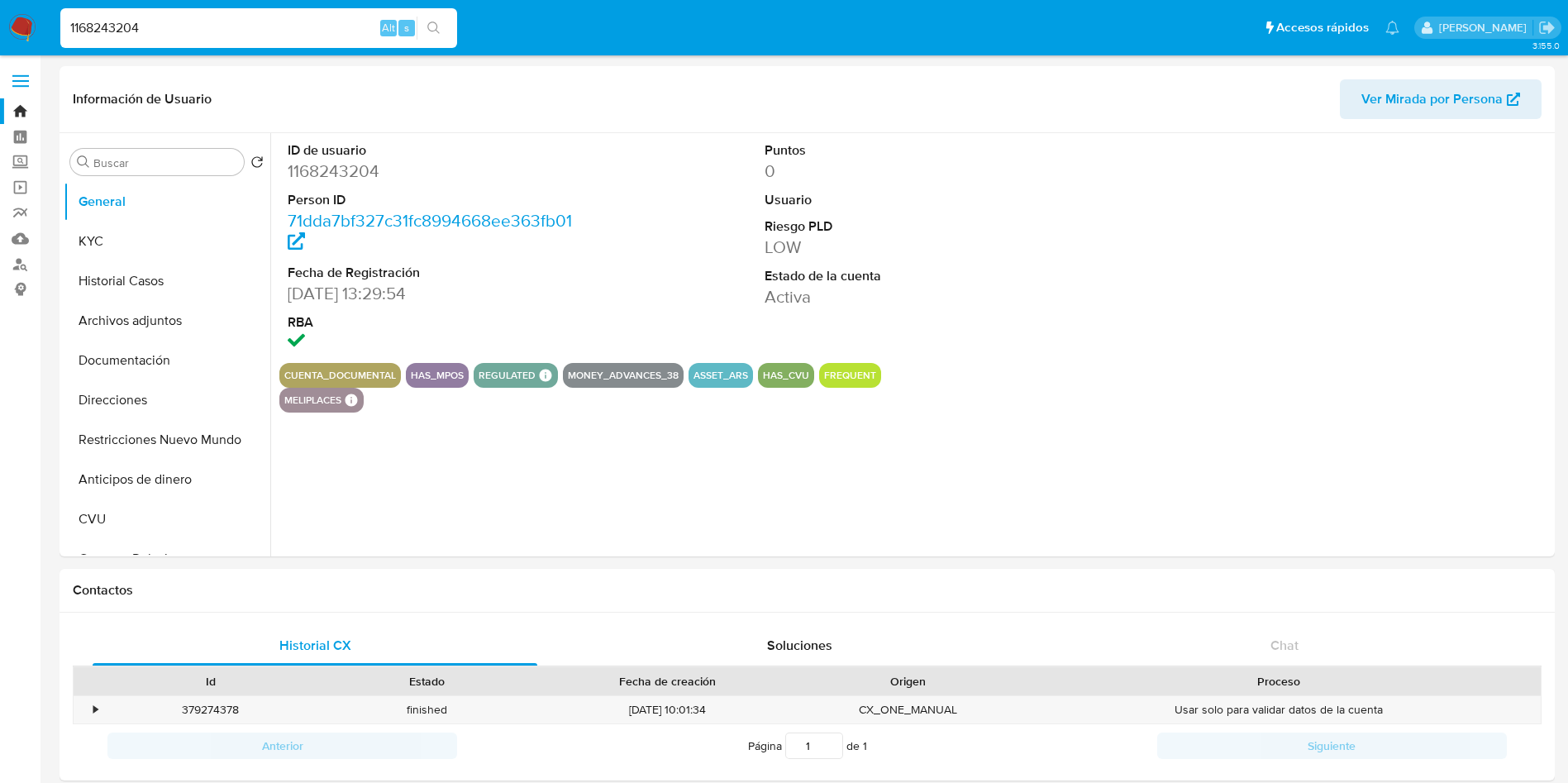
select select "10"
click at [135, 280] on button "Historial Casos" at bounding box center [161, 281] width 194 height 40
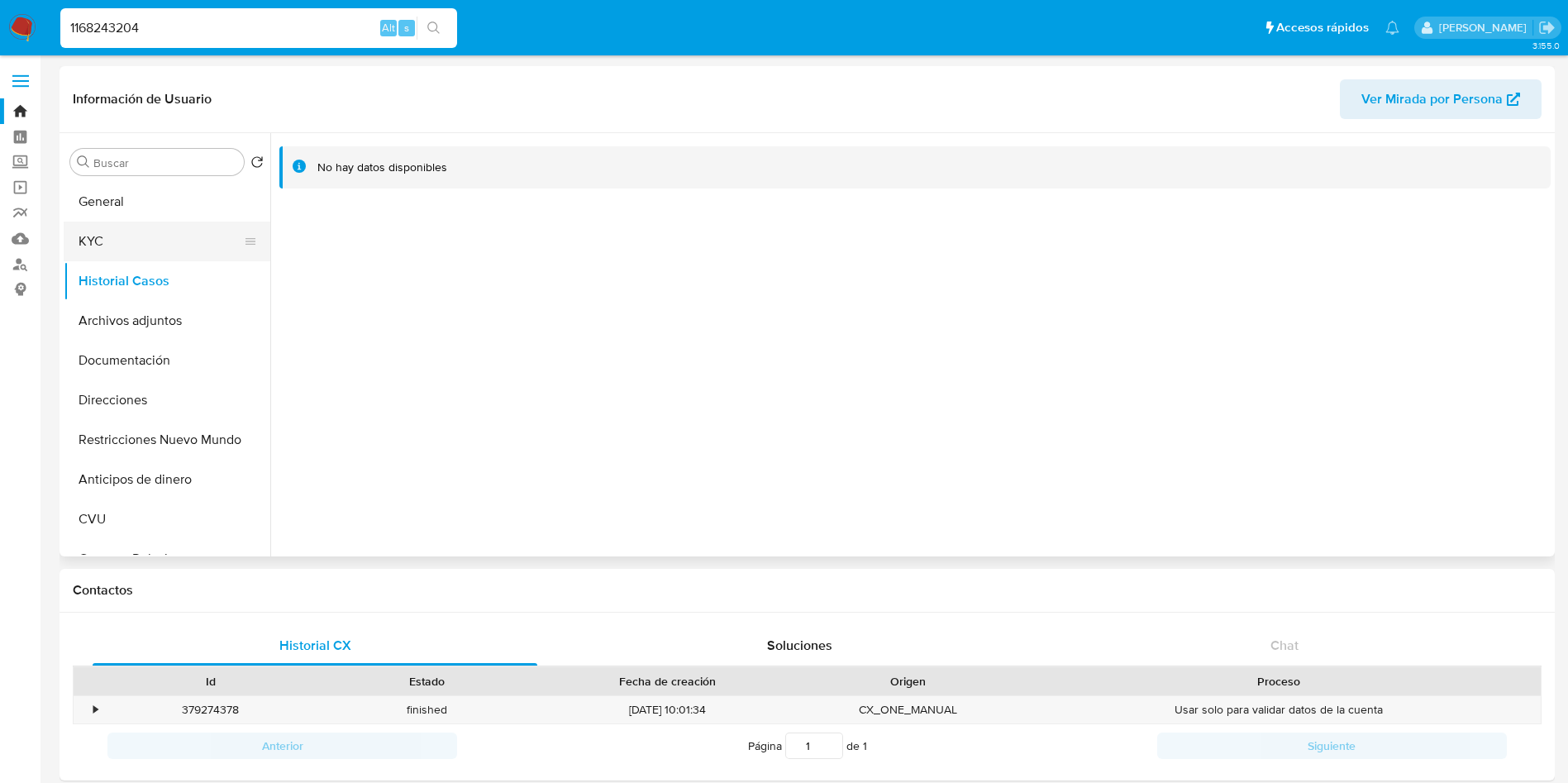
click at [152, 260] on button "KYC" at bounding box center [161, 241] width 194 height 40
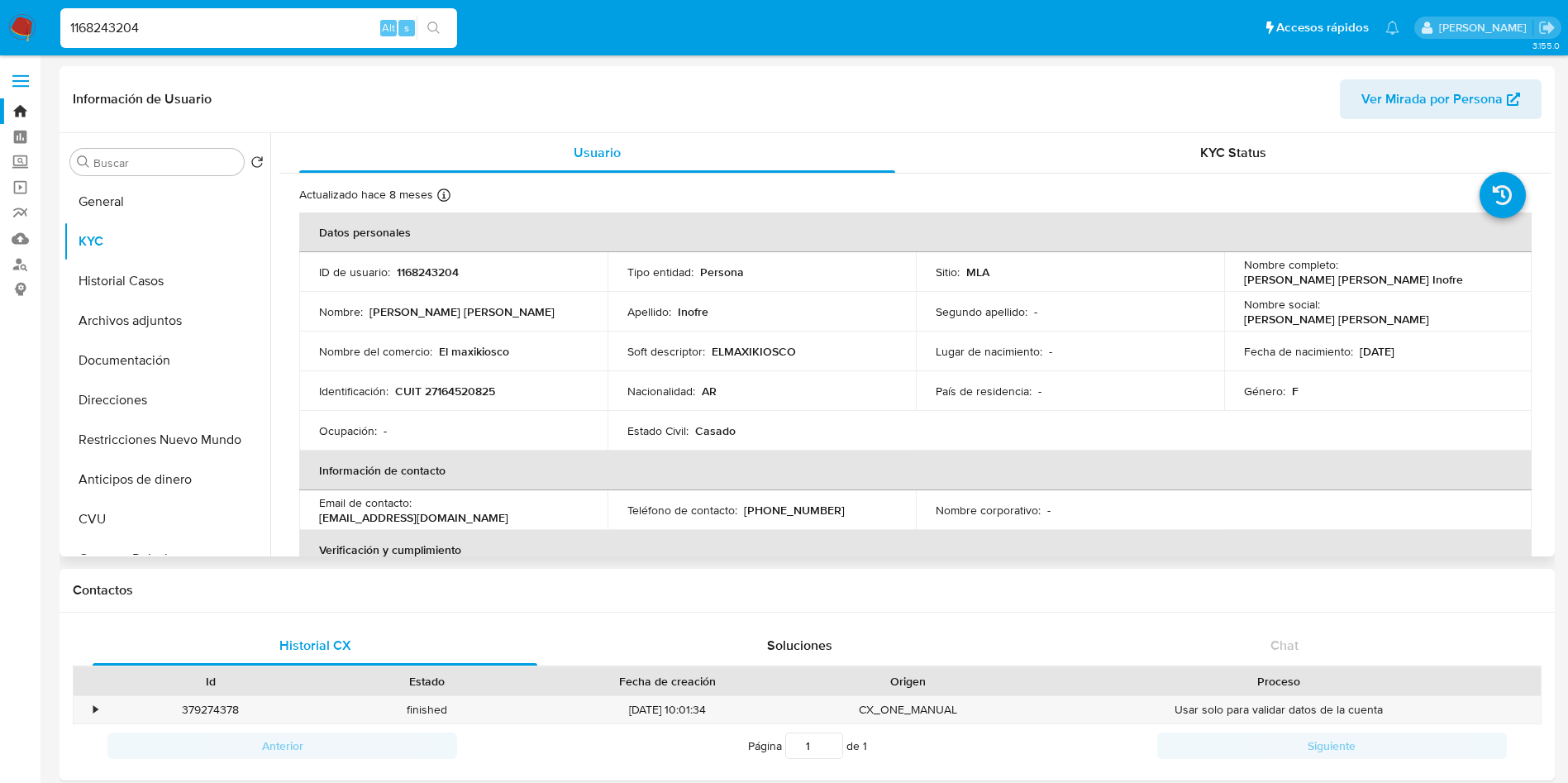
click at [456, 393] on p "CUIT 27164520825" at bounding box center [445, 392] width 100 height 15
copy p "27164520825"
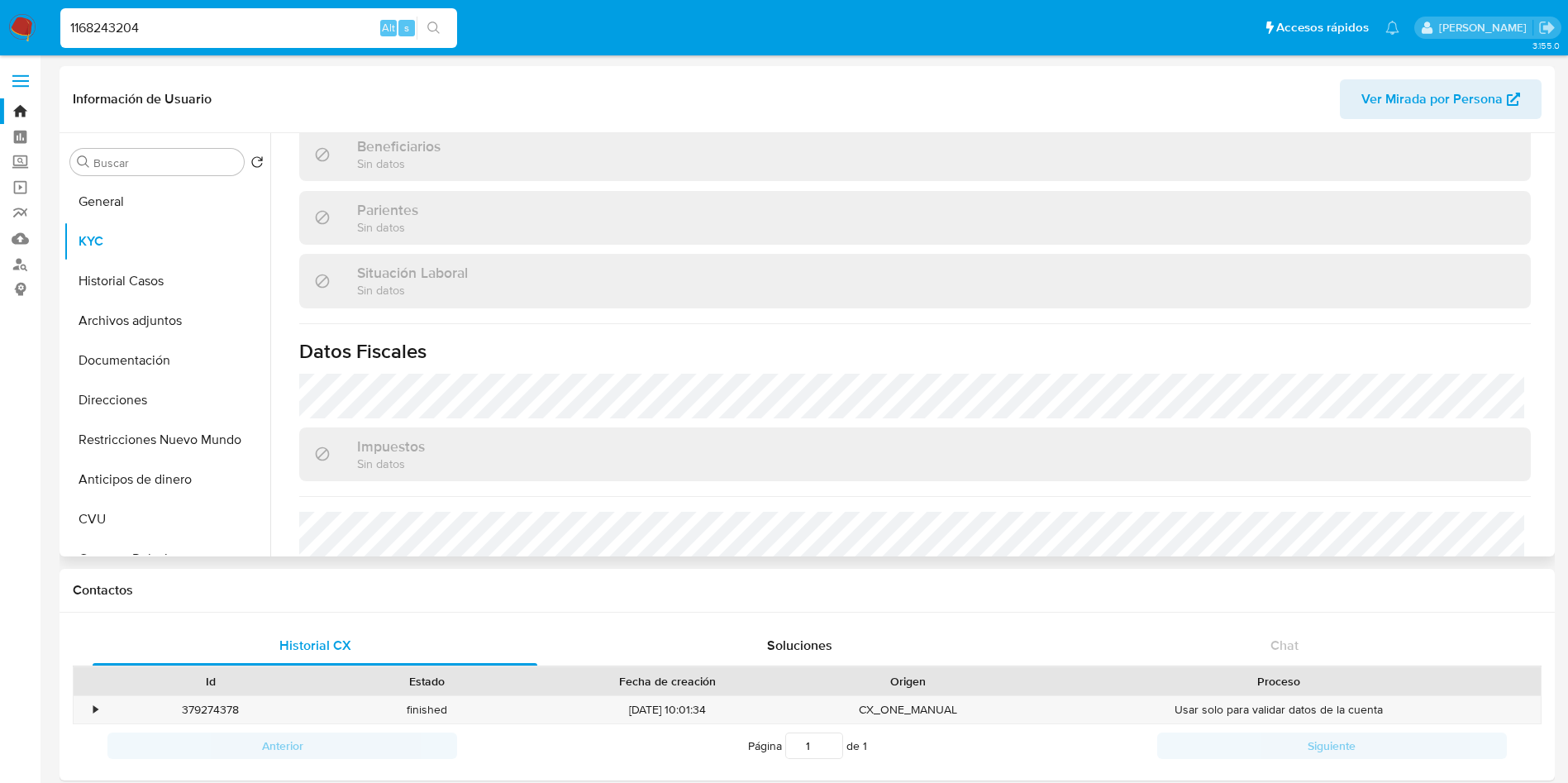
scroll to position [903, 0]
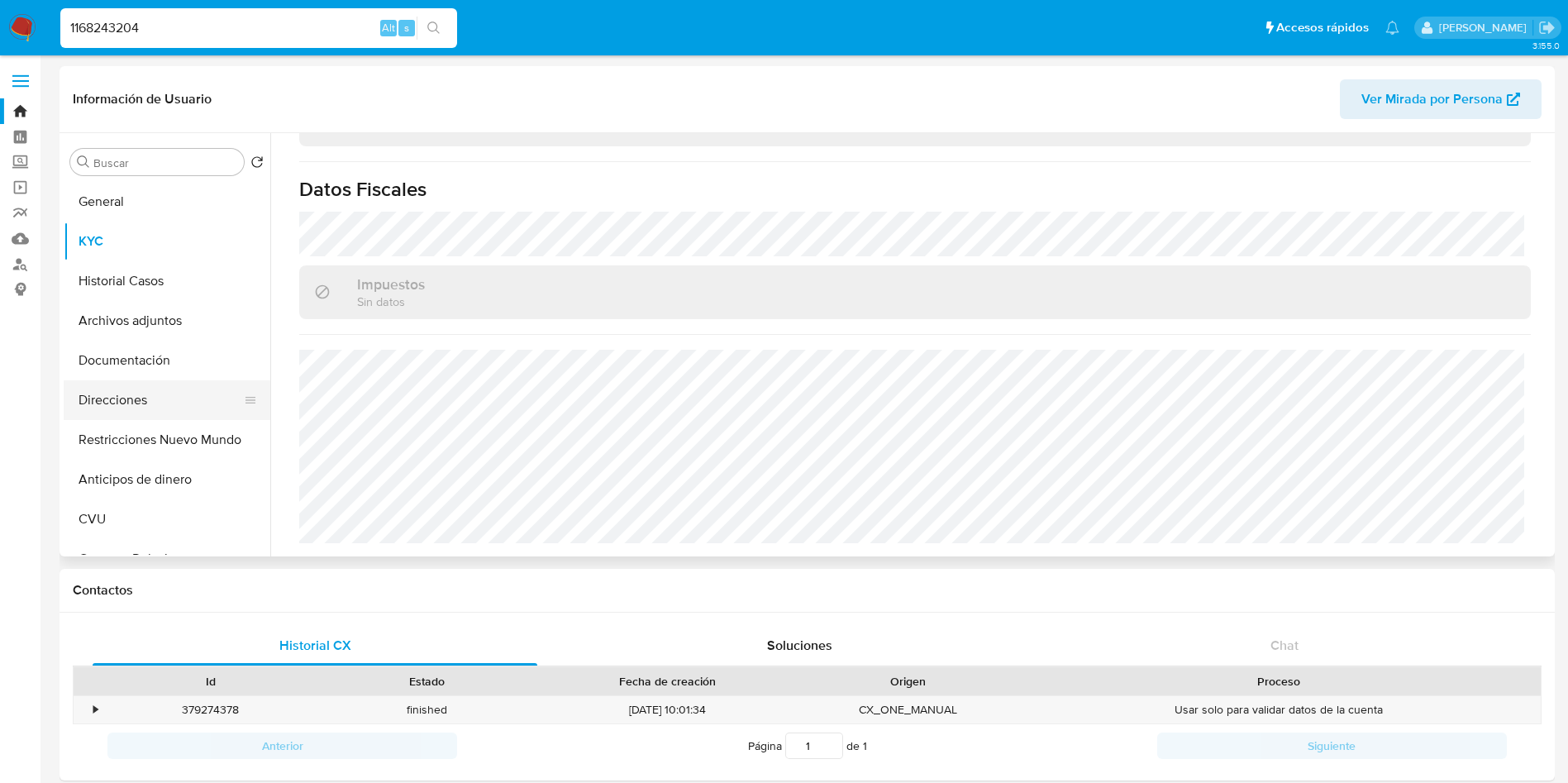
click at [137, 401] on button "Direcciones" at bounding box center [161, 400] width 194 height 40
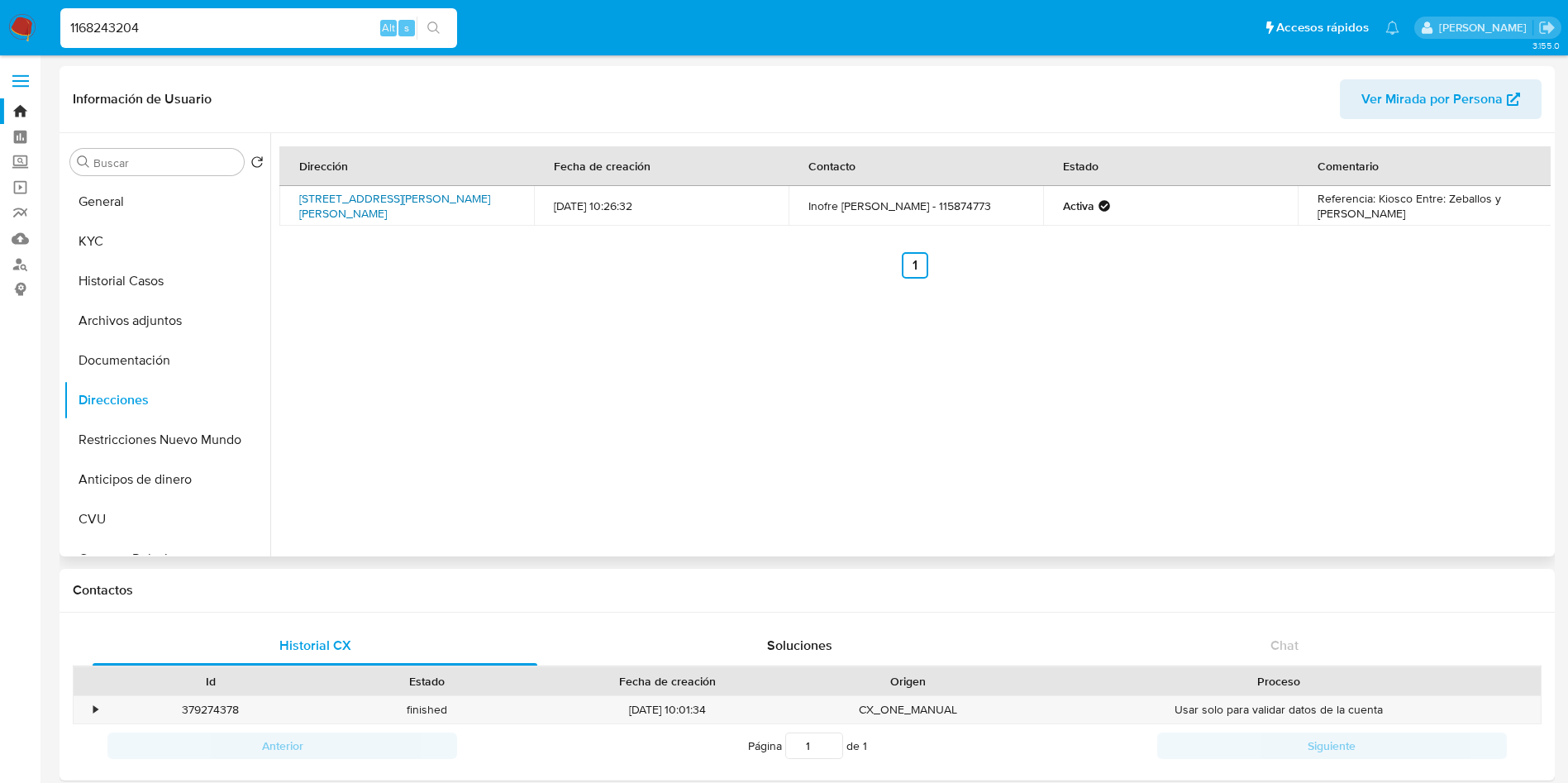
click at [351, 209] on link "Calle Ruben Dario 113, Moreno, Buenos Aires, 1744, Argentina 113" at bounding box center [394, 205] width 191 height 31
click at [140, 248] on button "KYC" at bounding box center [161, 241] width 194 height 40
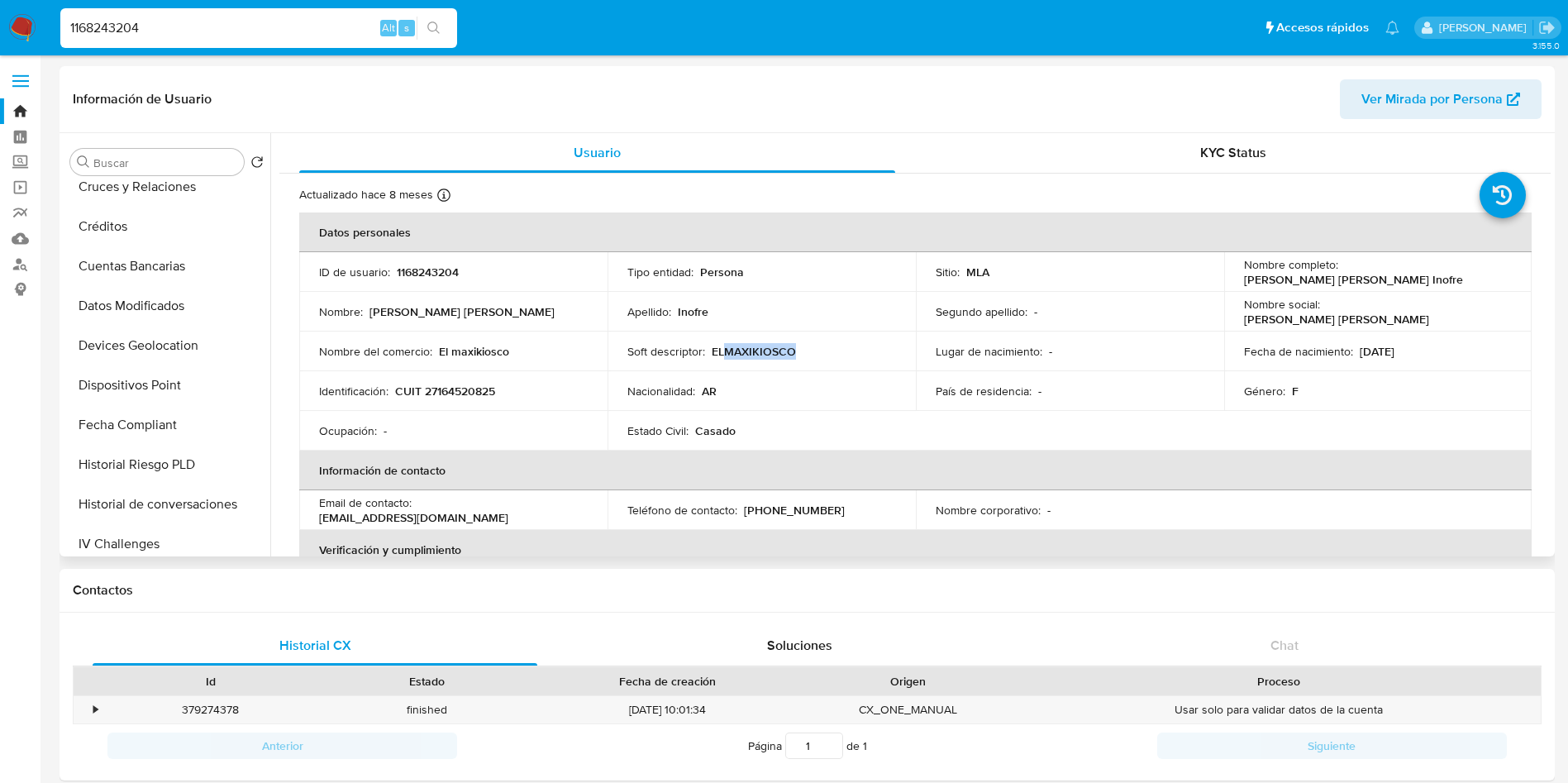
drag, startPoint x: 722, startPoint y: 345, endPoint x: 811, endPoint y: 350, distance: 89.1
click at [811, 350] on div "Soft descriptor : ELMAXIKIOSCO" at bounding box center [761, 351] width 268 height 15
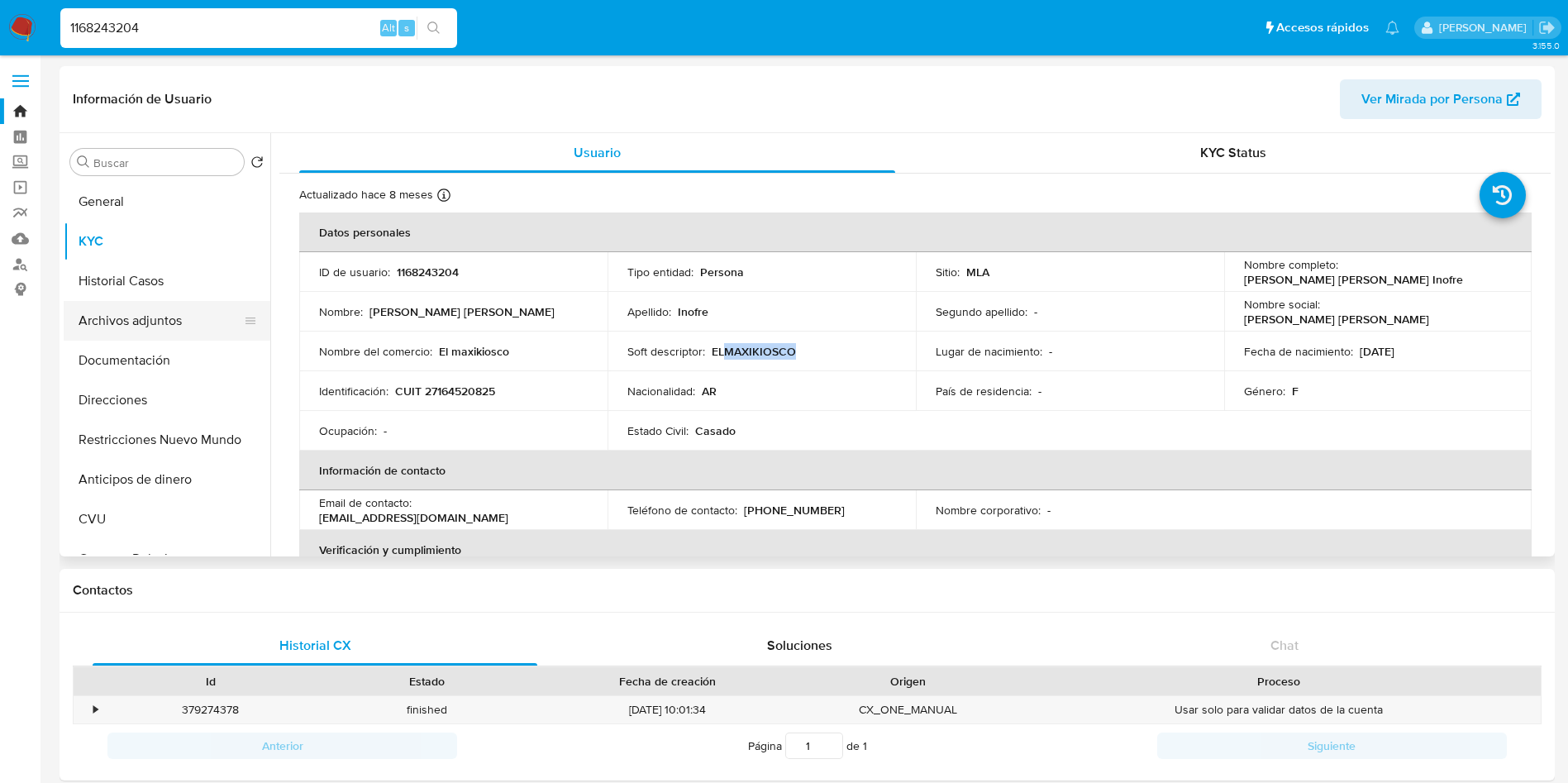
click at [136, 282] on button "Historial Casos" at bounding box center [168, 281] width 207 height 40
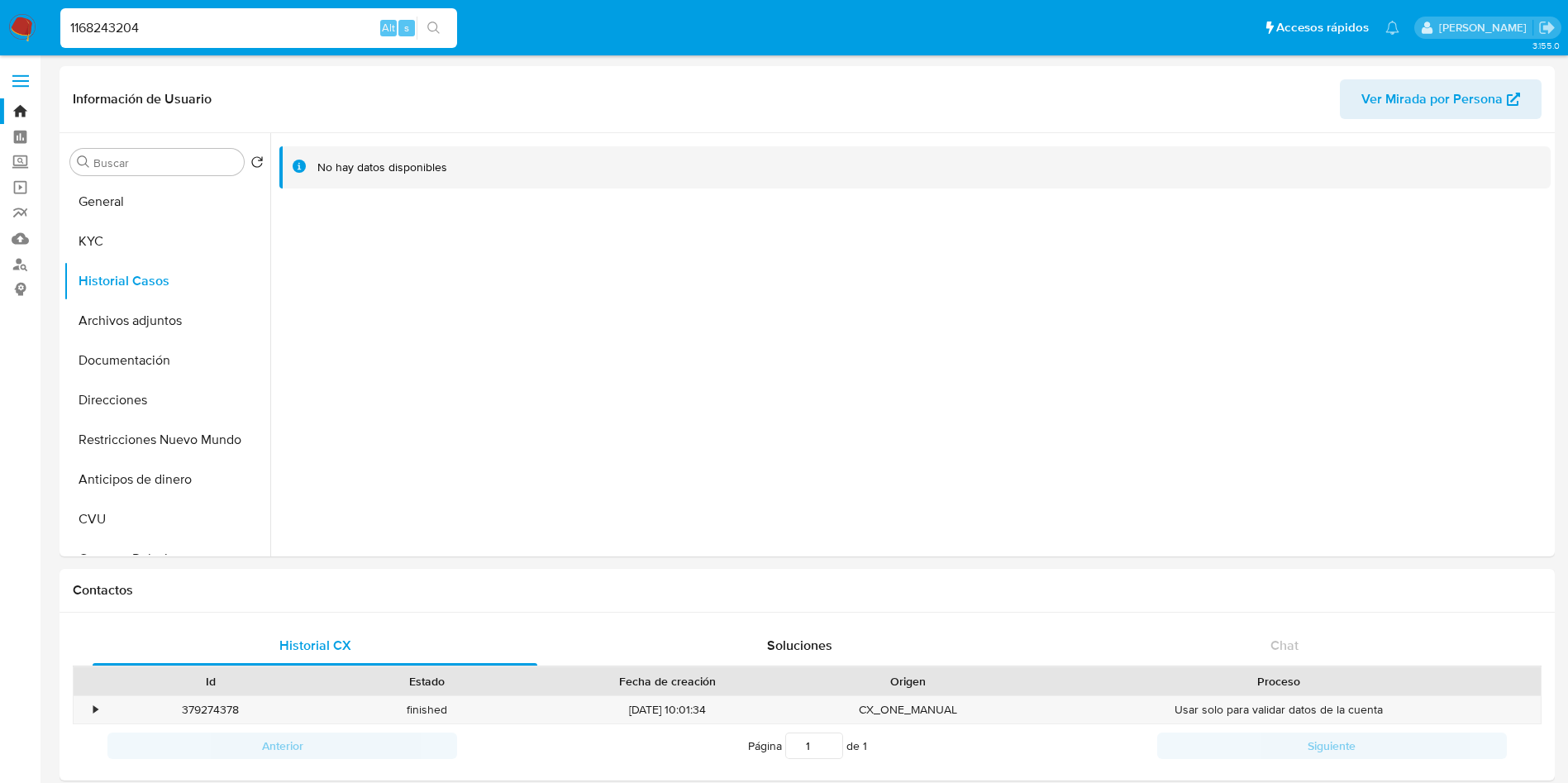
click at [102, 28] on input "1168243204" at bounding box center [259, 27] width 397 height 22
paste input "29780747"
type input "129780747"
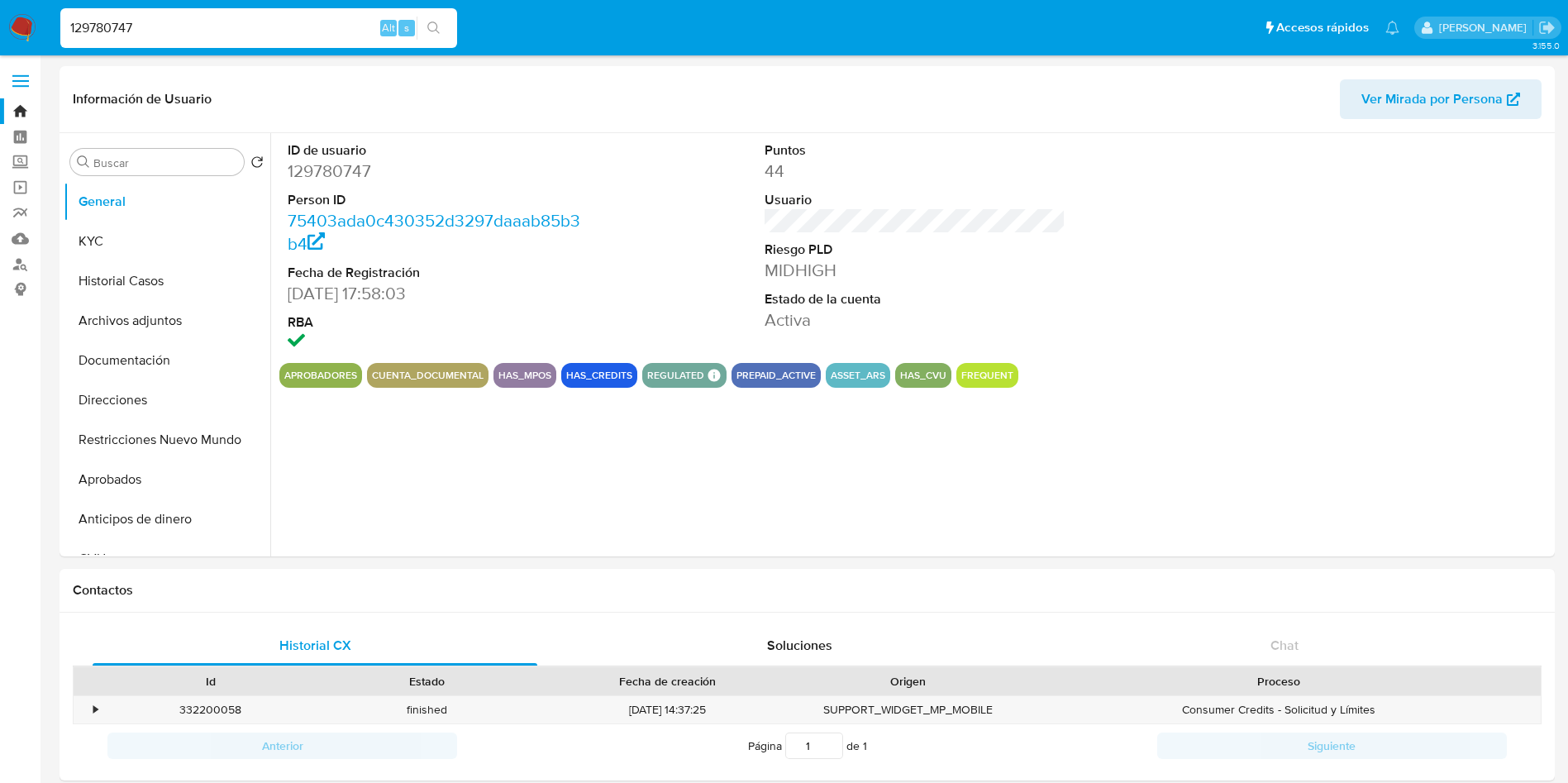
select select "10"
drag, startPoint x: 138, startPoint y: 268, endPoint x: 126, endPoint y: 291, distance: 25.9
click at [138, 268] on button "Historial Casos" at bounding box center [161, 281] width 194 height 40
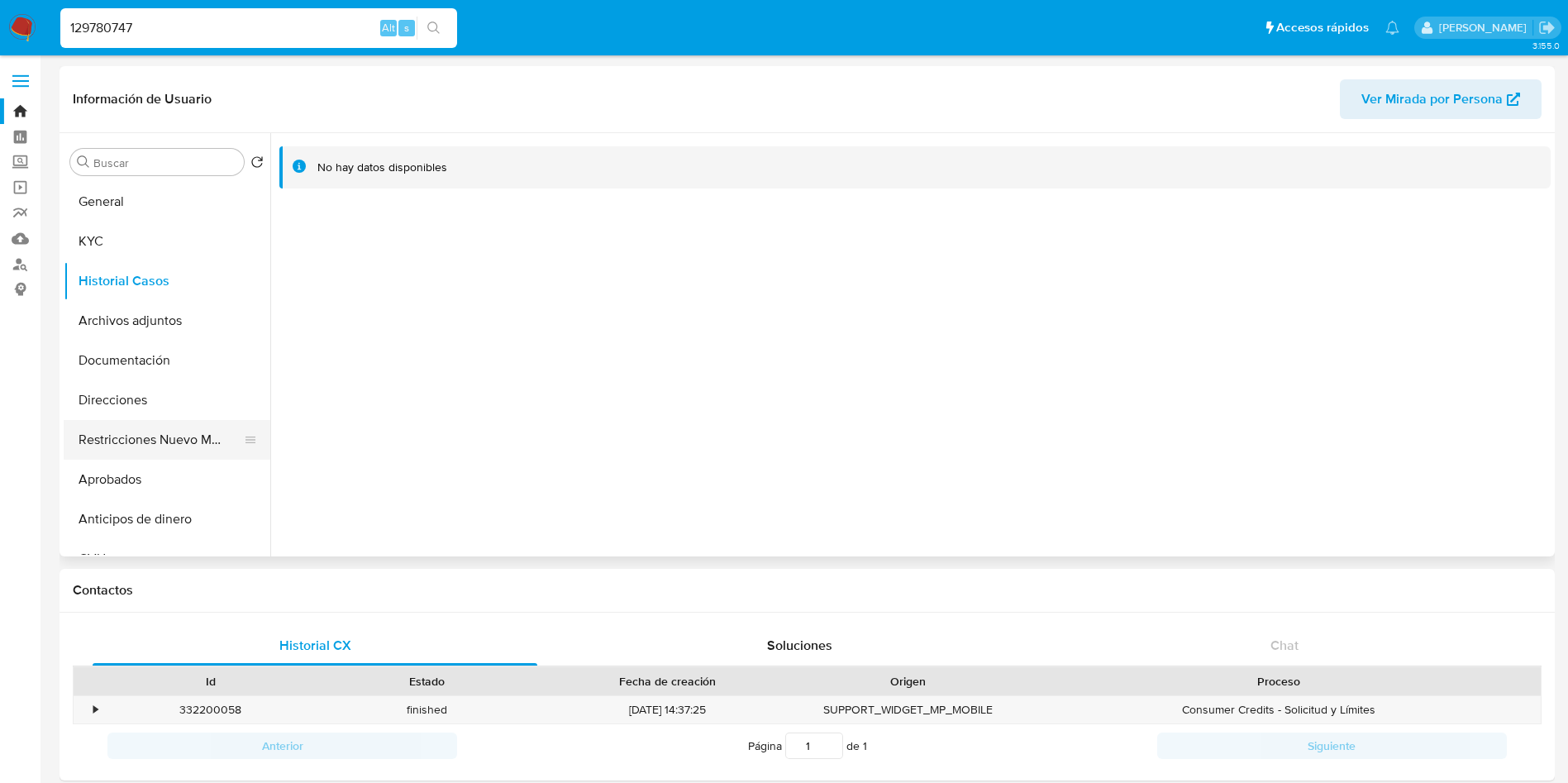
click at [106, 458] on button "Restricciones Nuevo Mundo" at bounding box center [161, 439] width 194 height 40
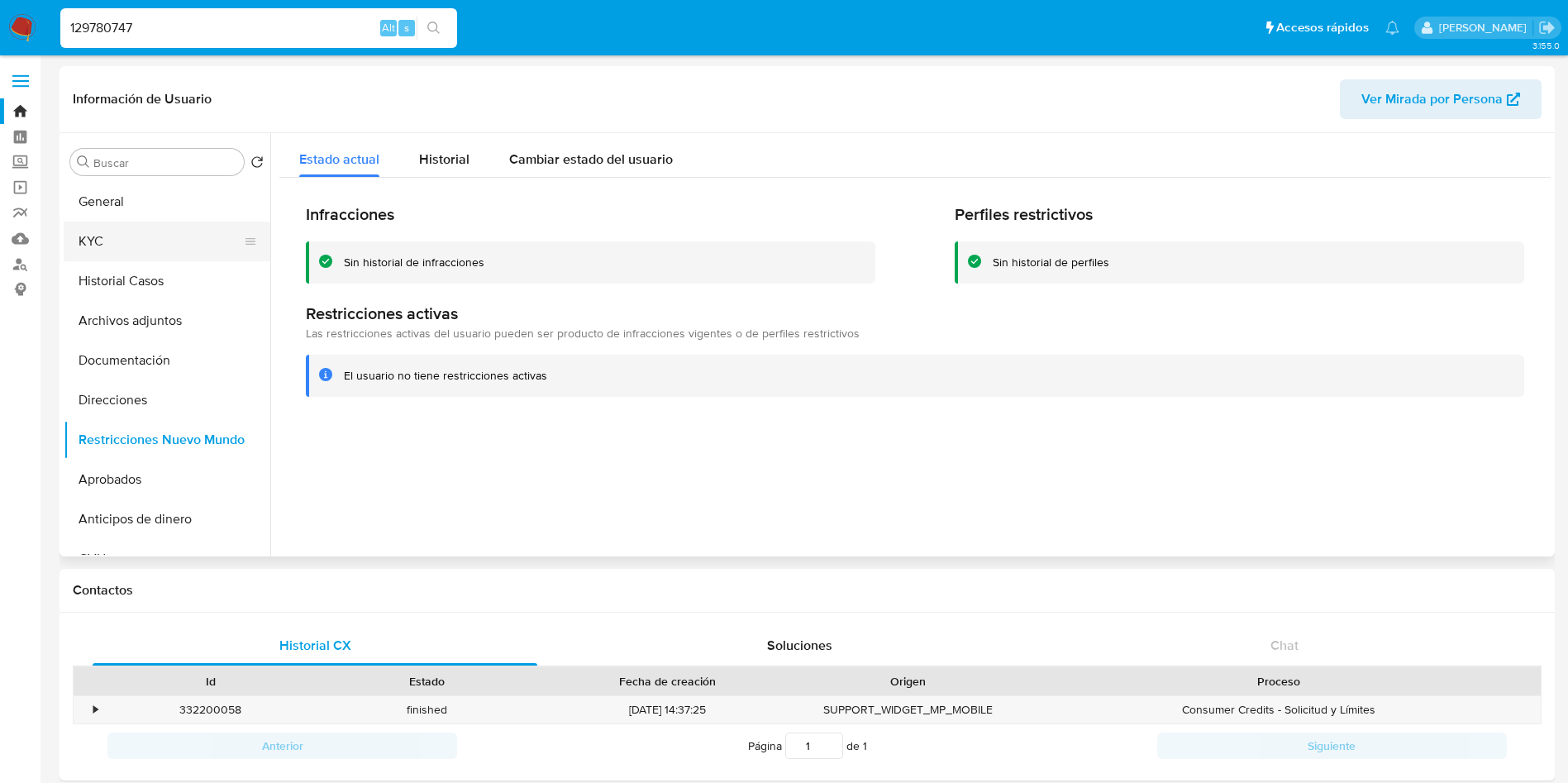
click at [113, 252] on button "KYC" at bounding box center [161, 241] width 194 height 40
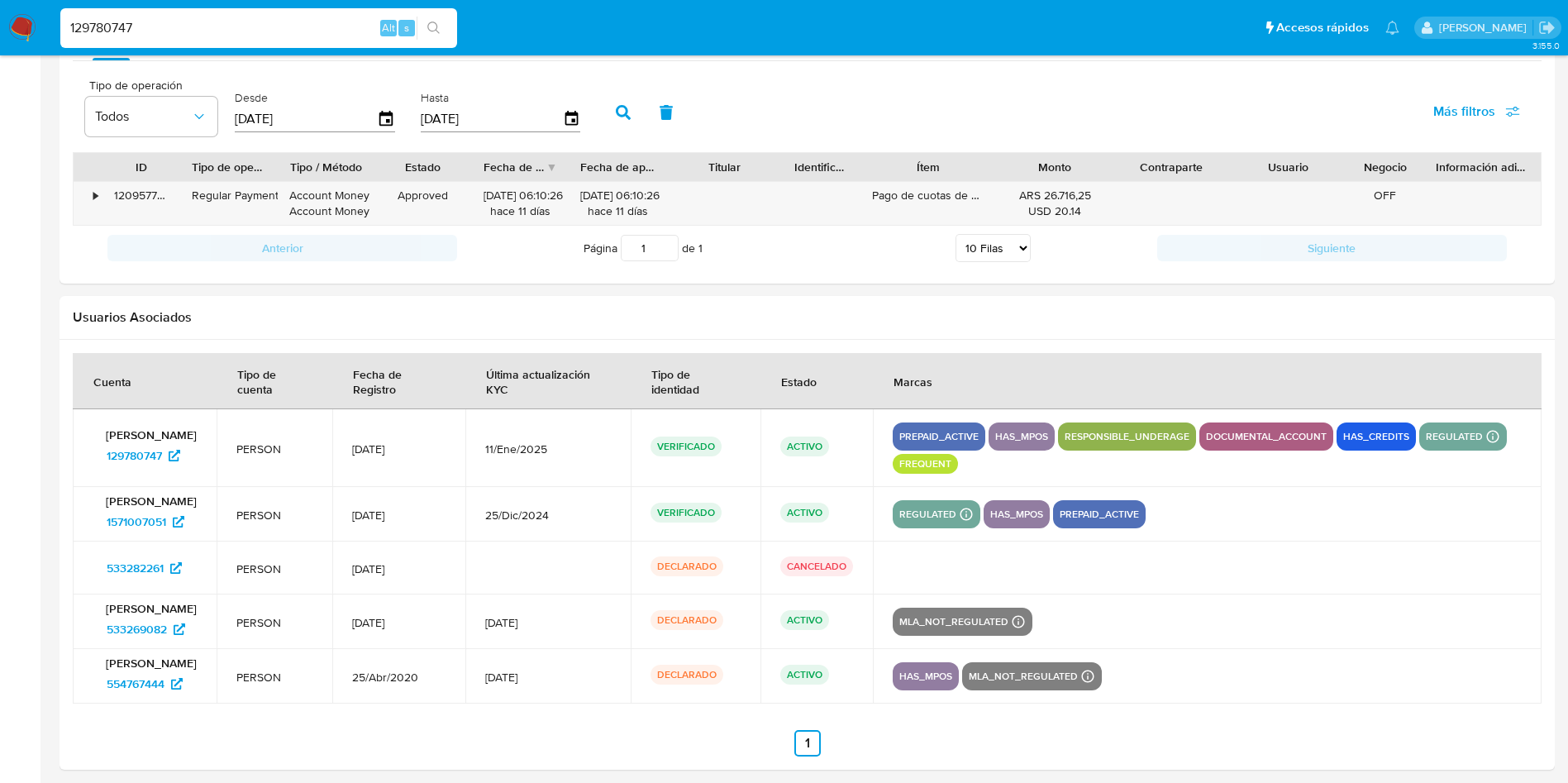
scroll to position [1488, 0]
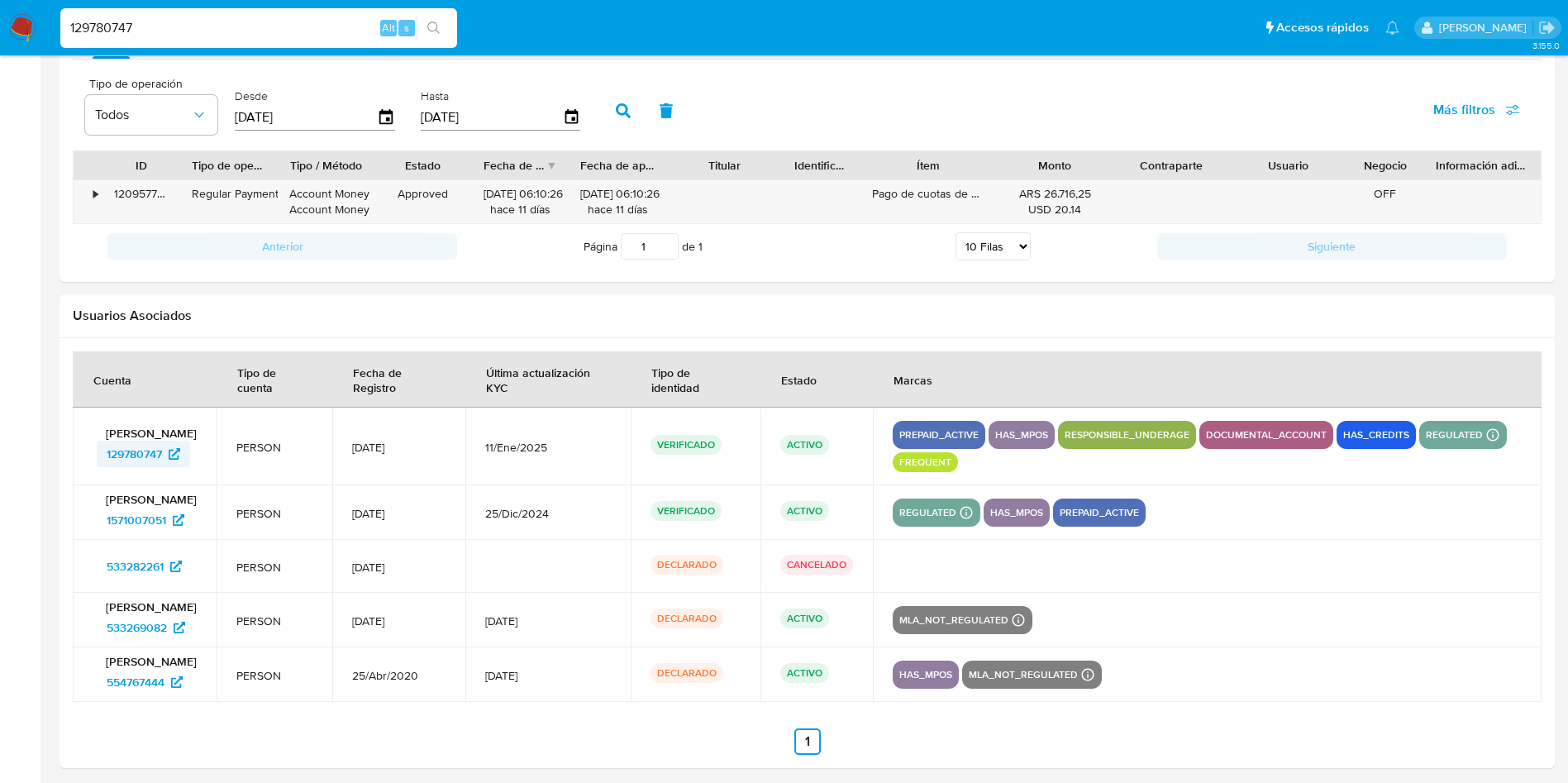
click at [149, 466] on span "129780747" at bounding box center [134, 454] width 56 height 26
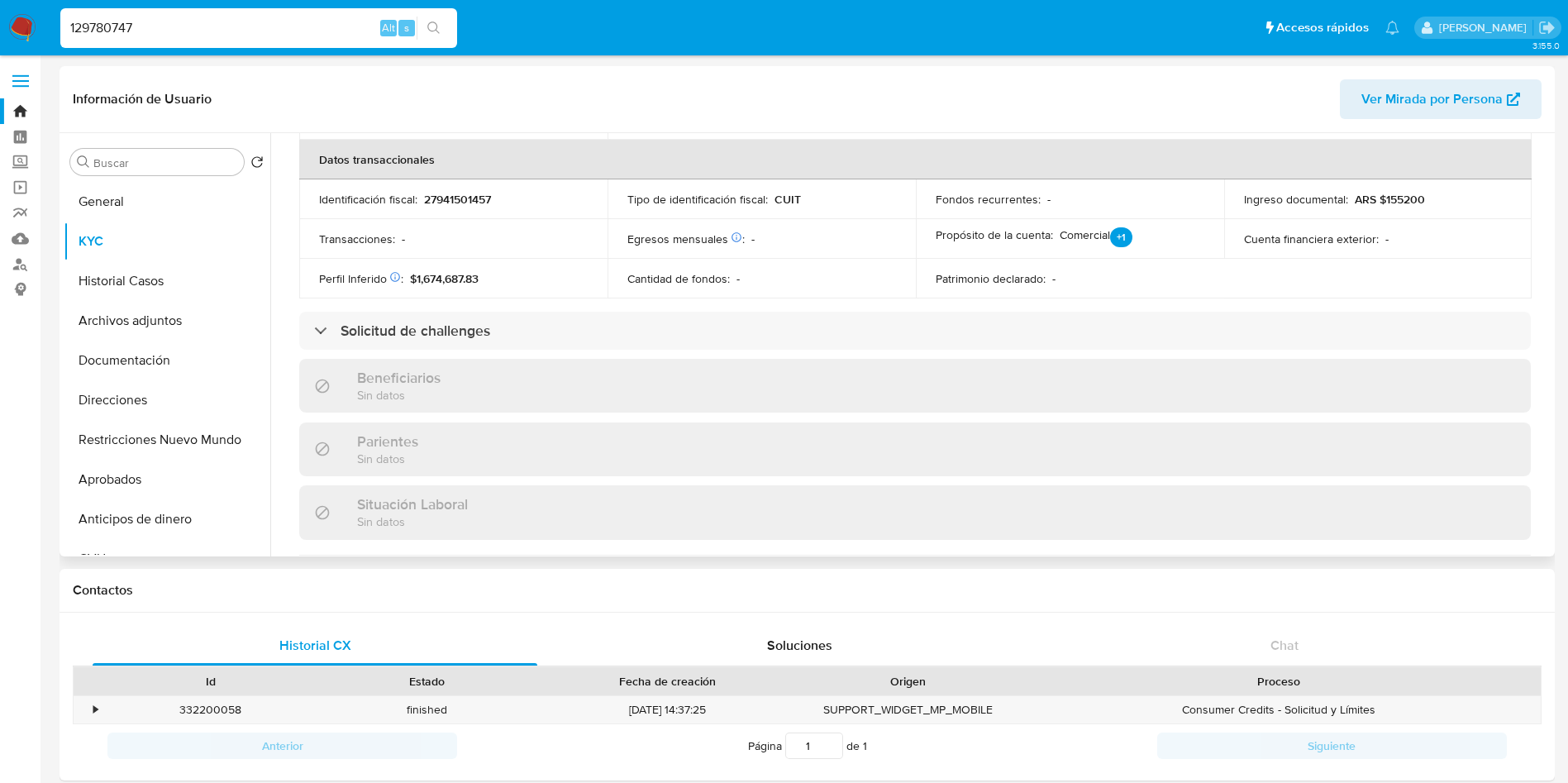
scroll to position [96, 0]
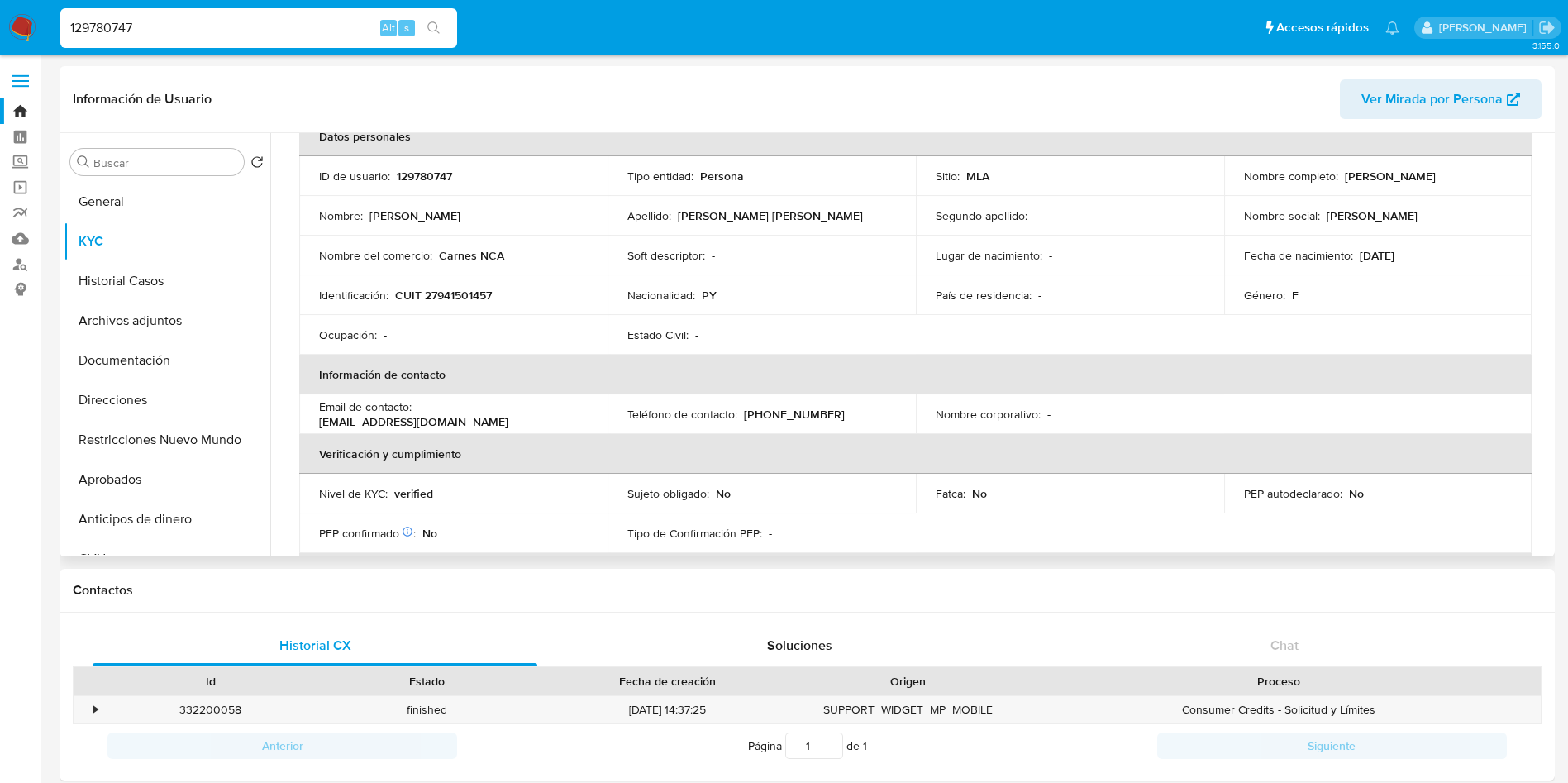
click at [452, 296] on p "CUIT 27941501457" at bounding box center [443, 296] width 97 height 15
copy p "27941501457"
click at [462, 294] on p "CUIT 27941501457" at bounding box center [443, 296] width 97 height 15
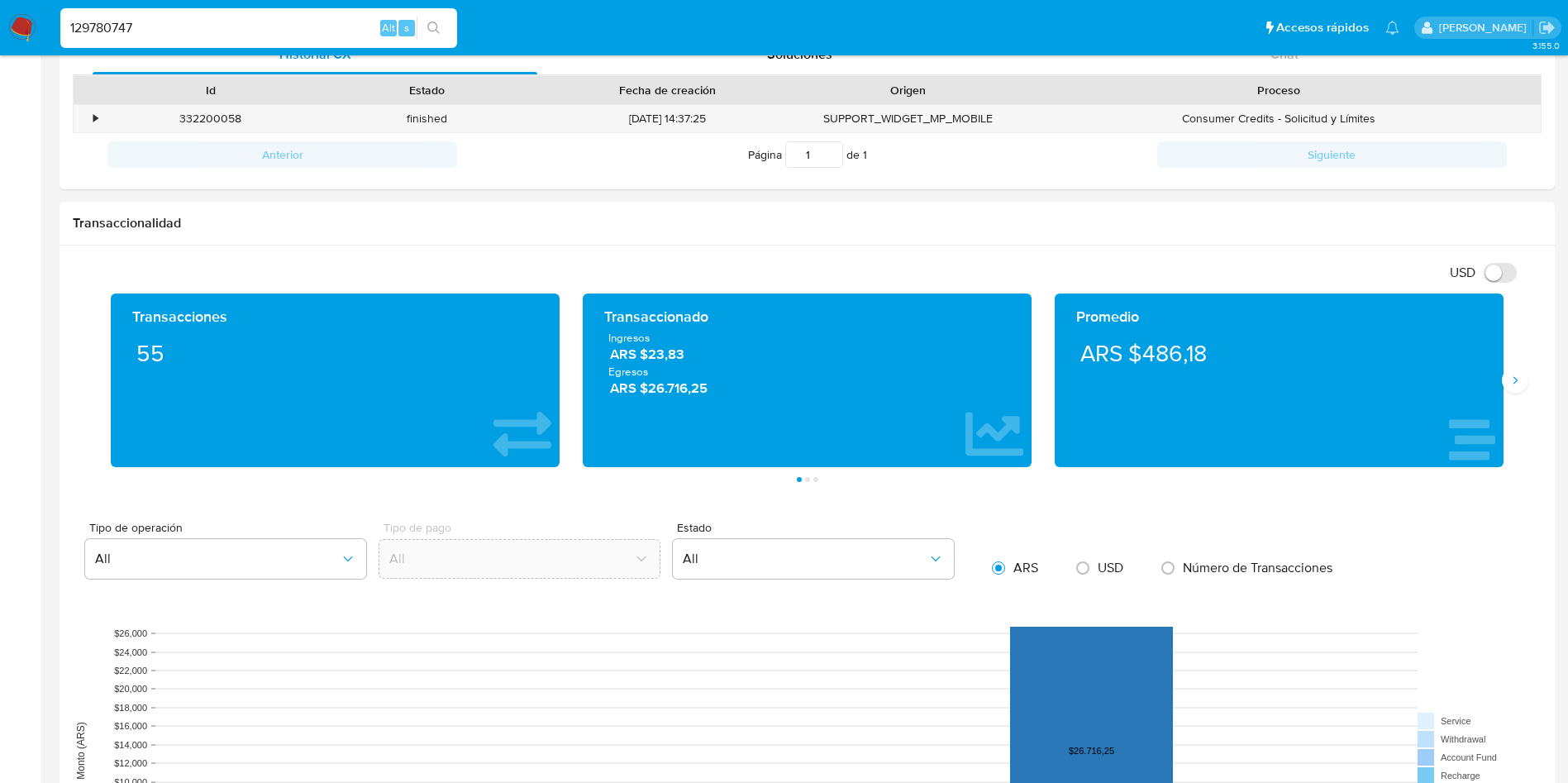
scroll to position [1240, 0]
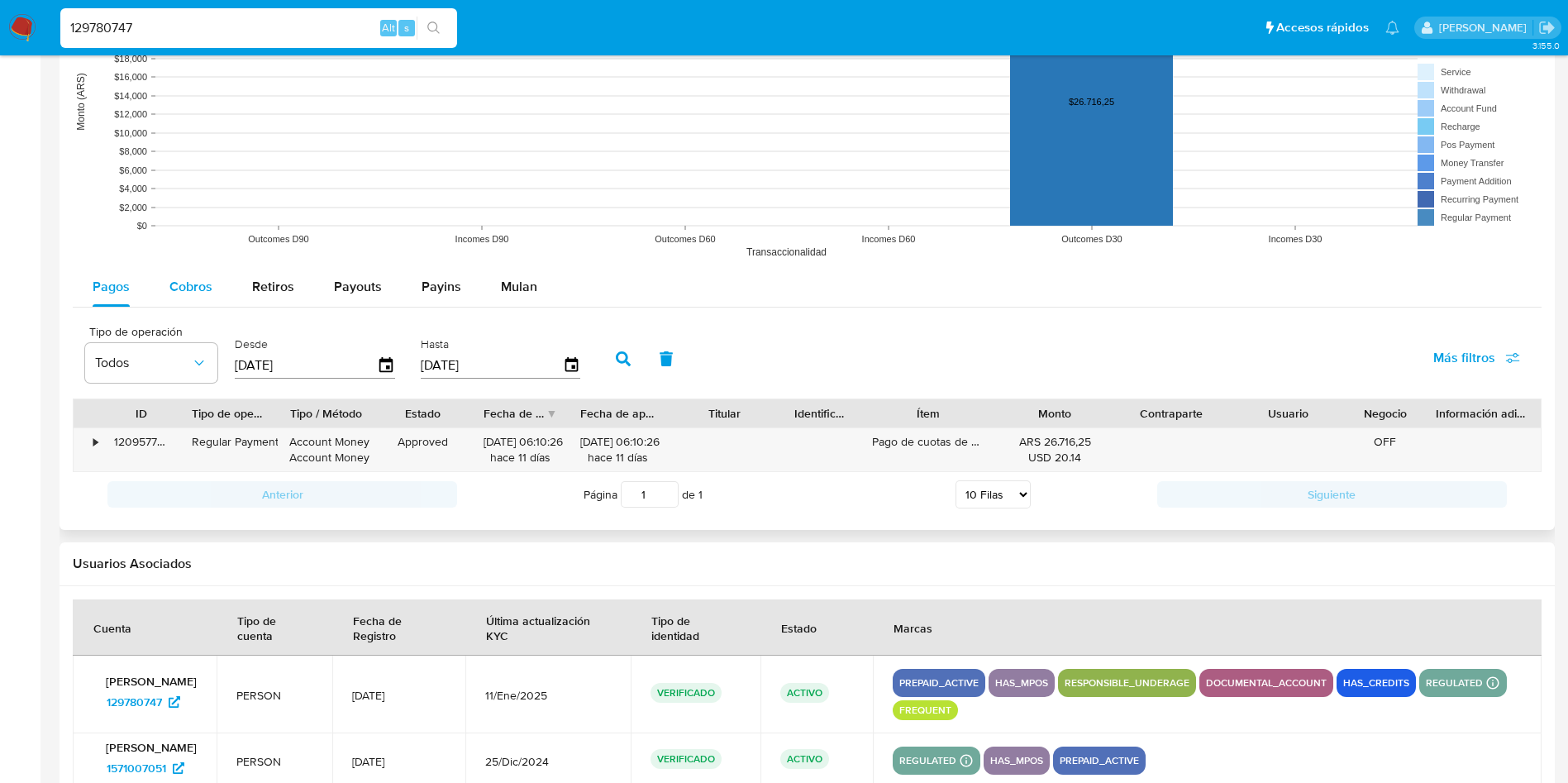
click at [178, 302] on div "Cobros" at bounding box center [191, 287] width 43 height 40
select select "10"
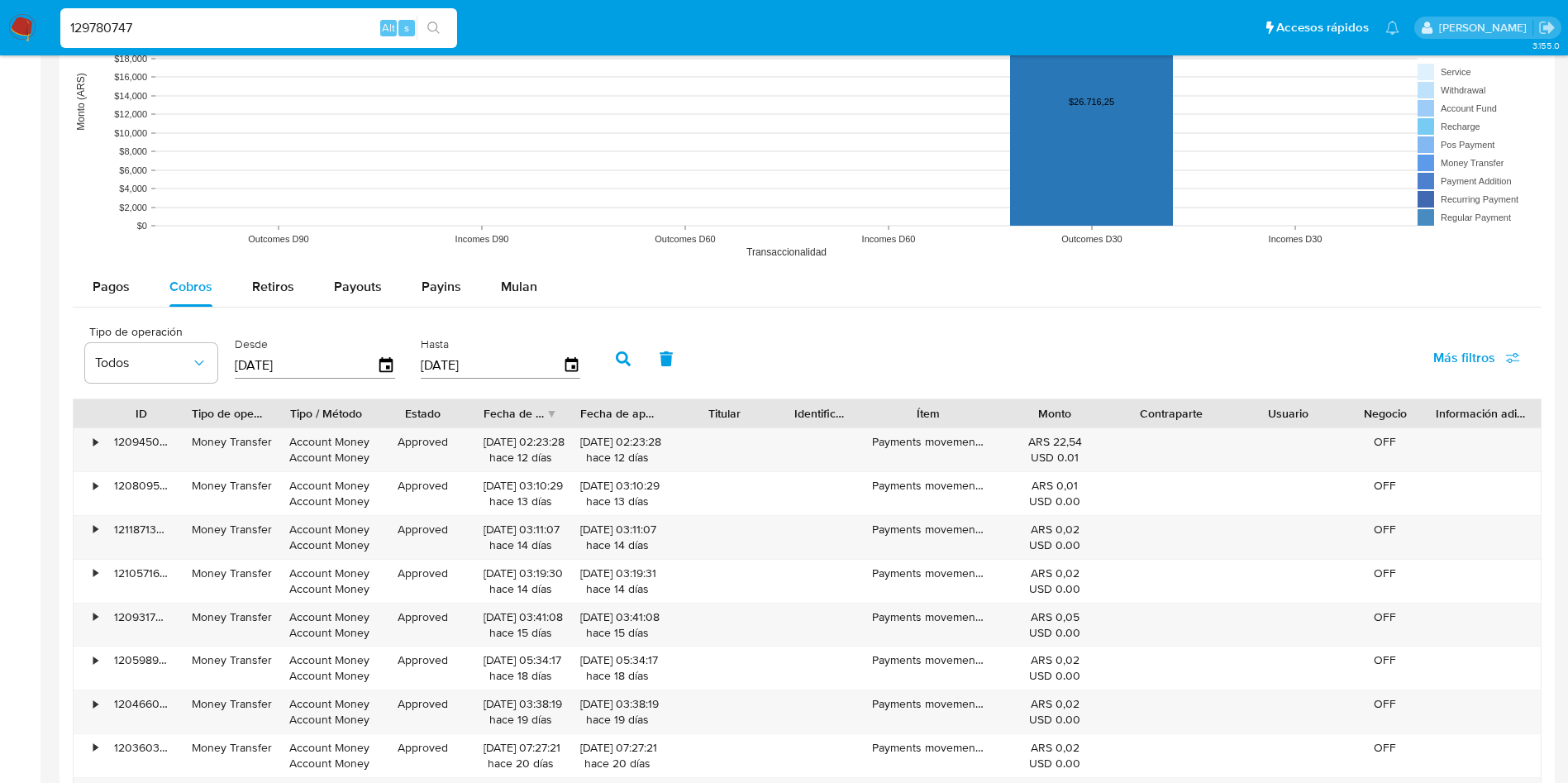
scroll to position [1488, 0]
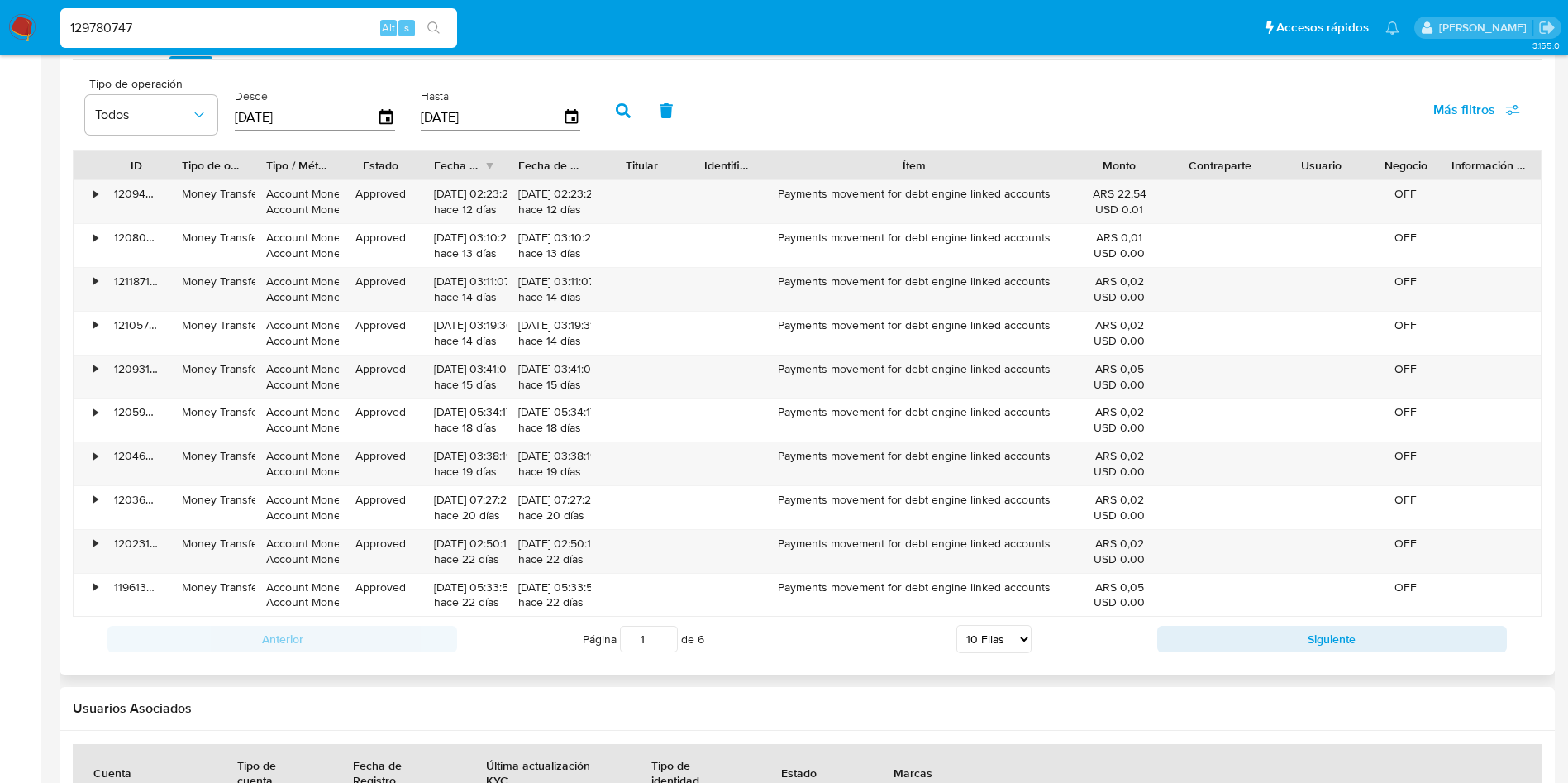
drag, startPoint x: 990, startPoint y: 170, endPoint x: 1163, endPoint y: 173, distance: 173.0
click at [1163, 173] on div "ID Tipo de operación Tipo / Método Estado Fecha de creación Fecha de aprobación…" at bounding box center [807, 166] width 1467 height 28
click at [144, 121] on span "Todos" at bounding box center [143, 115] width 96 height 17
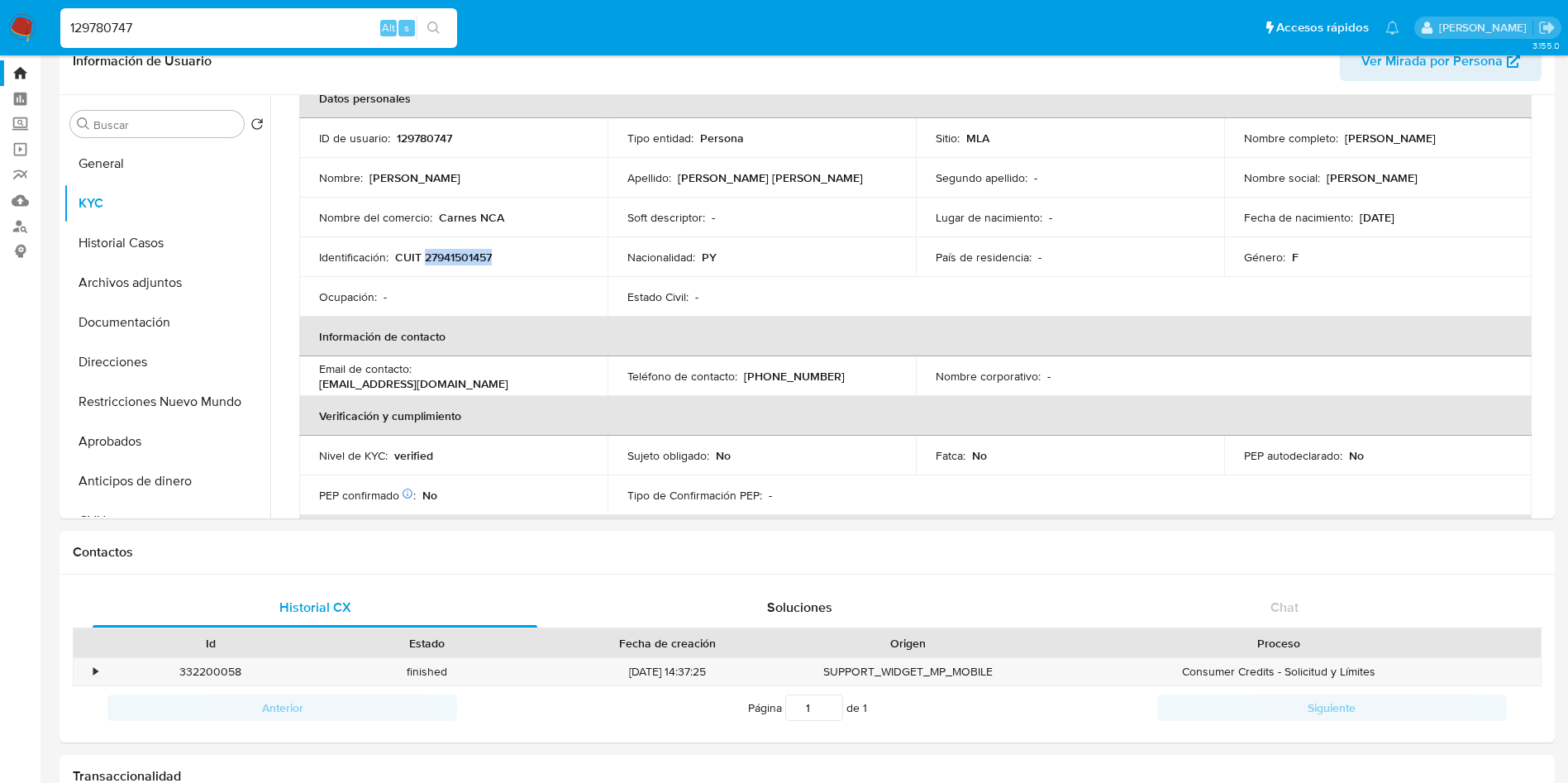
scroll to position [0, 0]
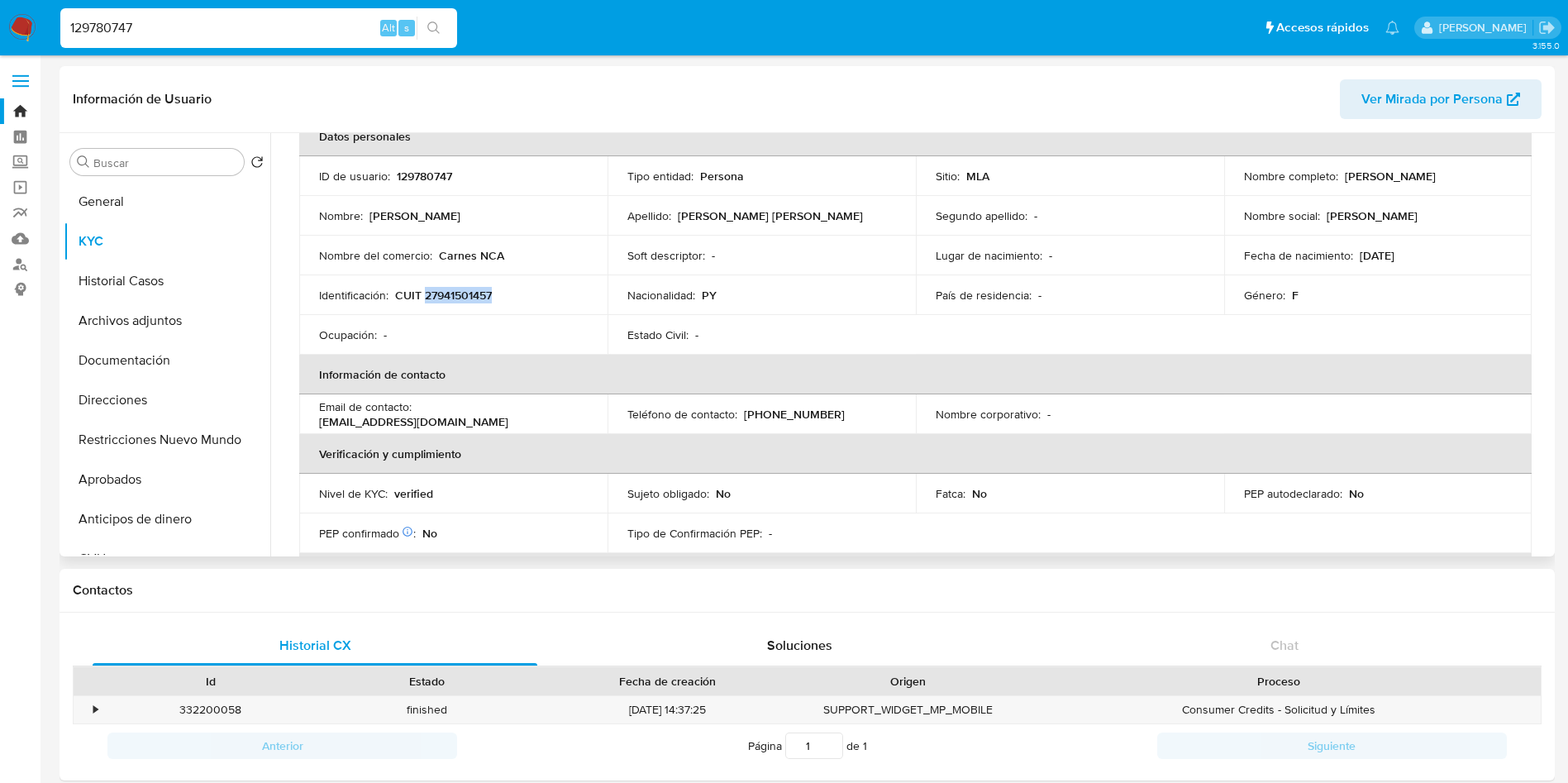
click at [480, 294] on p "CUIT 27941501457" at bounding box center [443, 296] width 97 height 15
click at [460, 296] on p "CUIT 27941501457" at bounding box center [443, 296] width 97 height 15
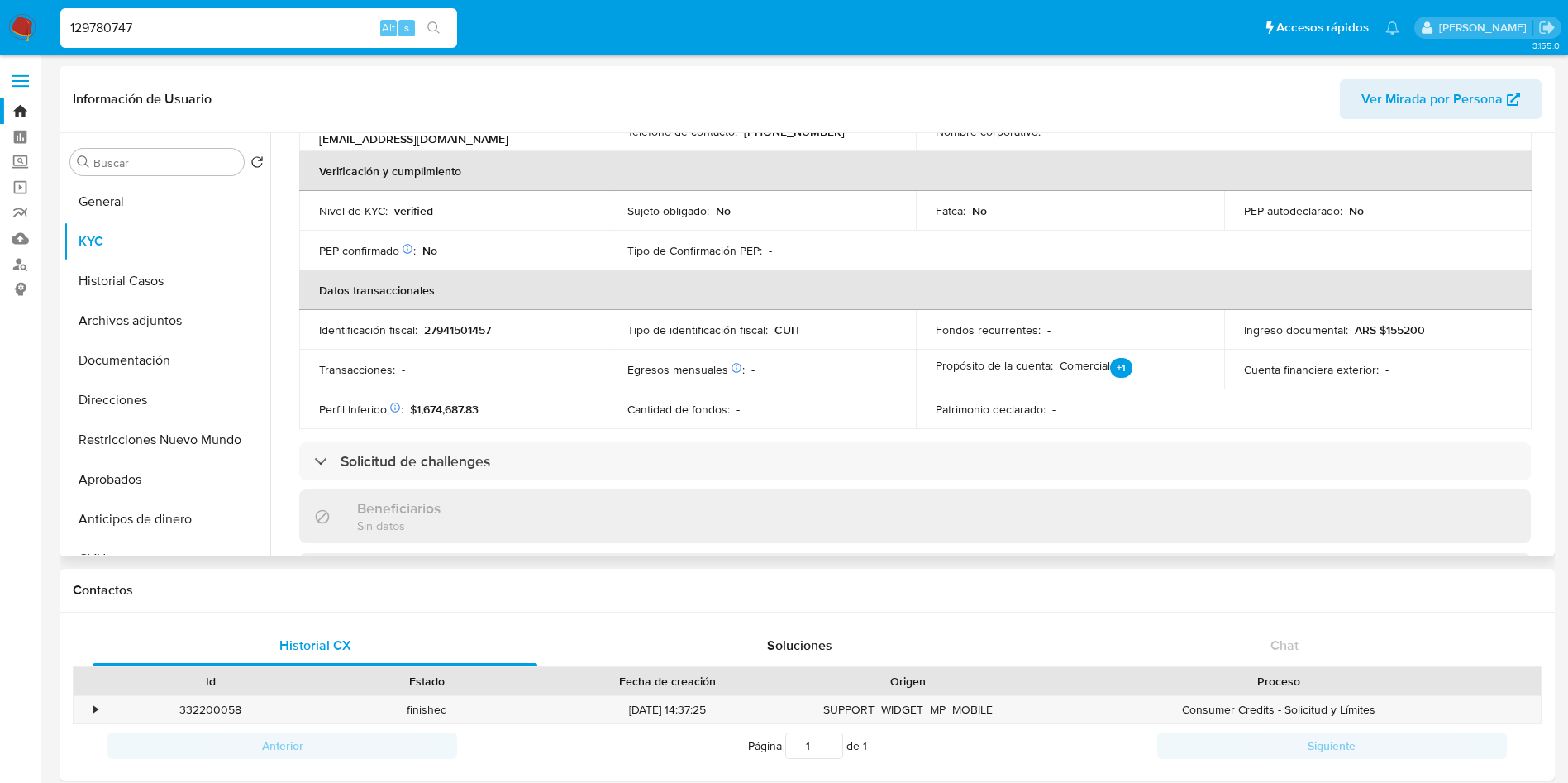
scroll to position [839, 0]
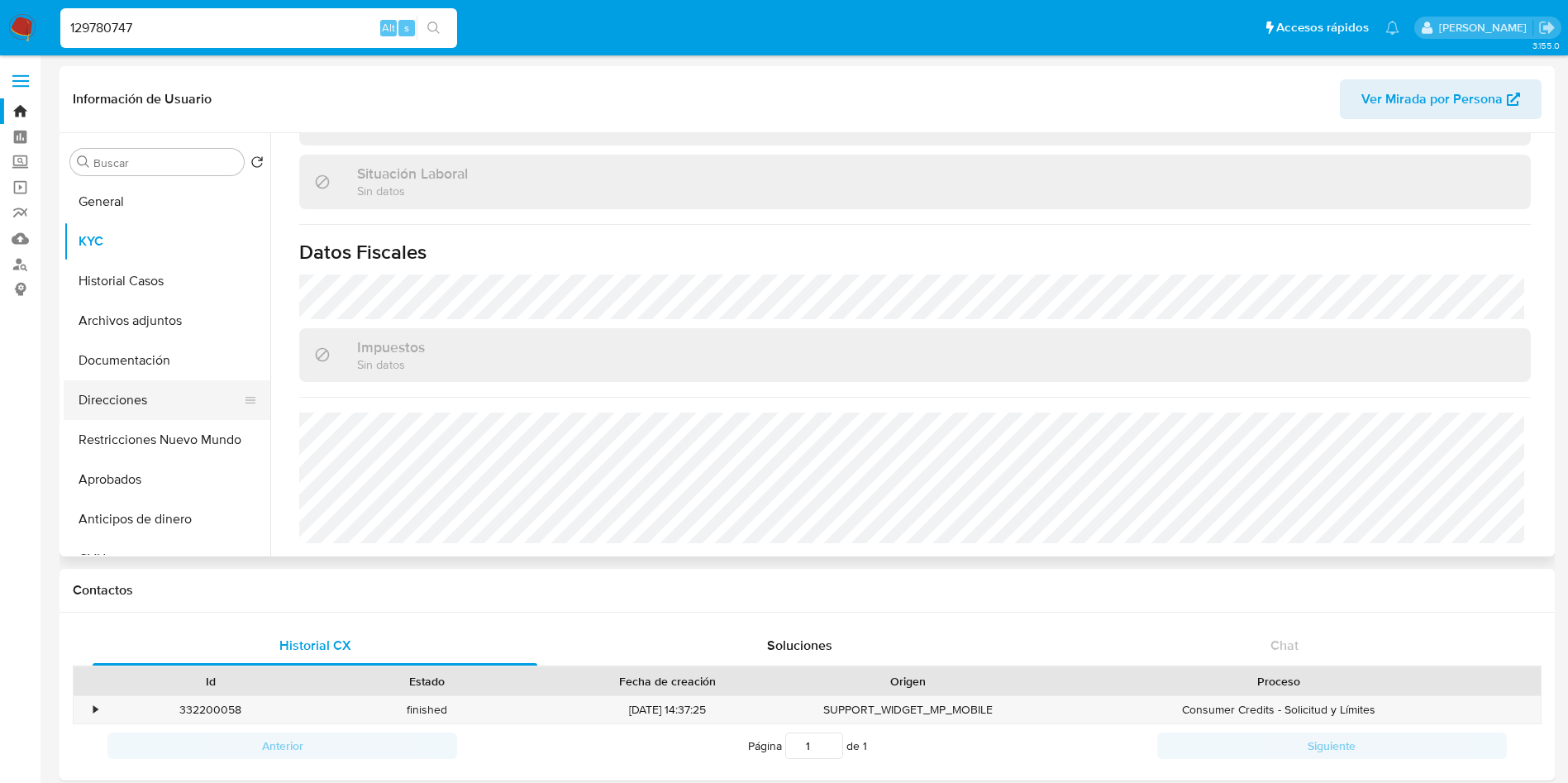
click at [147, 395] on button "Direcciones" at bounding box center [161, 400] width 194 height 40
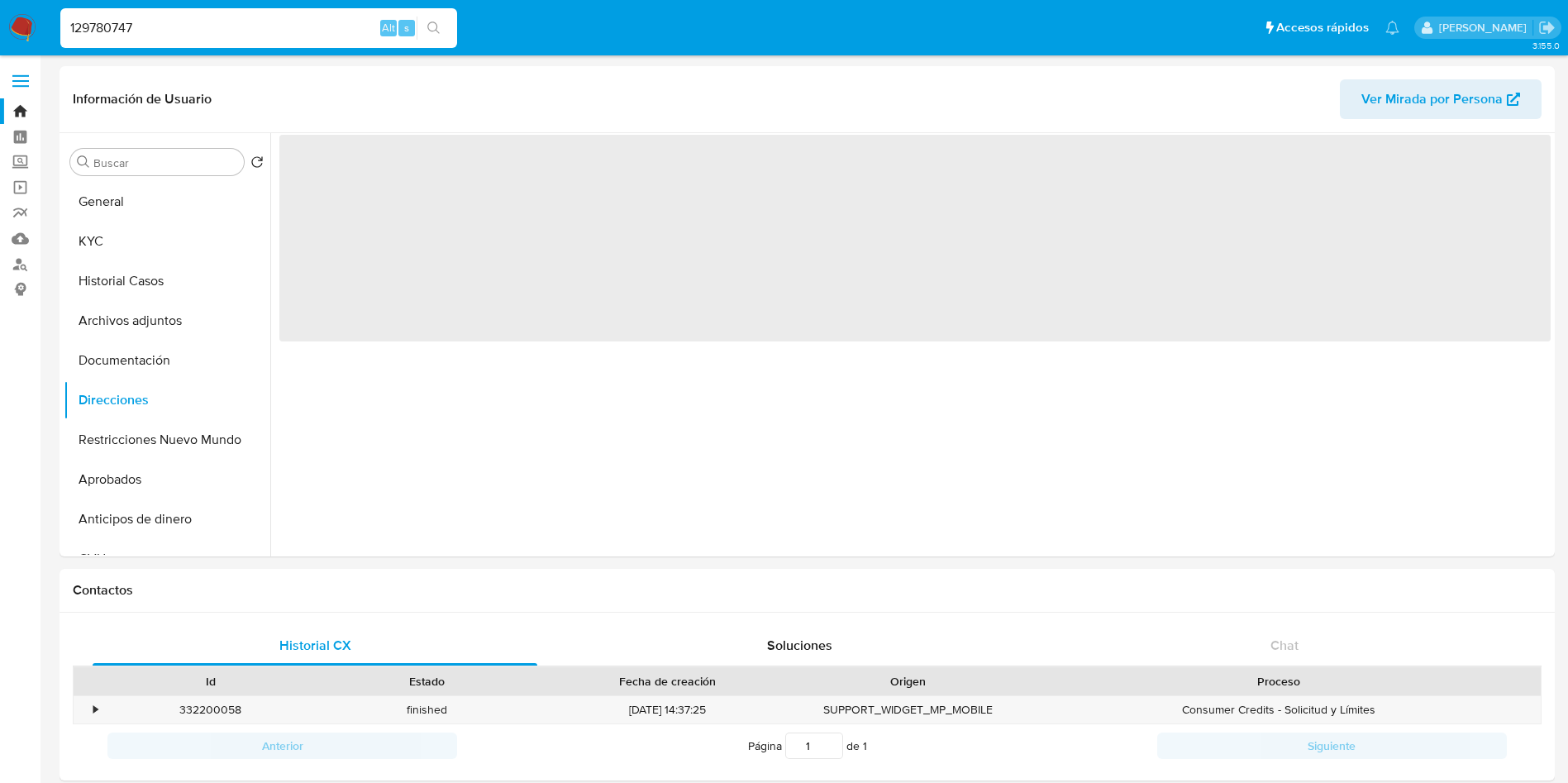
scroll to position [0, 0]
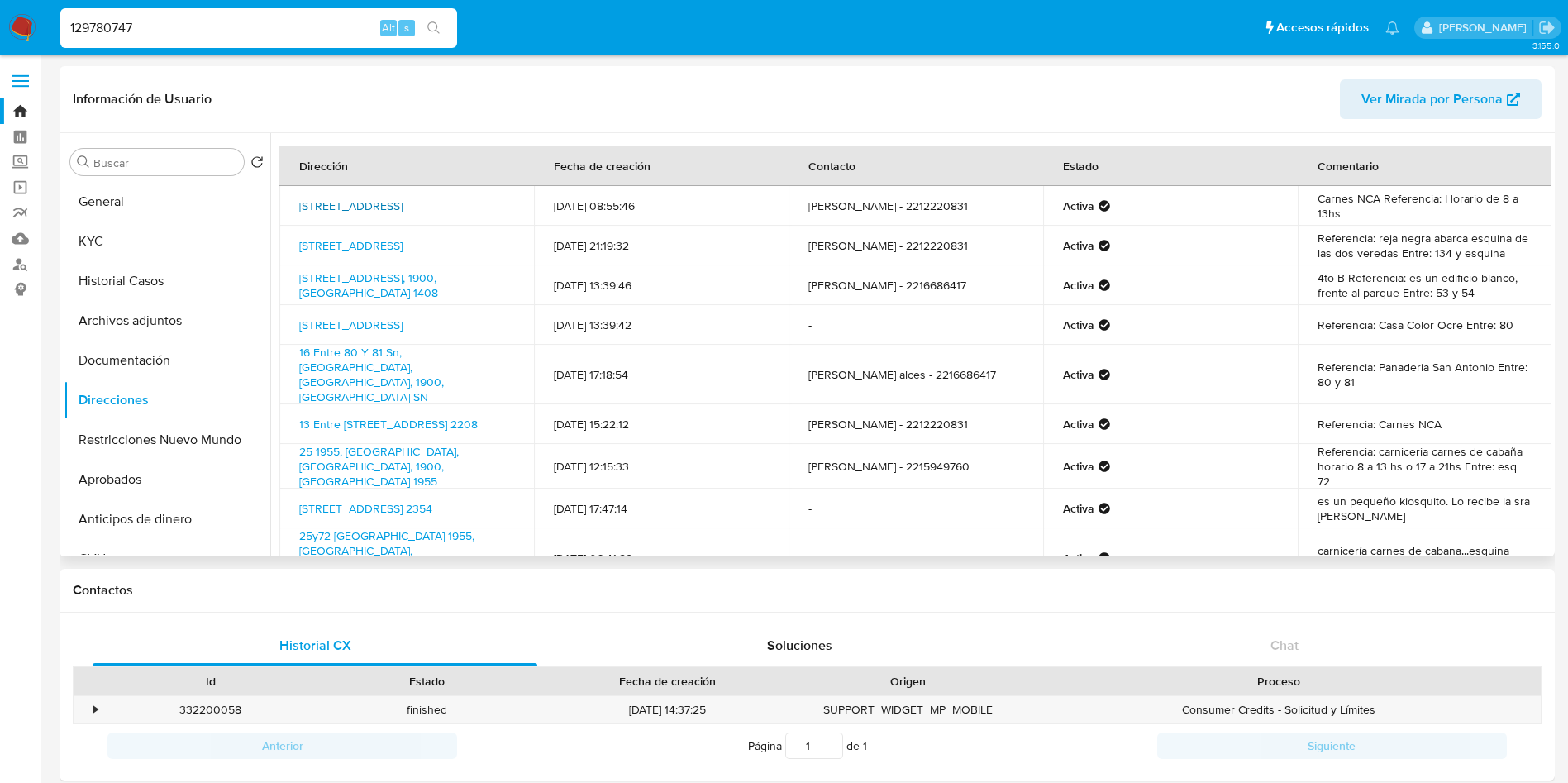
click at [357, 206] on link "Avenida 13 2208, La Plata, Buenos Aires, 1900, Argentina 2208" at bounding box center [351, 206] width 104 height 17
click at [388, 443] on link "25 1955, La Plata, Buenos Aires, 1900, Argentina 1955" at bounding box center [379, 466] width 160 height 46
click at [120, 232] on button "KYC" at bounding box center [161, 241] width 194 height 40
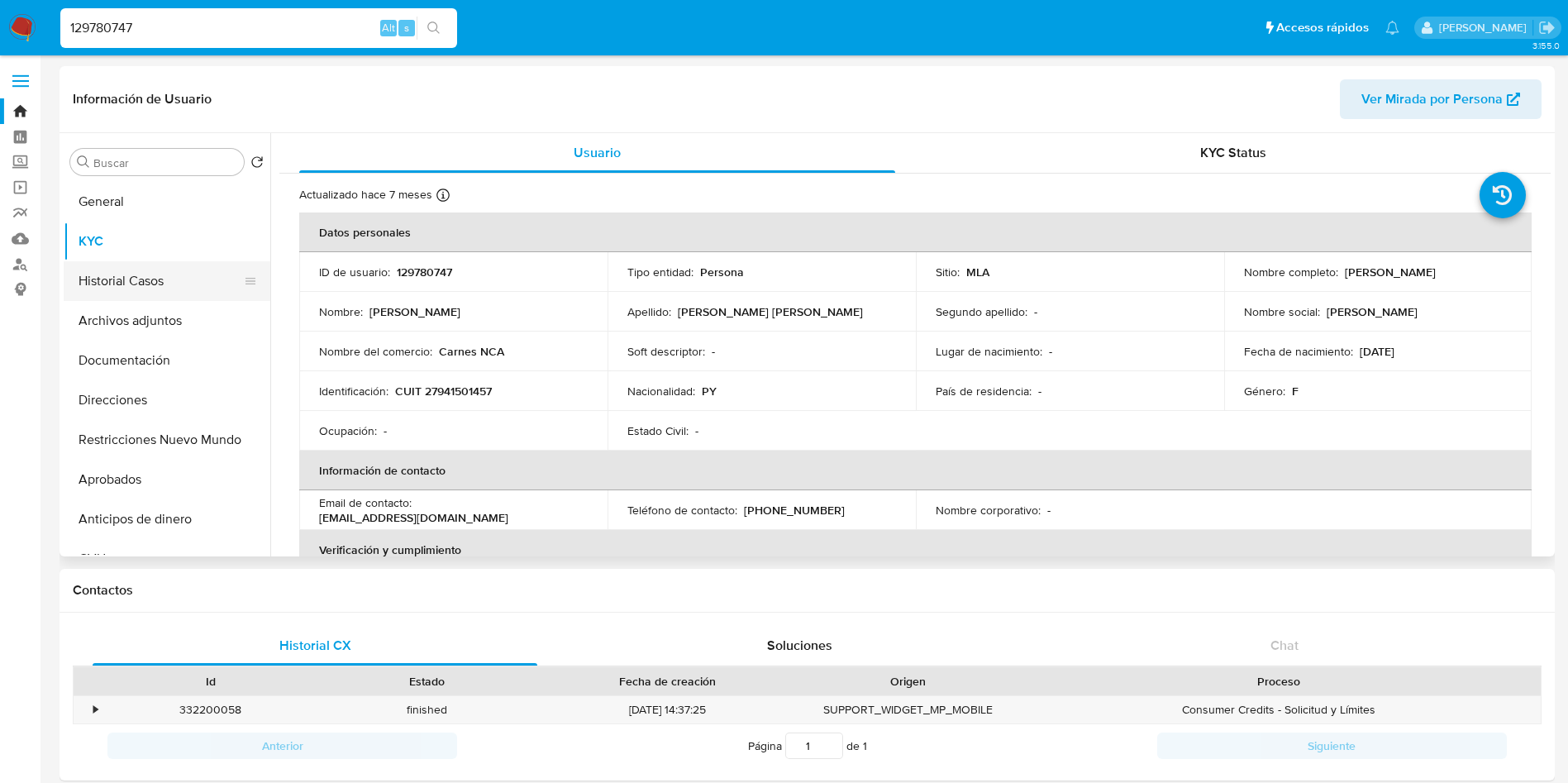
click at [129, 282] on button "Historial Casos" at bounding box center [161, 281] width 194 height 40
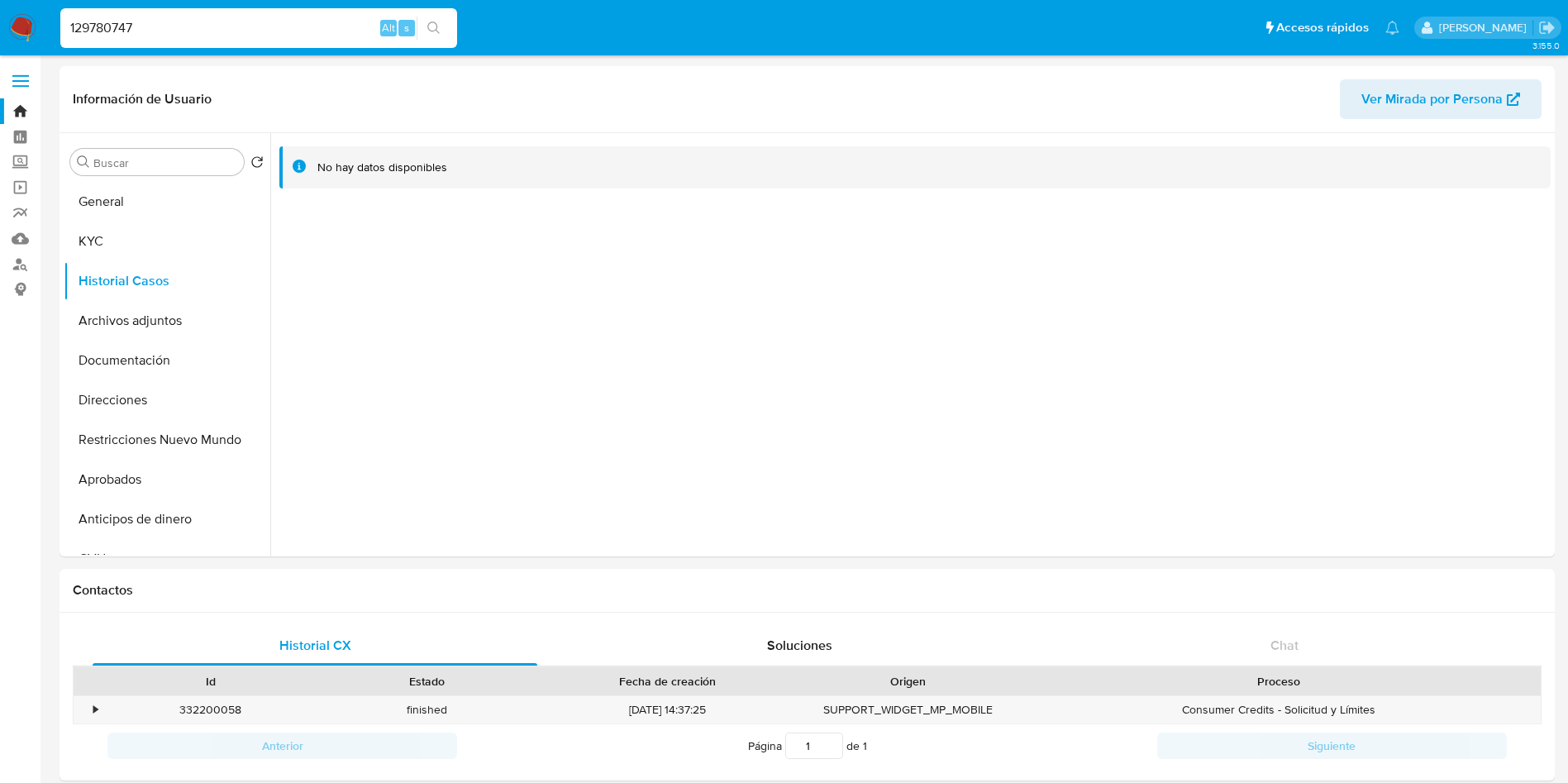
click at [100, 24] on input "129780747" at bounding box center [259, 27] width 397 height 22
paste input "zVc39Ng0J42qhKBp1dzXA9uY"
type input "zVc39Ng0J42qhKBp1dzXA9uY"
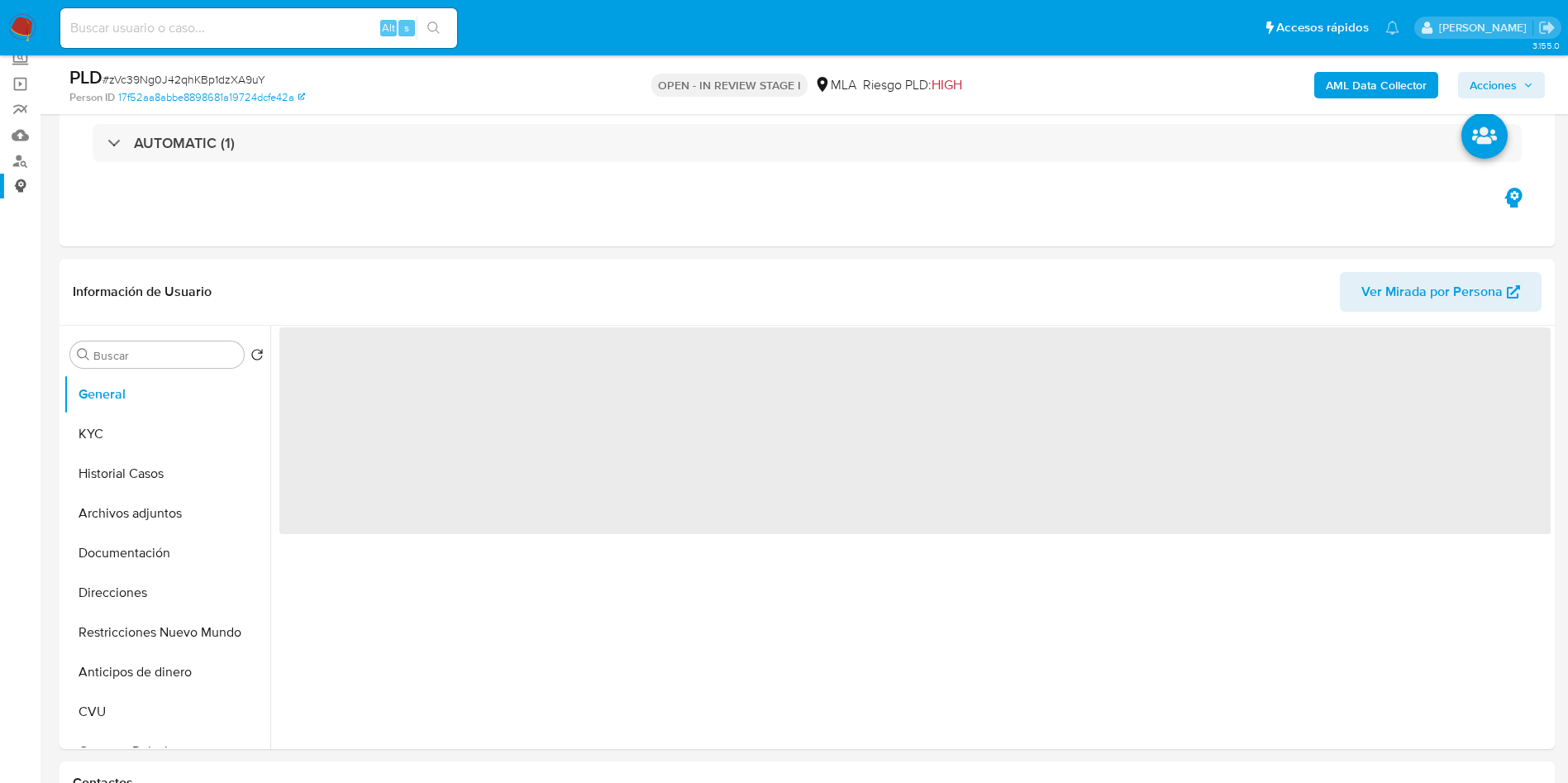
scroll to position [248, 0]
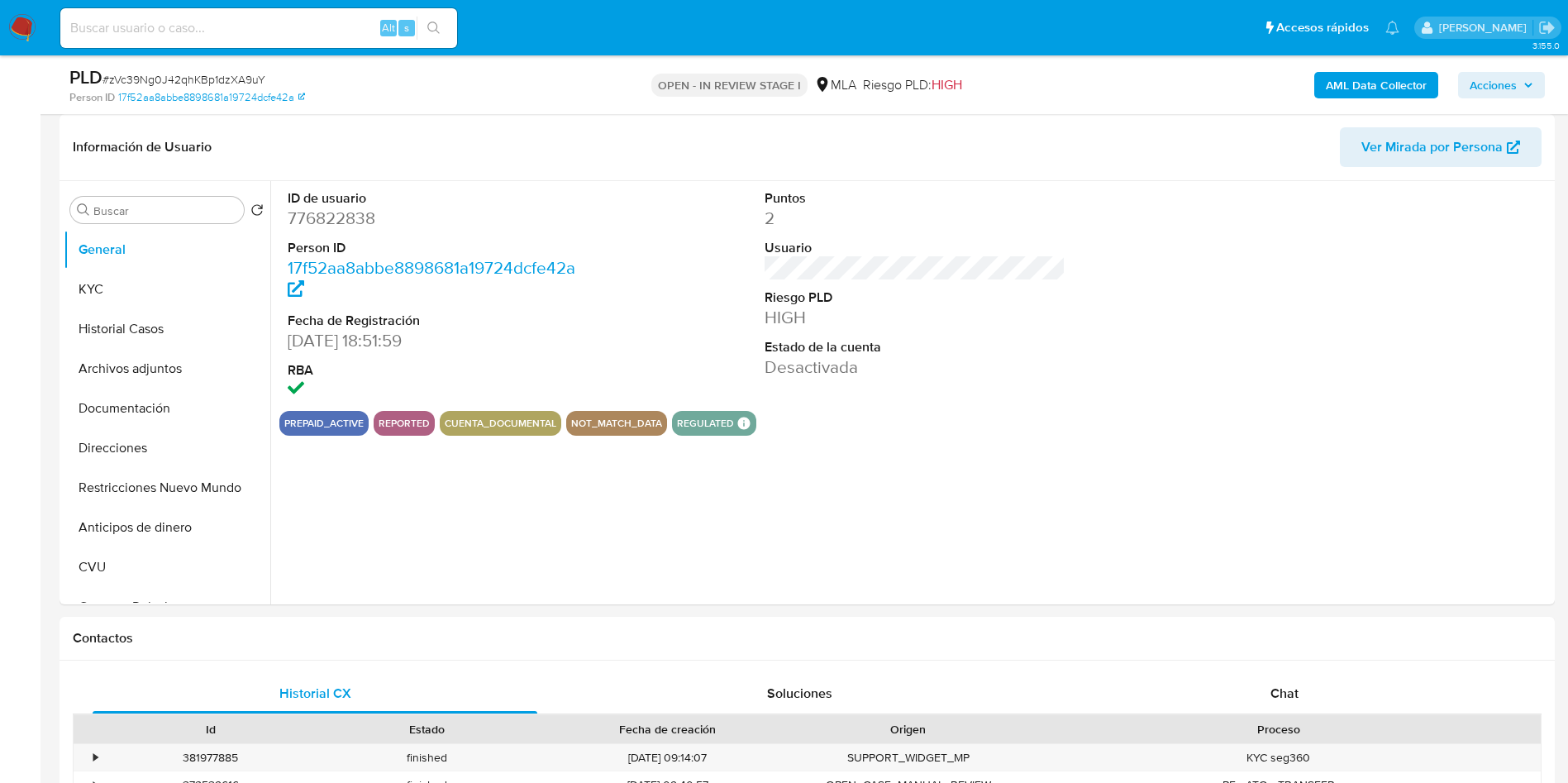
select select "10"
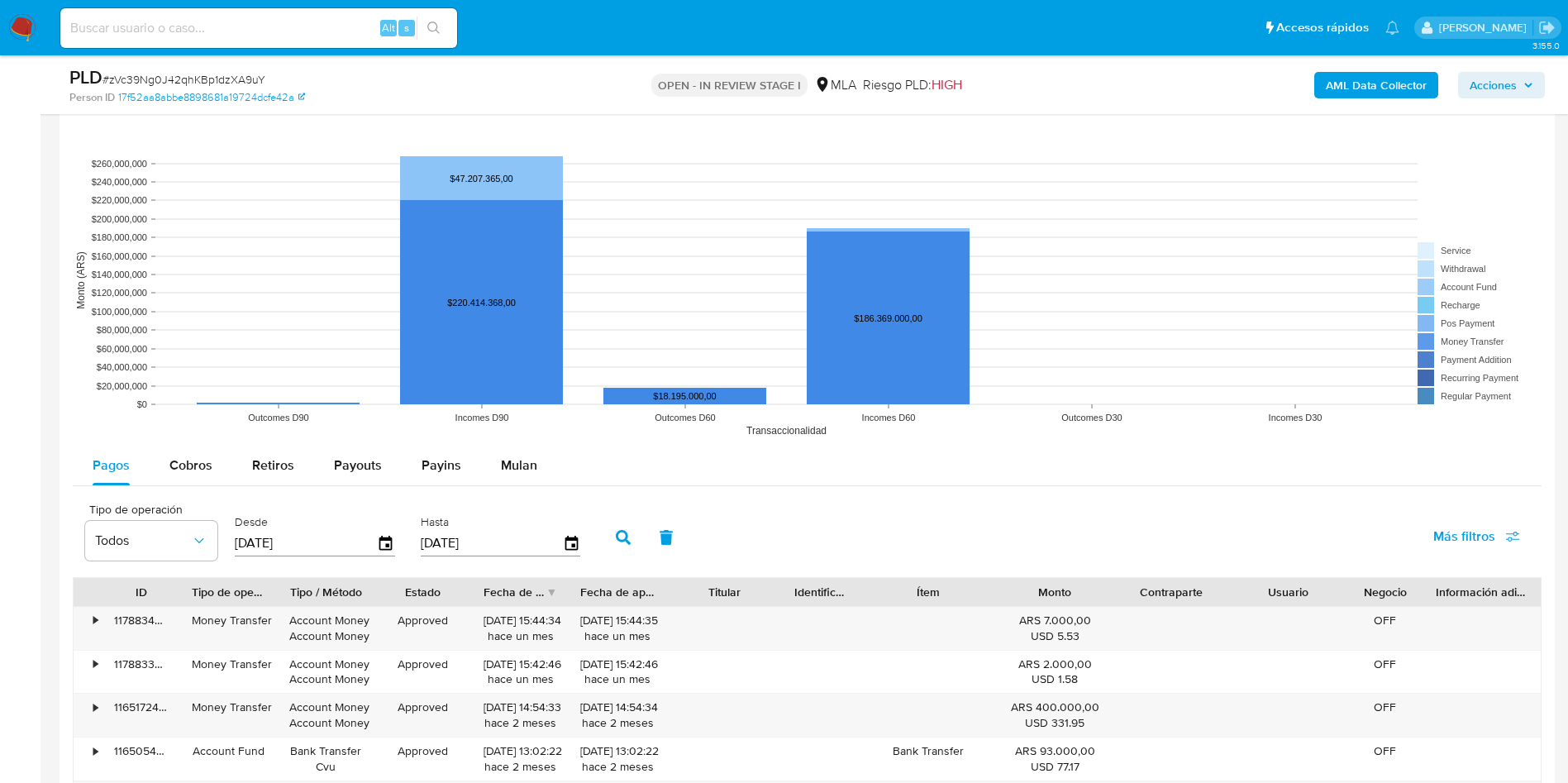
scroll to position [1488, 0]
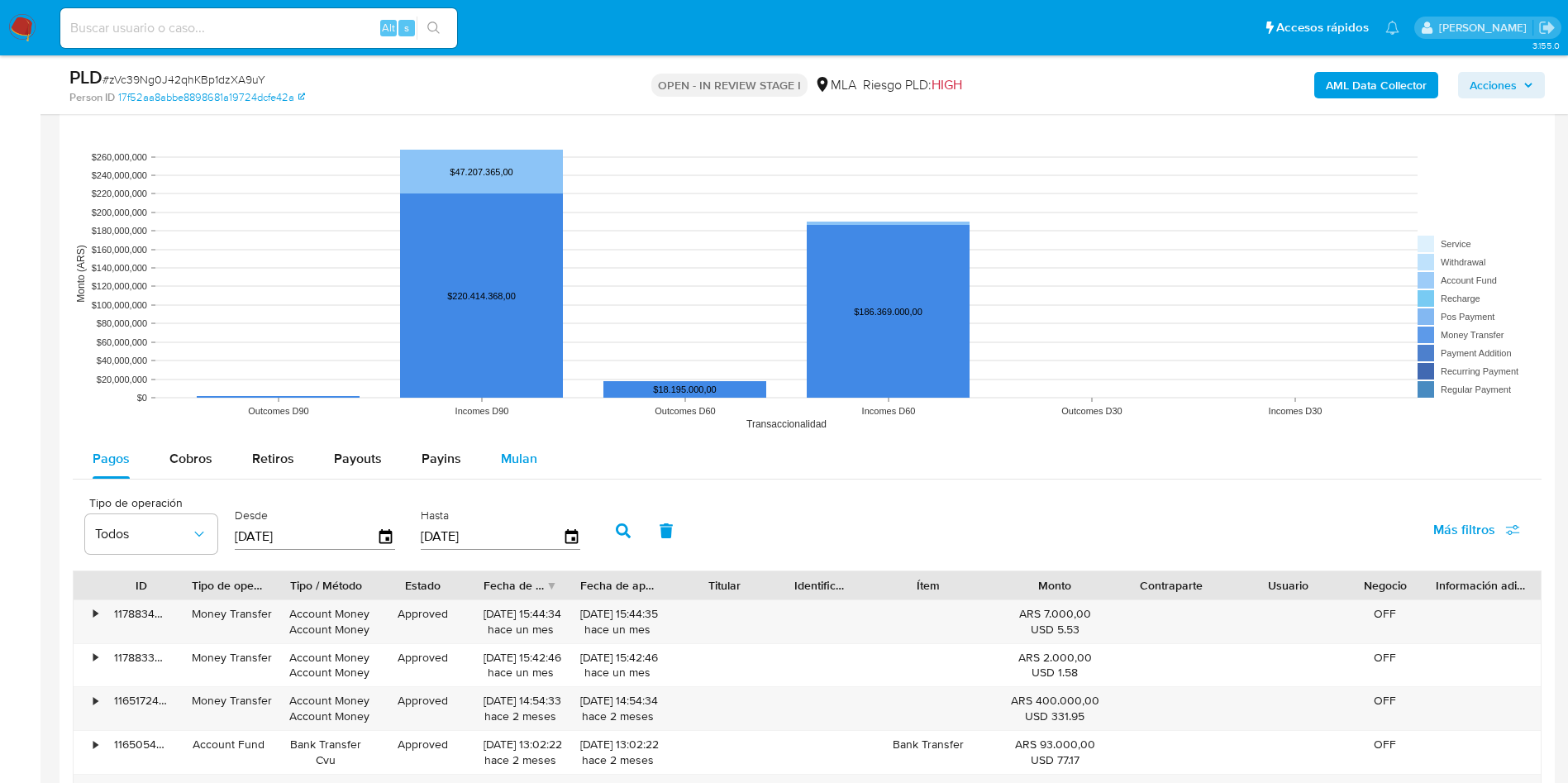
click at [518, 461] on span "Mulan" at bounding box center [519, 458] width 37 height 19
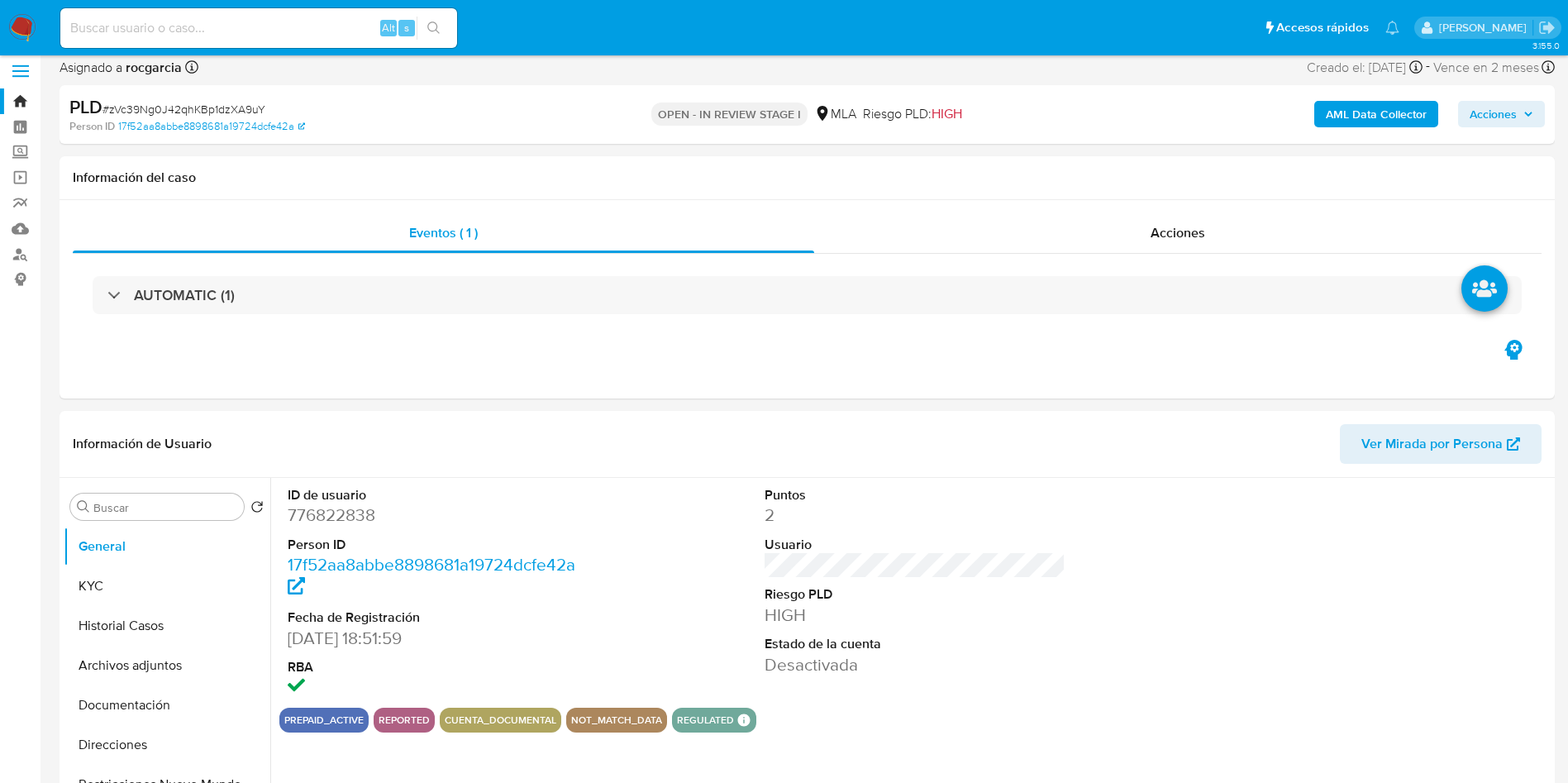
scroll to position [0, 0]
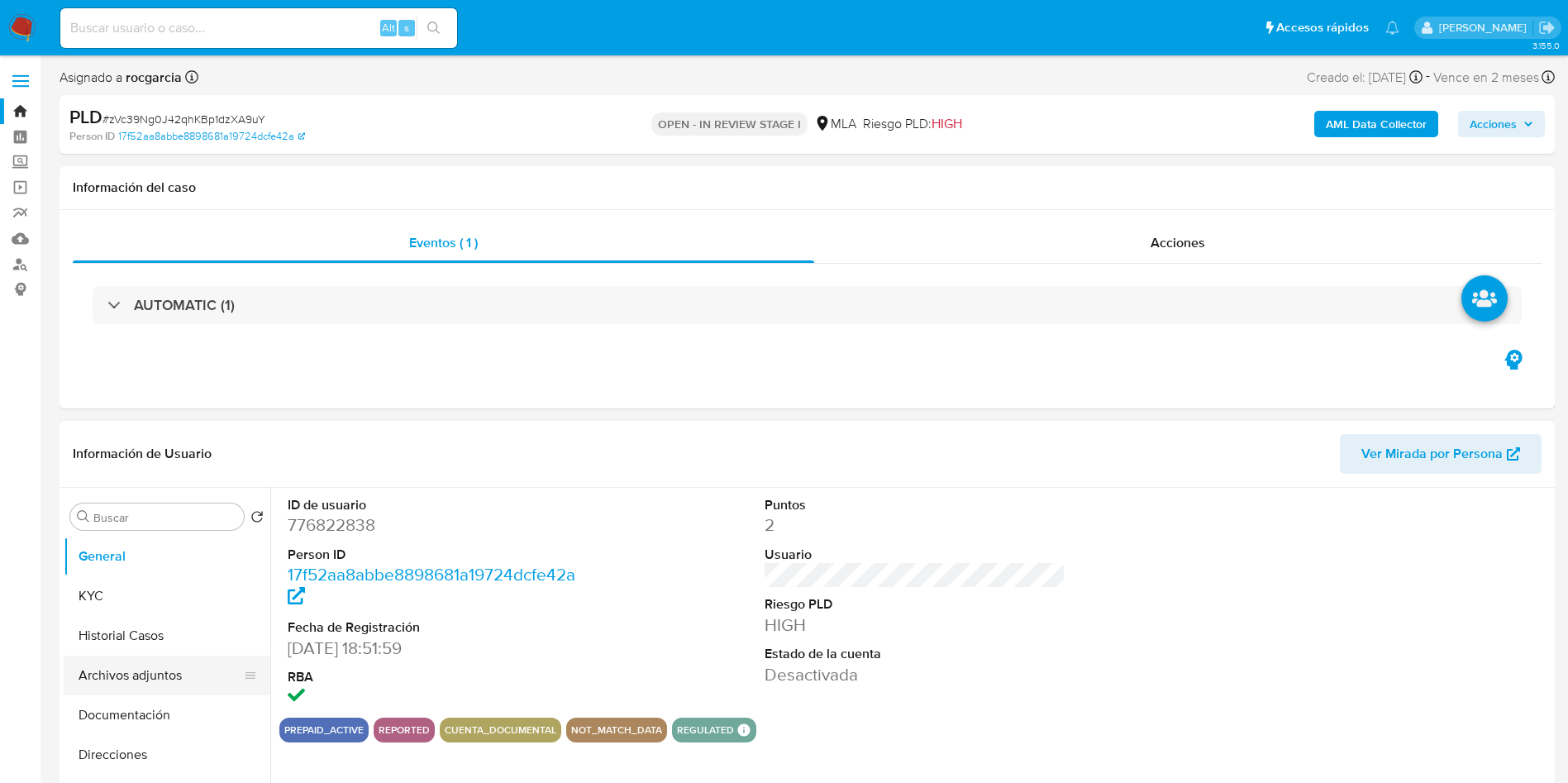
drag, startPoint x: 128, startPoint y: 668, endPoint x: 114, endPoint y: 657, distance: 17.8
click at [127, 667] on button "Archivos adjuntos" at bounding box center [161, 676] width 194 height 40
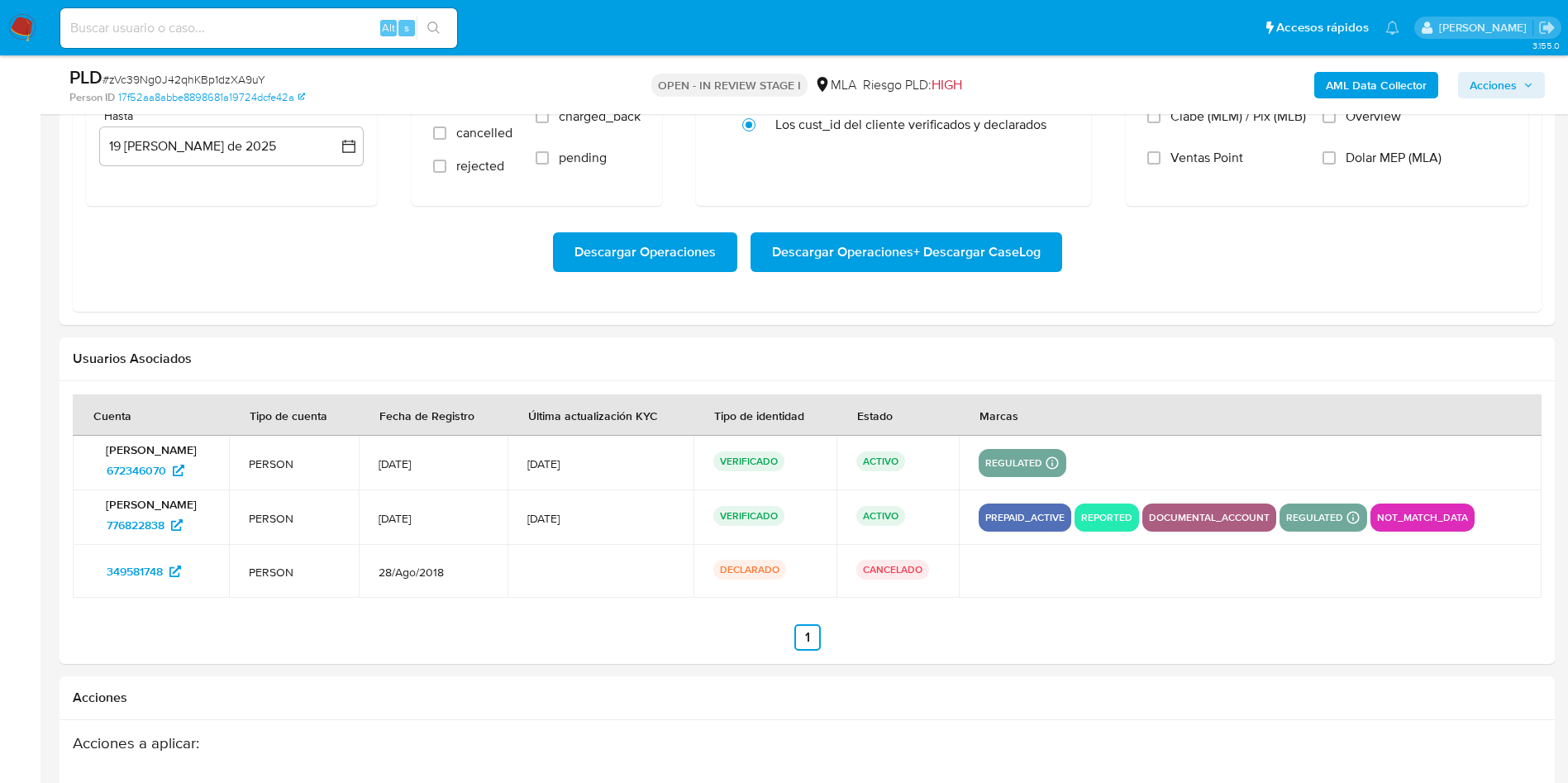
scroll to position [1736, 0]
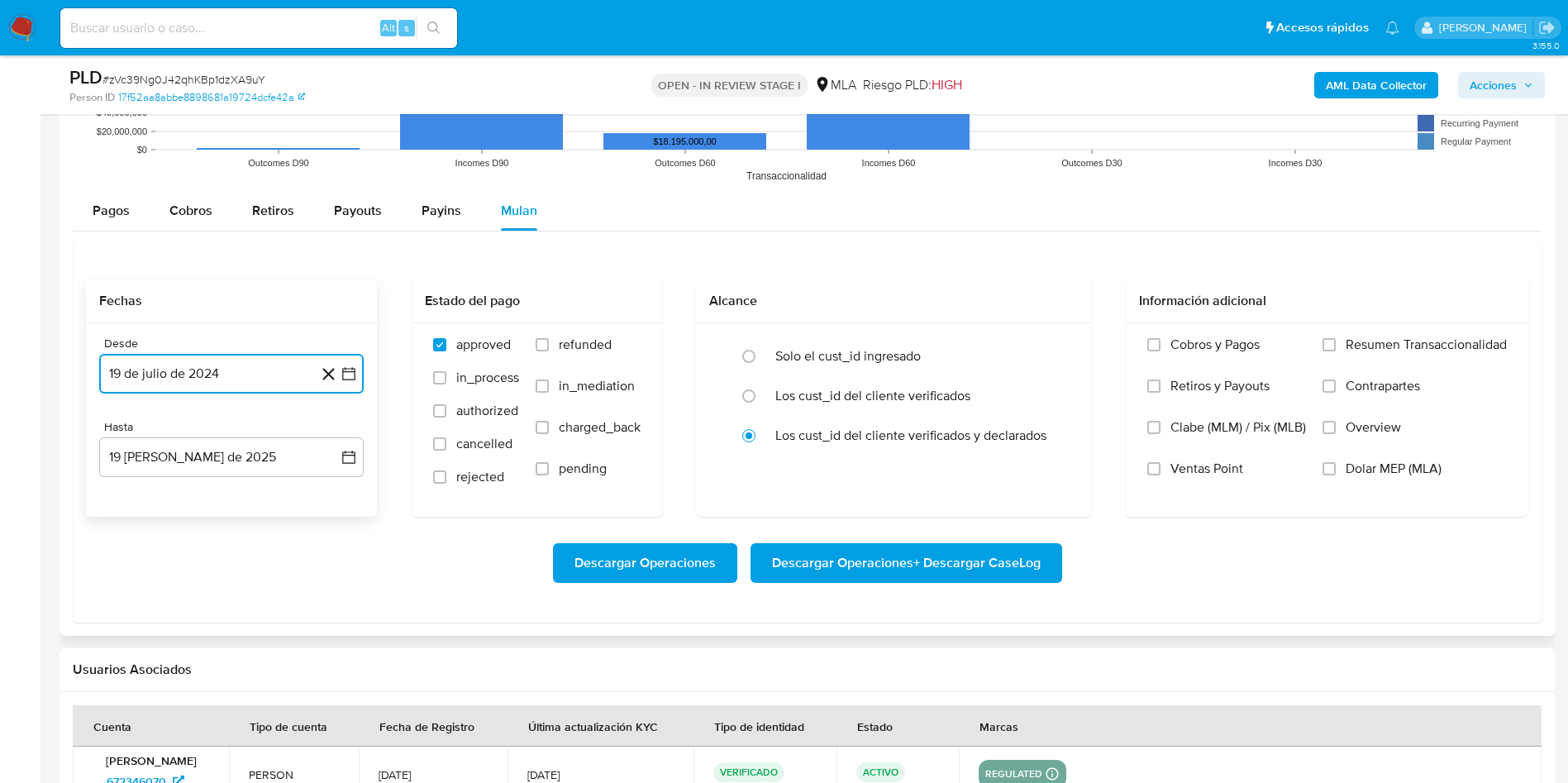
click at [351, 377] on icon "button" at bounding box center [349, 374] width 17 height 17
click at [230, 429] on span "julio 2024" at bounding box center [224, 433] width 62 height 17
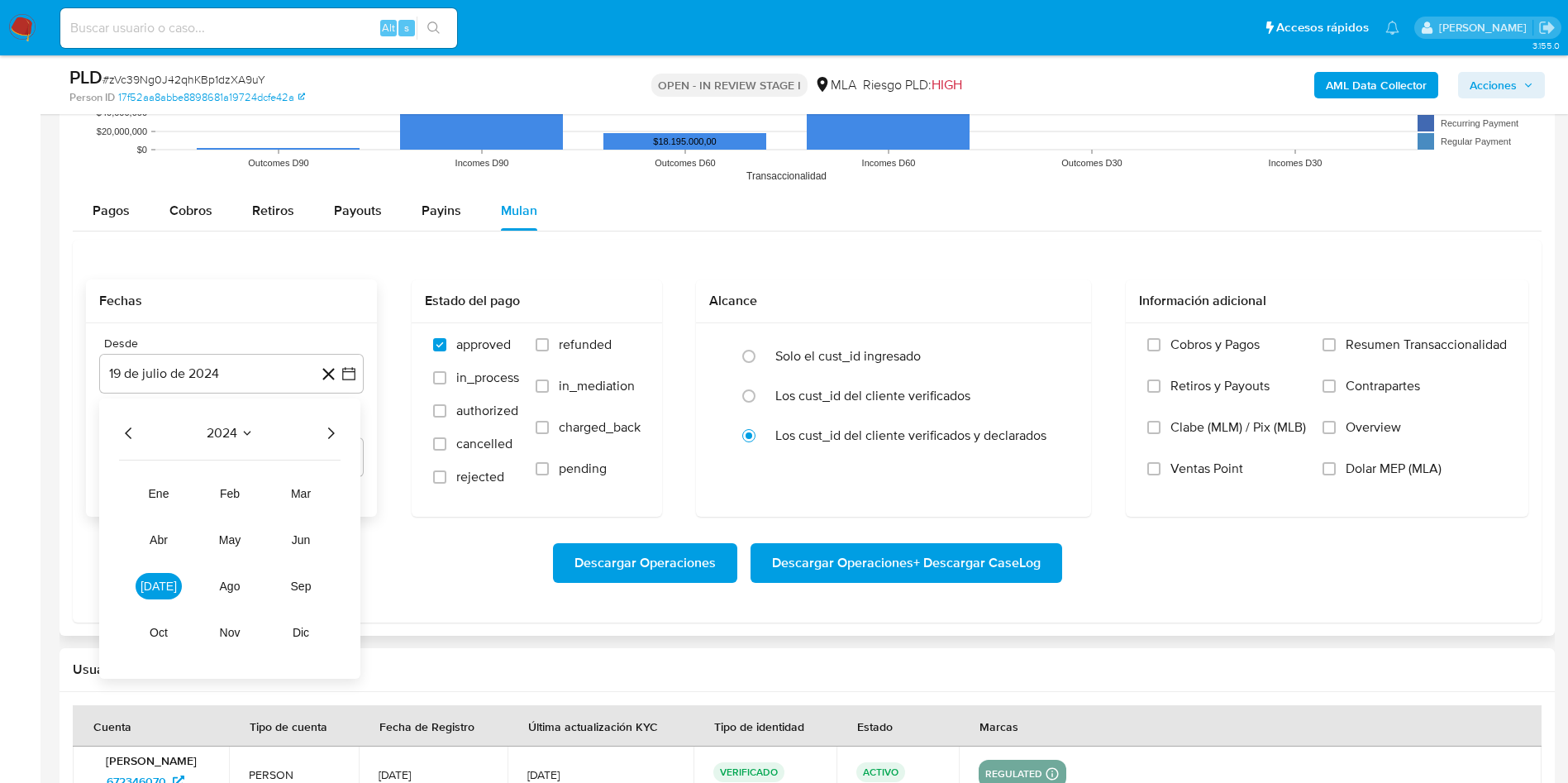
click at [331, 433] on icon "Año siguiente" at bounding box center [330, 433] width 20 height 20
click at [248, 546] on button "may" at bounding box center [230, 540] width 46 height 26
click at [231, 489] on button "1" at bounding box center [232, 494] width 26 height 26
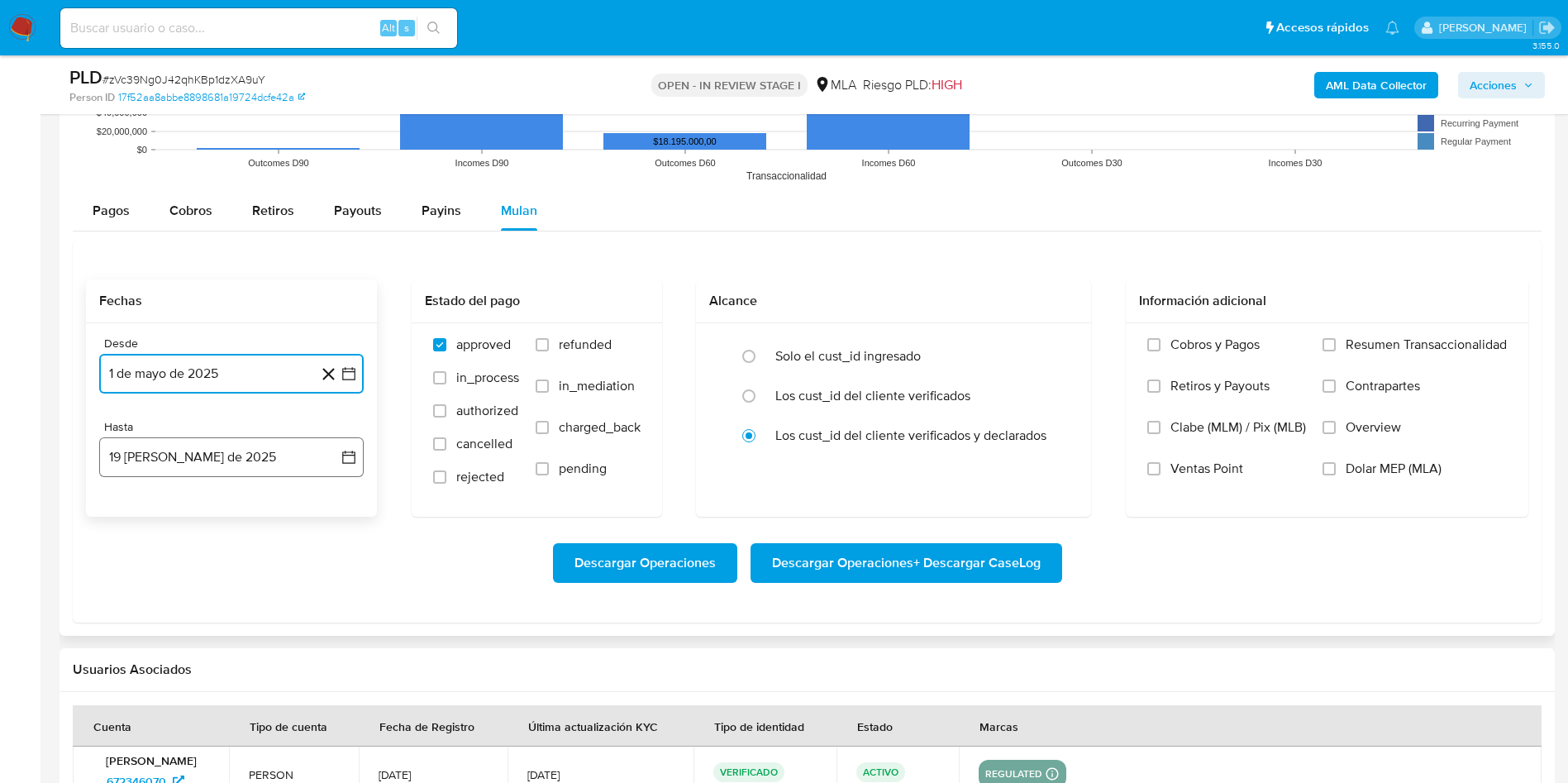
click at [241, 446] on button "19 de agosto de 2025" at bounding box center [231, 457] width 264 height 40
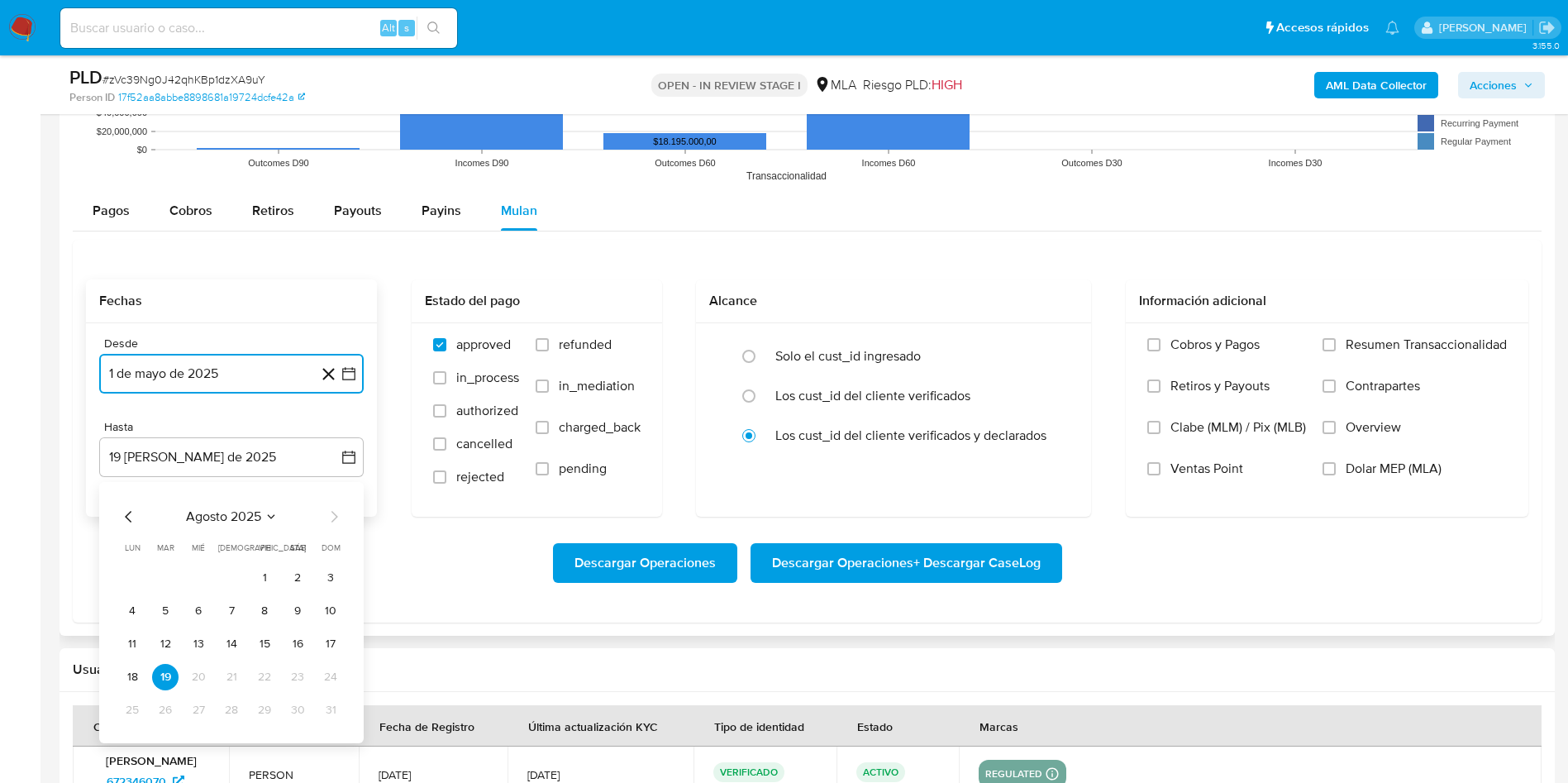
click at [126, 515] on icon "Mes anterior" at bounding box center [128, 516] width 20 height 20
click at [234, 711] on button "31" at bounding box center [232, 710] width 26 height 26
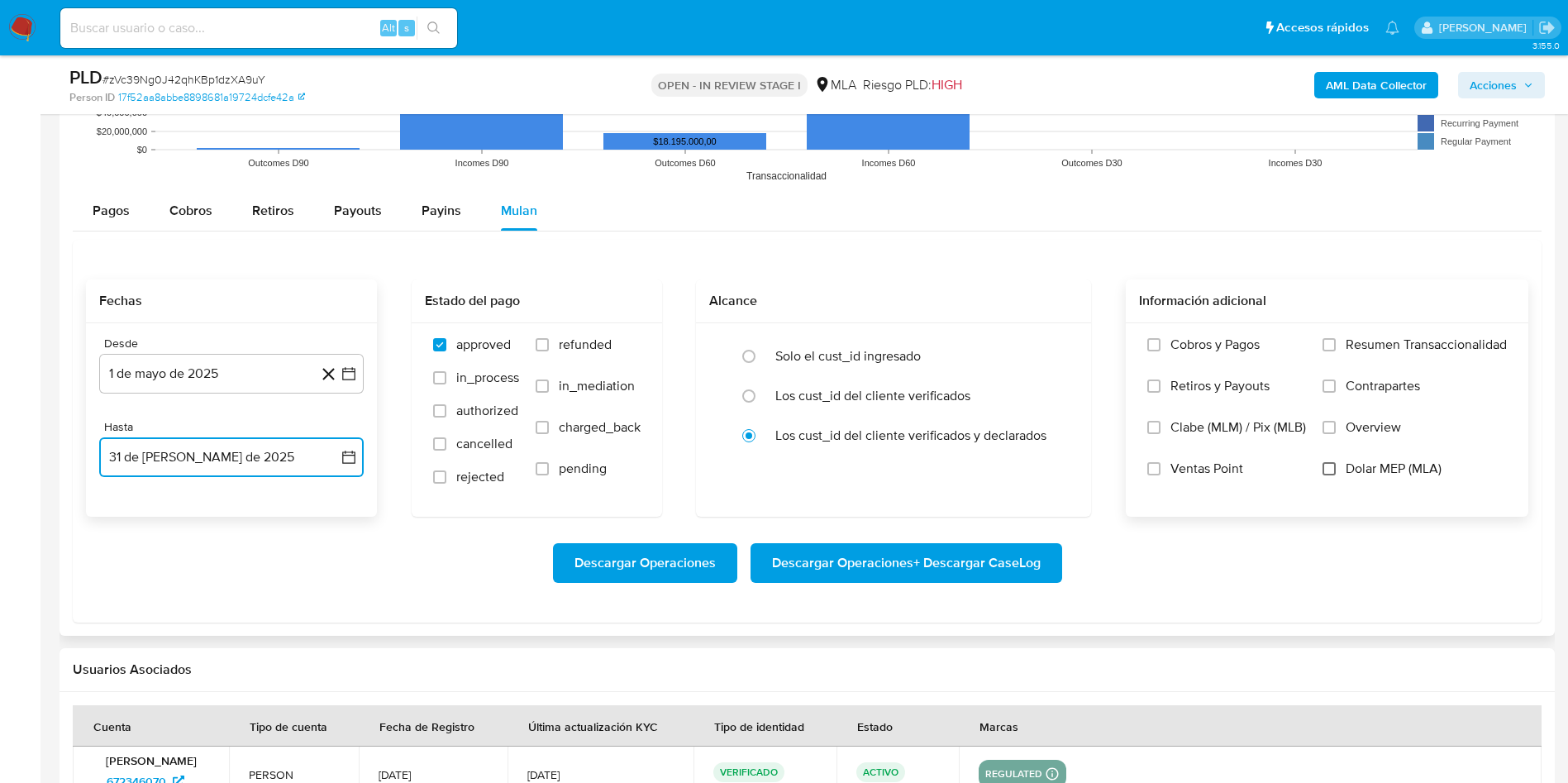
click at [1332, 469] on input "Dolar MEP (MLA)" at bounding box center [1329, 469] width 13 height 13
click at [948, 560] on span "Descargar Operaciones + Descargar CaseLog" at bounding box center [905, 563] width 268 height 37
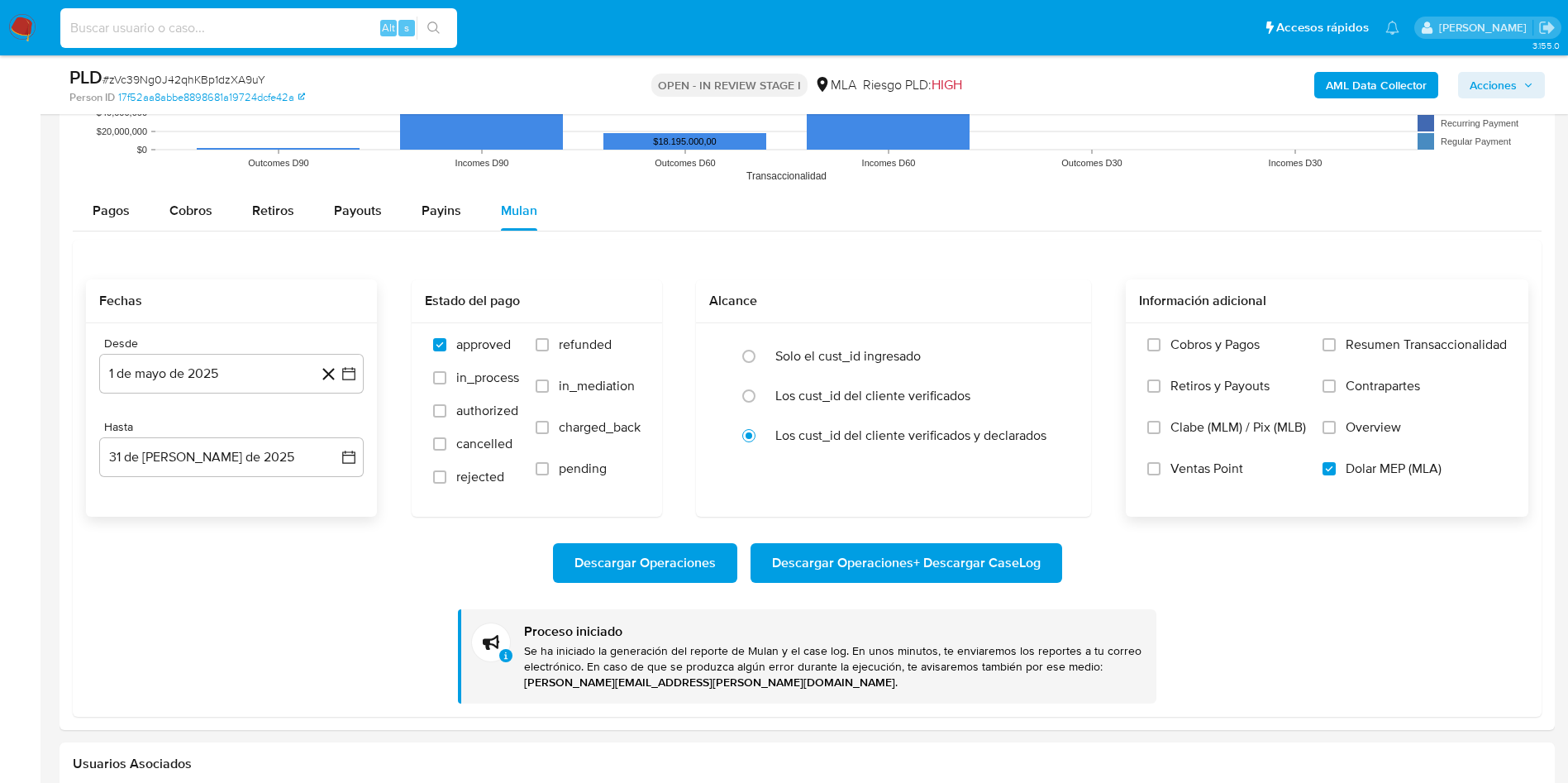
click at [180, 30] on input at bounding box center [259, 27] width 397 height 22
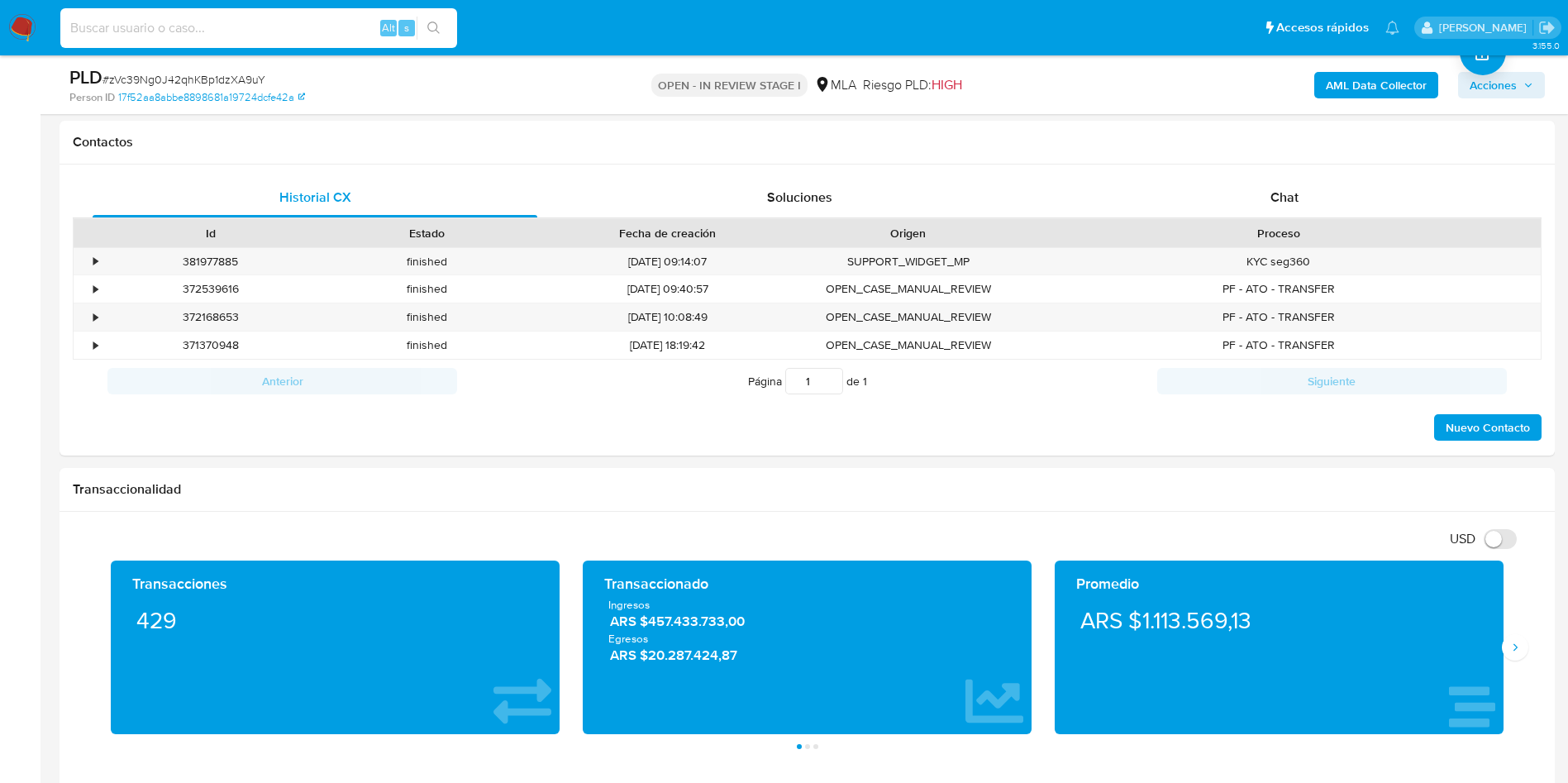
scroll to position [0, 0]
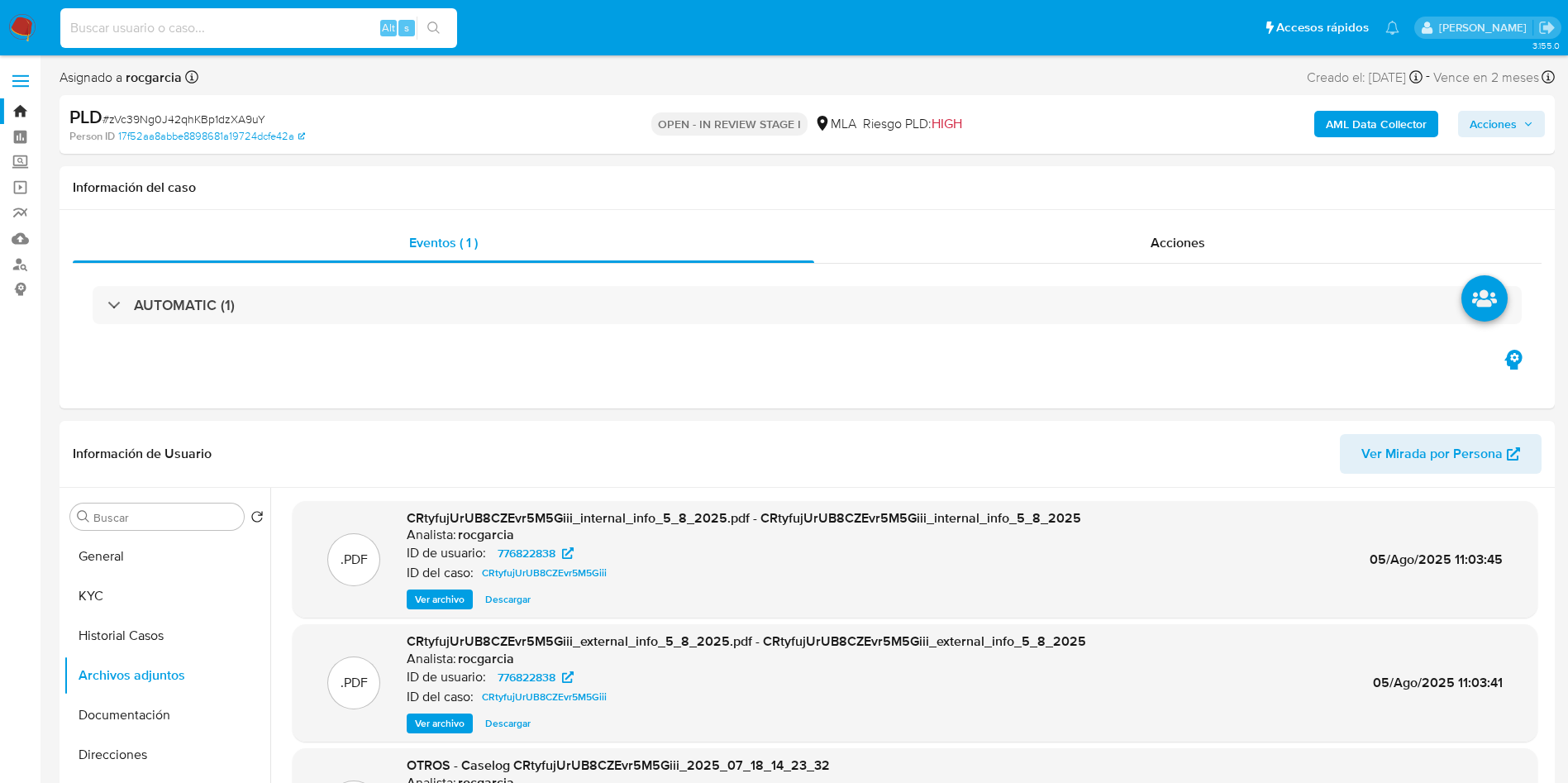
paste input "129780747"
type input "129780747"
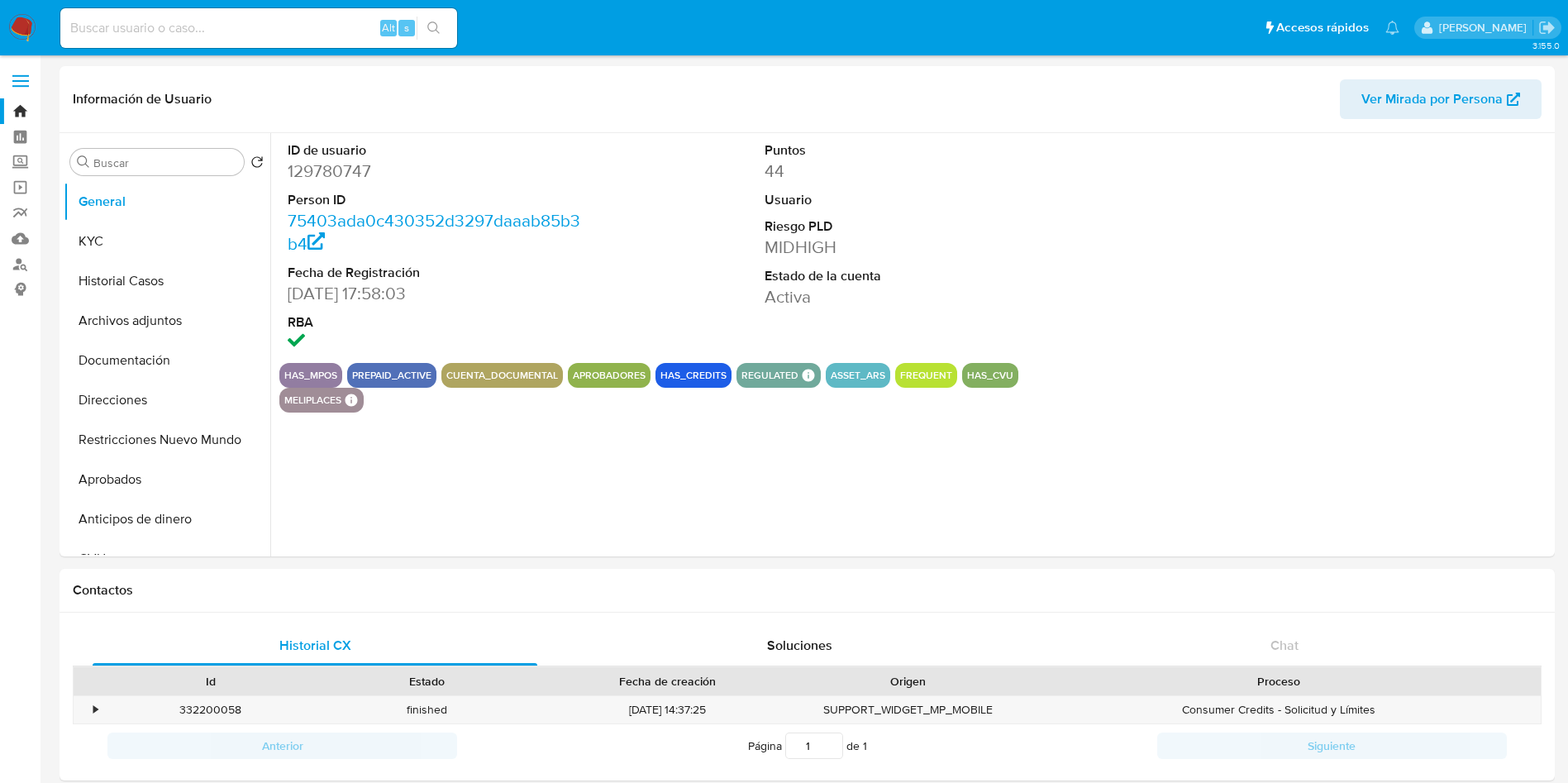
select select "10"
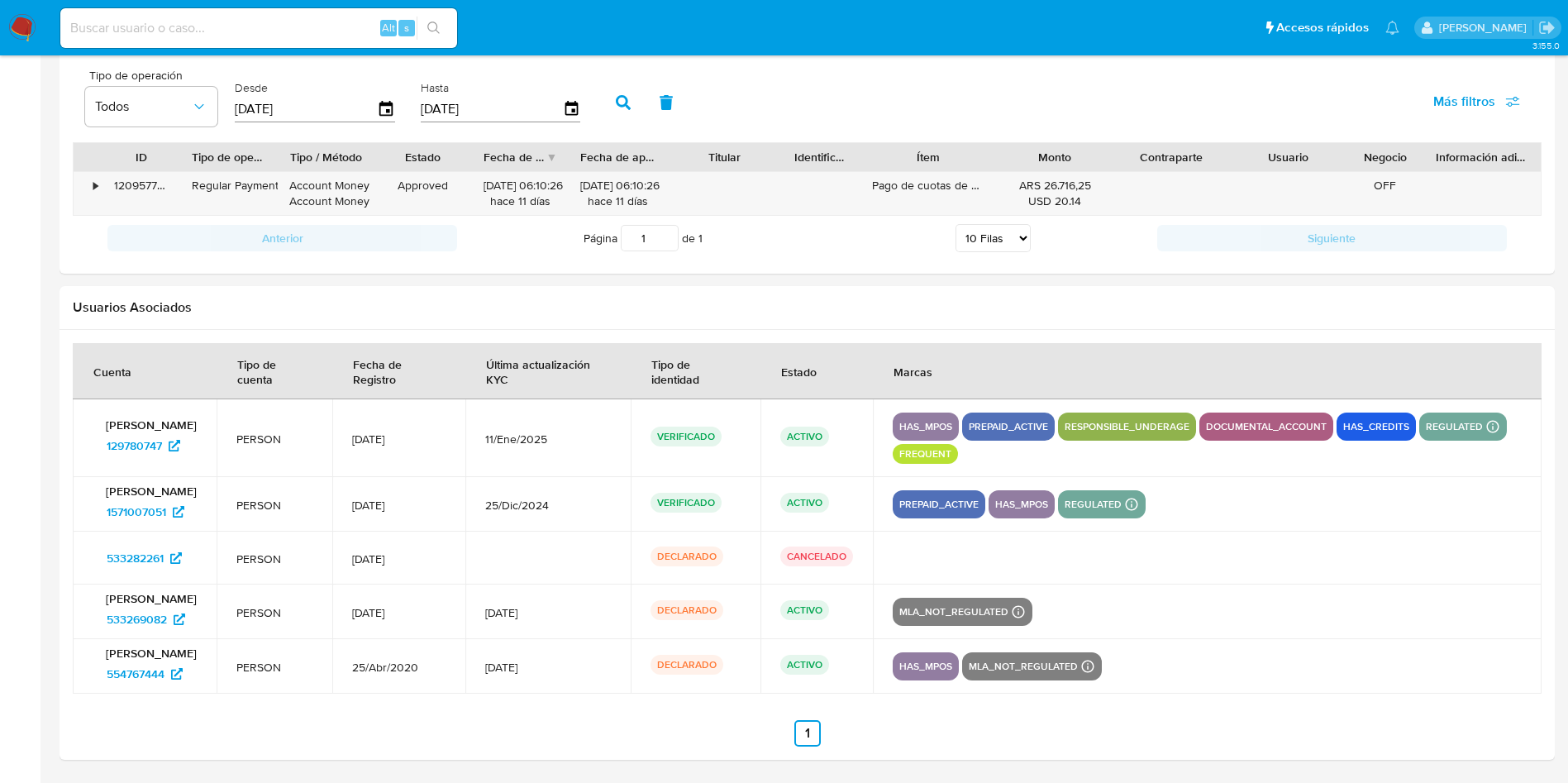
scroll to position [1501, 0]
click at [134, 520] on span "1571007051" at bounding box center [136, 512] width 59 height 26
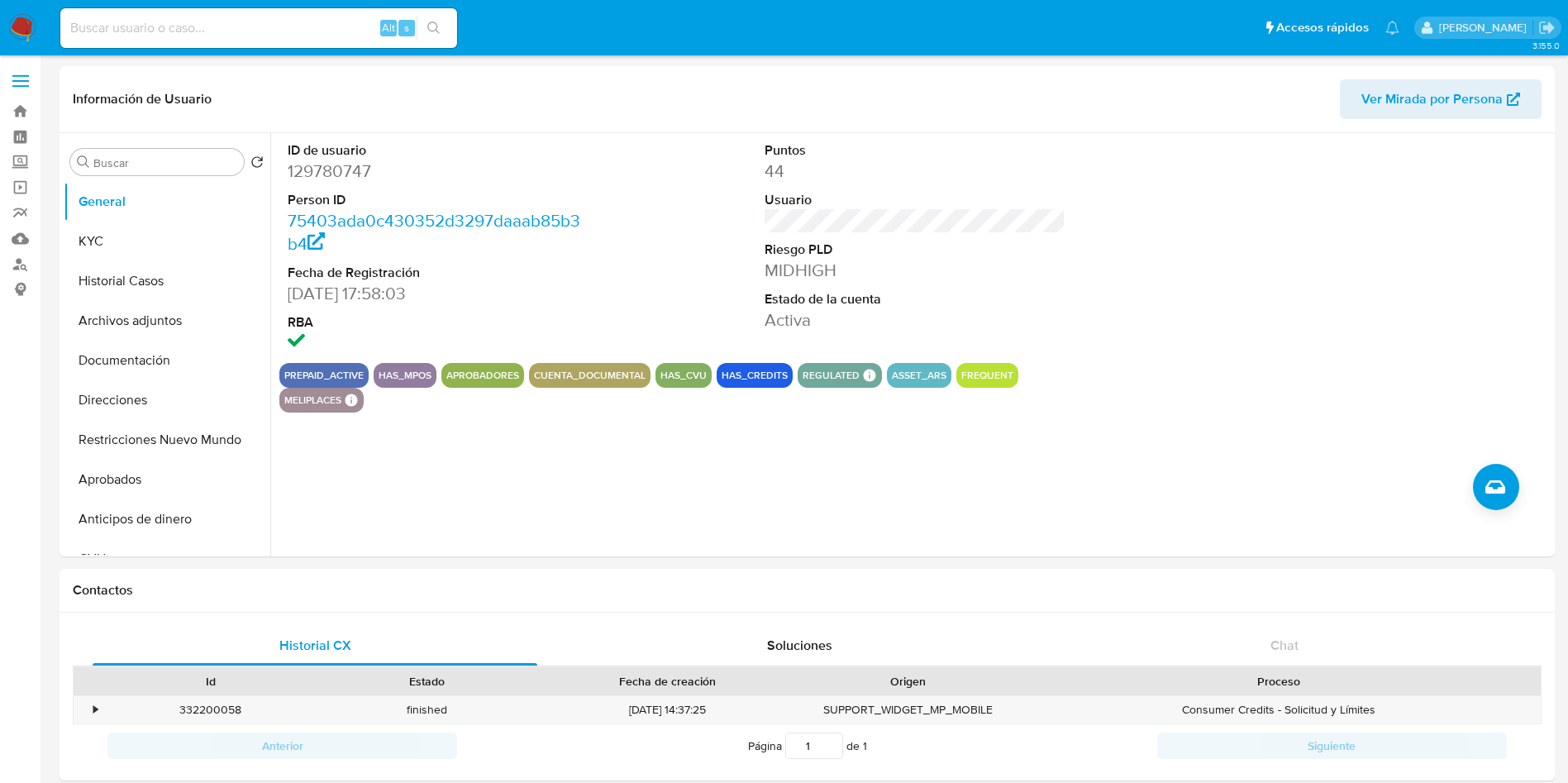
select select "10"
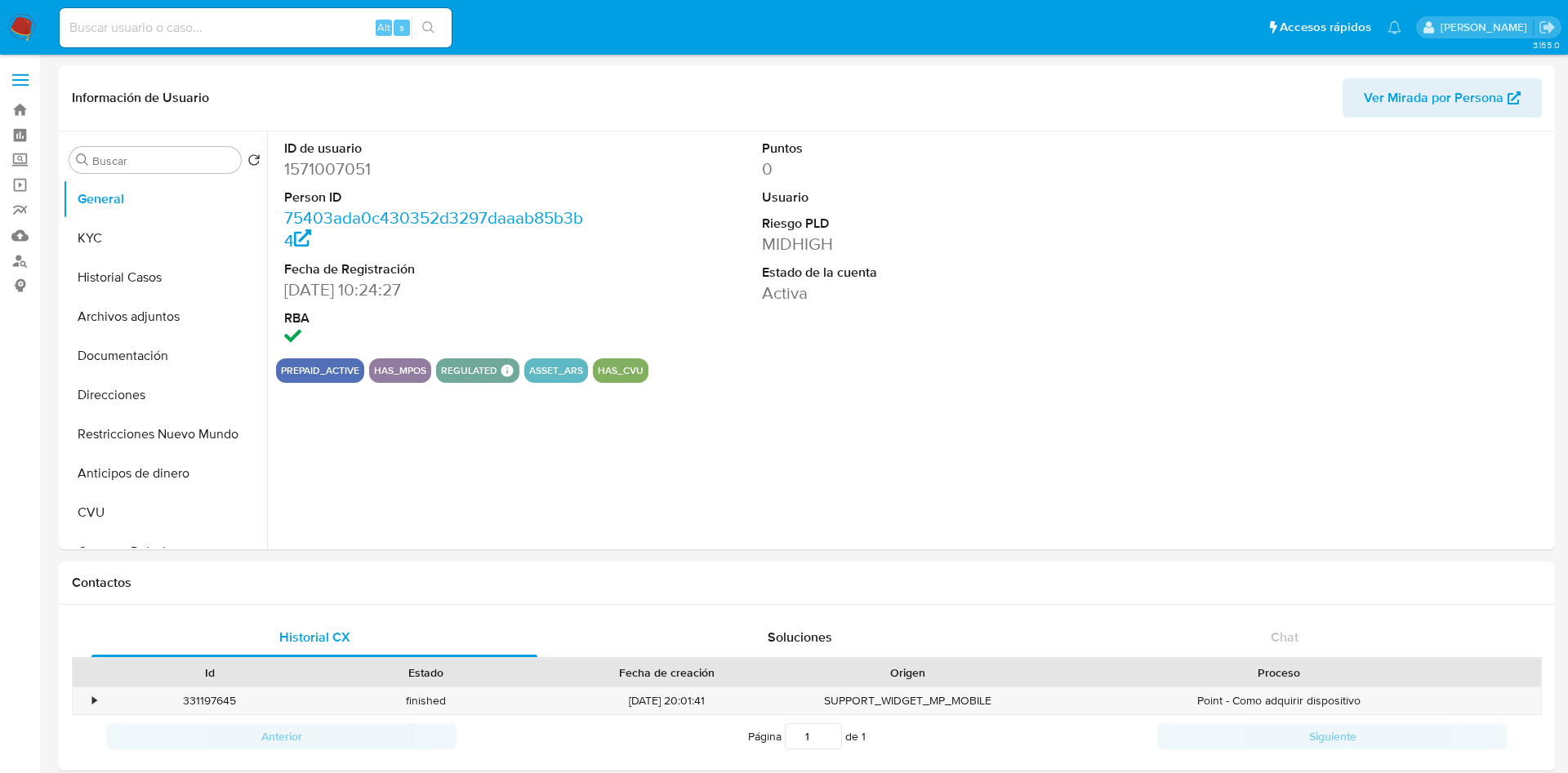
select select "10"
